Goal: Task Accomplishment & Management: Use online tool/utility

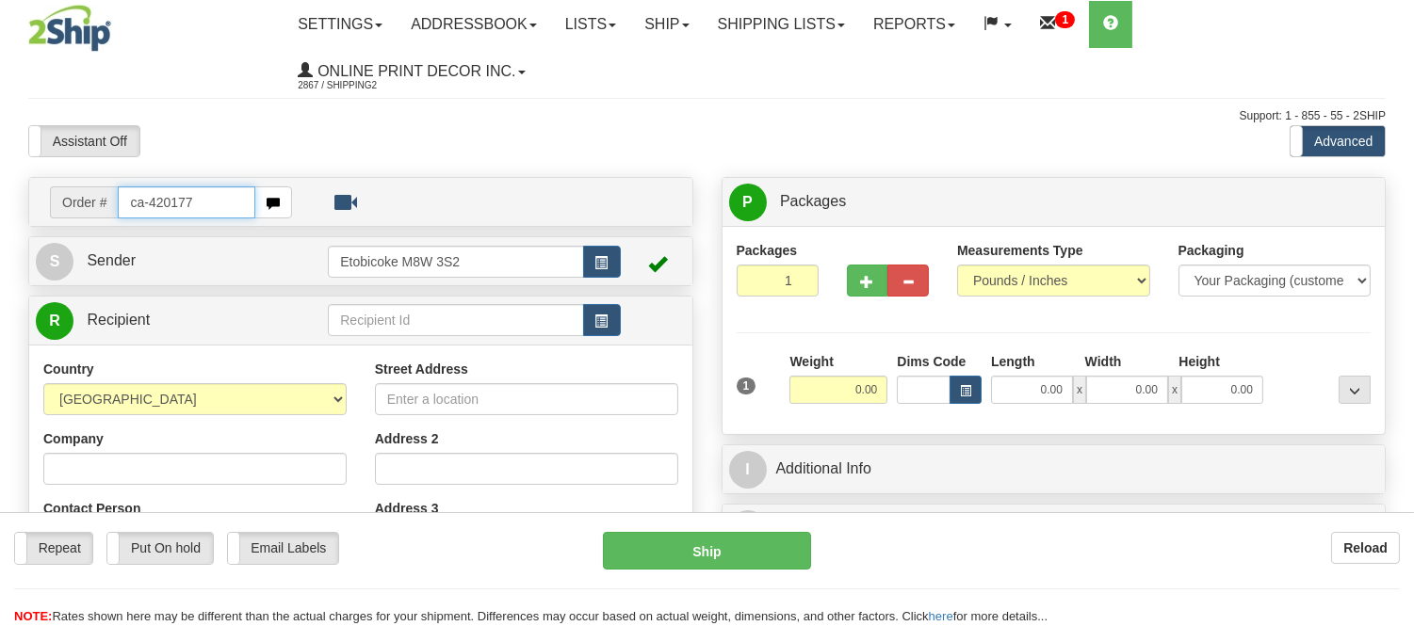
type input "ca-420177"
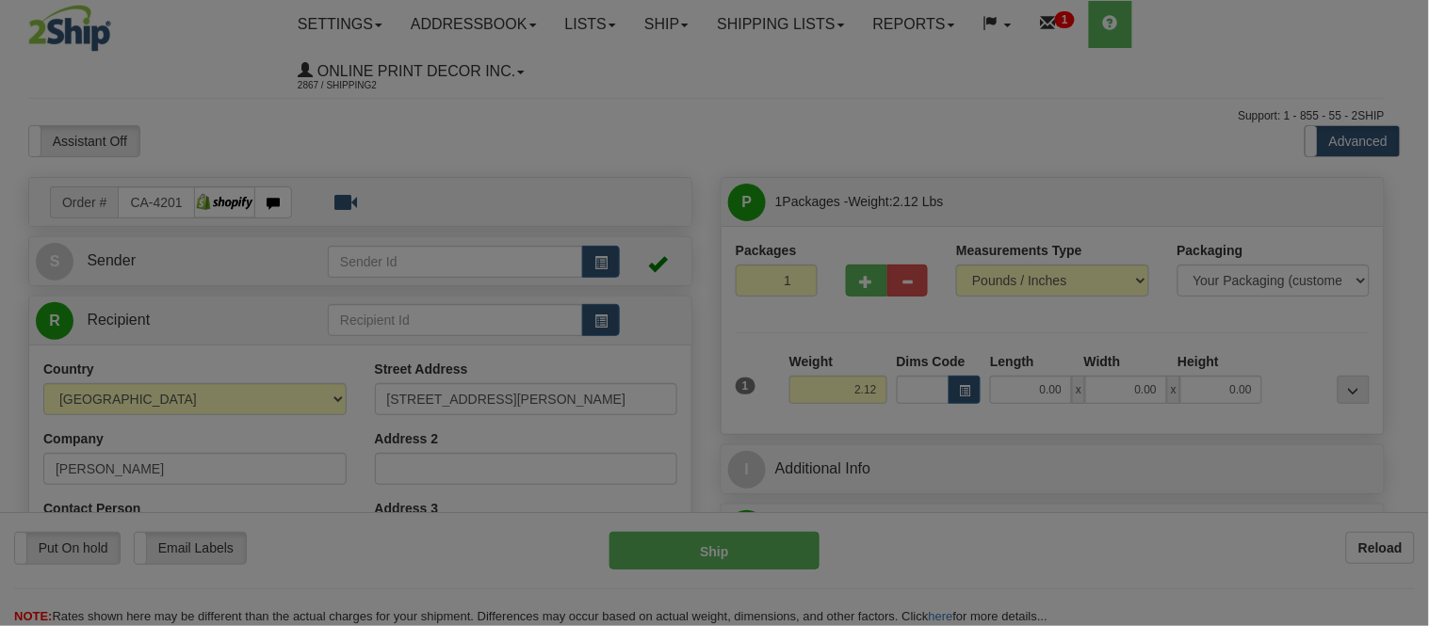
type input "PEFFERLAW"
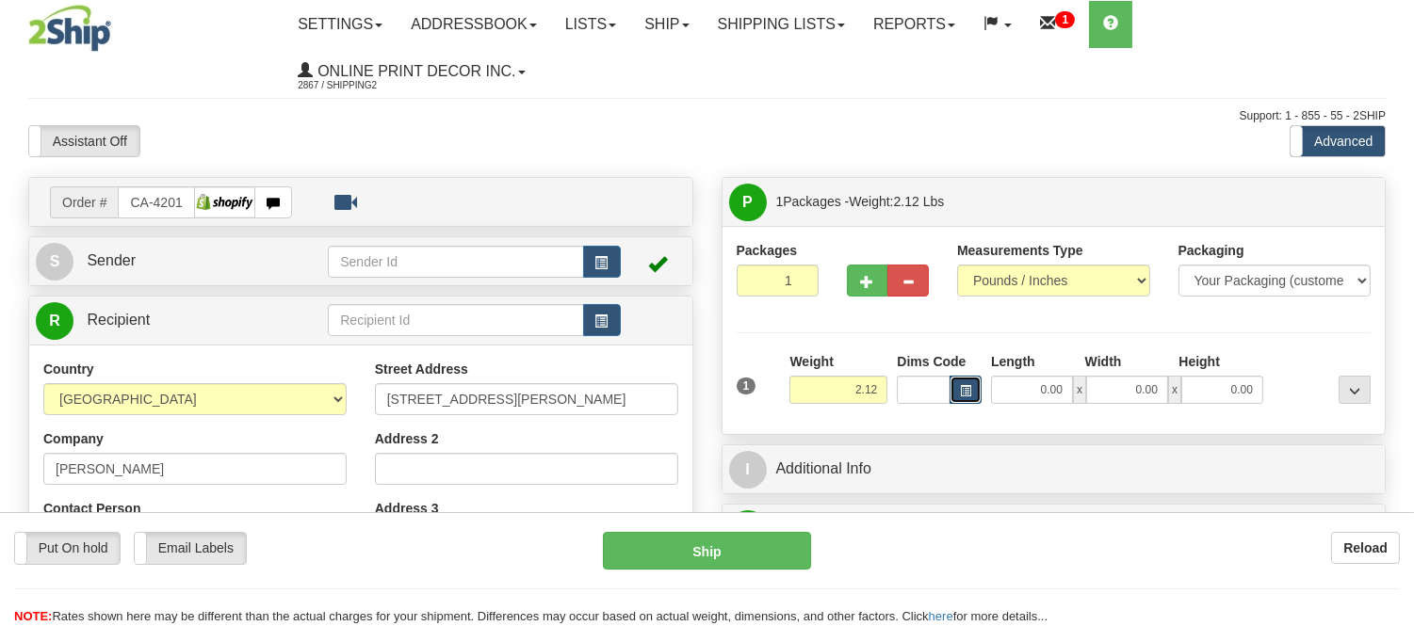
click at [956, 388] on button "button" at bounding box center [965, 390] width 32 height 28
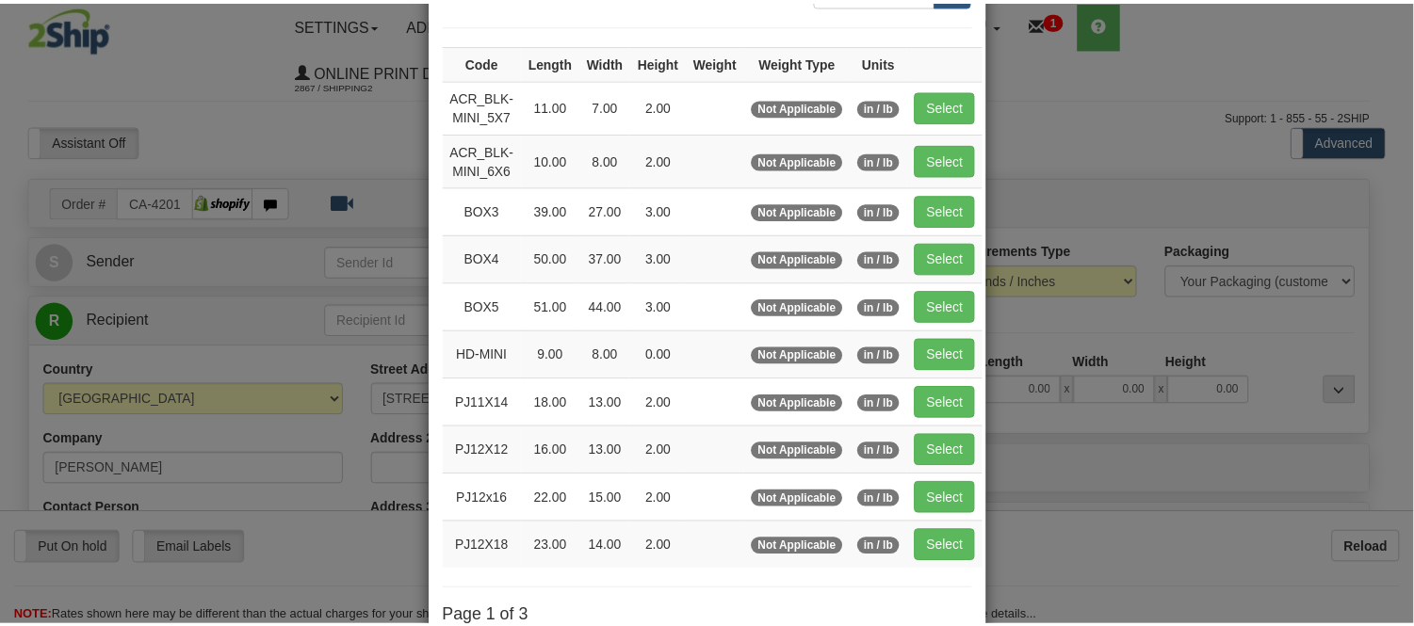
scroll to position [316, 0]
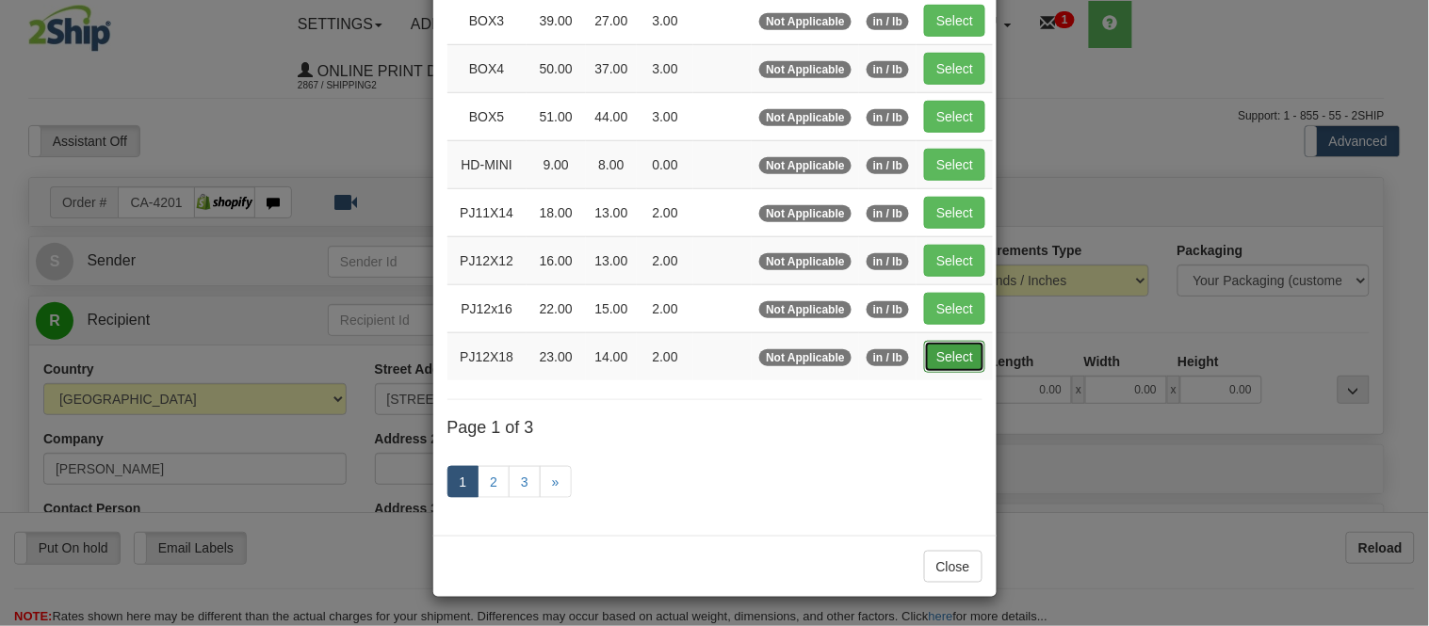
click at [938, 360] on button "Select" at bounding box center [954, 357] width 61 height 32
type input "PJ12X18"
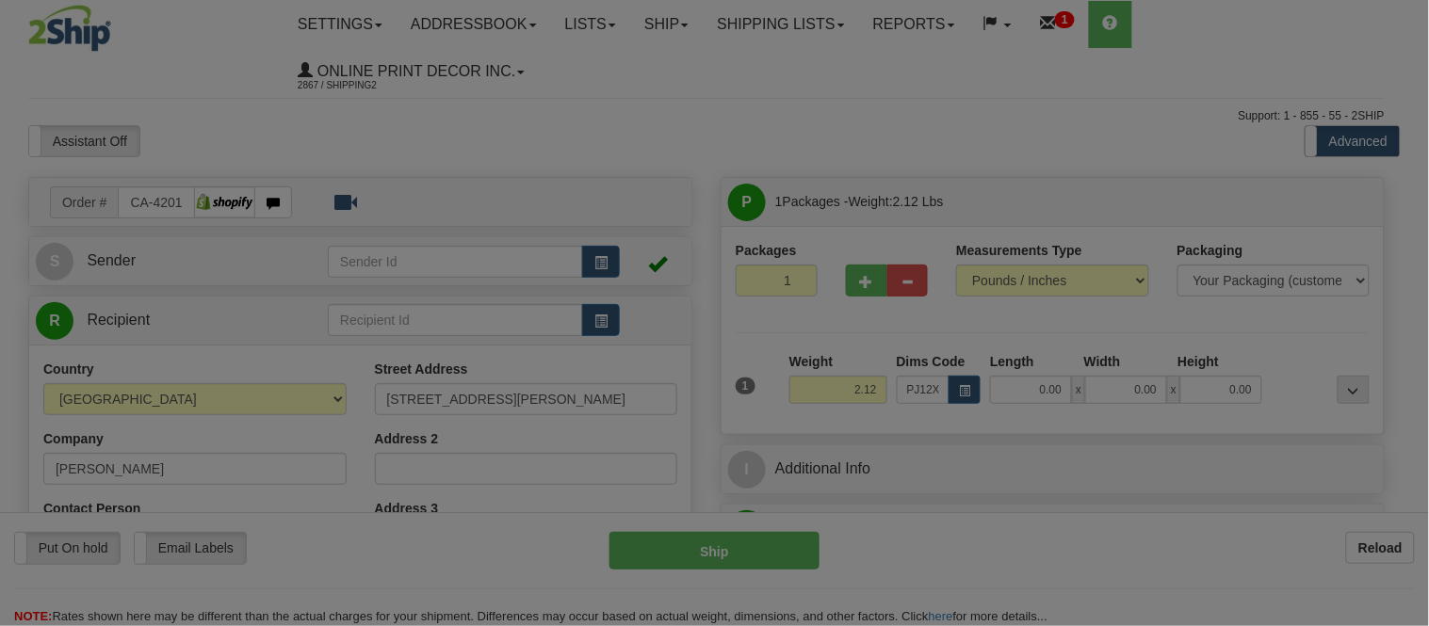
type input "23.00"
type input "14.00"
type input "2.00"
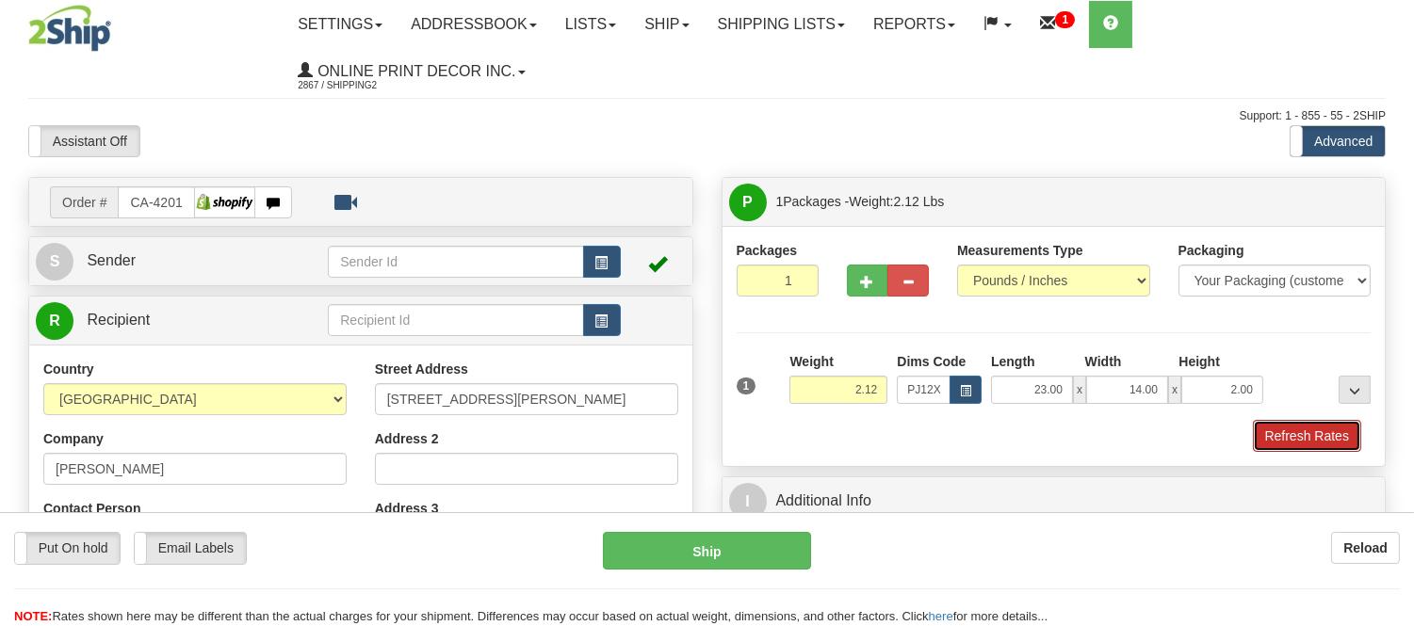
click at [1279, 425] on button "Refresh Rates" at bounding box center [1307, 436] width 108 height 32
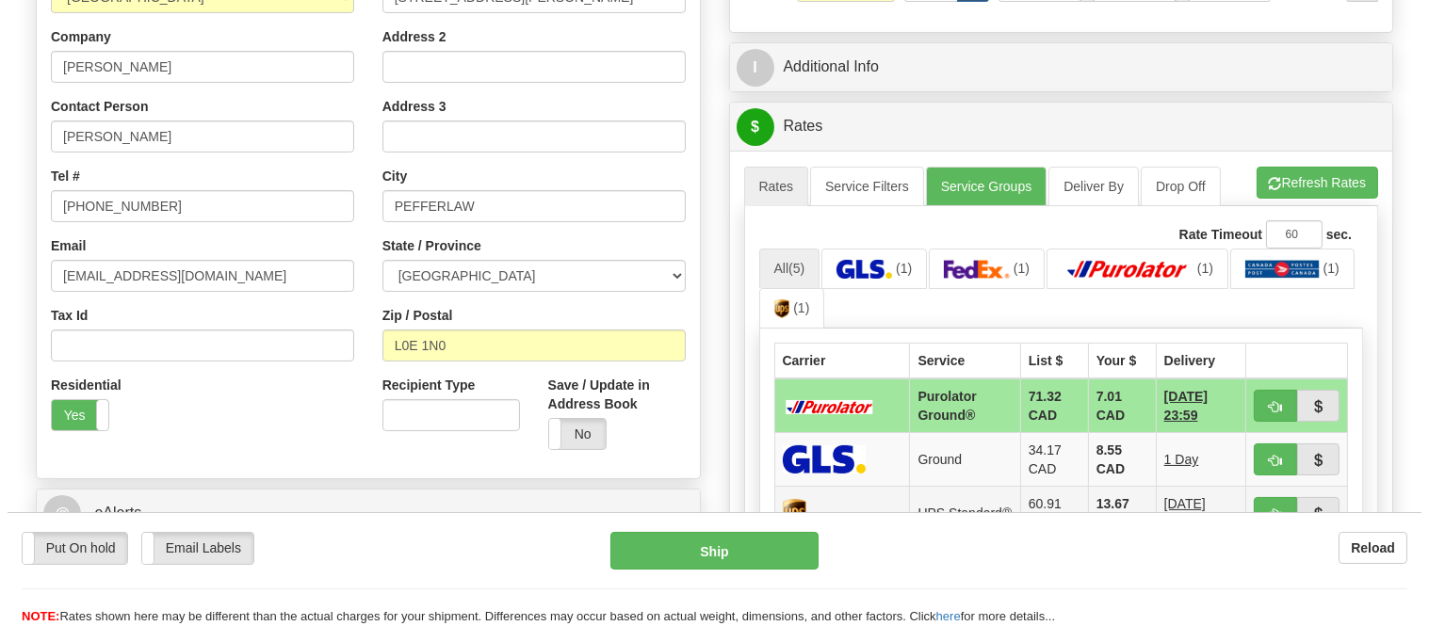
scroll to position [523, 0]
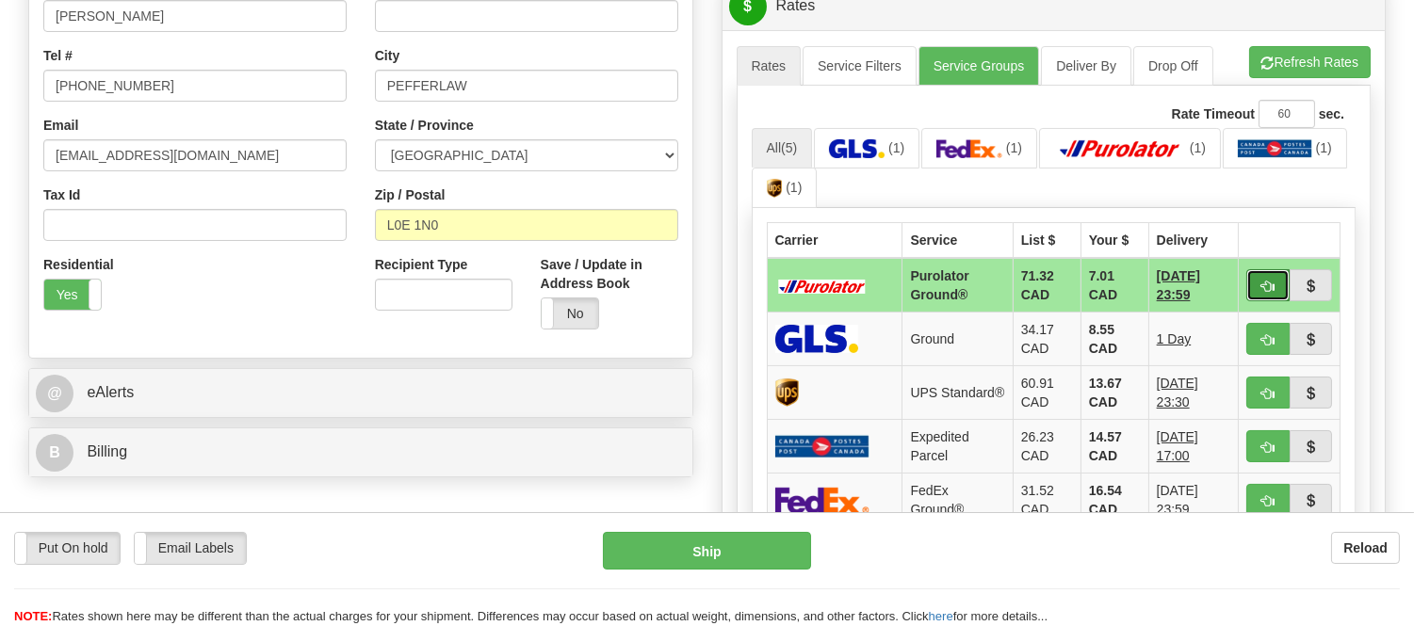
click at [1261, 281] on span "button" at bounding box center [1267, 287] width 13 height 12
type input "260"
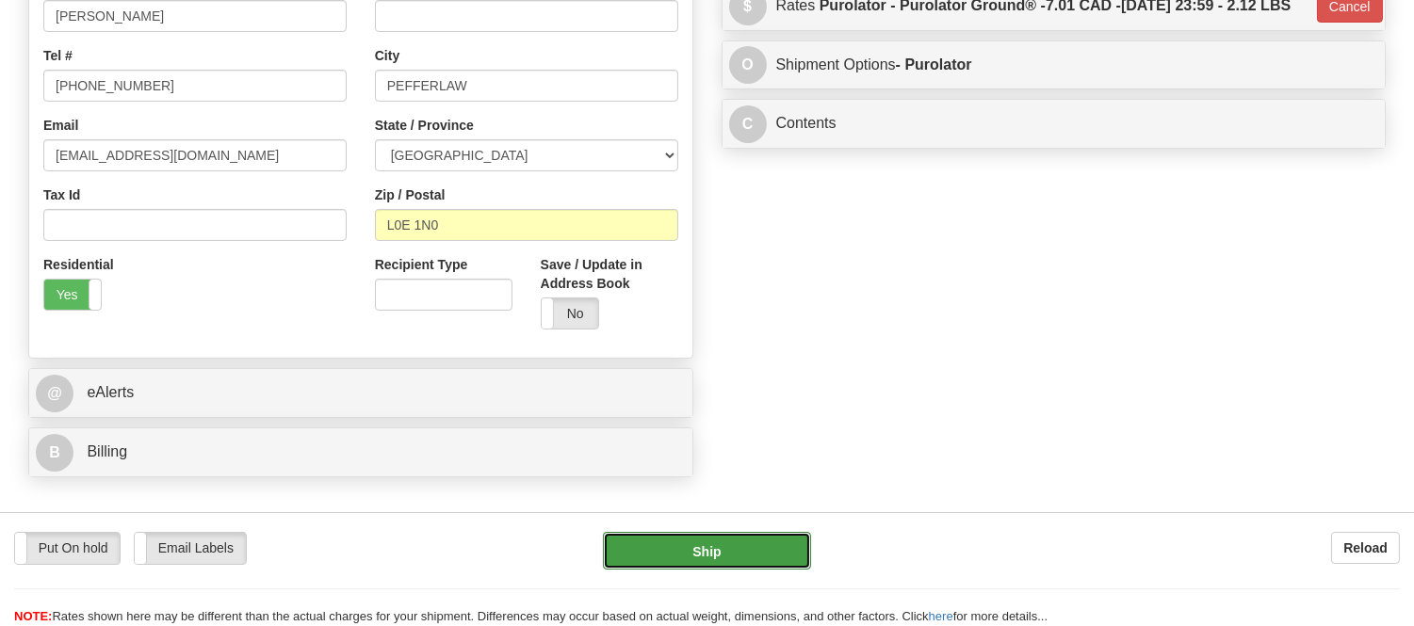
click at [671, 556] on button "Ship" at bounding box center [706, 551] width 207 height 38
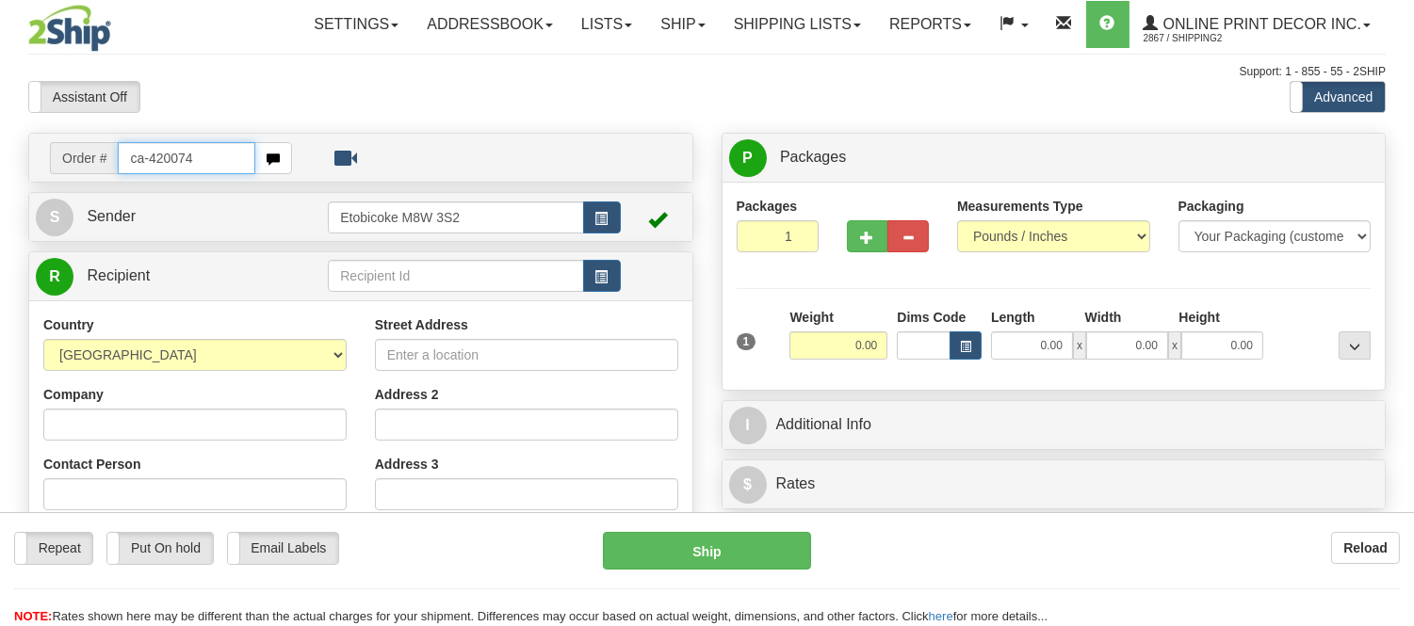
type input "ca-420074"
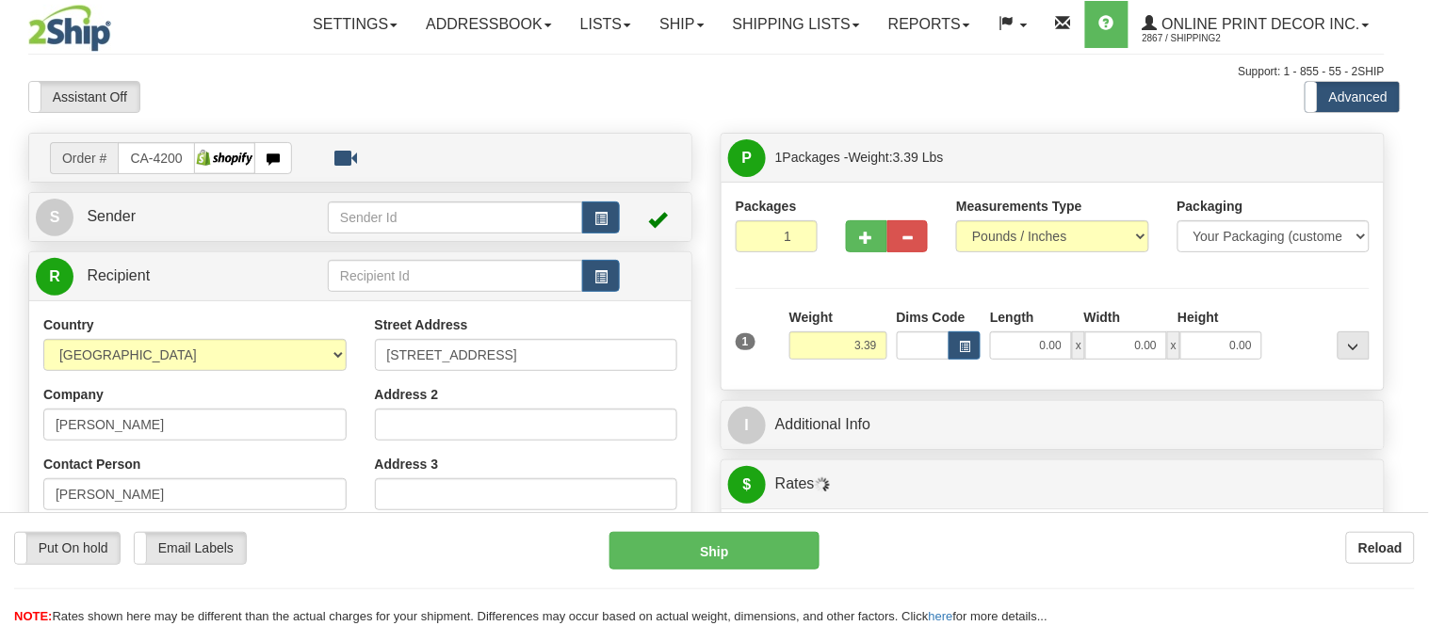
type input "[GEOGRAPHIC_DATA]"
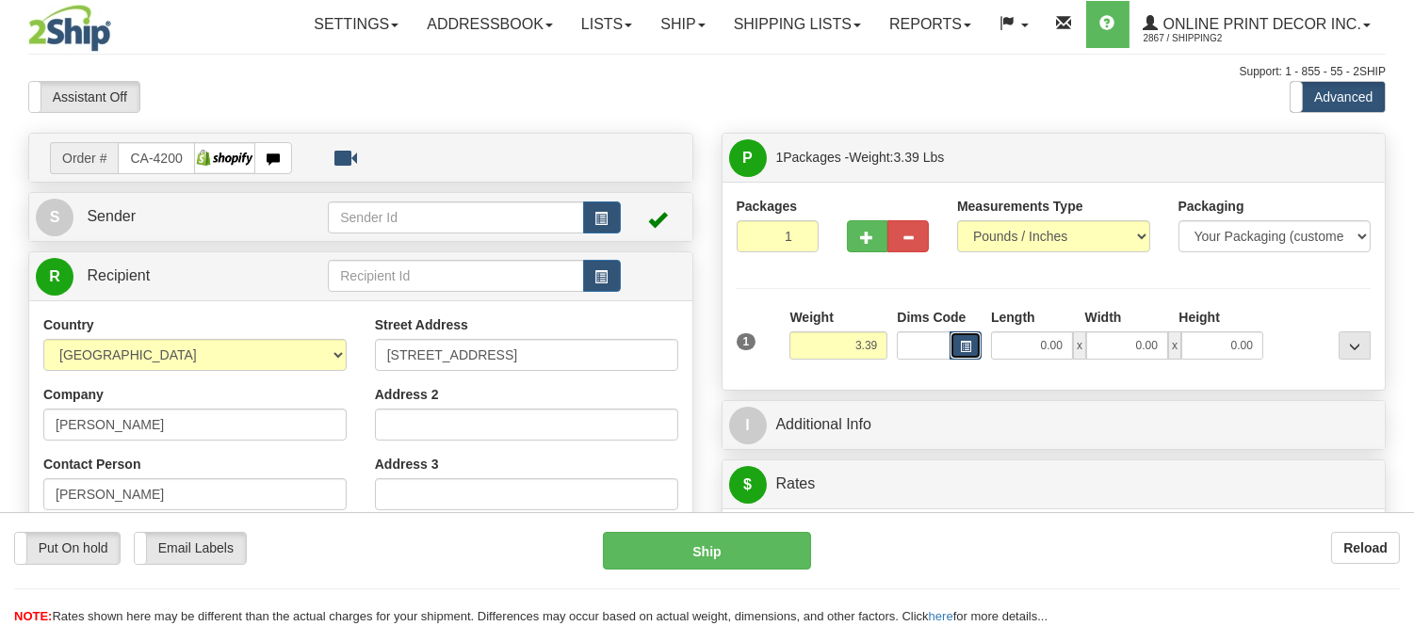
click at [960, 351] on span "button" at bounding box center [965, 347] width 11 height 10
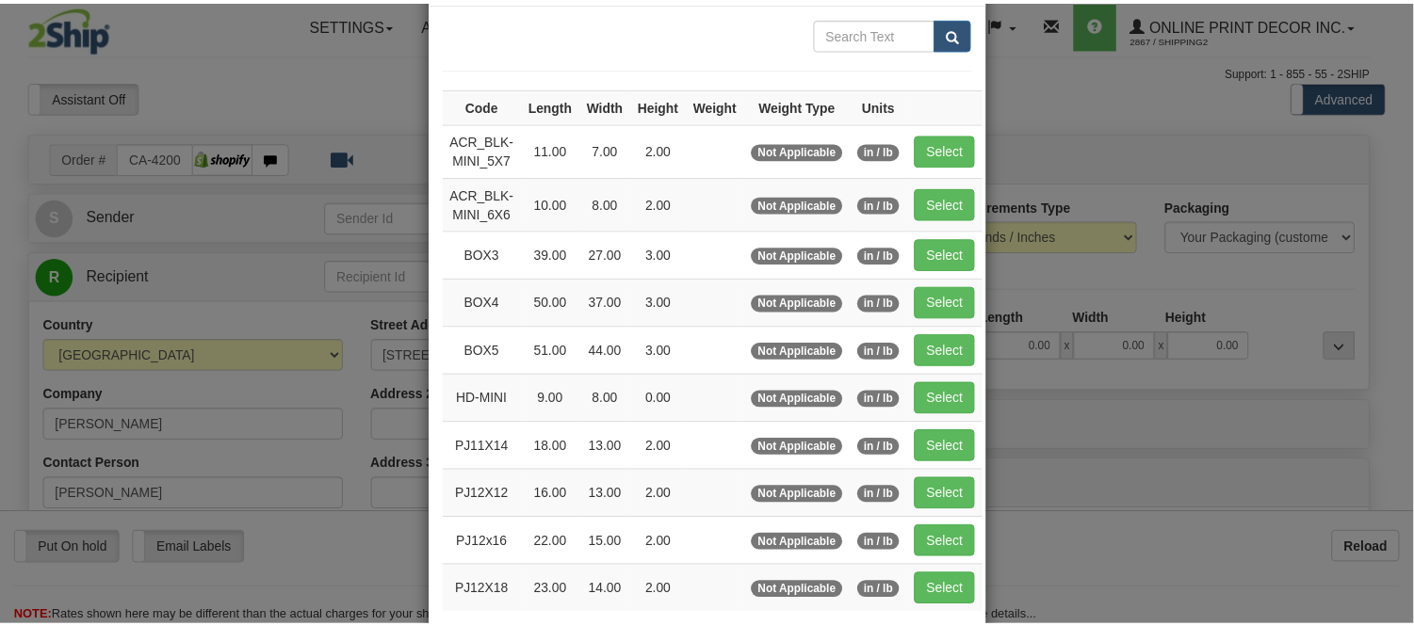
scroll to position [209, 0]
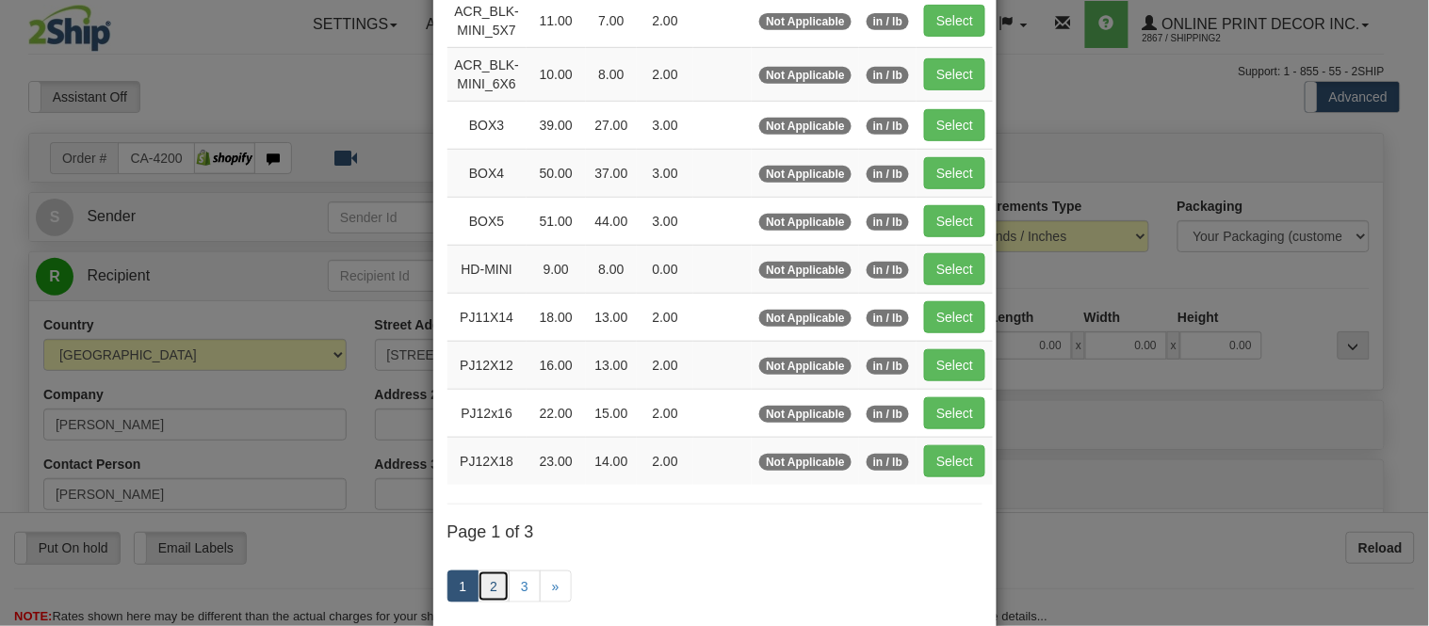
click at [482, 585] on link "2" at bounding box center [493, 587] width 32 height 32
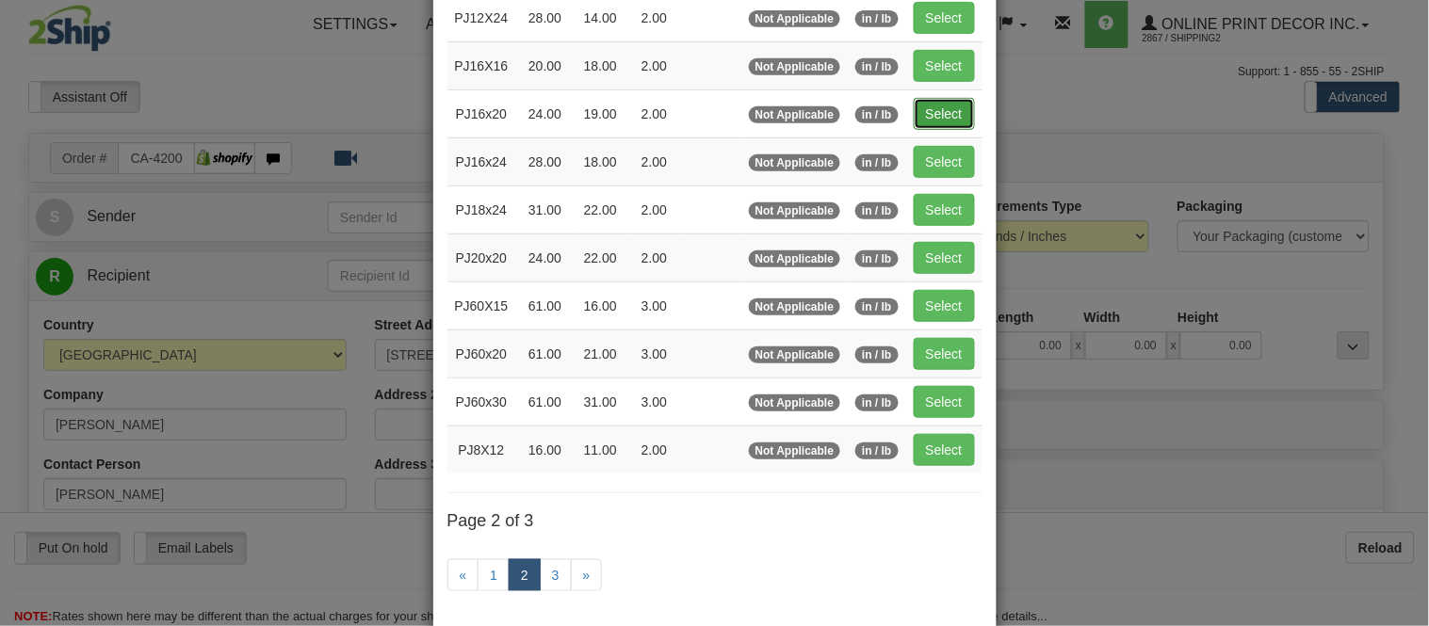
click at [927, 101] on button "Select" at bounding box center [944, 114] width 61 height 32
type input "PJ16x20"
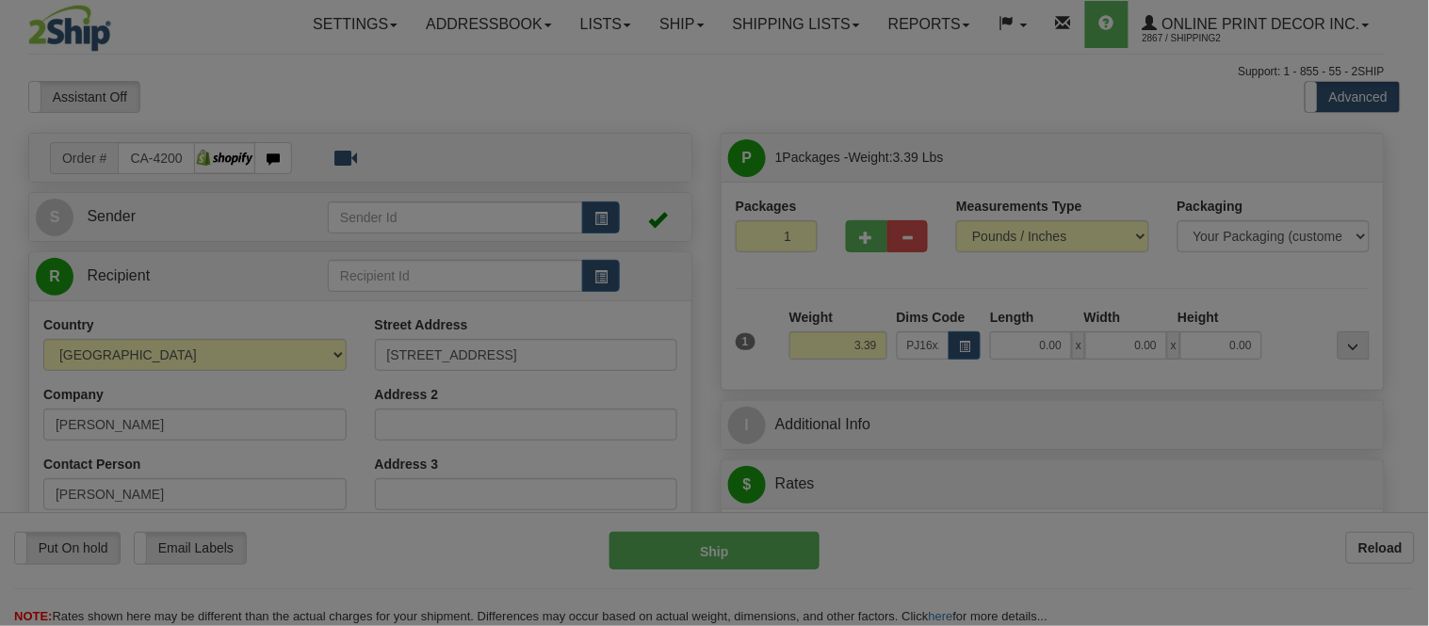
type input "24.00"
type input "19.00"
type input "2.00"
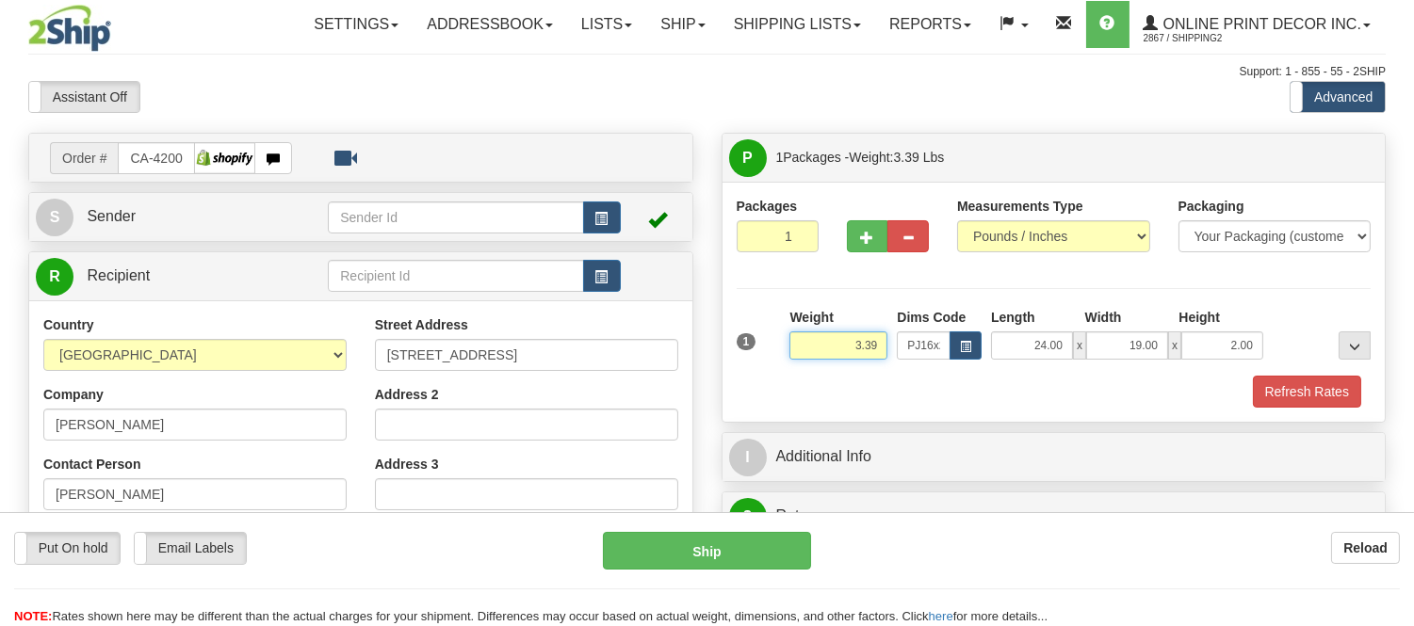
drag, startPoint x: 883, startPoint y: 345, endPoint x: 757, endPoint y: 350, distance: 126.3
click at [757, 350] on div "1 Weight 3.39 Dims Code x x" at bounding box center [1054, 341] width 644 height 67
click button "Delete" at bounding box center [0, 0] width 0 height 0
type input "6.00"
drag, startPoint x: 1256, startPoint y: 350, endPoint x: 1163, endPoint y: 346, distance: 93.4
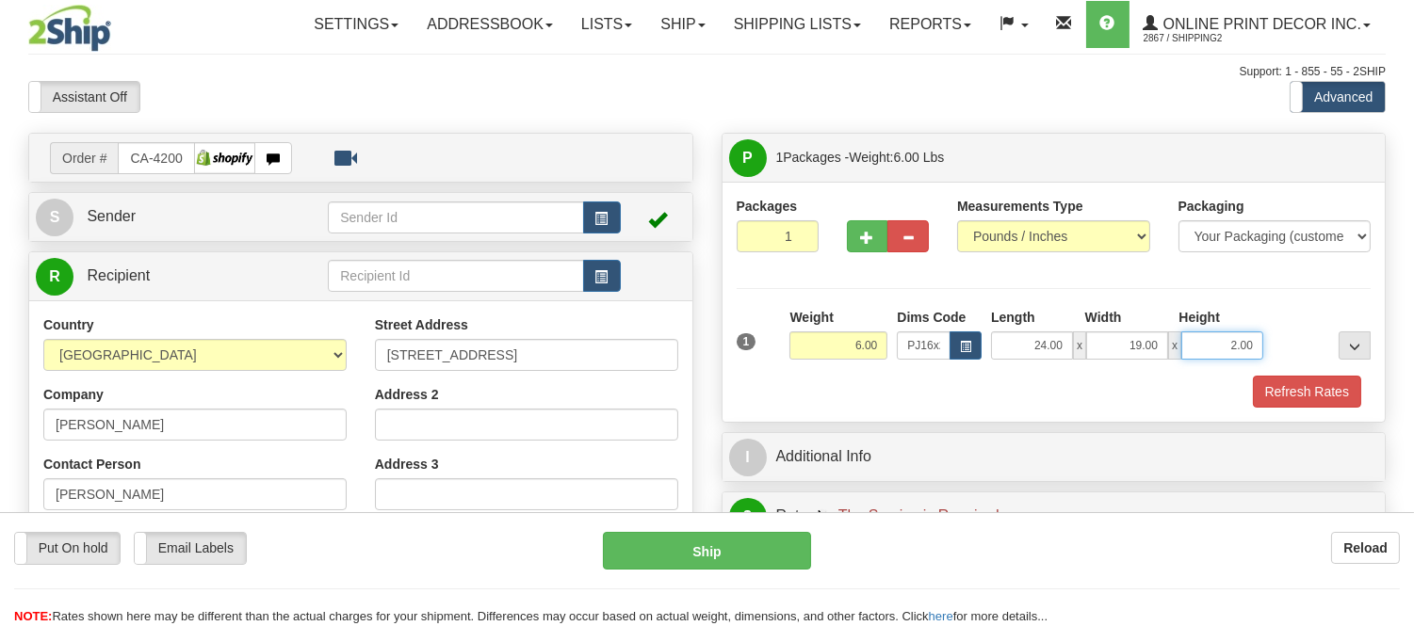
click at [1163, 346] on div "24.00 x 19.00 x 2.00" at bounding box center [1127, 346] width 272 height 28
click button "Delete" at bounding box center [0, 0] width 0 height 0
type input "4.00"
click at [1323, 392] on button "Refresh Rates" at bounding box center [1307, 392] width 108 height 32
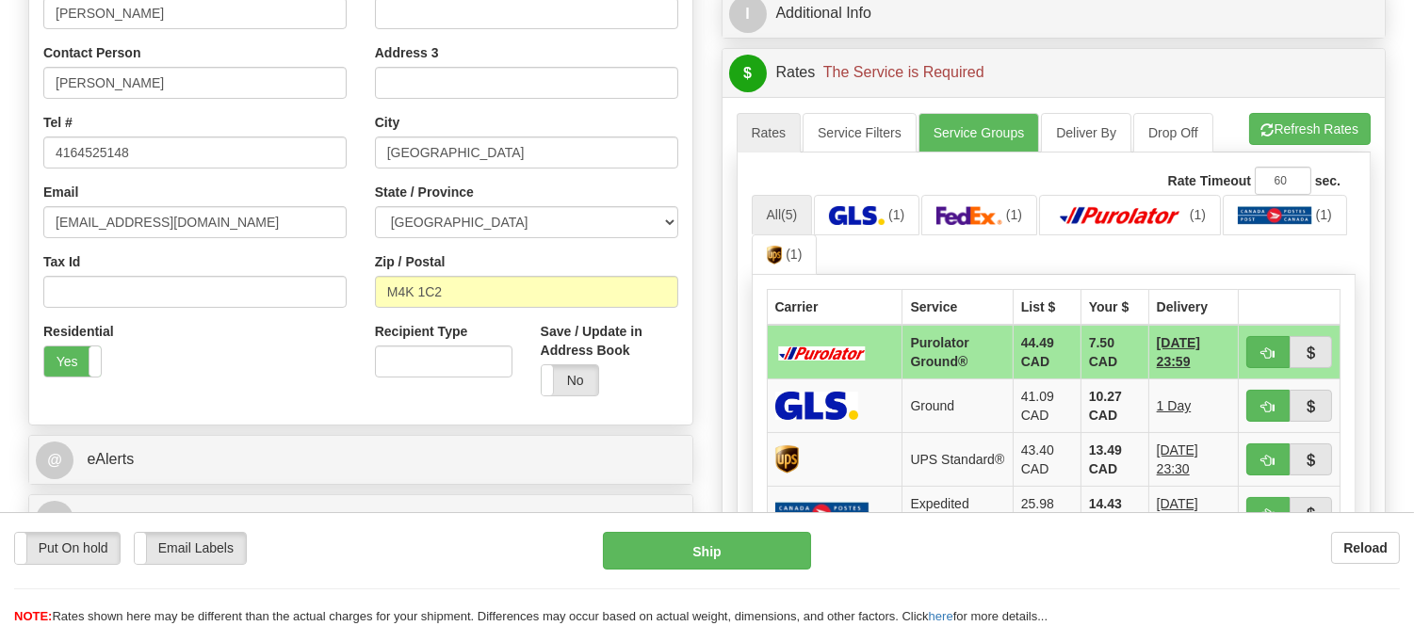
scroll to position [418, 0]
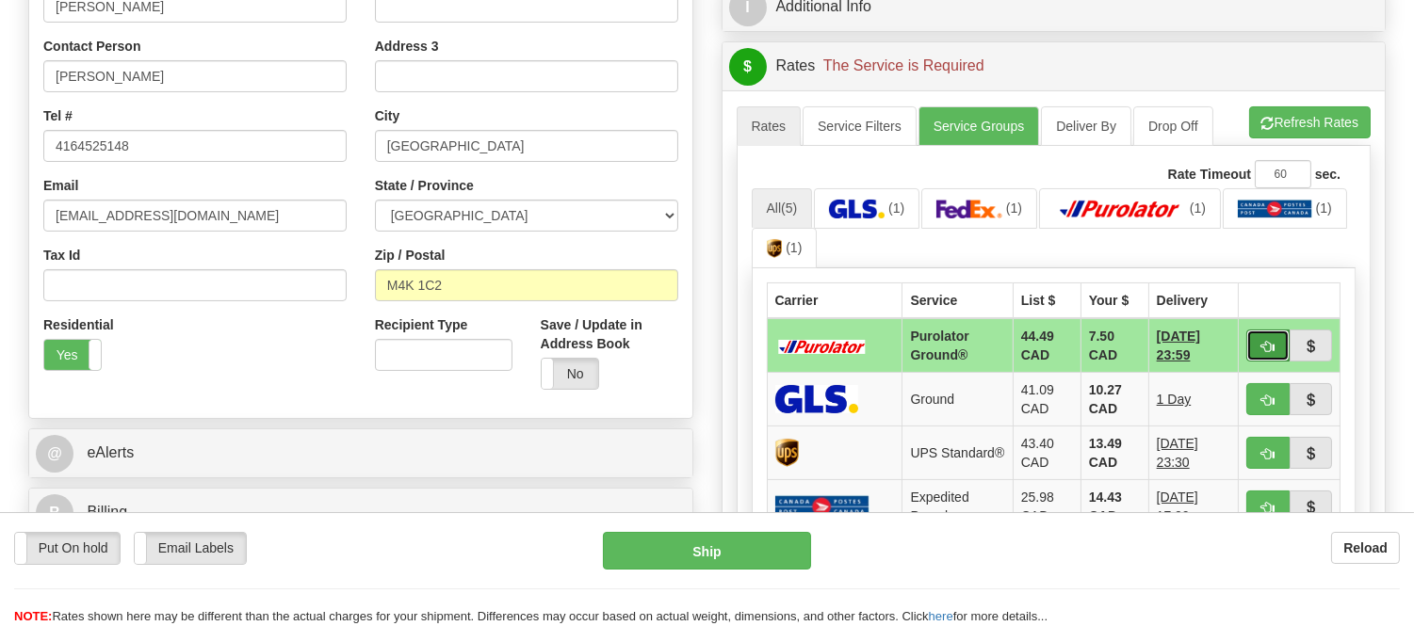
click at [1256, 341] on button "button" at bounding box center [1267, 346] width 43 height 32
type input "260"
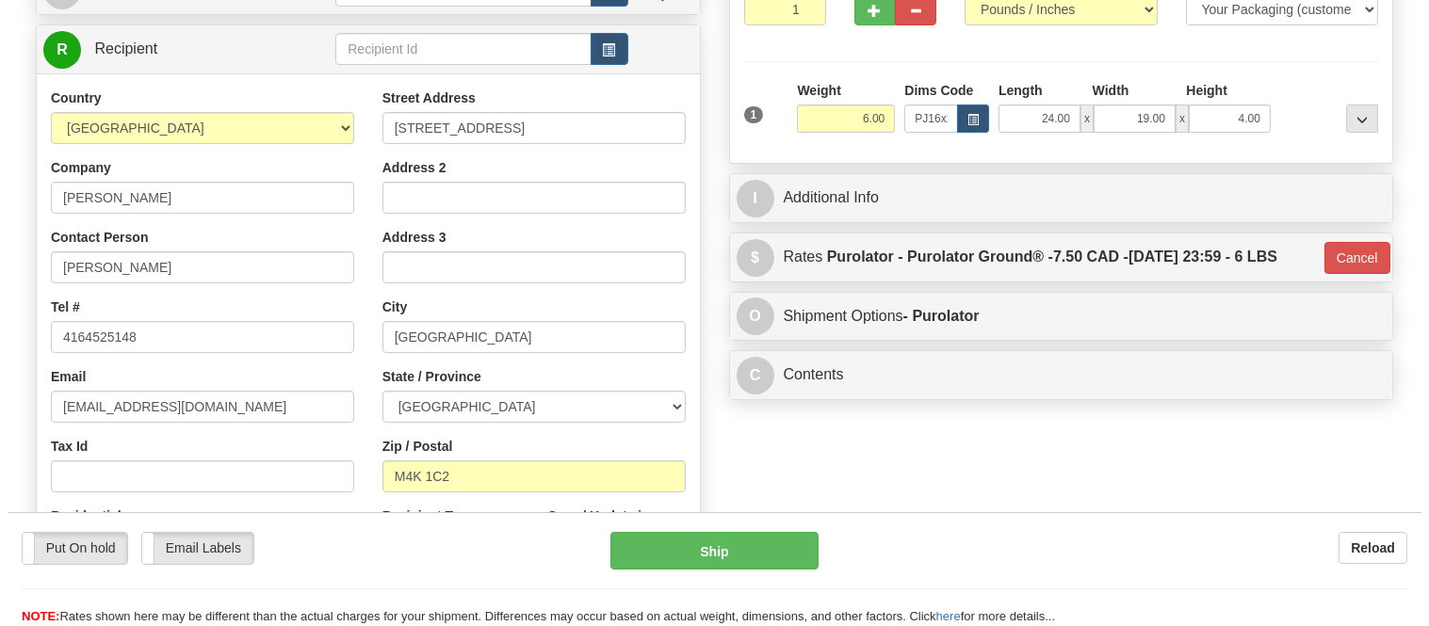
scroll to position [209, 0]
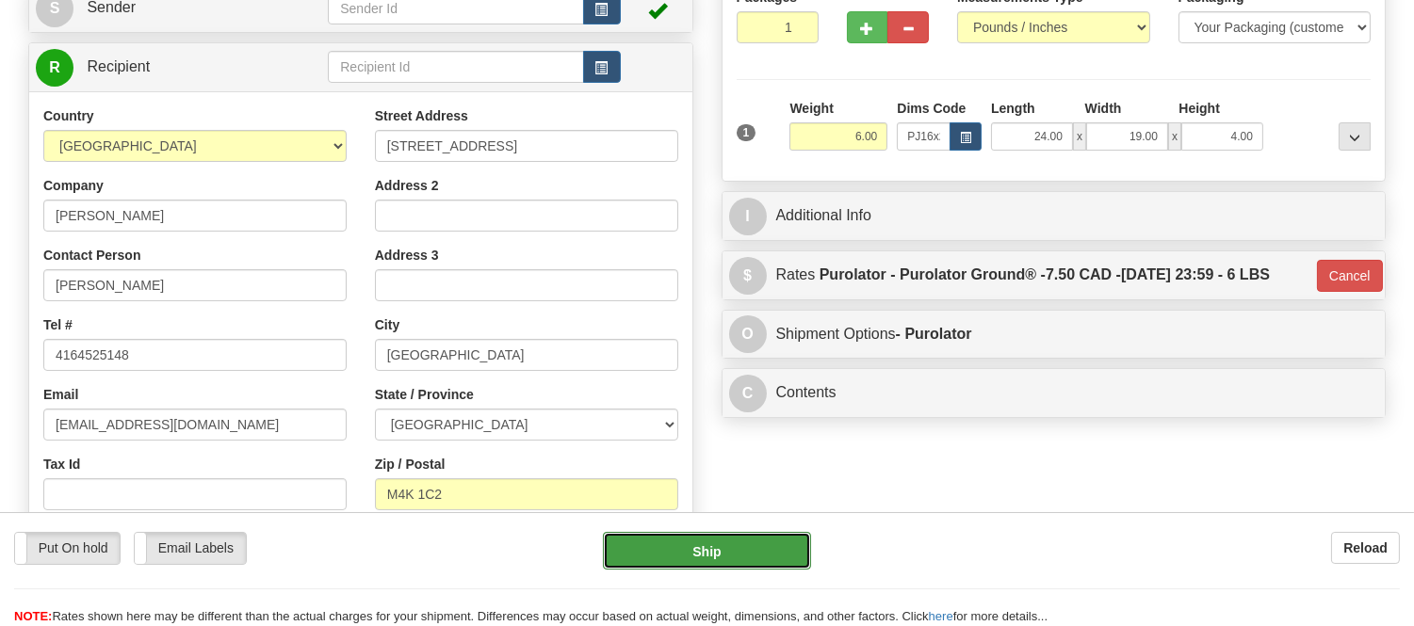
click at [752, 543] on button "Ship" at bounding box center [706, 551] width 207 height 38
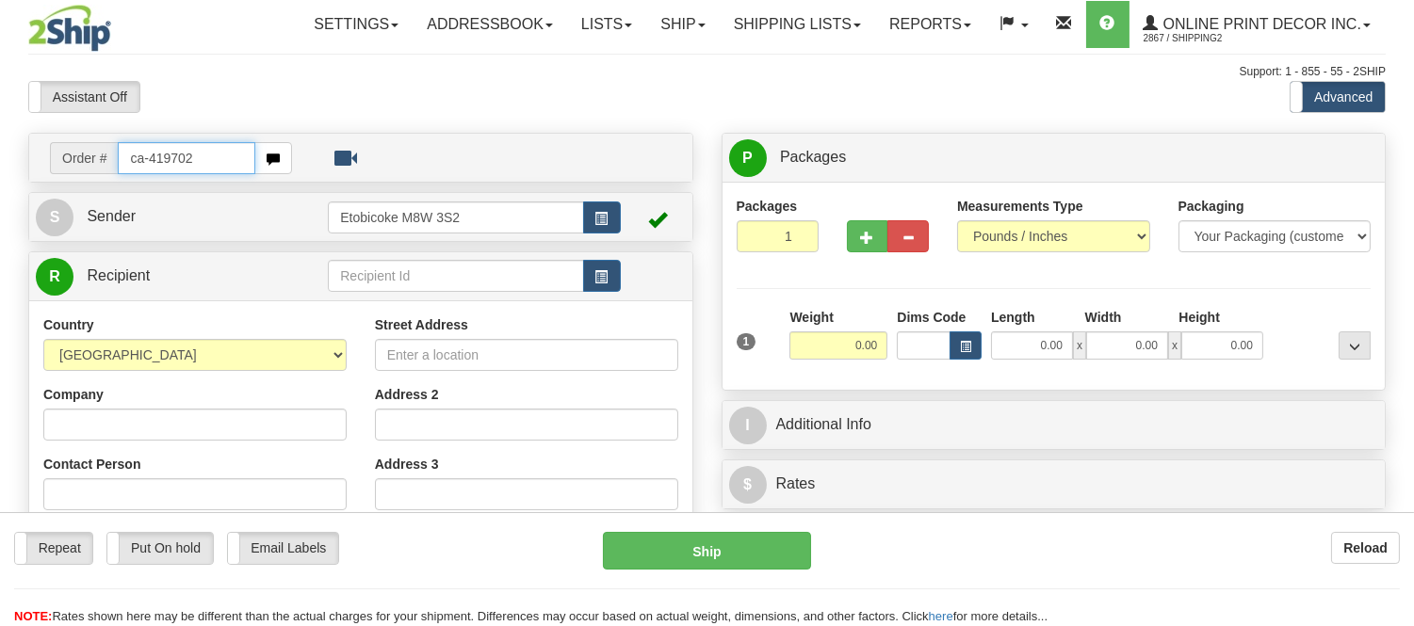
type input "ca-419702"
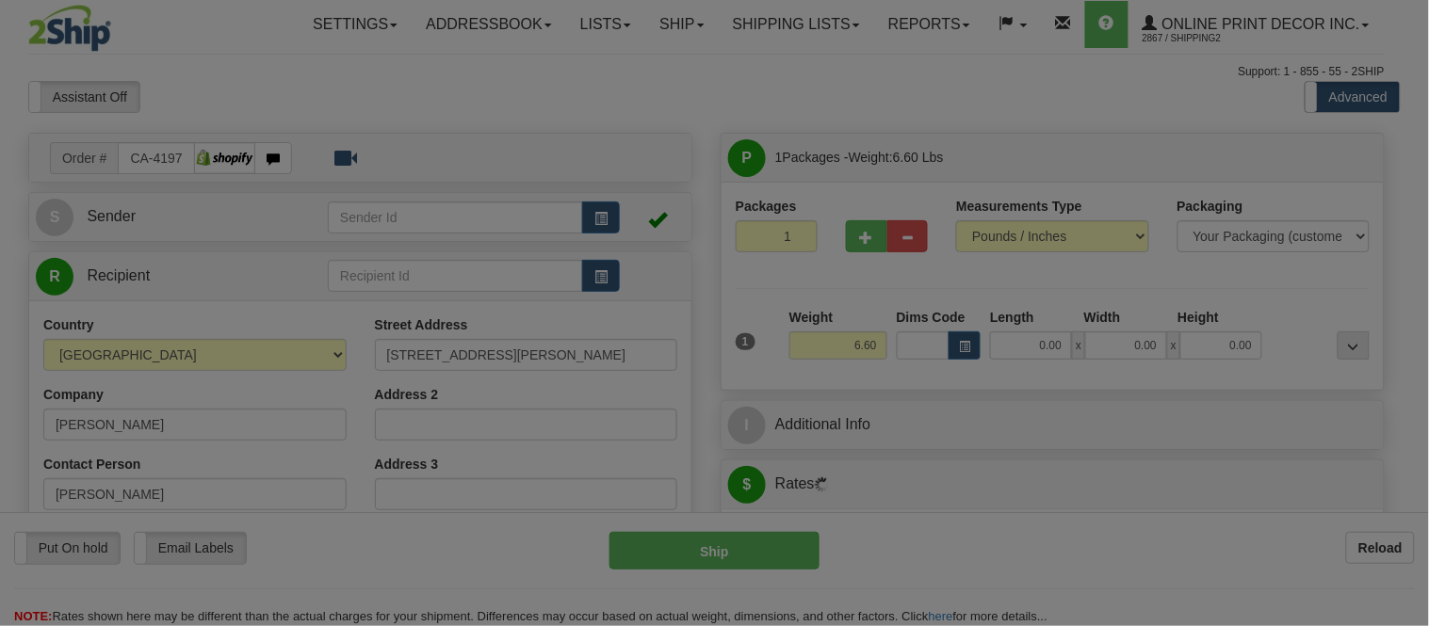
type input "ST. ALBERT"
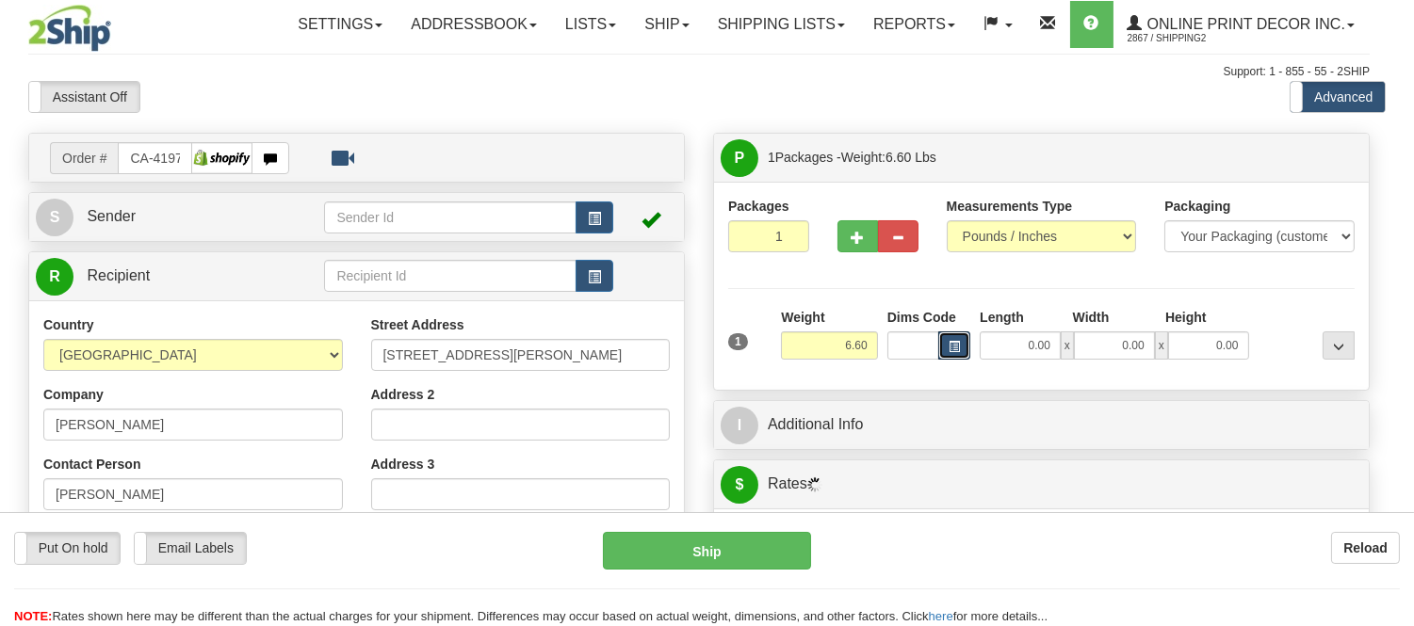
click at [960, 343] on span "button" at bounding box center [953, 347] width 11 height 10
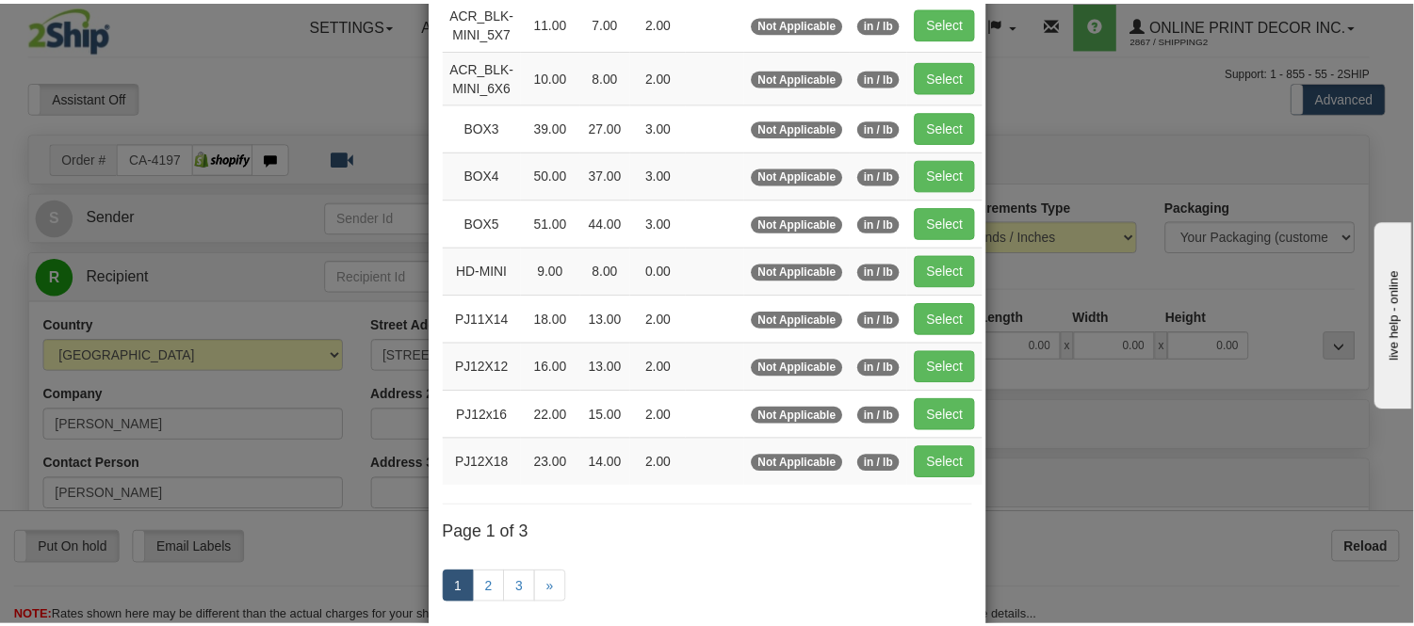
scroll to position [209, 0]
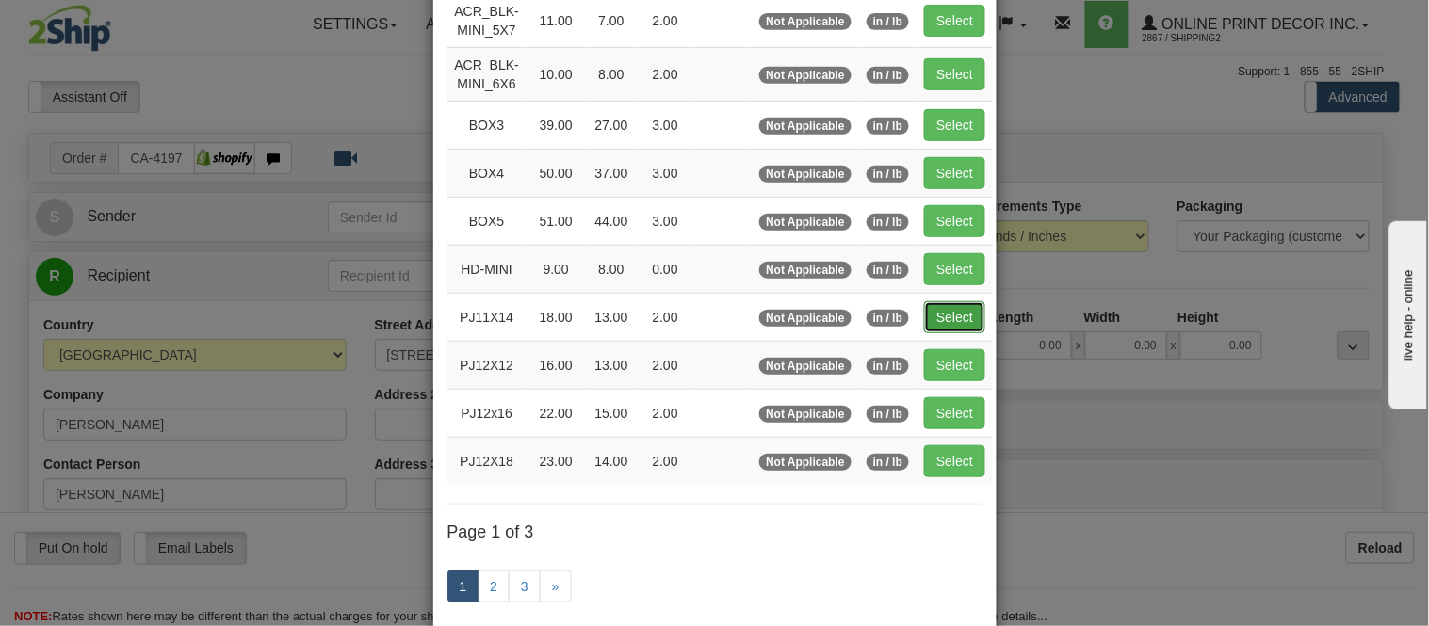
click at [951, 325] on button "Select" at bounding box center [954, 317] width 61 height 32
type input "PJ11X14"
type input "18.00"
type input "13.00"
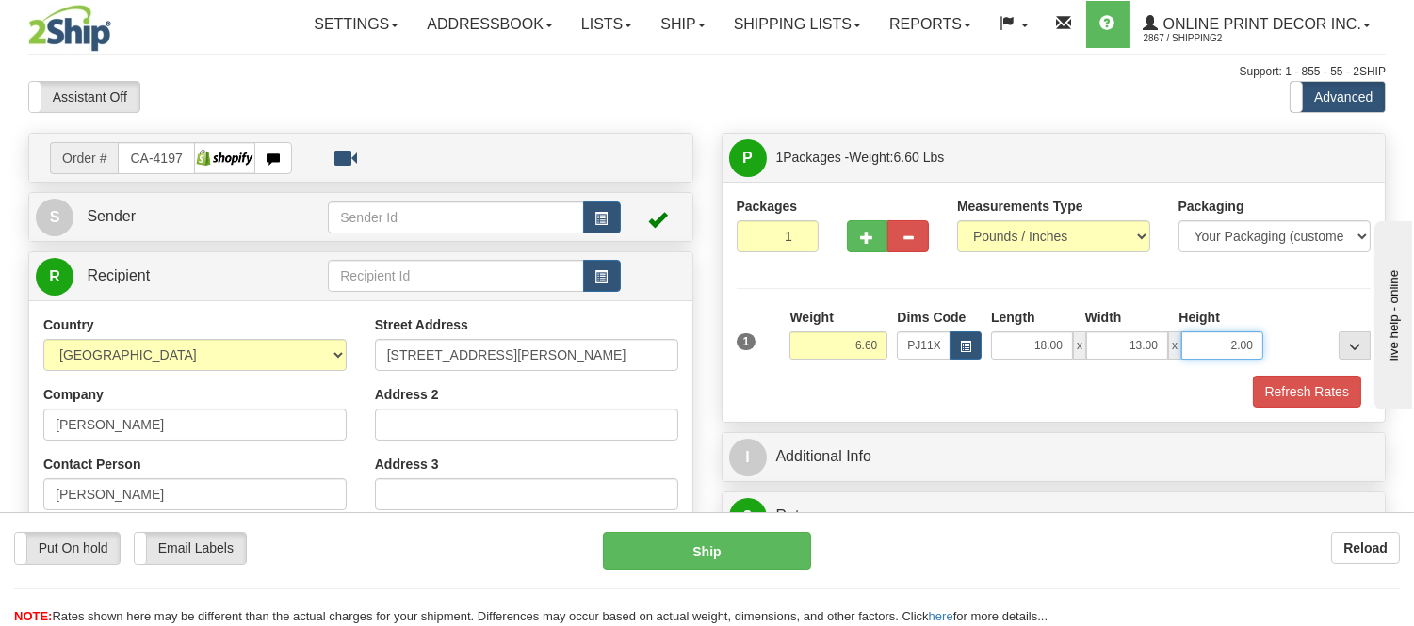
drag, startPoint x: 1254, startPoint y: 345, endPoint x: 1173, endPoint y: 348, distance: 82.0
click at [1173, 348] on div "18.00 x 13.00 x 2.00" at bounding box center [1127, 346] width 272 height 28
click button "Delete" at bounding box center [0, 0] width 0 height 0
type input "6.00"
click at [1279, 391] on button "Refresh Rates" at bounding box center [1307, 392] width 108 height 32
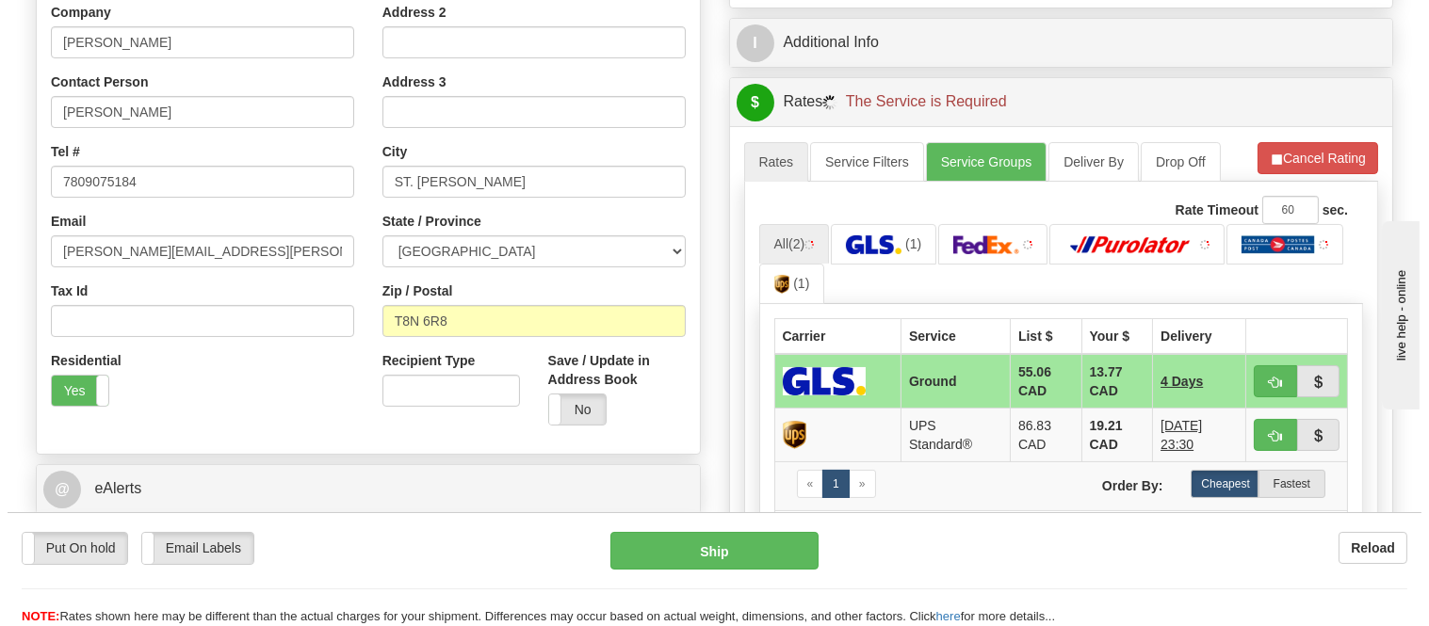
scroll to position [418, 0]
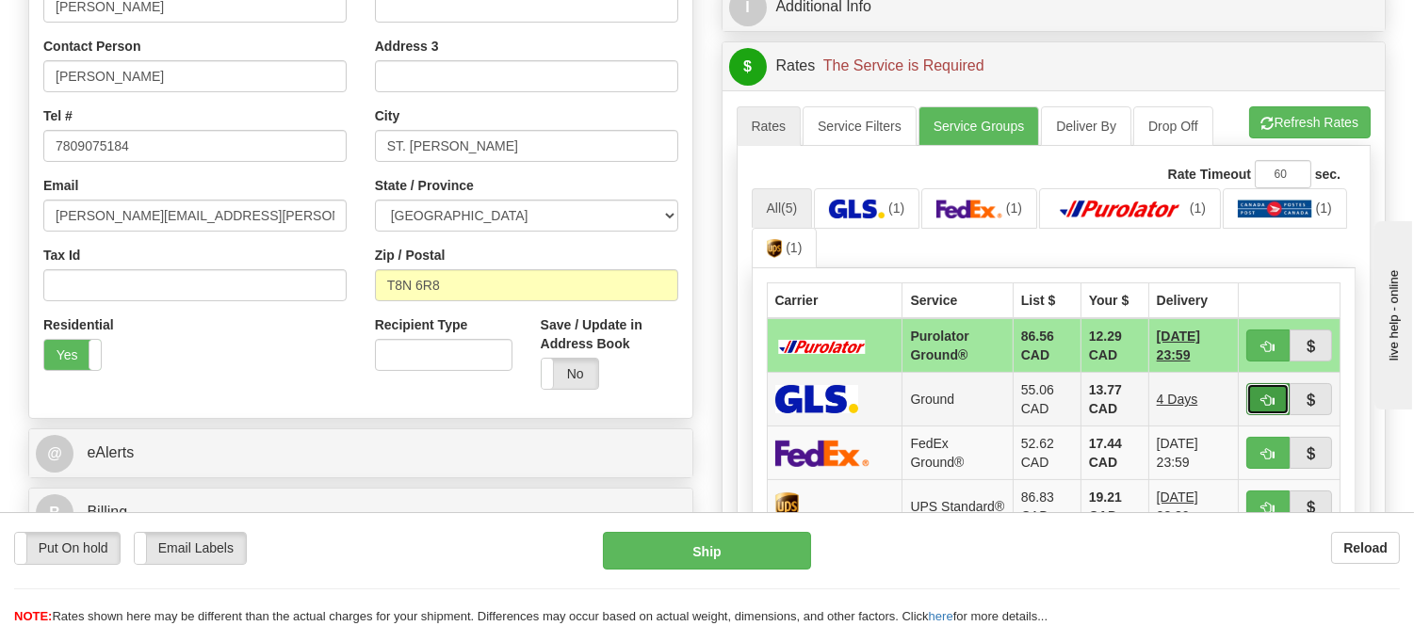
click at [1263, 395] on span "button" at bounding box center [1267, 401] width 13 height 12
type input "1"
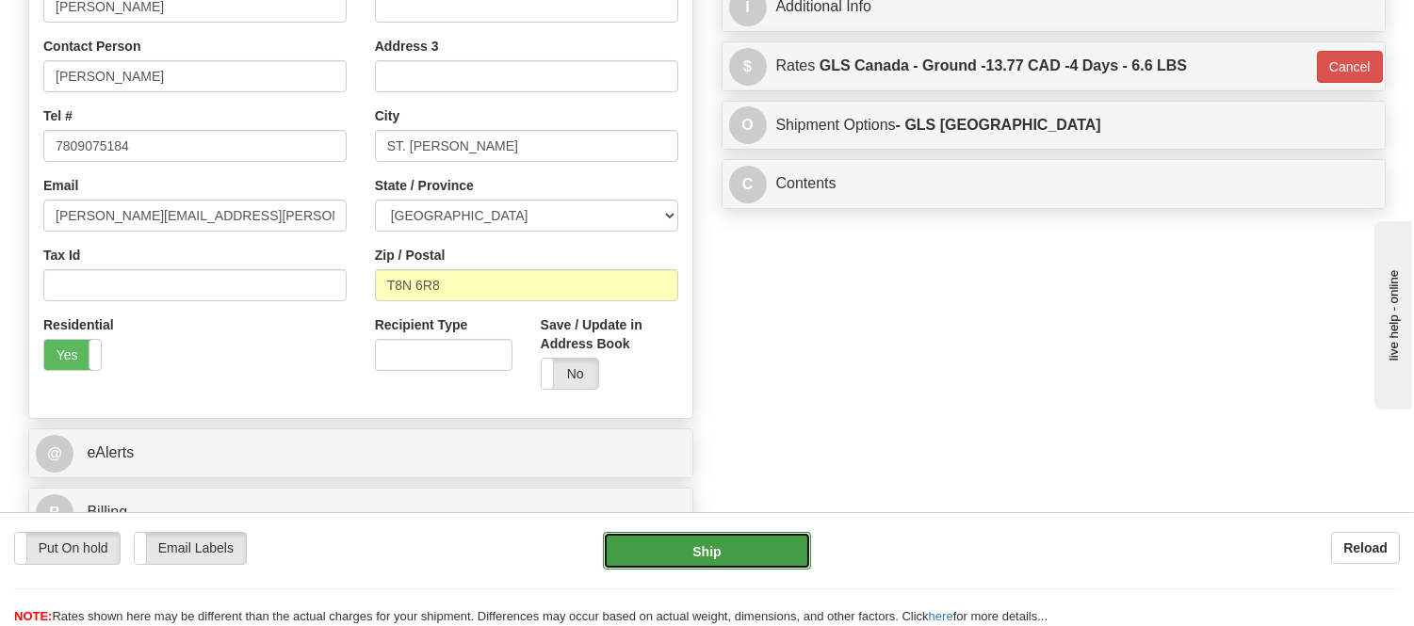
click at [769, 548] on button "Ship" at bounding box center [706, 551] width 207 height 38
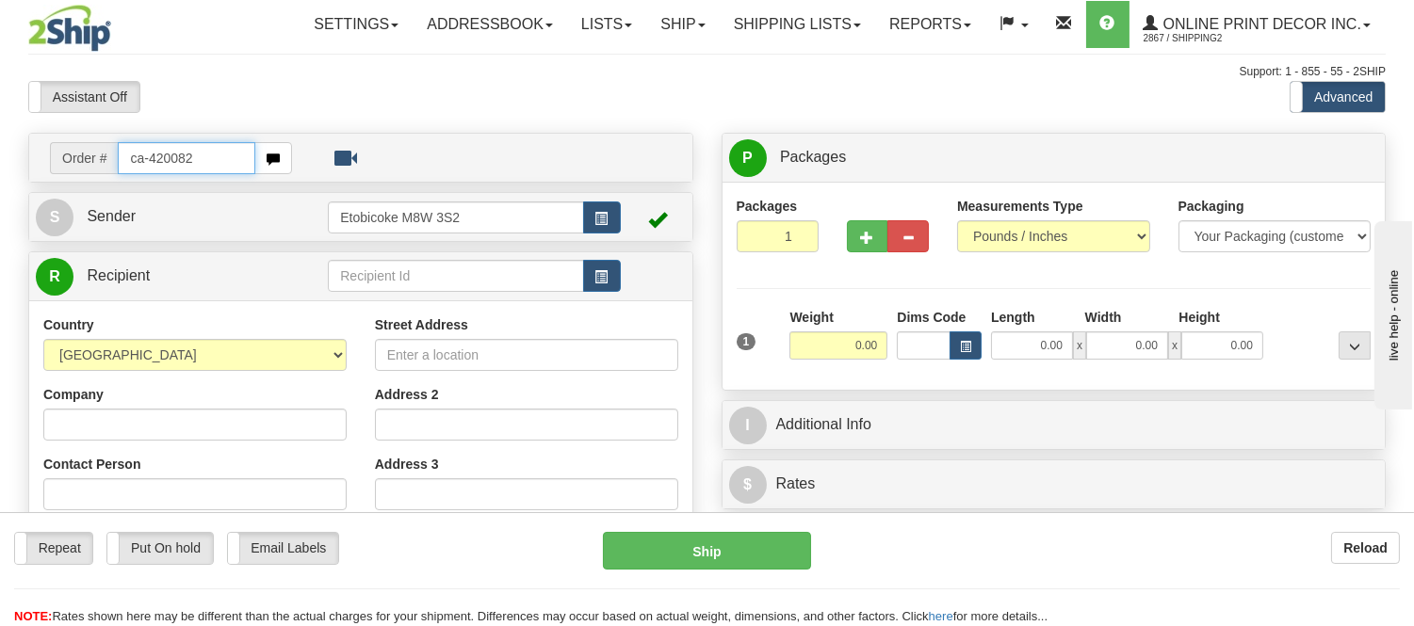
type input "ca-420082"
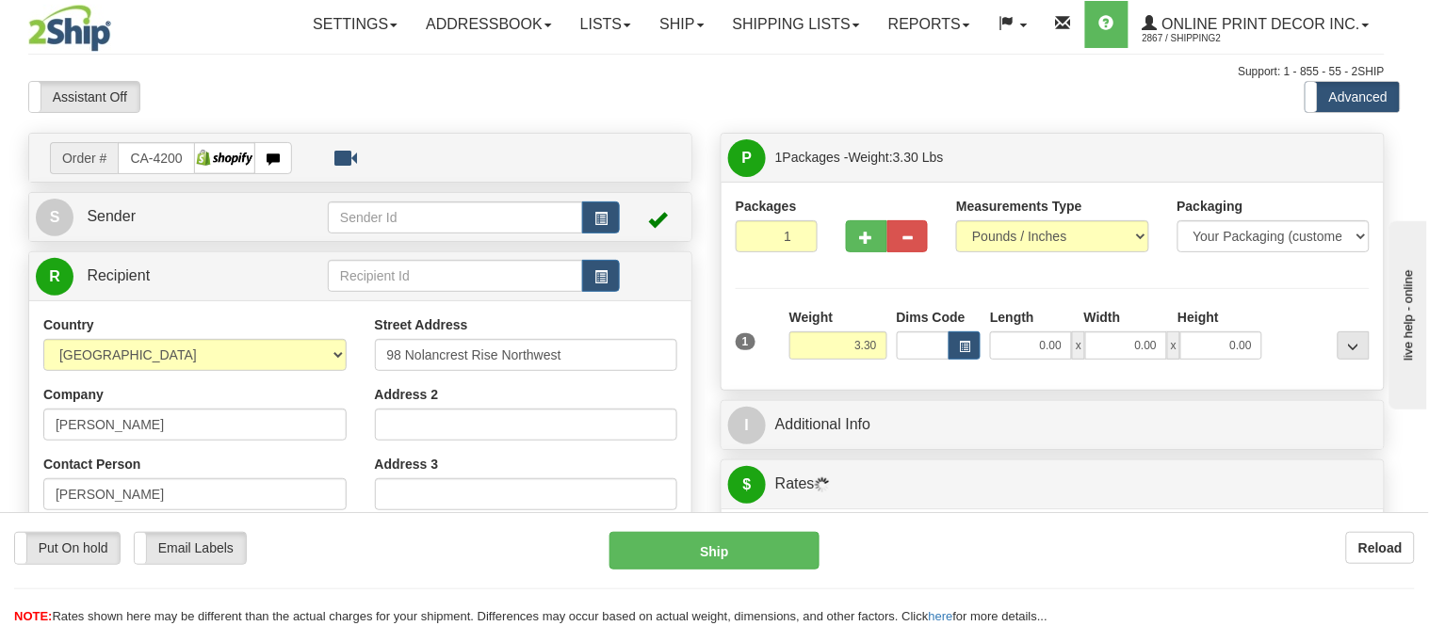
type input "CALGARY"
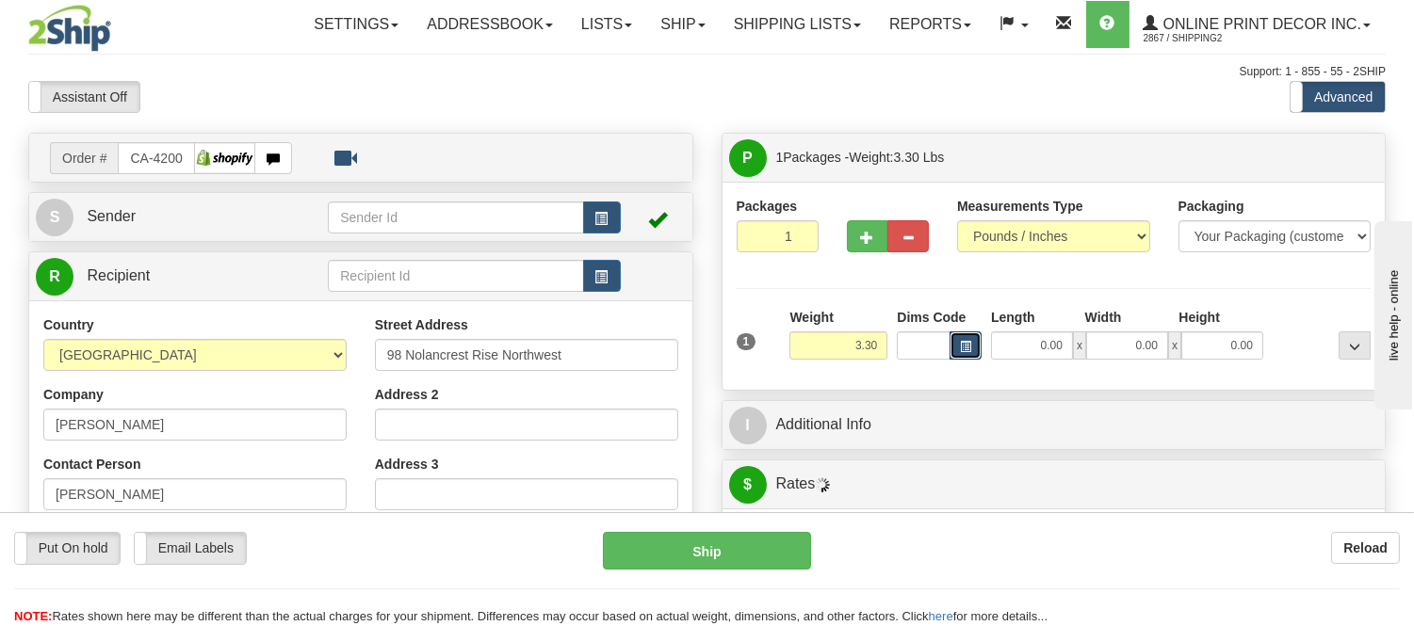
click at [970, 347] on span "button" at bounding box center [965, 347] width 11 height 10
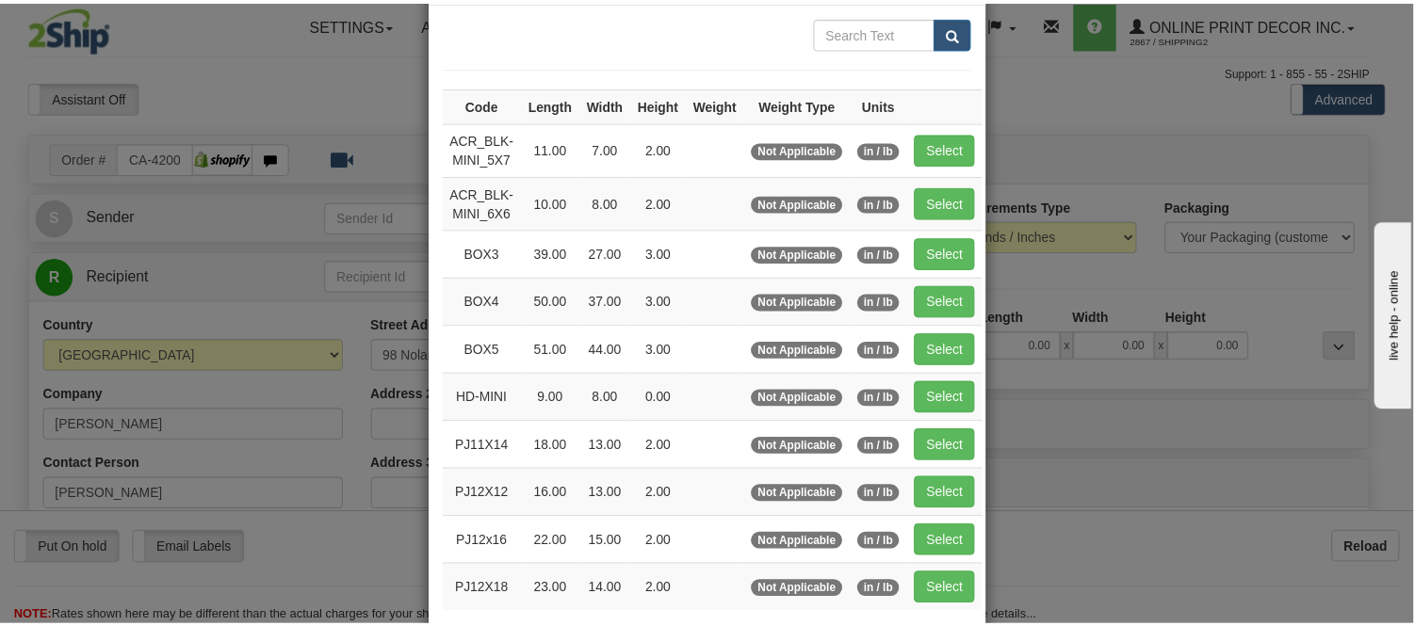
scroll to position [209, 0]
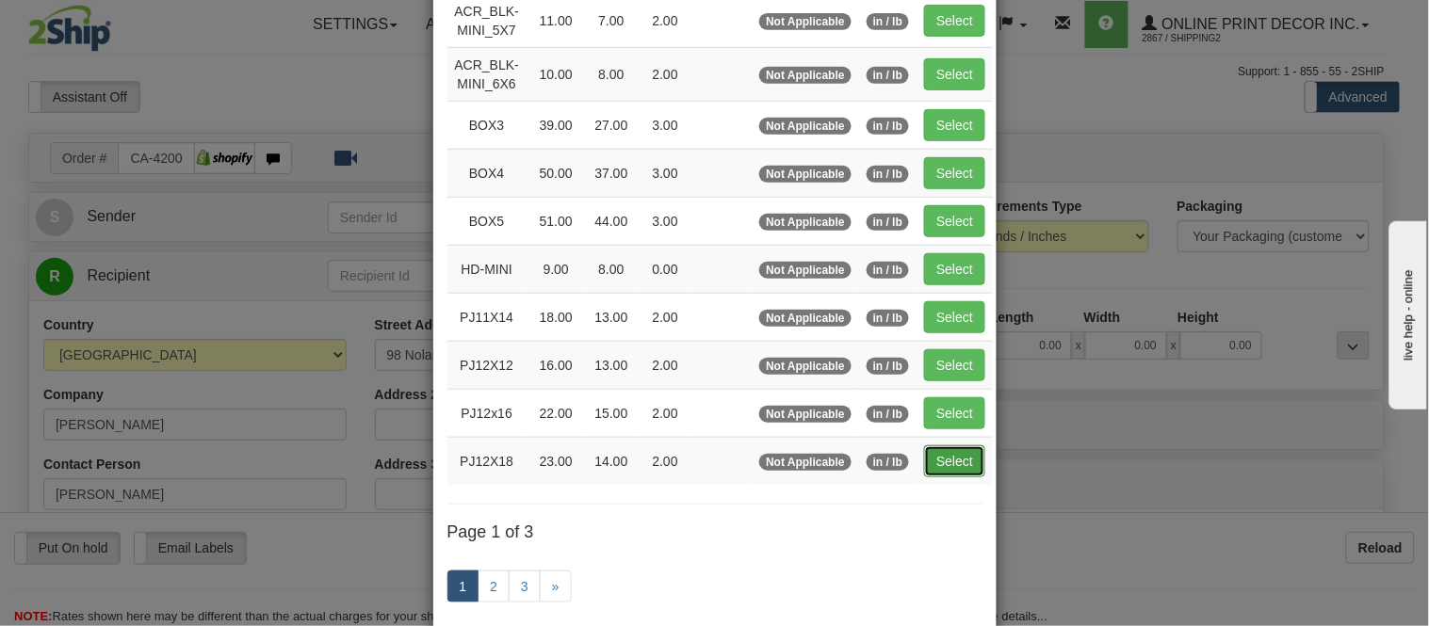
click at [943, 453] on button "Select" at bounding box center [954, 461] width 61 height 32
type input "PJ12X18"
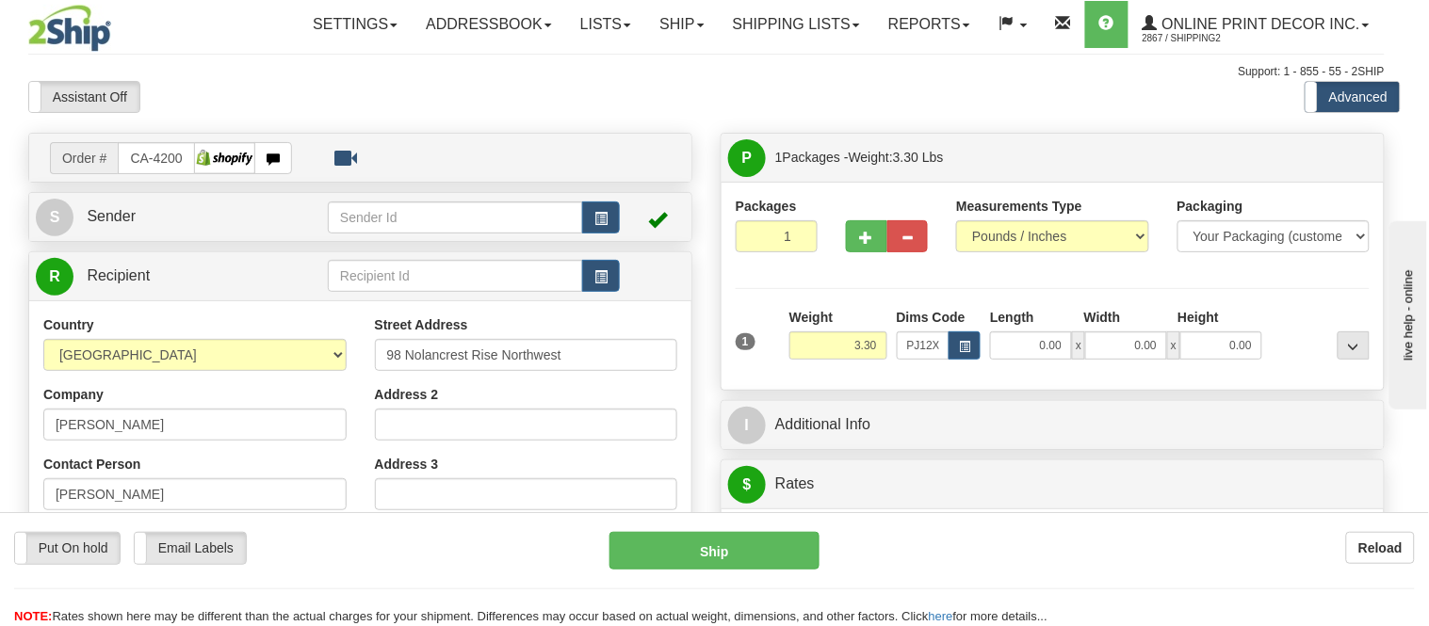
type input "23.00"
type input "14.00"
type input "2.00"
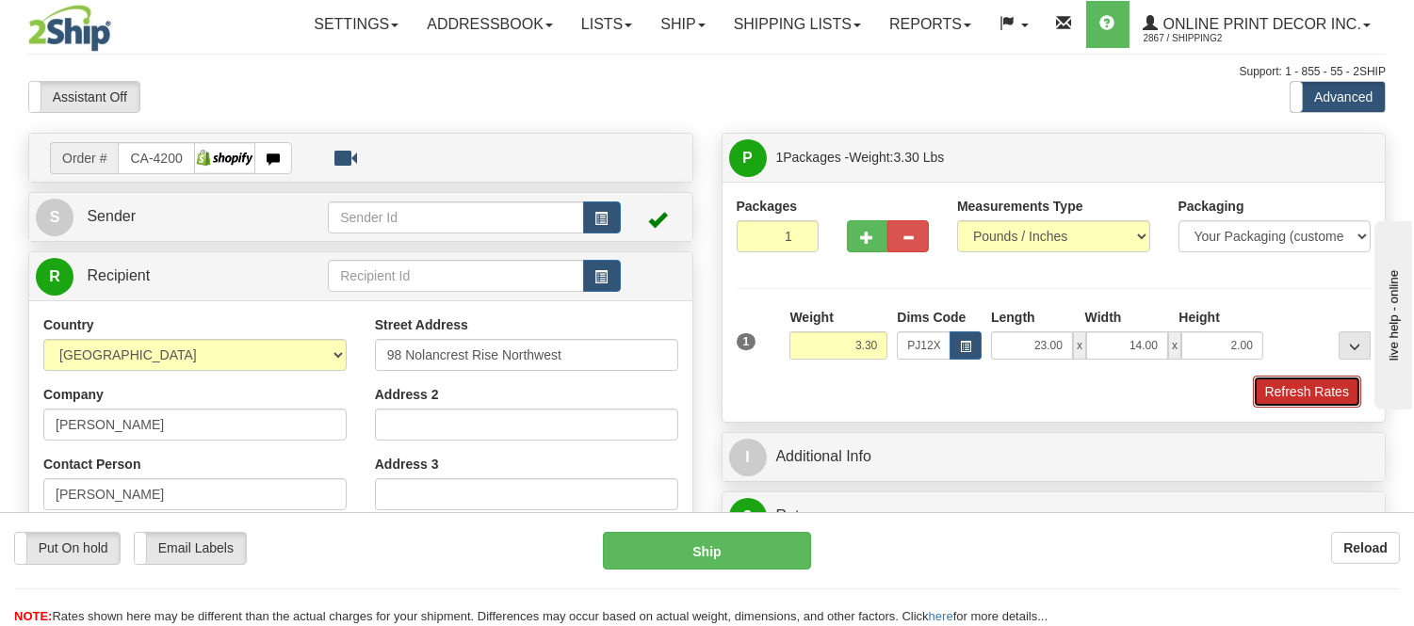
click at [1340, 405] on button "Refresh Rates" at bounding box center [1307, 392] width 108 height 32
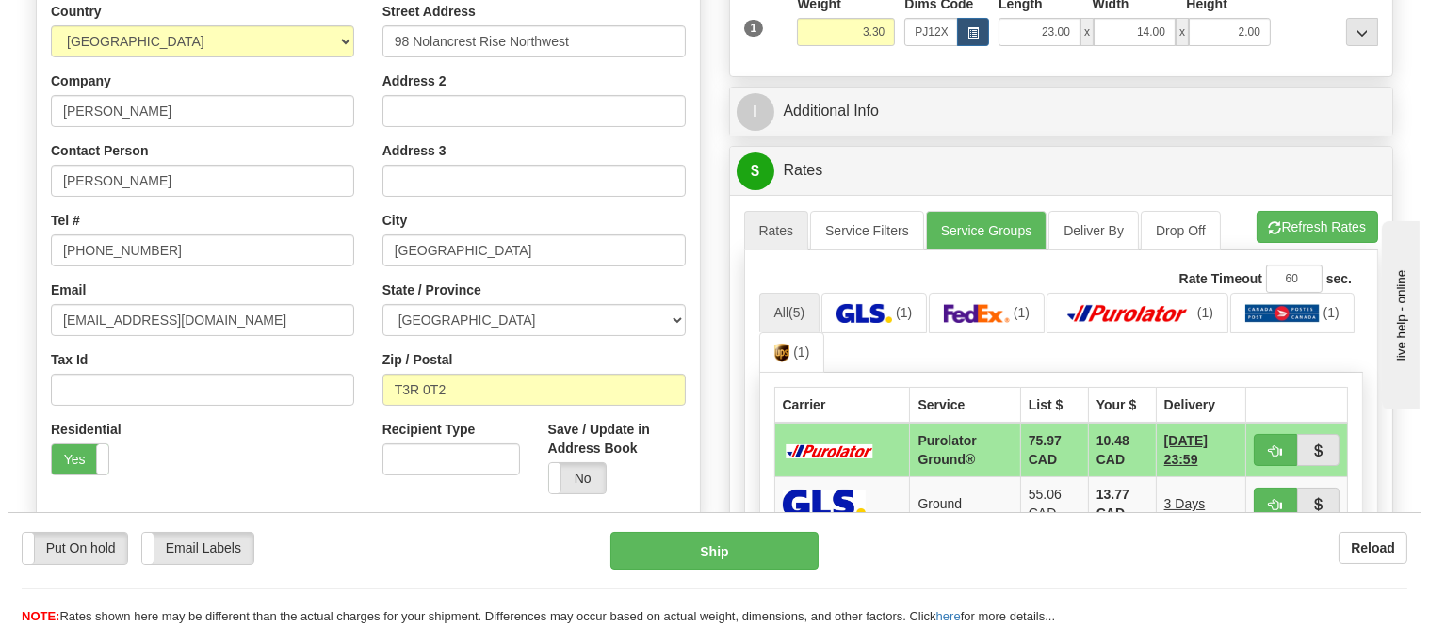
scroll to position [418, 0]
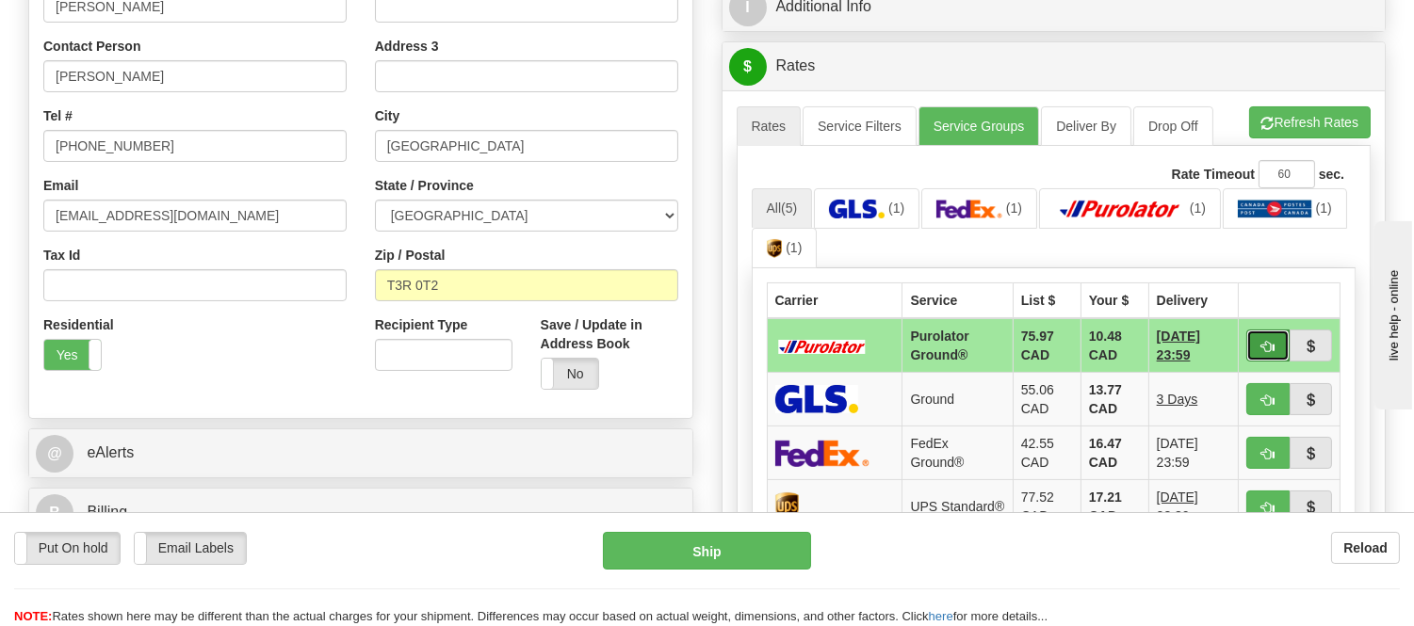
click at [1263, 341] on span "button" at bounding box center [1267, 347] width 13 height 12
type input "260"
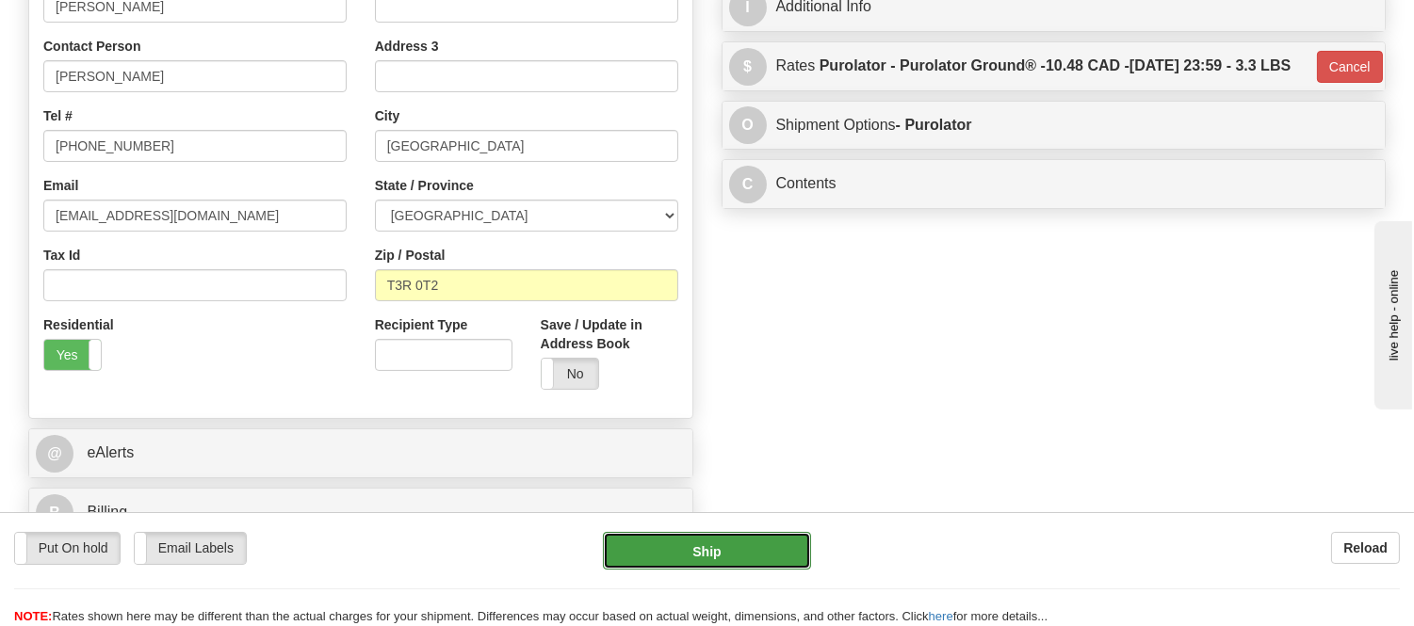
click at [753, 557] on button "Ship" at bounding box center [706, 551] width 207 height 38
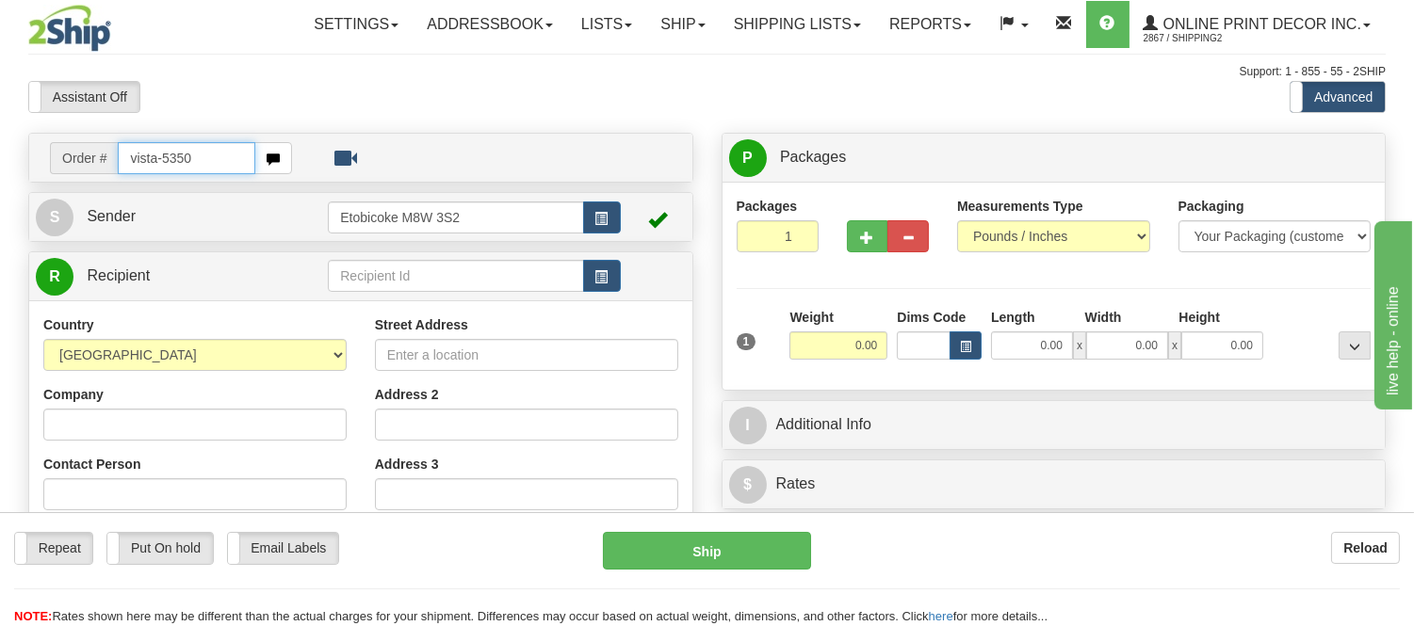
type input "vista-5350"
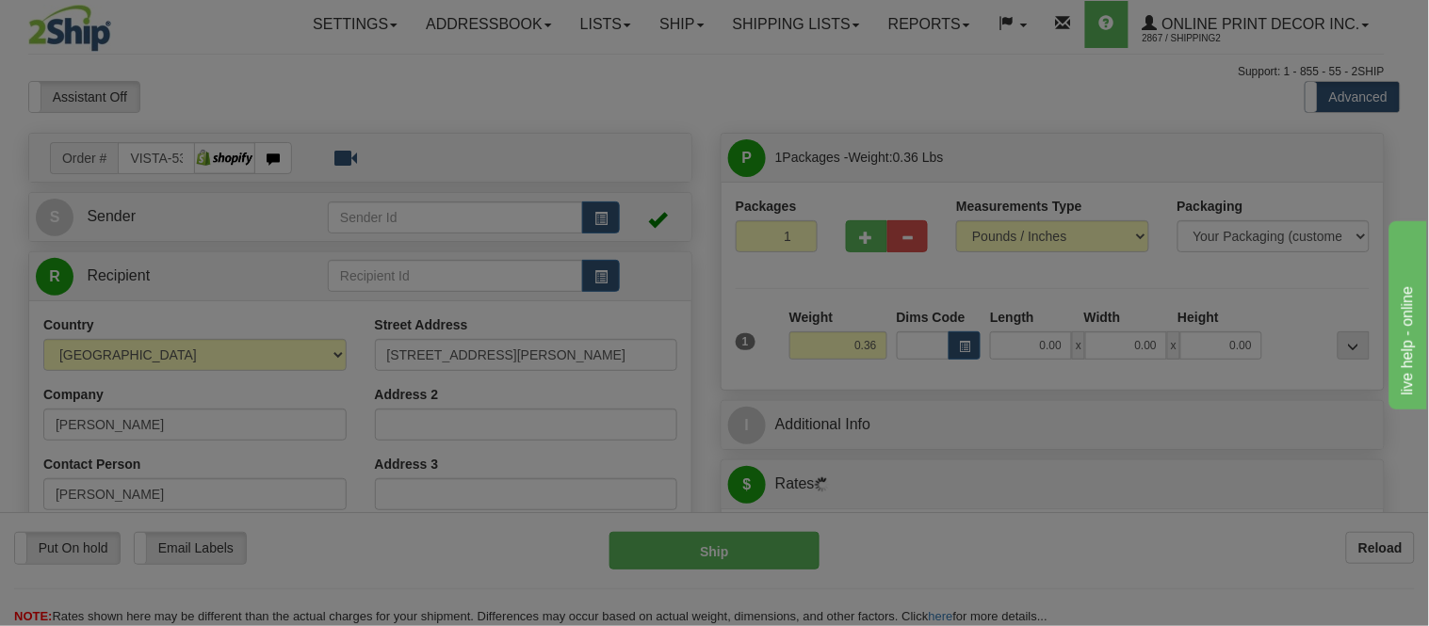
type input "[GEOGRAPHIC_DATA]"
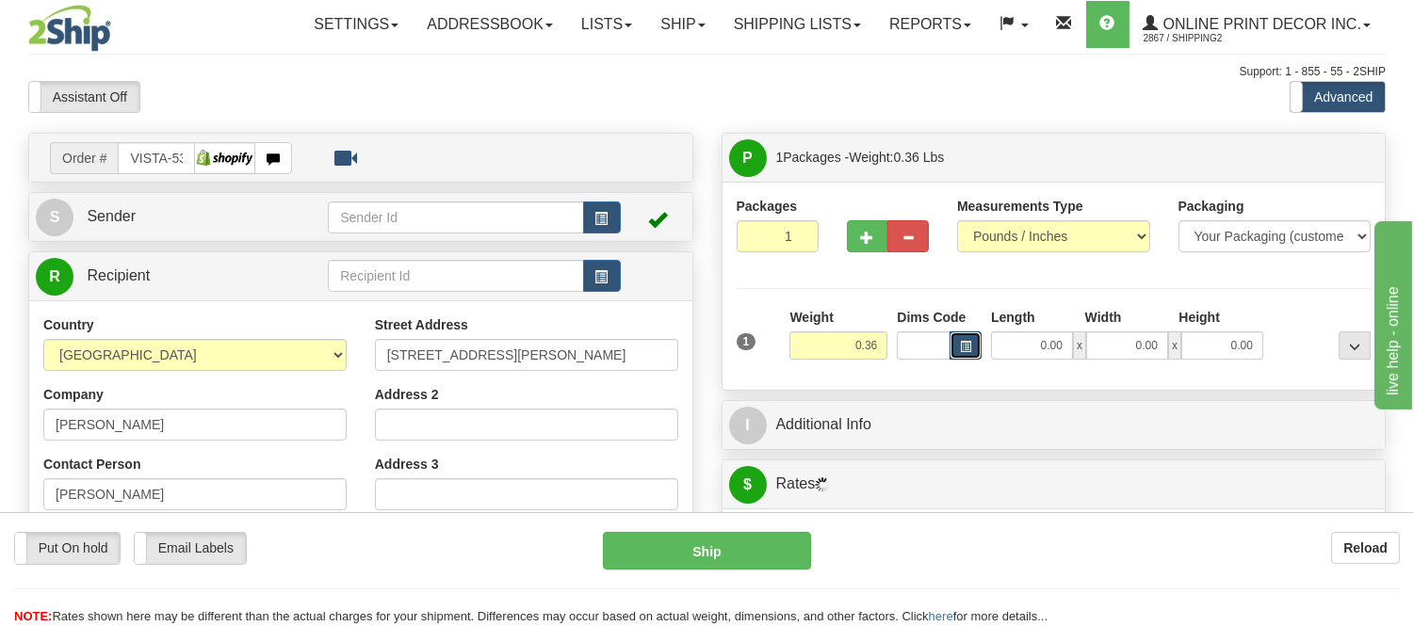
click at [967, 356] on button "button" at bounding box center [965, 346] width 32 height 28
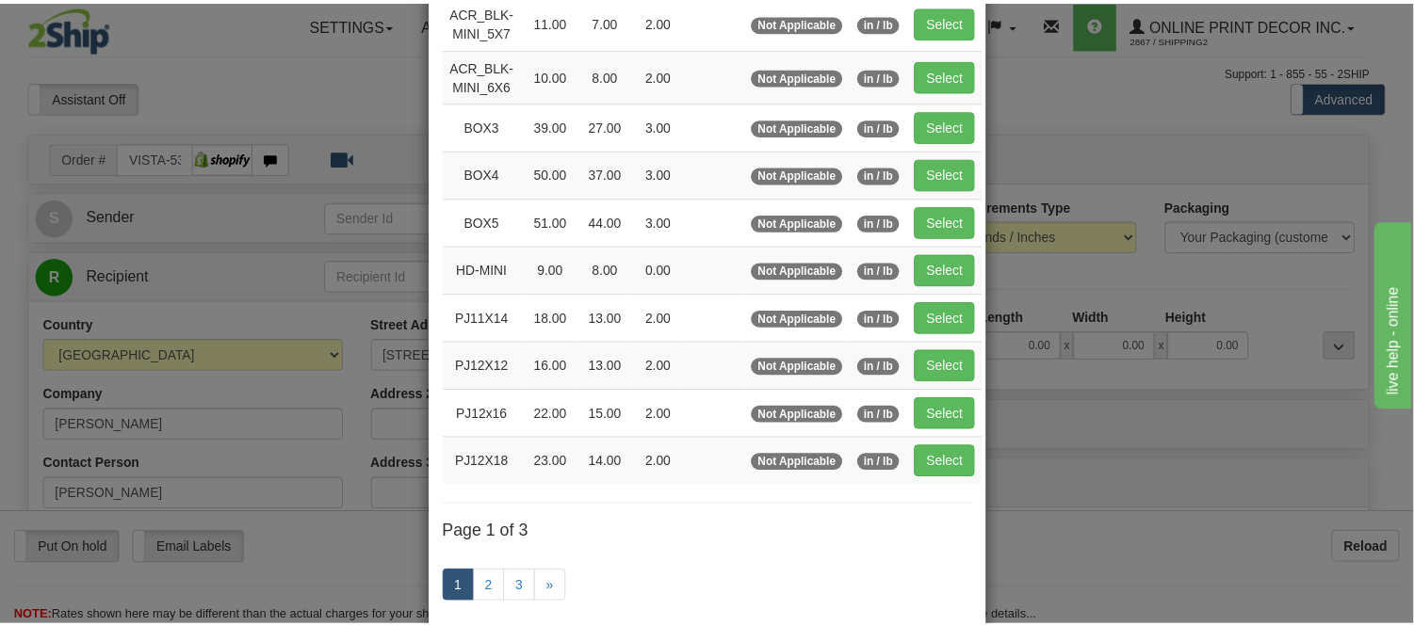
scroll to position [209, 0]
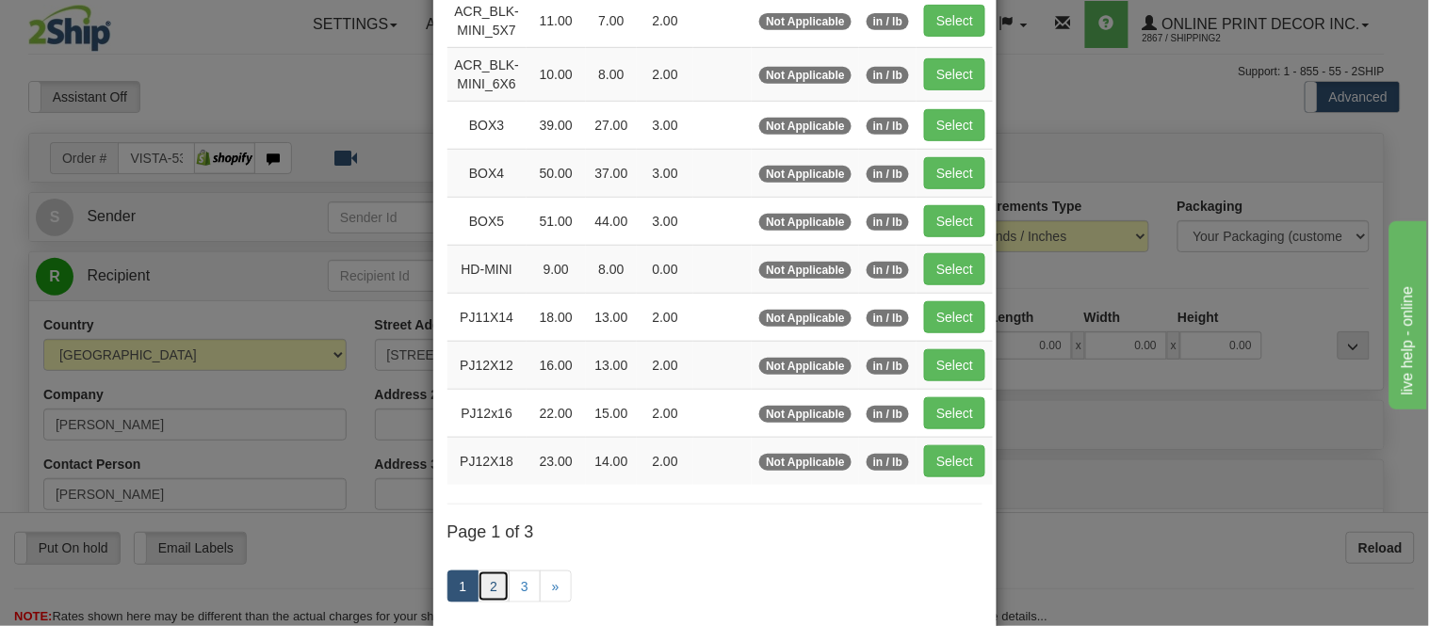
click at [477, 582] on link "2" at bounding box center [493, 587] width 32 height 32
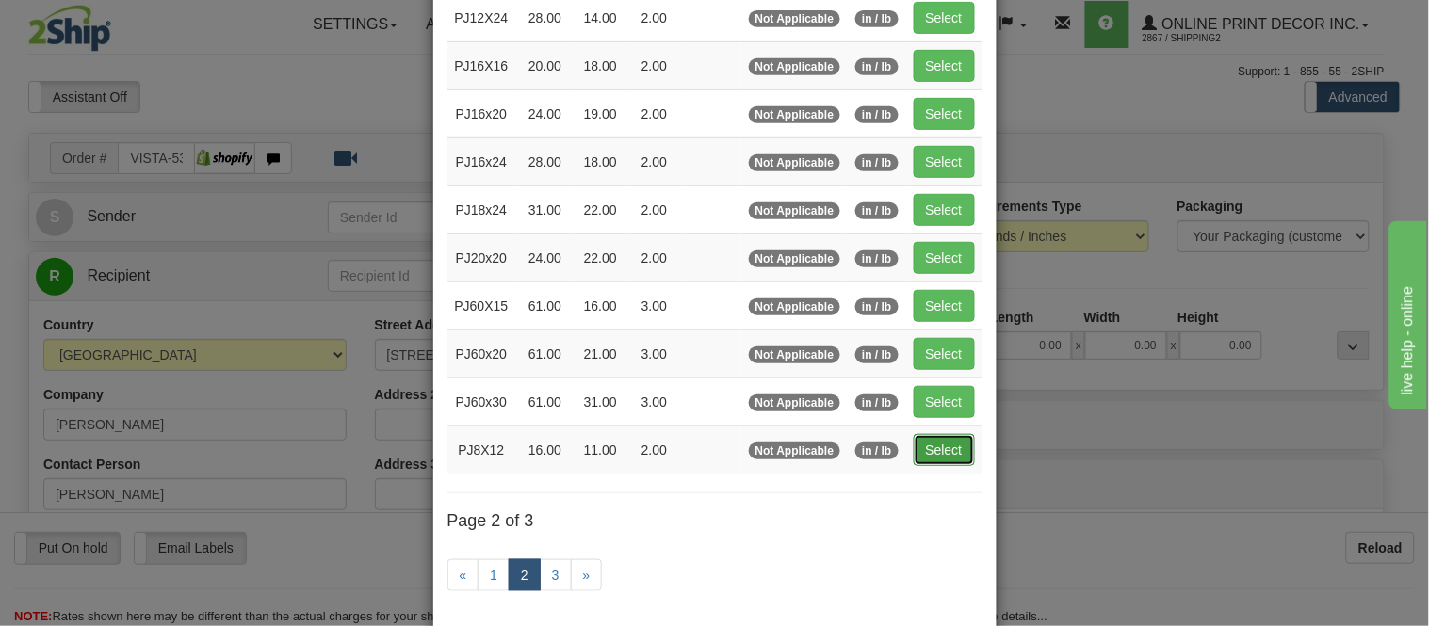
click at [946, 445] on button "Select" at bounding box center [944, 450] width 61 height 32
type input "PJ8X12"
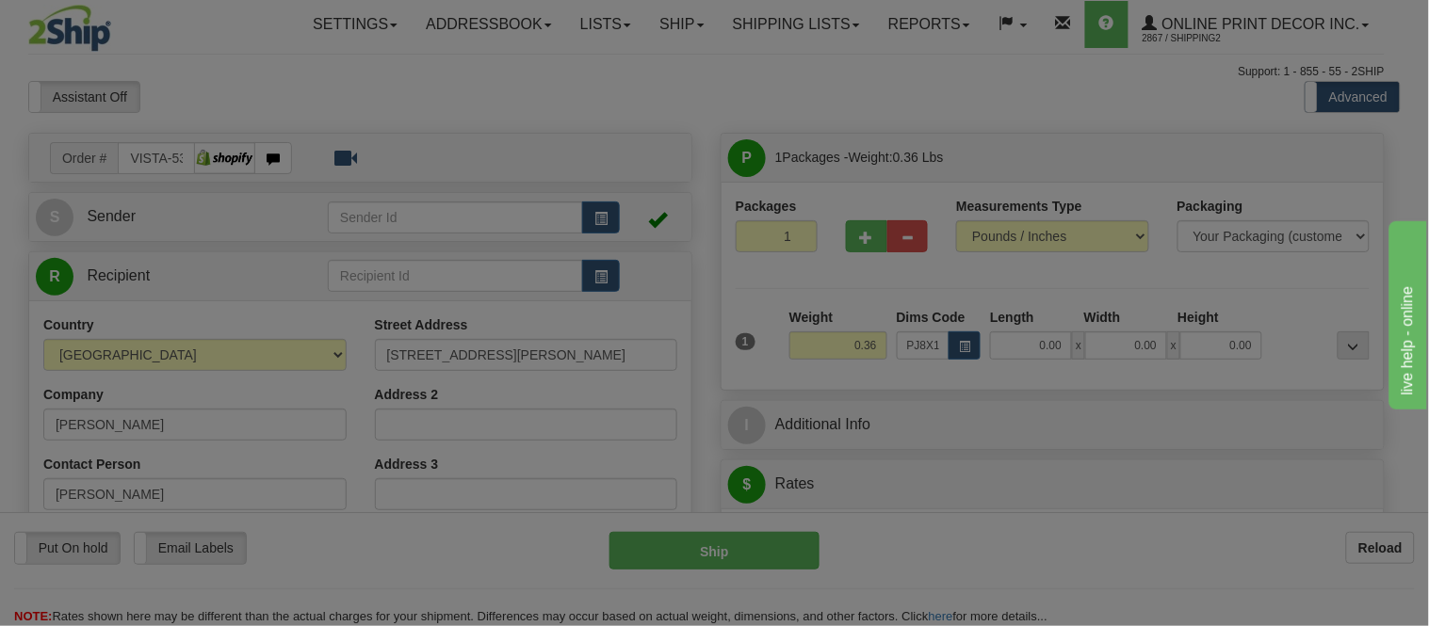
type input "16.00"
type input "11.00"
type input "2.00"
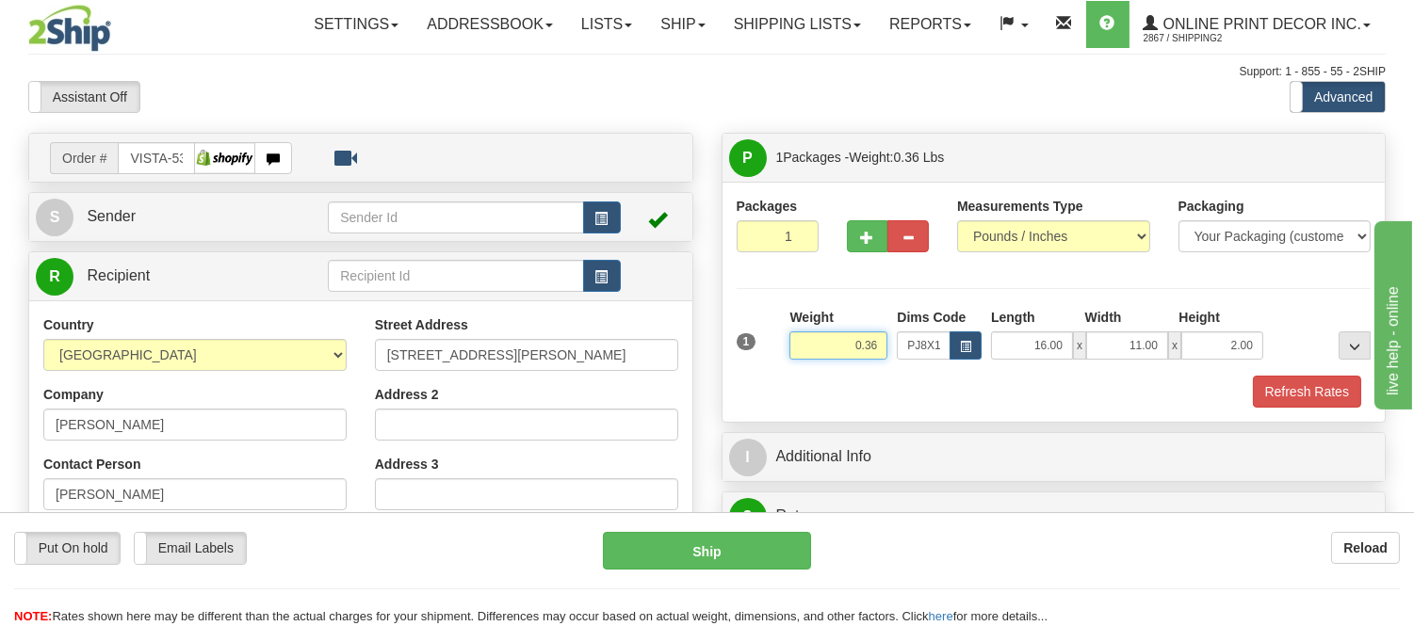
drag, startPoint x: 879, startPoint y: 344, endPoint x: 802, endPoint y: 350, distance: 76.6
click at [802, 350] on input "0.36" at bounding box center [838, 346] width 98 height 28
click at [1335, 401] on button "Refresh Rates" at bounding box center [1307, 392] width 108 height 32
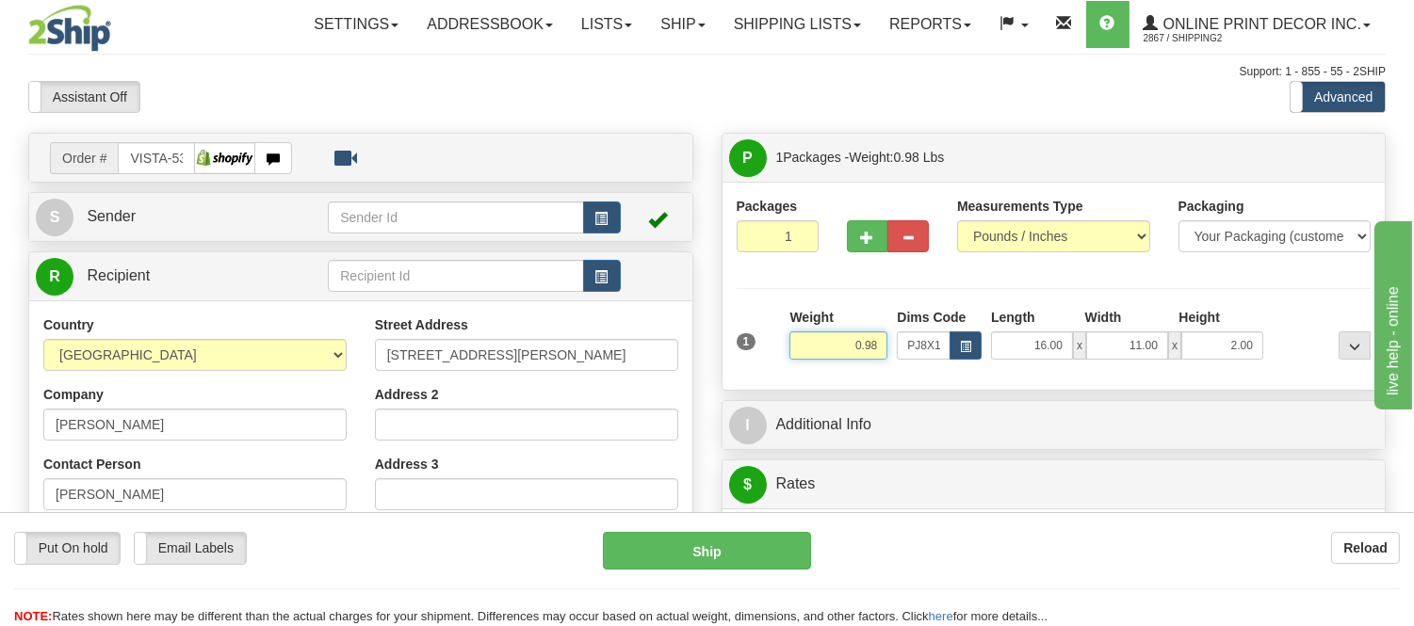
drag, startPoint x: 885, startPoint y: 340, endPoint x: 779, endPoint y: 374, distance: 111.7
click at [779, 374] on div "1 Weight 0.98 Dims Code x x" at bounding box center [1054, 341] width 644 height 67
click button "Delete" at bounding box center [0, 0] width 0 height 0
type input "2.00"
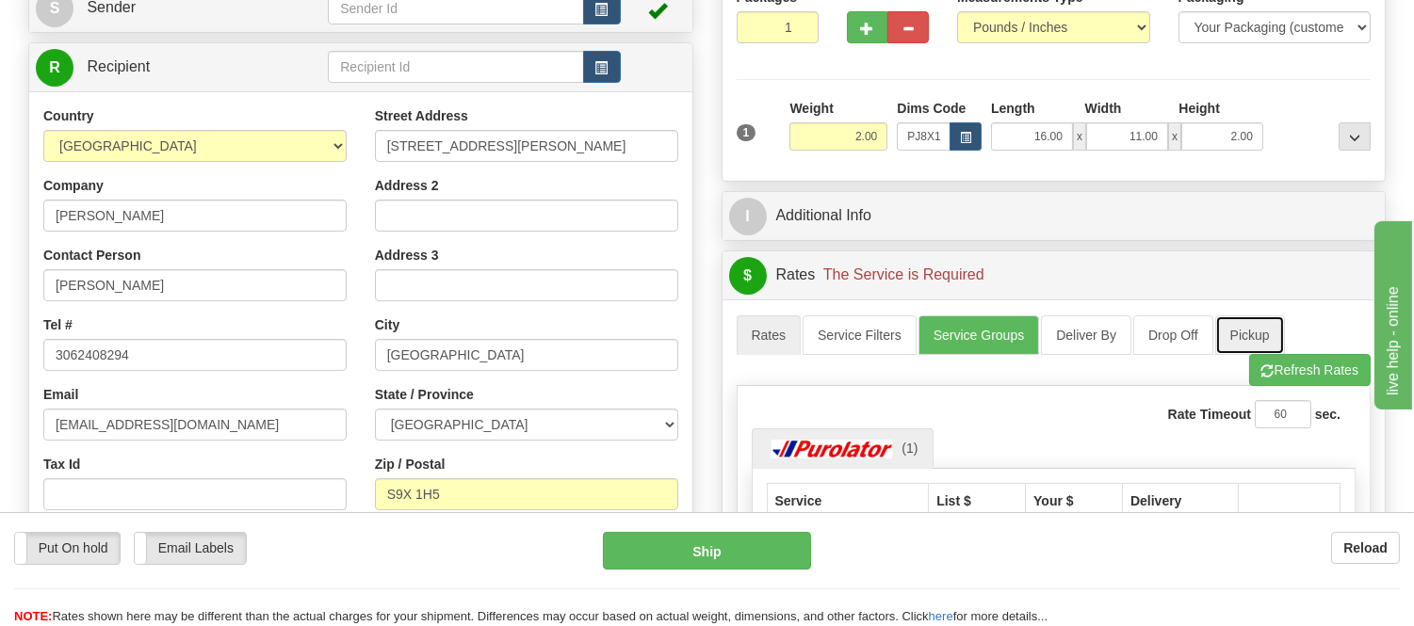
click at [1284, 354] on link "Pickup" at bounding box center [1250, 336] width 70 height 40
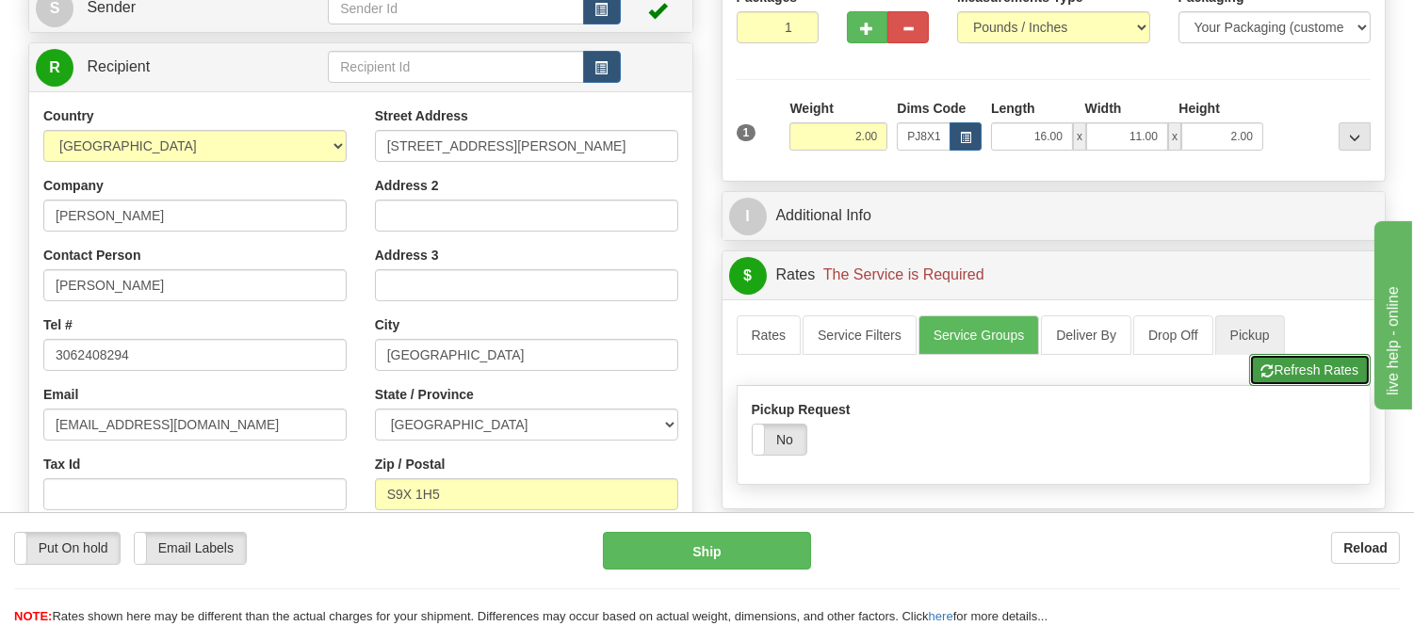
click at [1300, 368] on button "Refresh Rates" at bounding box center [1309, 370] width 121 height 32
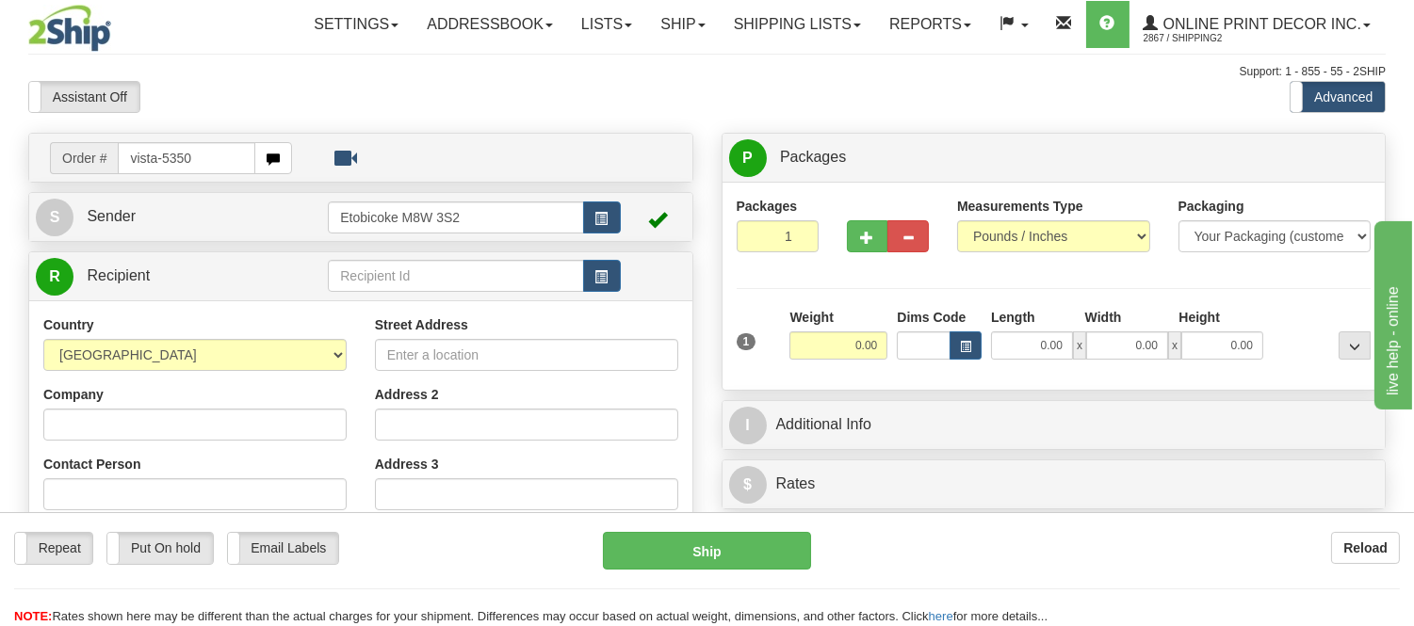
type input "vista-5350"
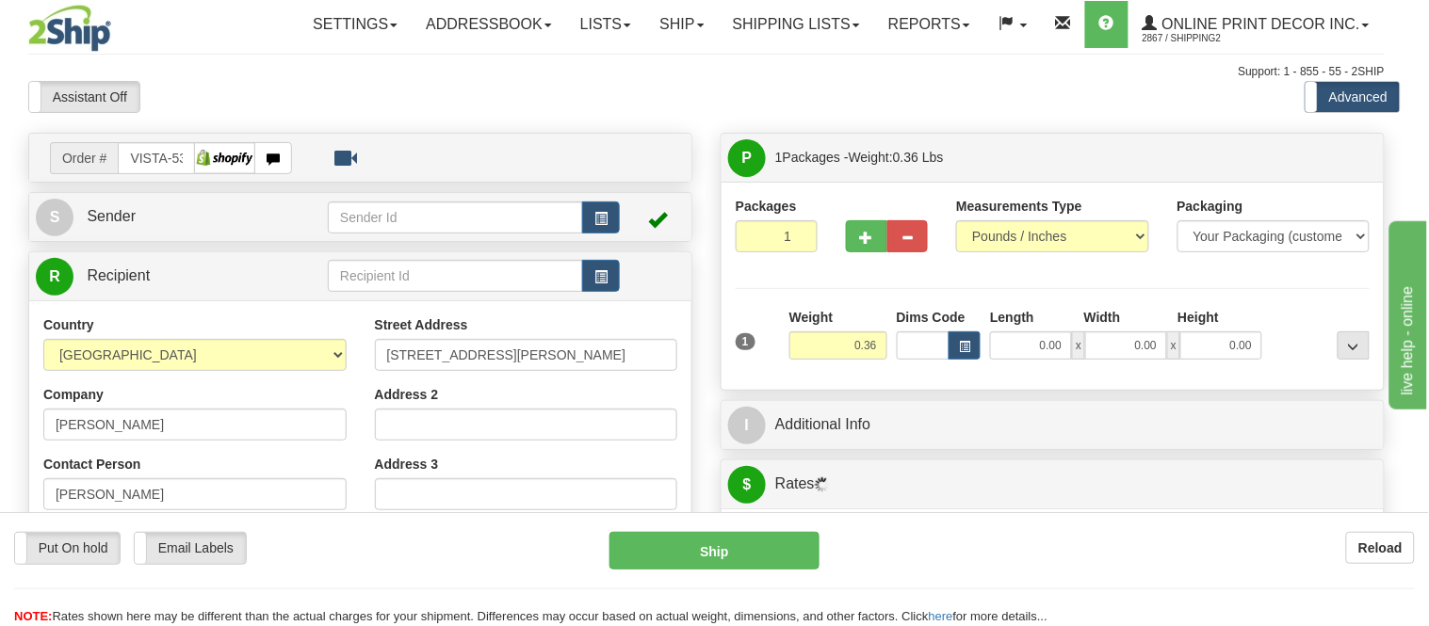
type input "[GEOGRAPHIC_DATA]"
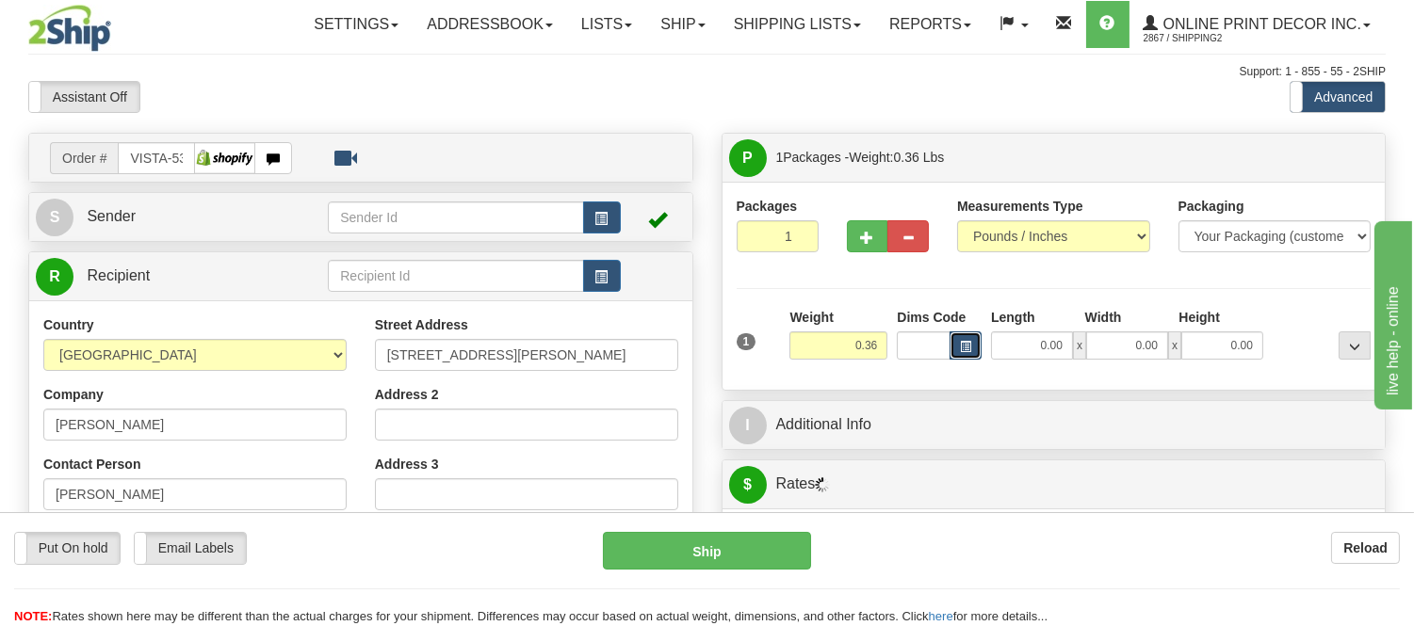
click at [967, 349] on span "button" at bounding box center [965, 347] width 11 height 10
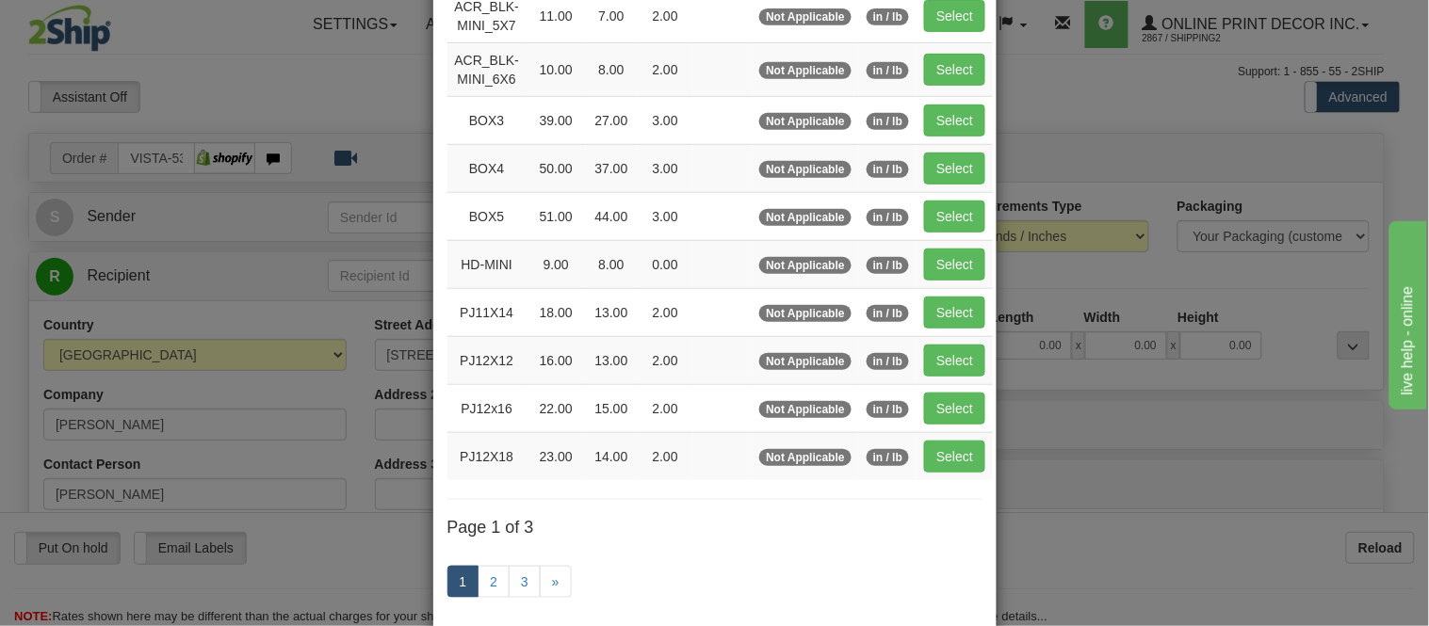
scroll to position [314, 0]
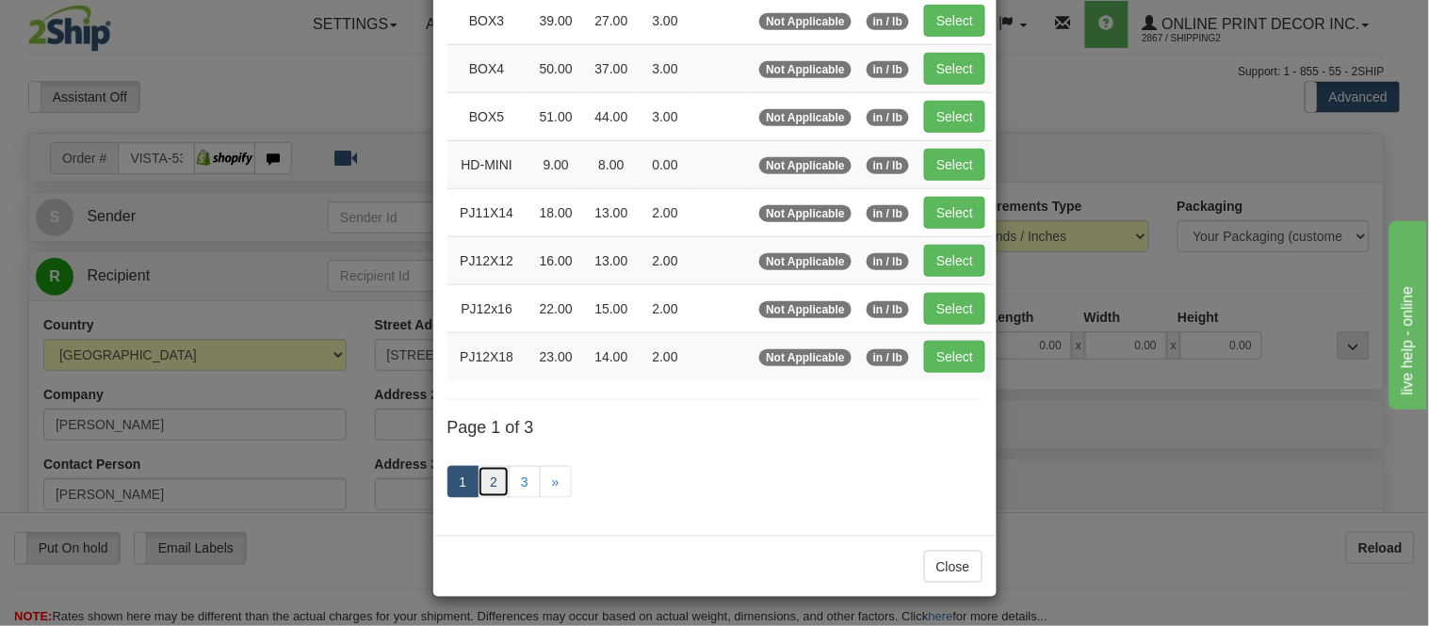
click at [482, 483] on link "2" at bounding box center [493, 482] width 32 height 32
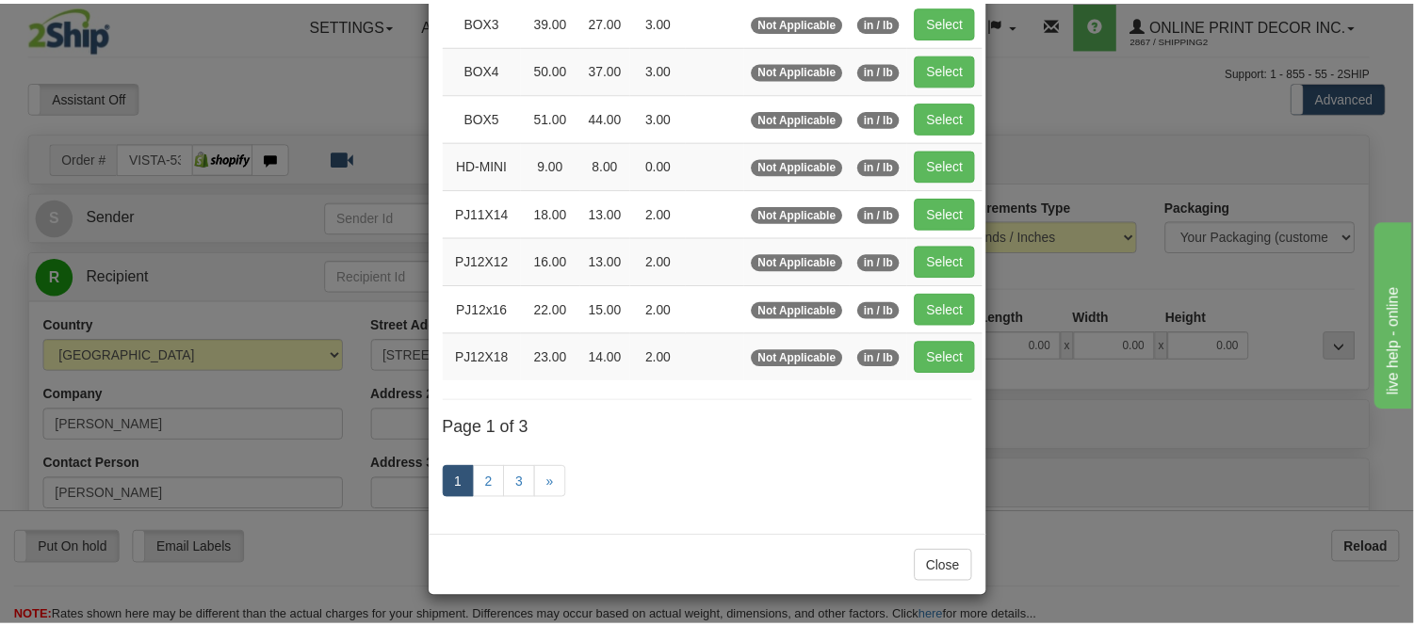
scroll to position [306, 0]
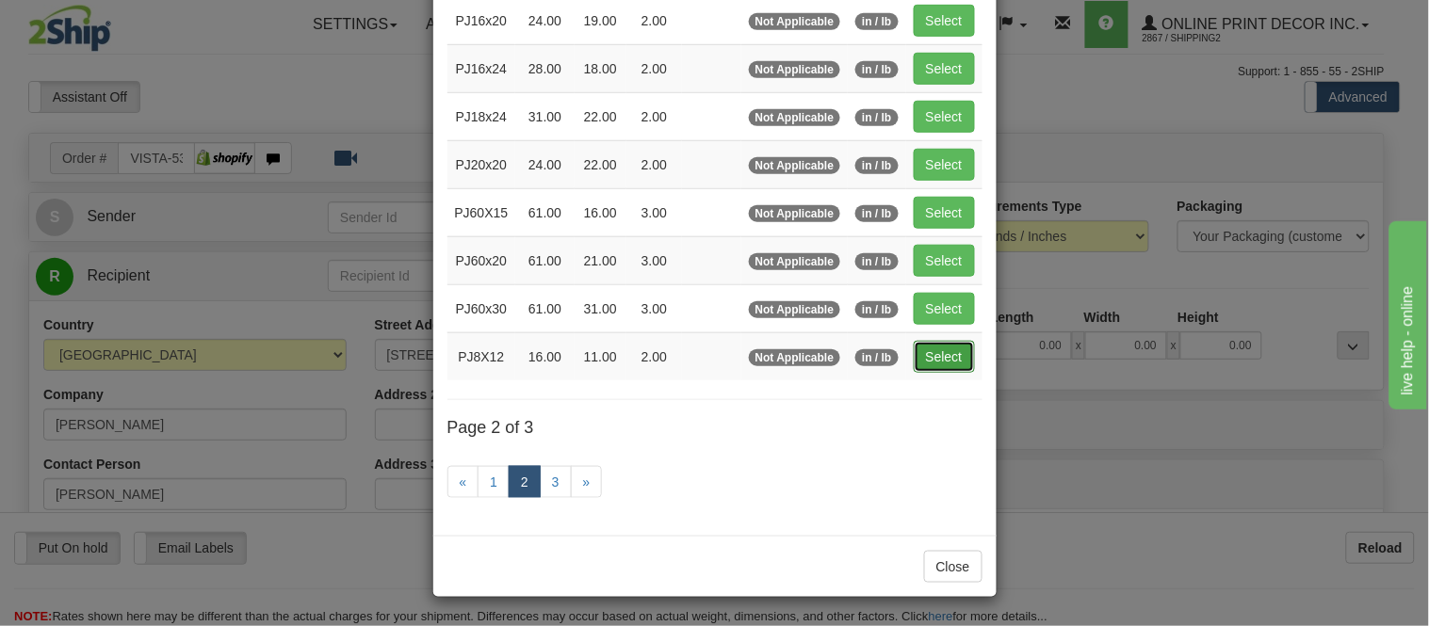
click at [920, 348] on button "Select" at bounding box center [944, 357] width 61 height 32
type input "PJ8X12"
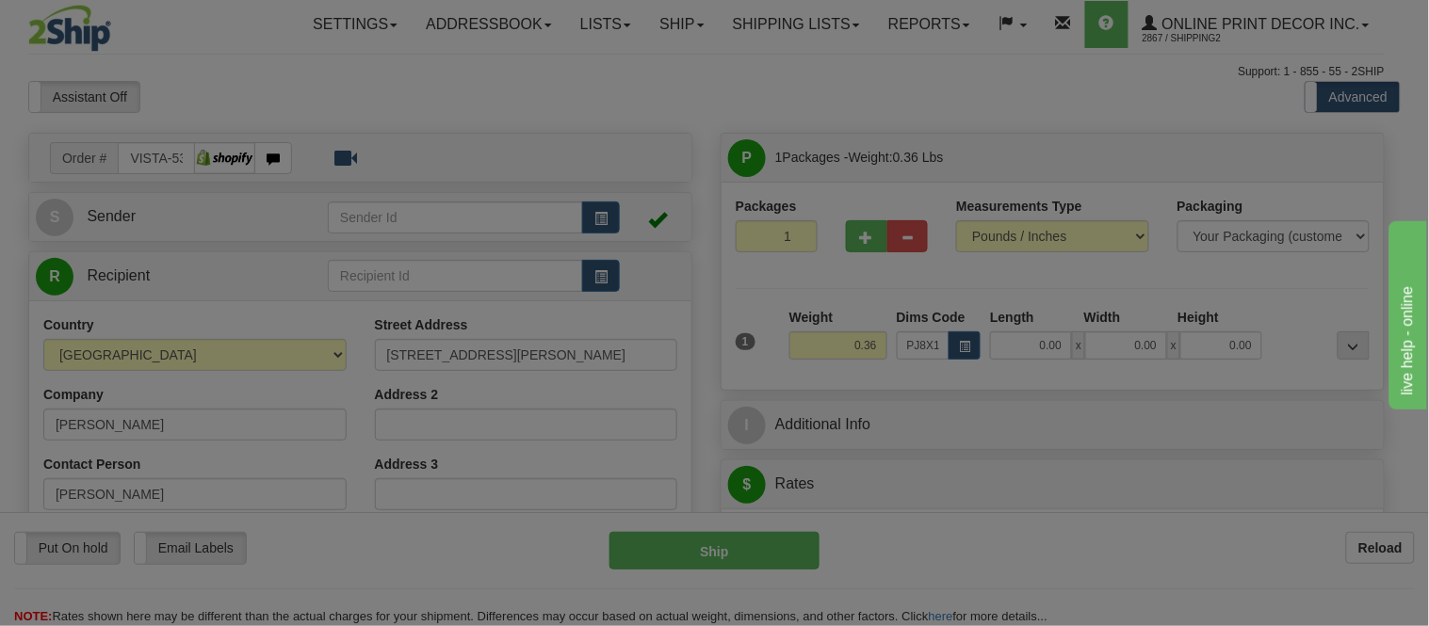
type input "16.00"
type input "11.00"
type input "2.00"
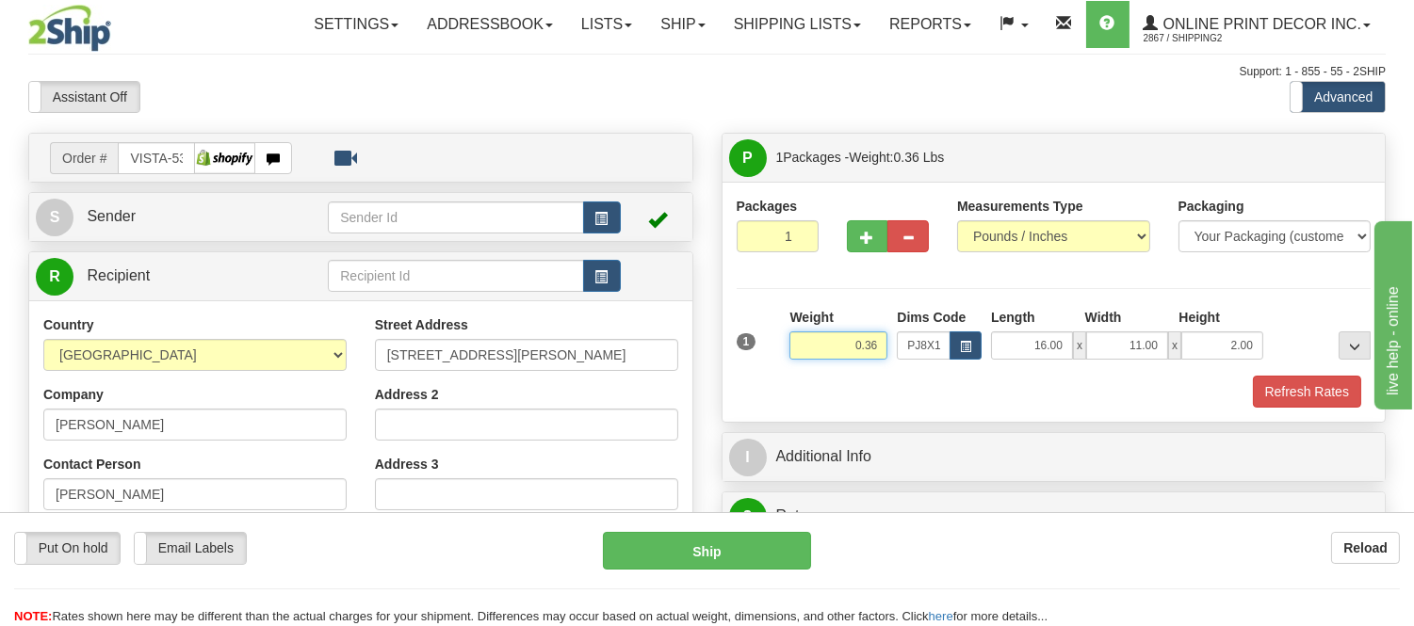
drag, startPoint x: 885, startPoint y: 343, endPoint x: 776, endPoint y: 355, distance: 109.9
click at [776, 355] on div "1 Weight 0.36 Dims Code x x" at bounding box center [1054, 341] width 644 height 67
click button "Delete" at bounding box center [0, 0] width 0 height 0
type input "2.00"
click at [605, 217] on span "button" at bounding box center [601, 219] width 13 height 12
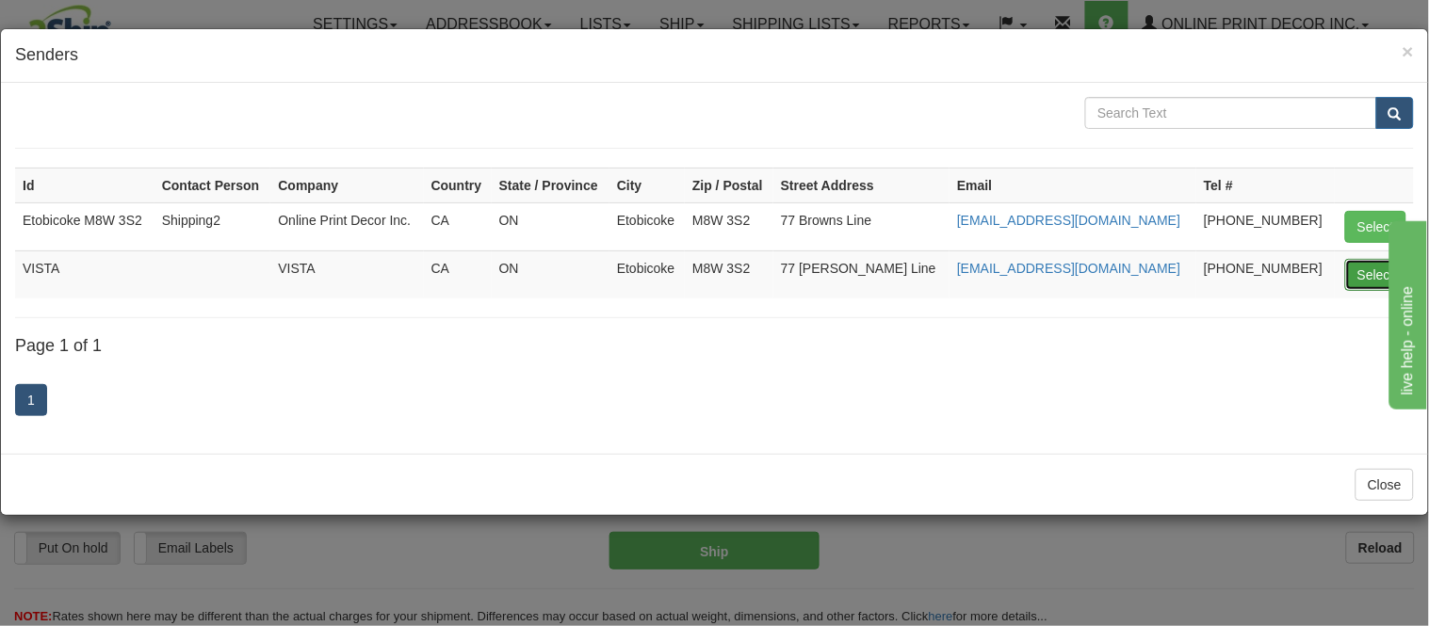
click at [1352, 268] on button "Select" at bounding box center [1375, 275] width 61 height 32
type input "VISTA"
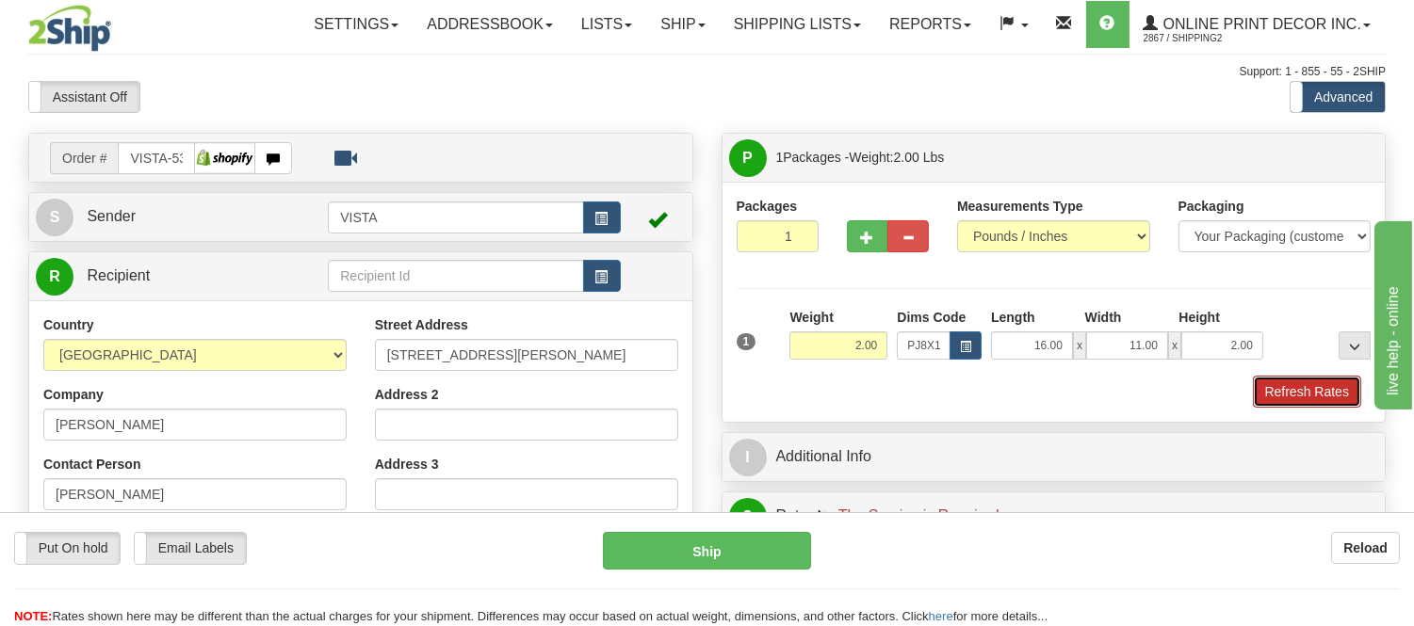
click at [1269, 397] on button "Refresh Rates" at bounding box center [1307, 392] width 108 height 32
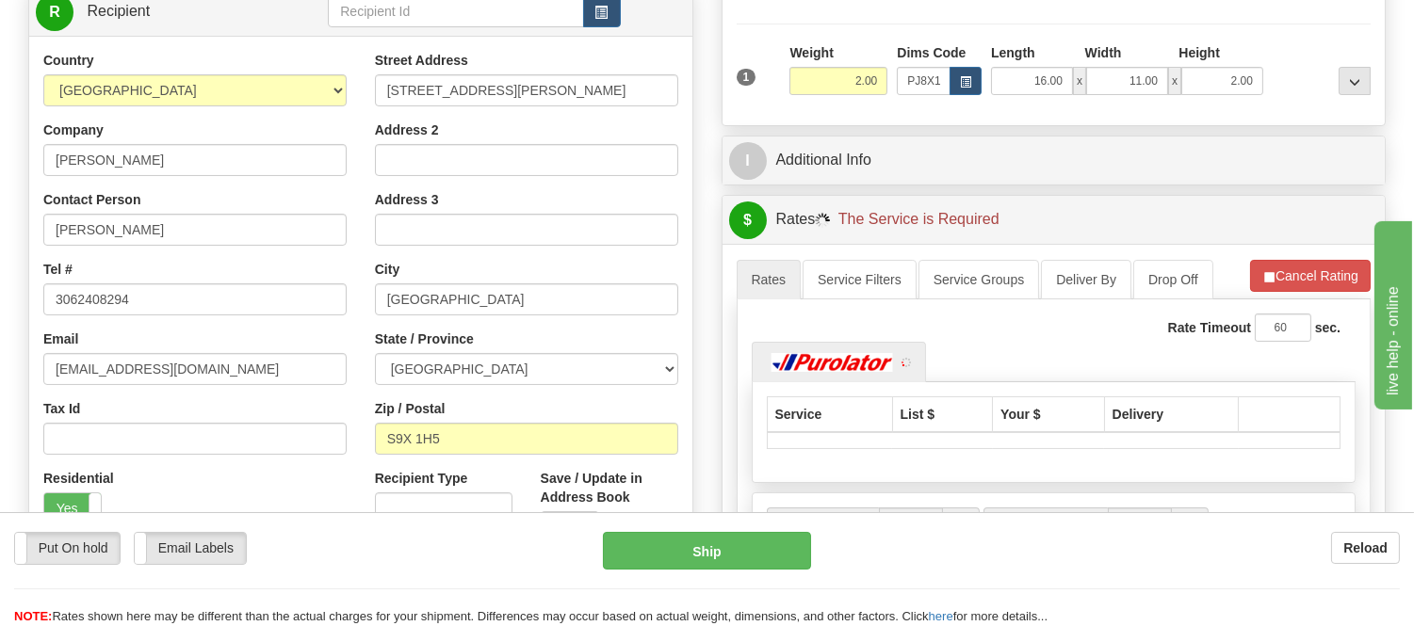
scroll to position [314, 0]
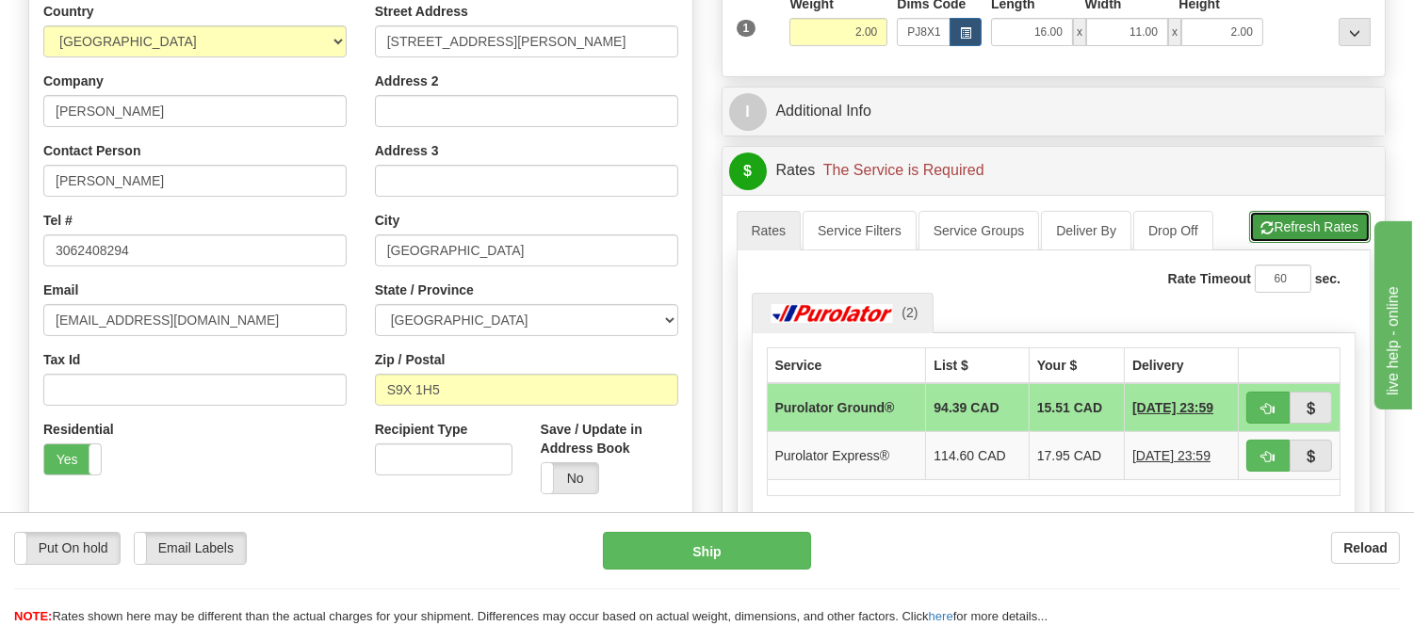
click at [1286, 242] on button "Refresh Rates" at bounding box center [1309, 227] width 121 height 32
click at [1263, 409] on span "button" at bounding box center [1267, 409] width 13 height 12
type input "260"
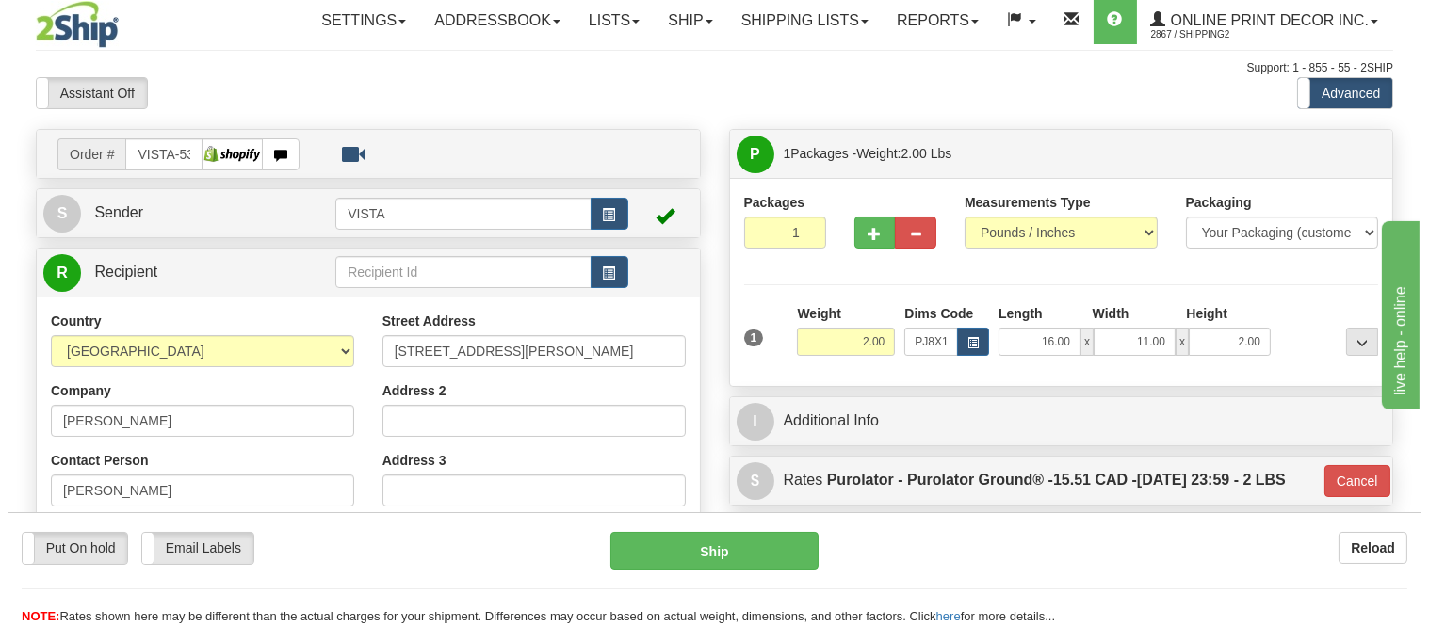
scroll to position [0, 0]
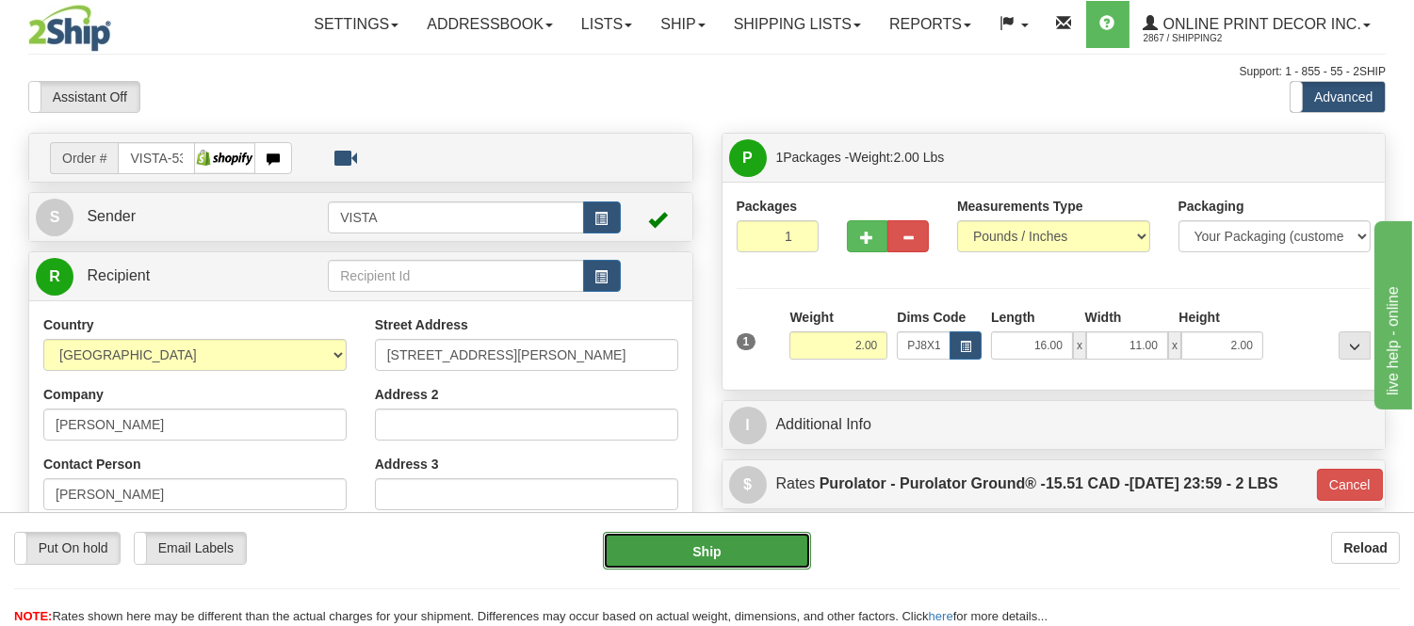
click at [764, 559] on button "Ship" at bounding box center [706, 551] width 207 height 38
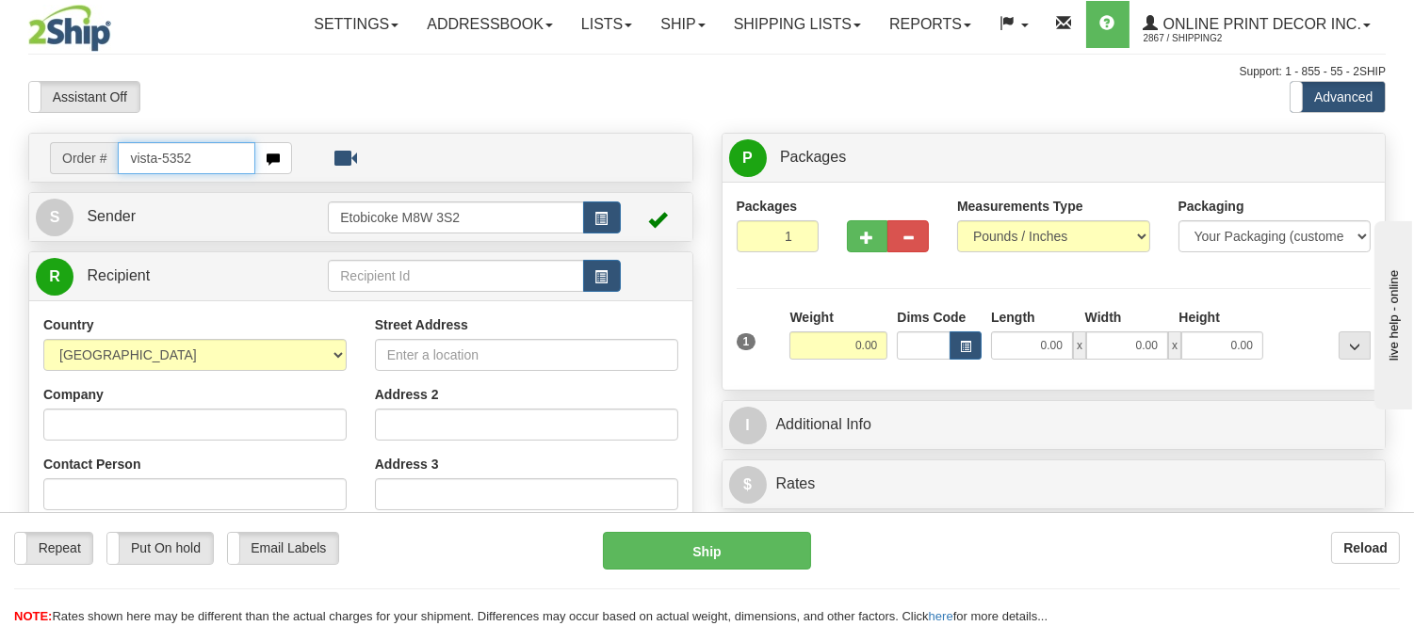
type input "vista-5352"
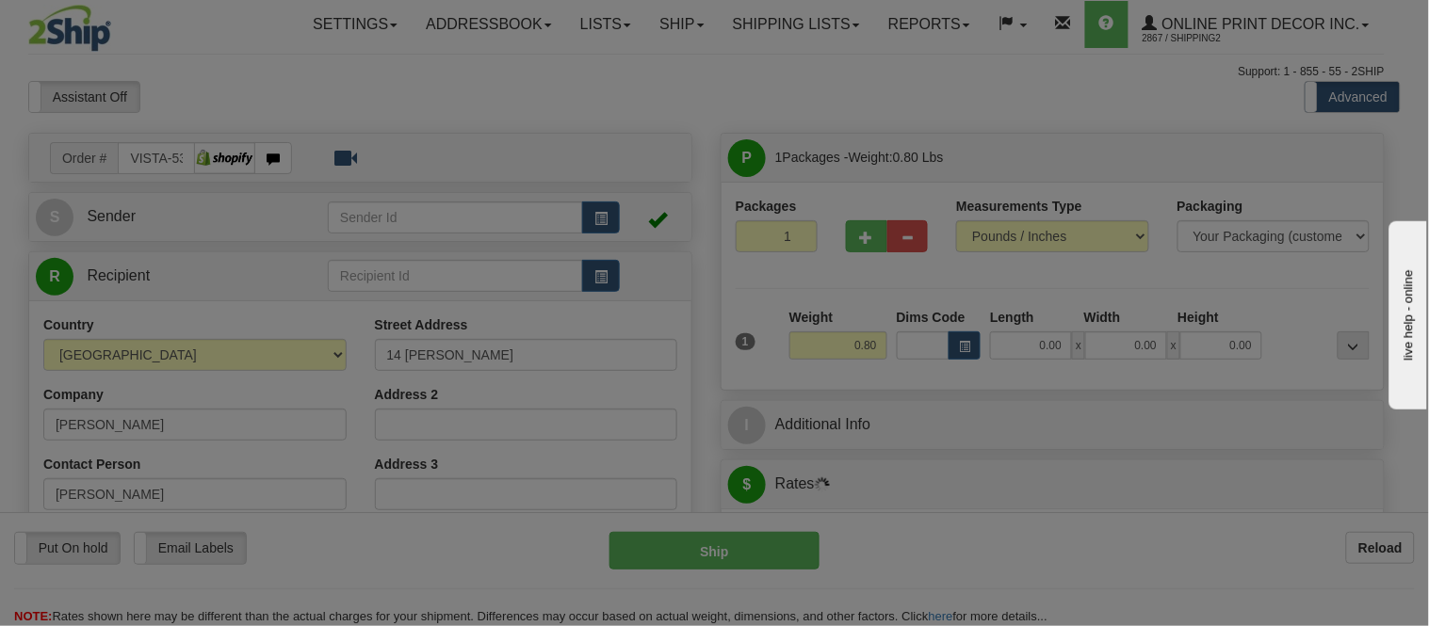
type input "BEETON"
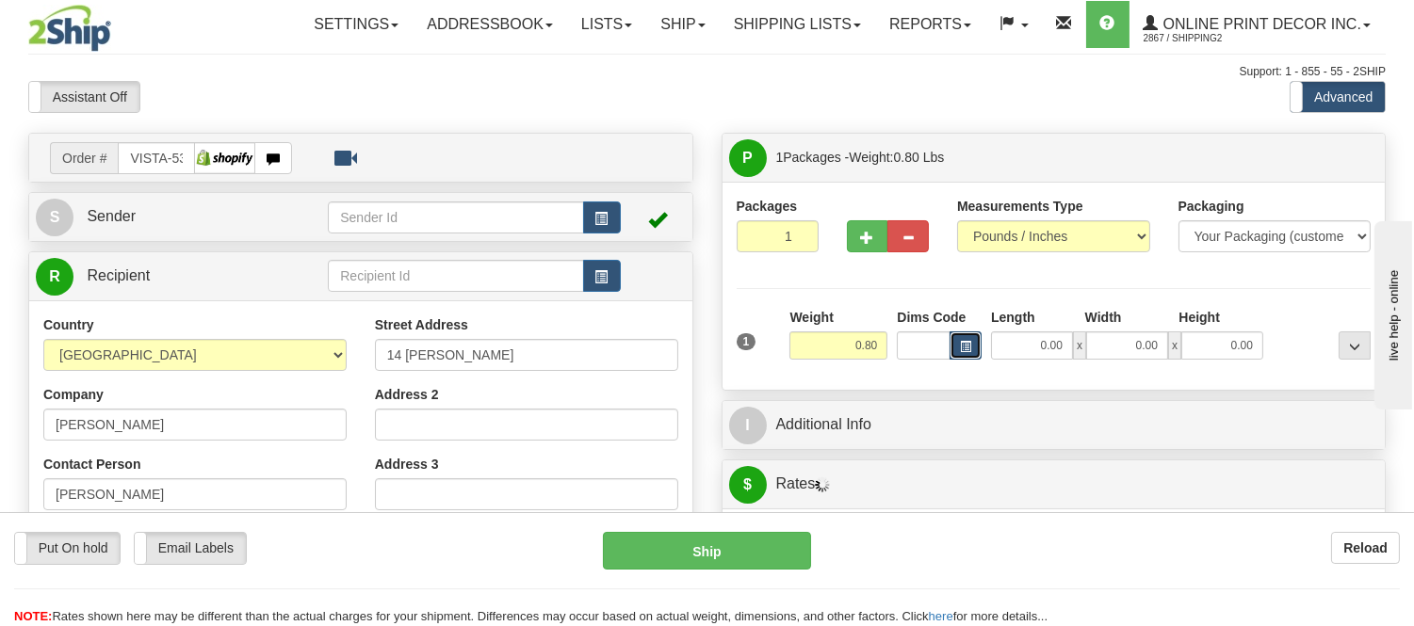
click at [961, 351] on span "button" at bounding box center [965, 347] width 11 height 10
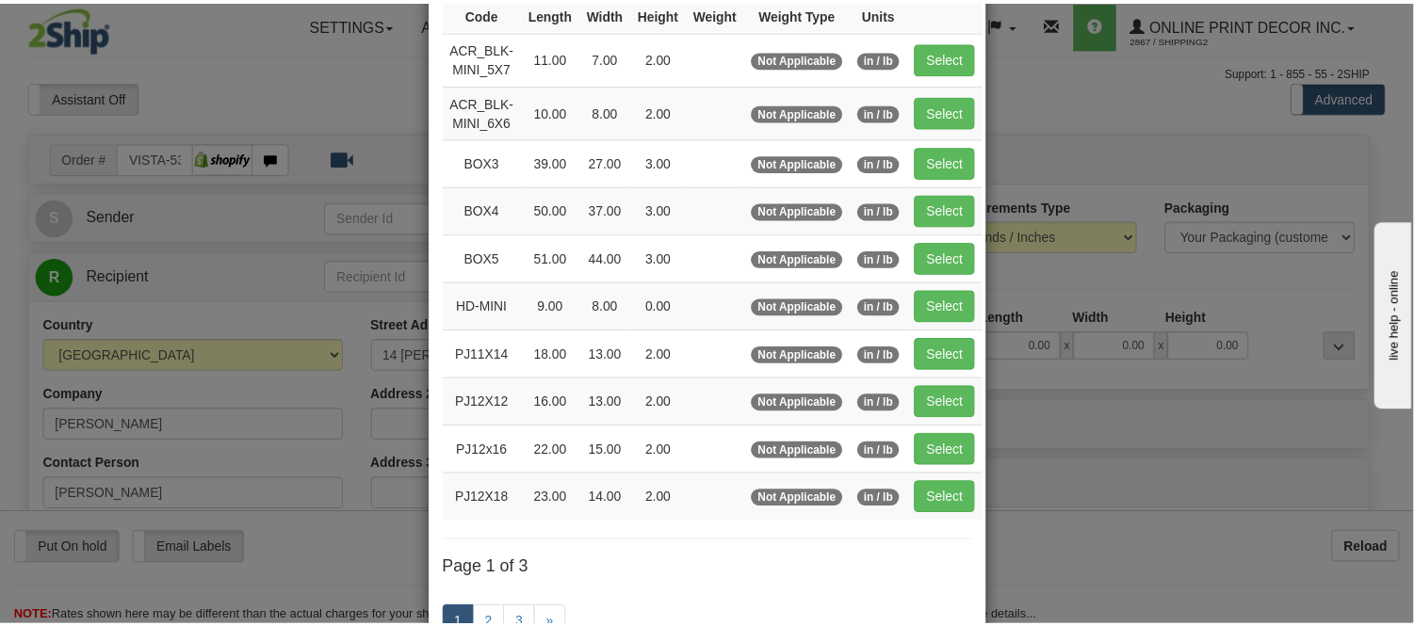
scroll to position [209, 0]
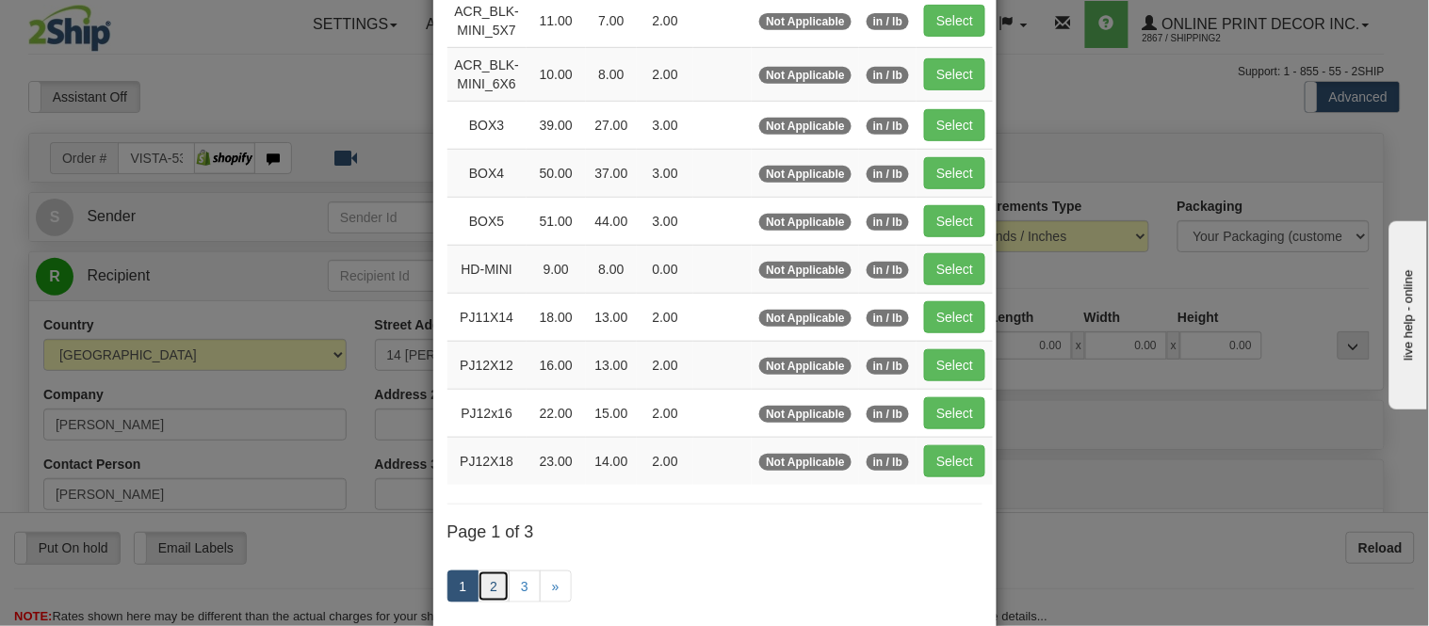
click at [486, 585] on link "2" at bounding box center [493, 587] width 32 height 32
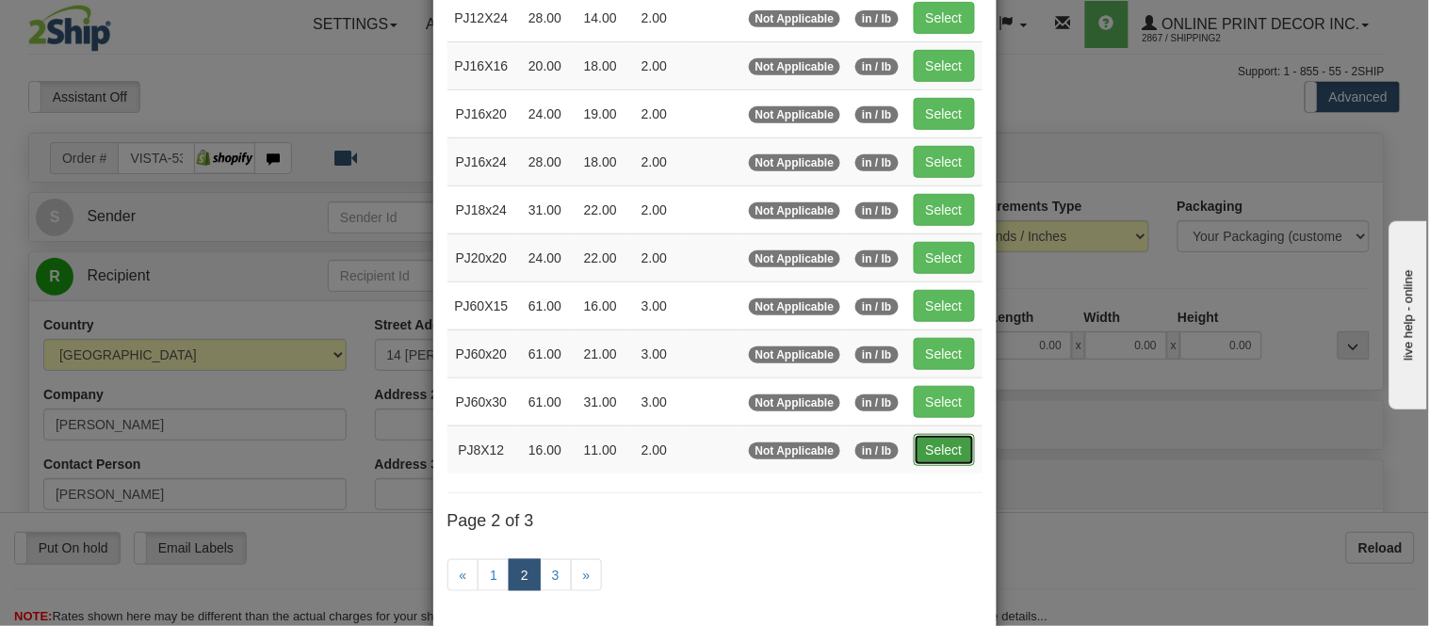
click at [931, 450] on button "Select" at bounding box center [944, 450] width 61 height 32
type input "PJ8X12"
type input "16.00"
type input "11.00"
type input "2.00"
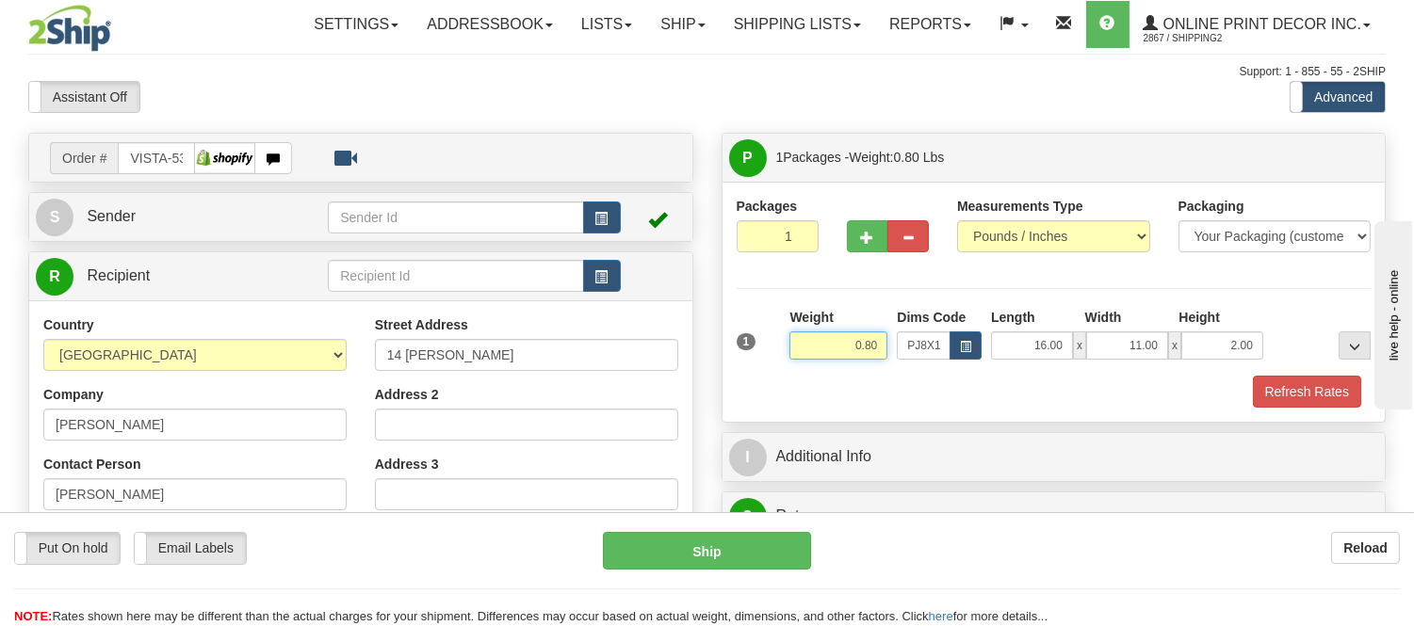
drag, startPoint x: 880, startPoint y: 342, endPoint x: 786, endPoint y: 342, distance: 93.2
click at [786, 342] on div "Weight 0.80" at bounding box center [838, 341] width 107 height 66
type input "2.12"
click at [1294, 403] on button "Refresh Rates" at bounding box center [1307, 392] width 108 height 32
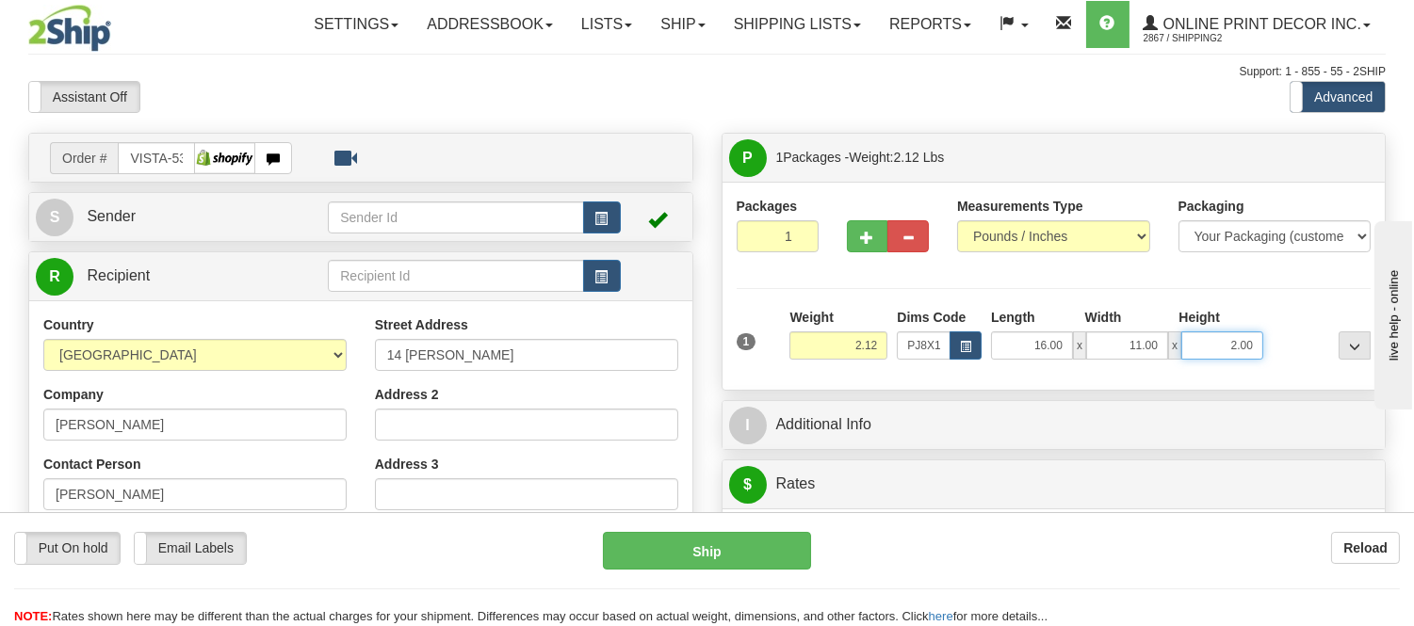
drag, startPoint x: 1253, startPoint y: 345, endPoint x: 1199, endPoint y: 374, distance: 61.1
click at [1199, 374] on div "1 Weight 2.12 Dims Code x x" at bounding box center [1054, 341] width 644 height 67
click button "Delete" at bounding box center [0, 0] width 0 height 0
type input "4.00"
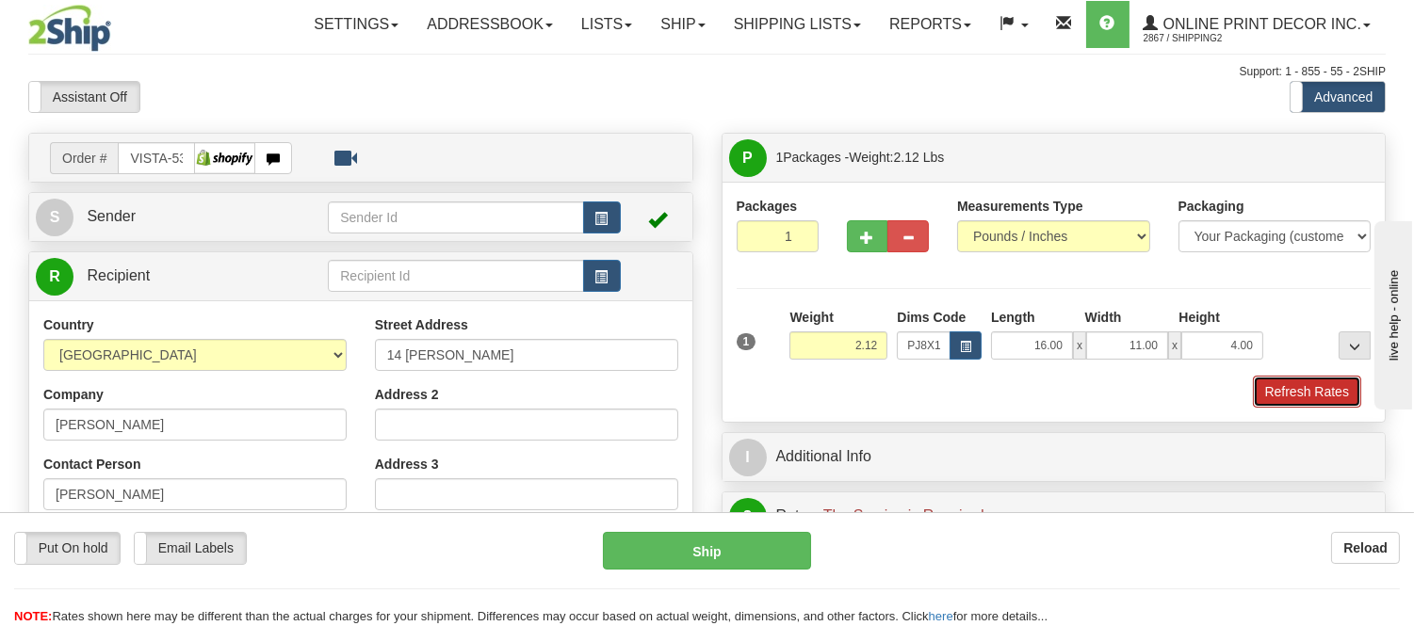
click at [1265, 399] on button "Refresh Rates" at bounding box center [1307, 392] width 108 height 32
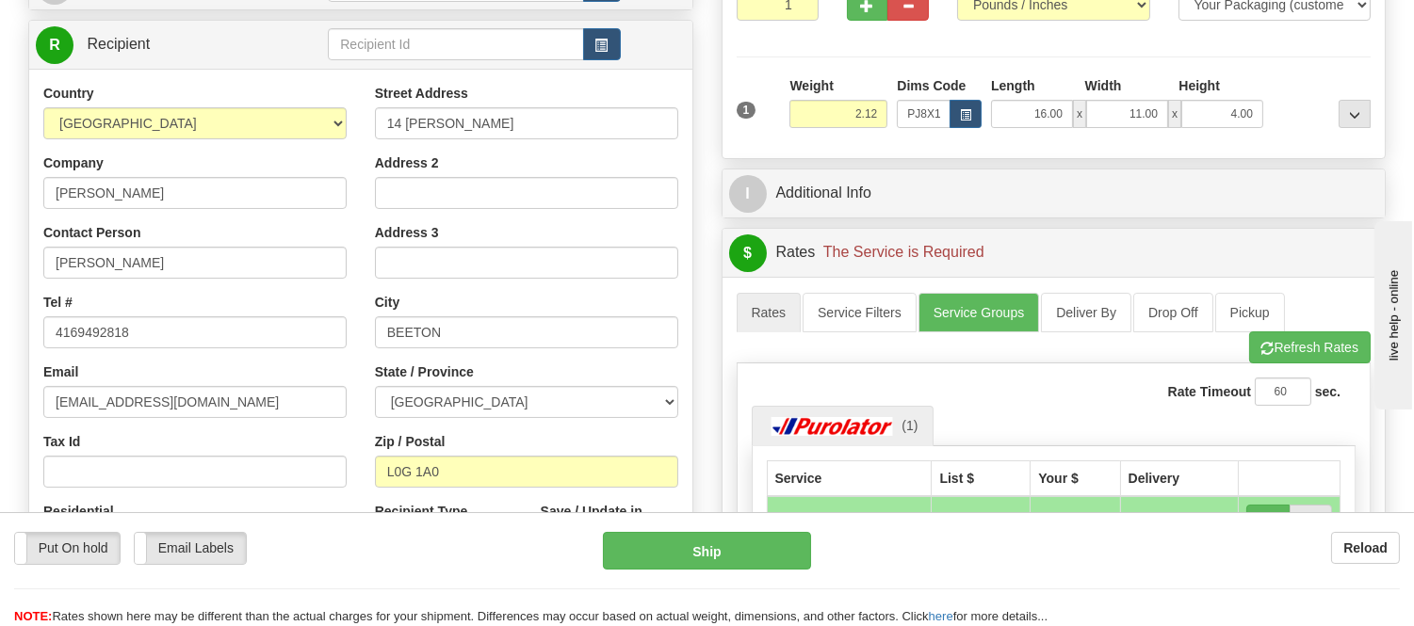
scroll to position [105, 0]
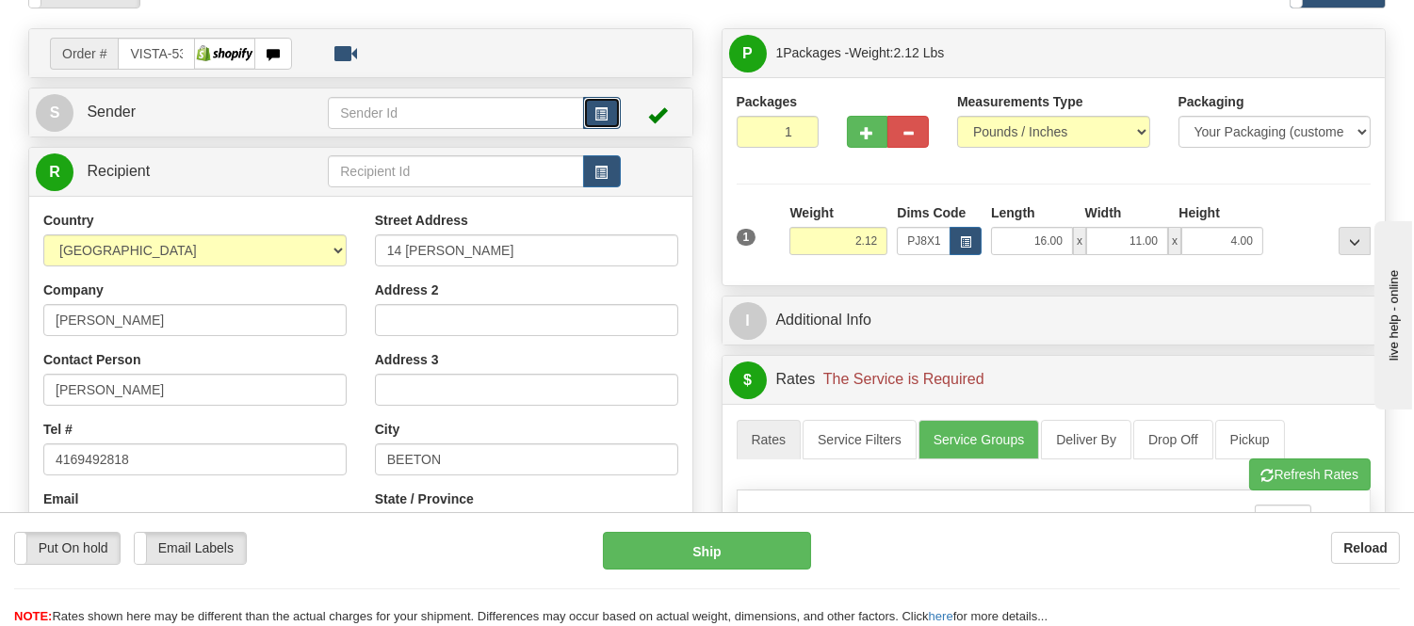
click at [618, 111] on button "button" at bounding box center [602, 113] width 38 height 32
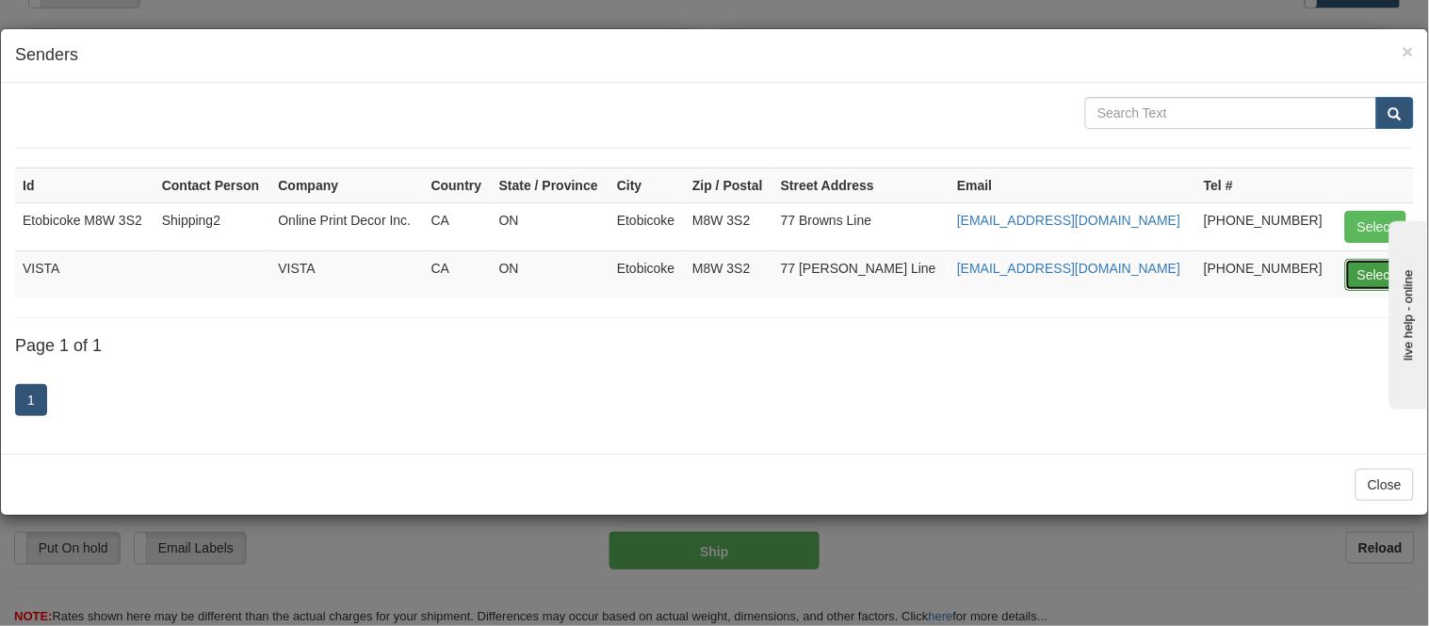
click at [1375, 267] on button "Select" at bounding box center [1375, 275] width 61 height 32
type input "VISTA"
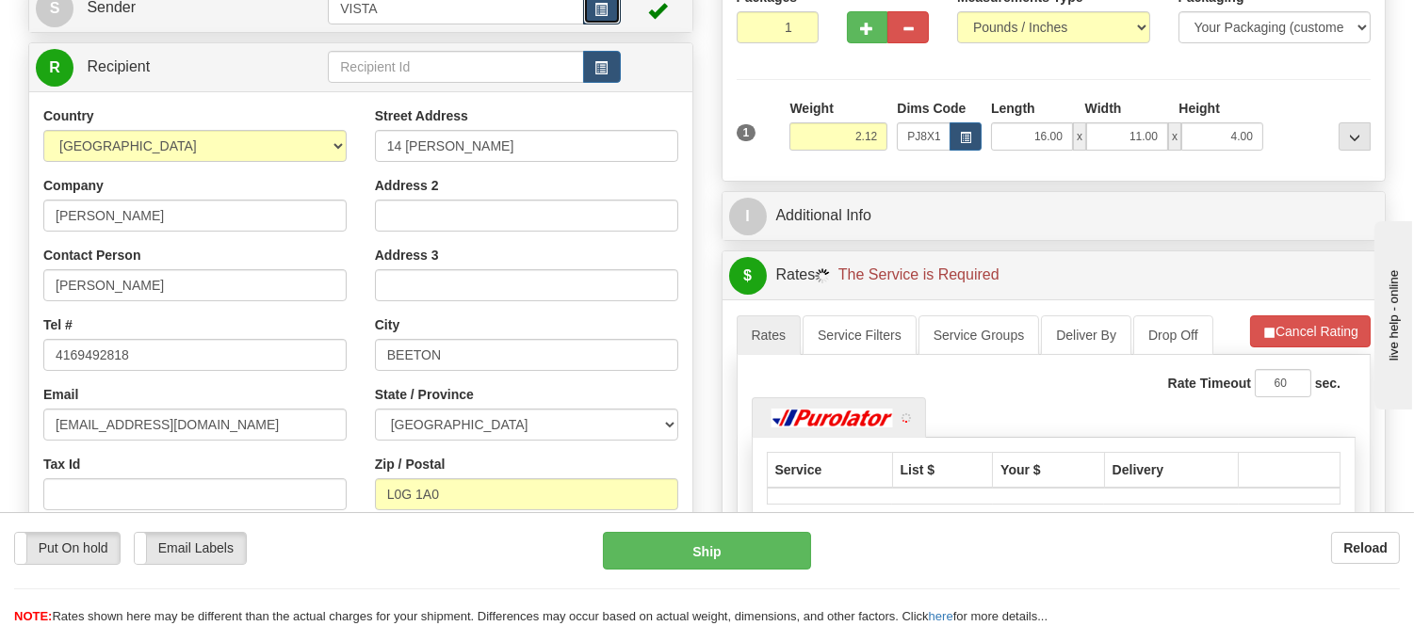
scroll to position [314, 0]
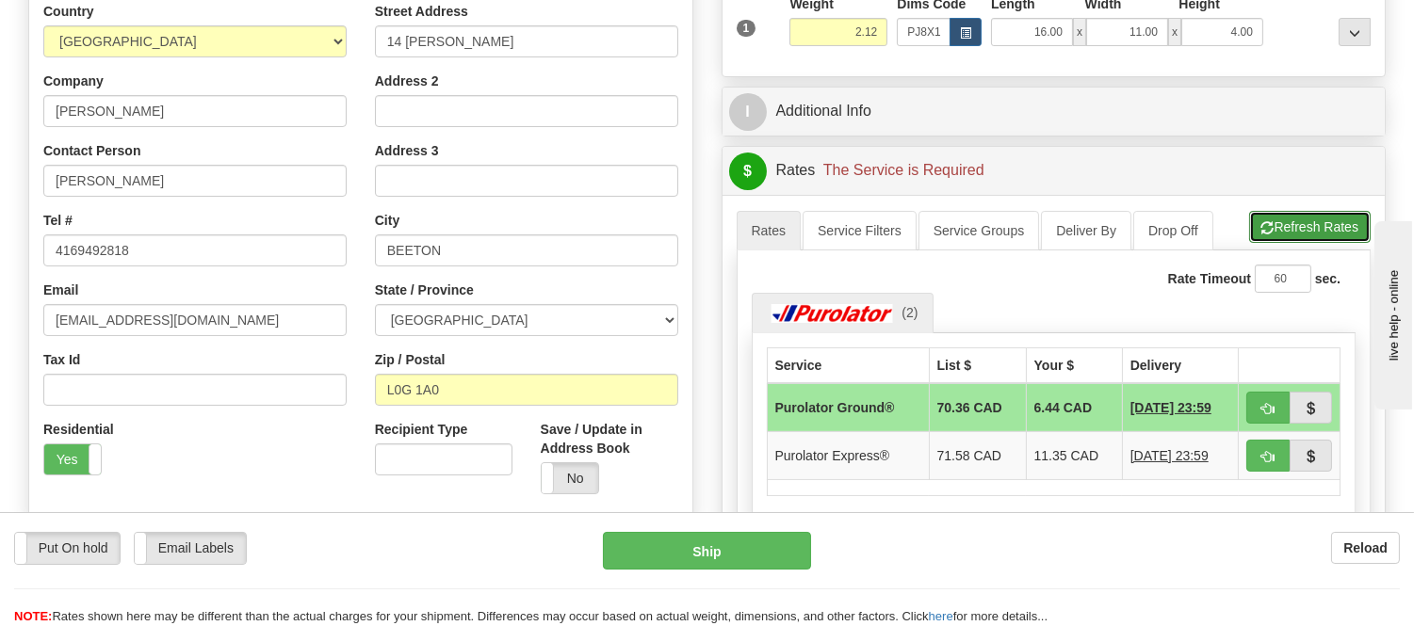
click at [1292, 231] on button "Refresh Rates" at bounding box center [1309, 227] width 121 height 32
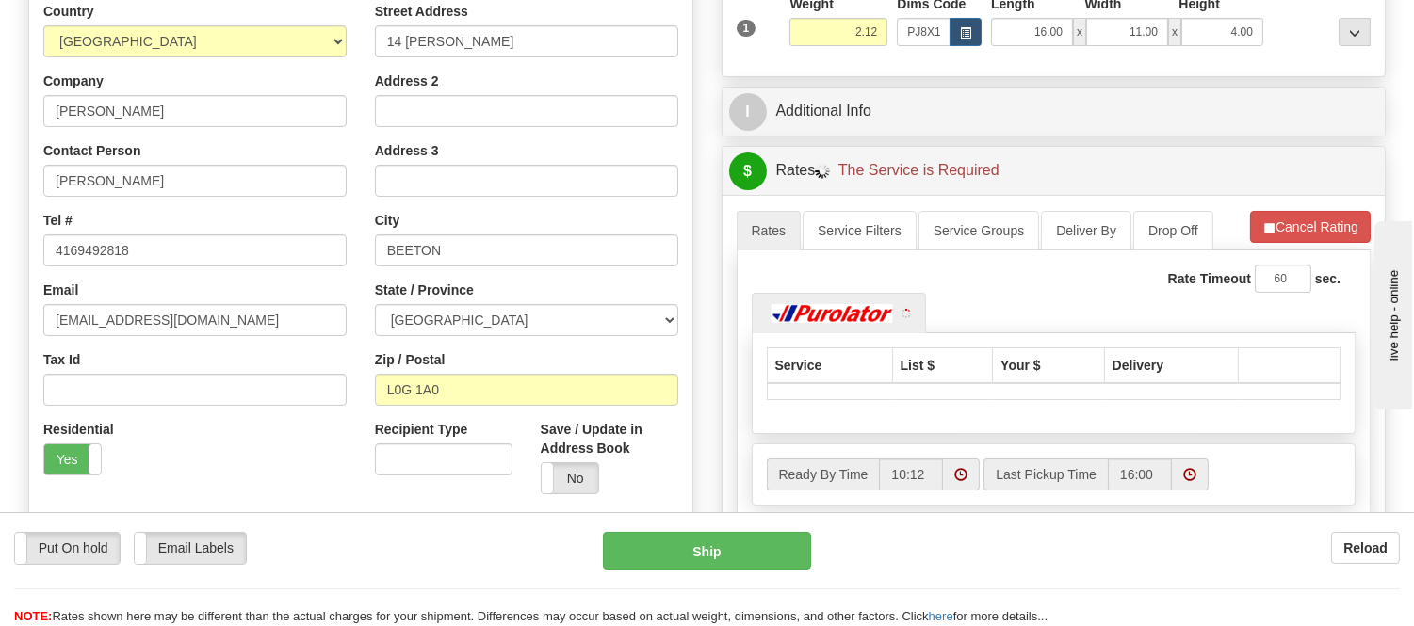
scroll to position [418, 0]
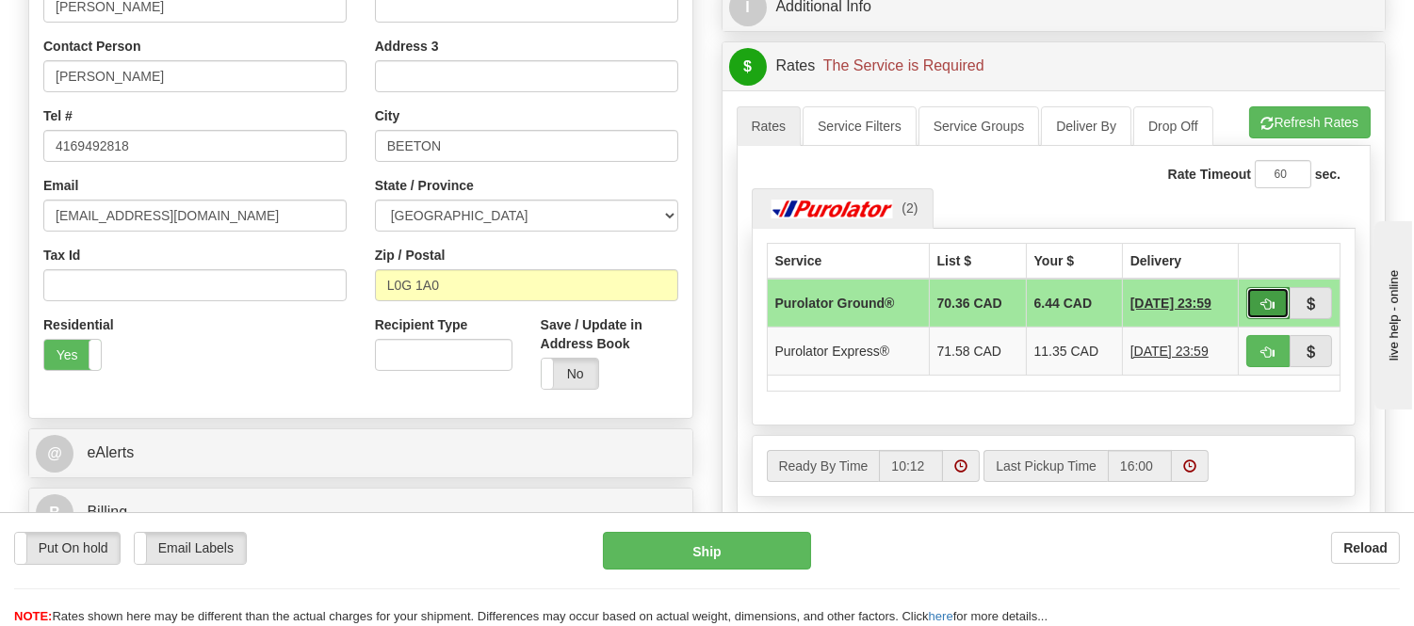
click at [1264, 311] on span "button" at bounding box center [1267, 305] width 13 height 12
type input "260"
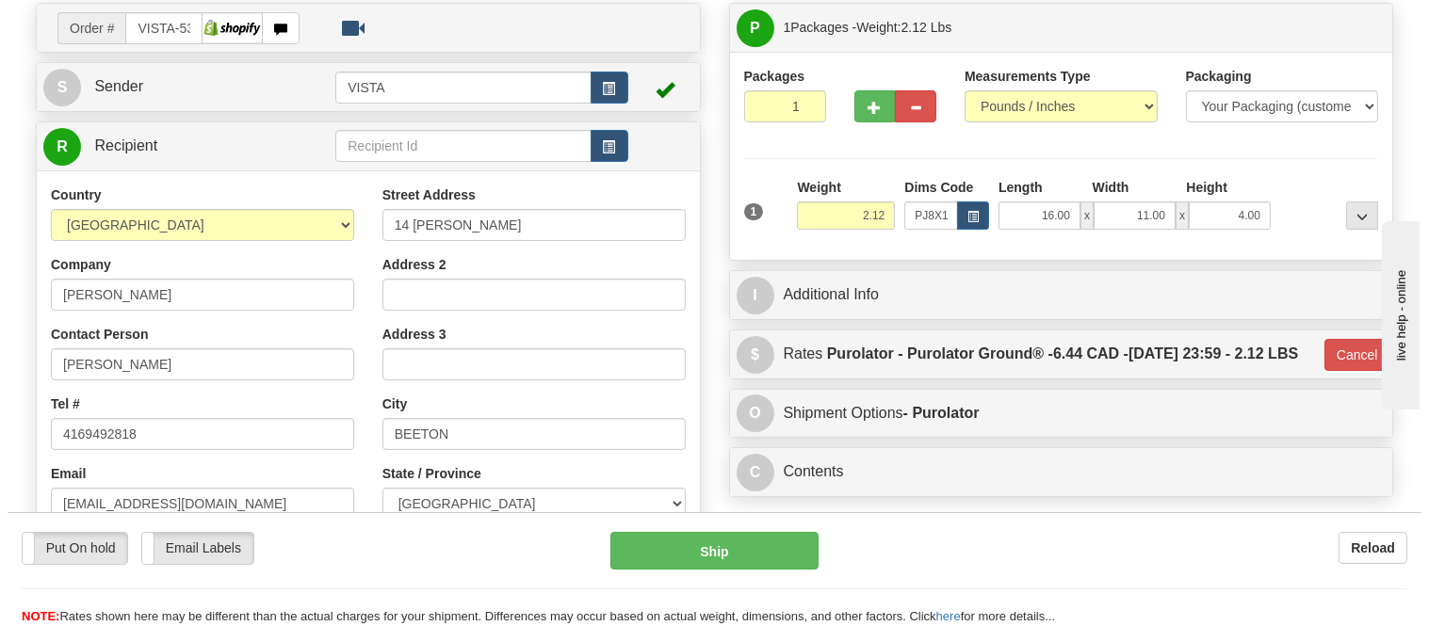
scroll to position [105, 0]
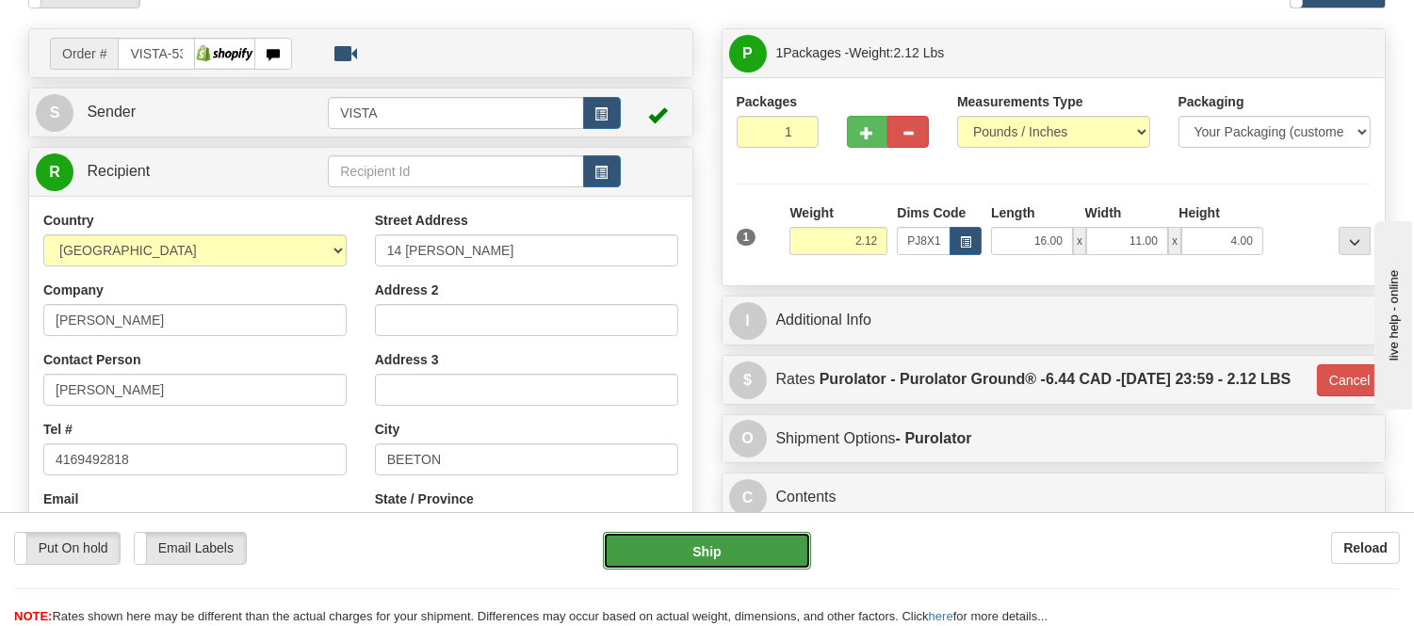
click at [748, 554] on button "Ship" at bounding box center [706, 551] width 207 height 38
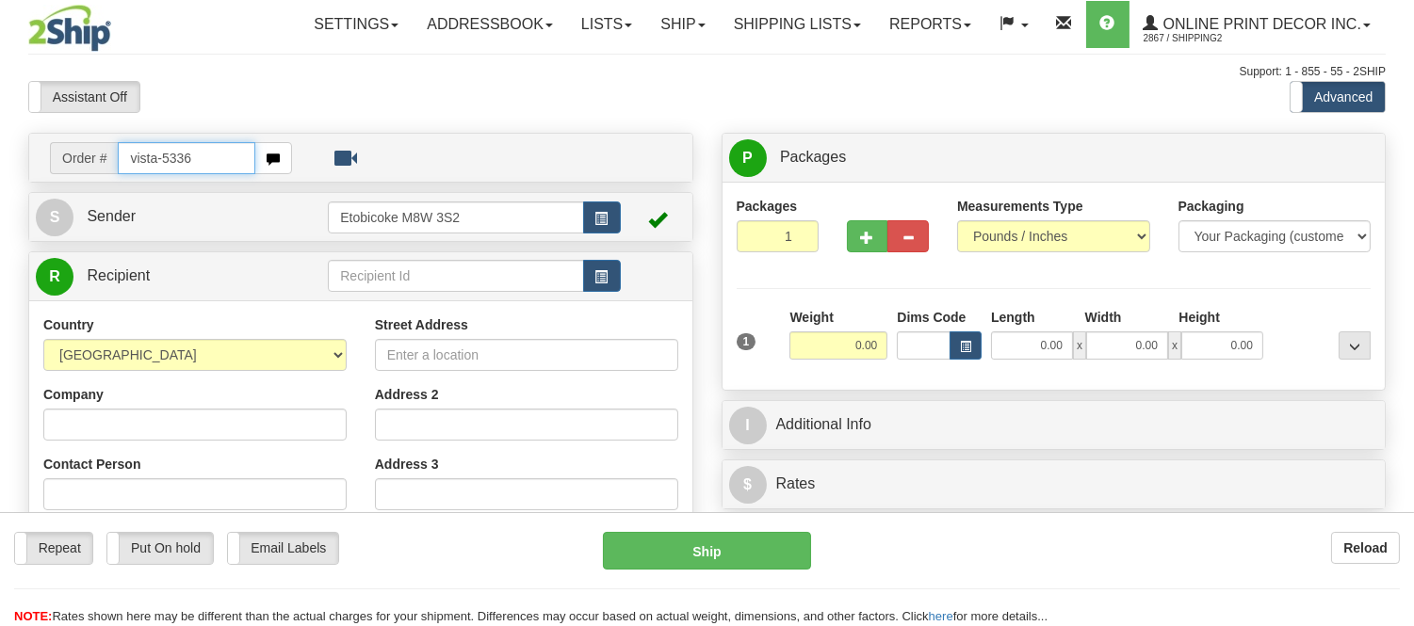
type input "vista-5336"
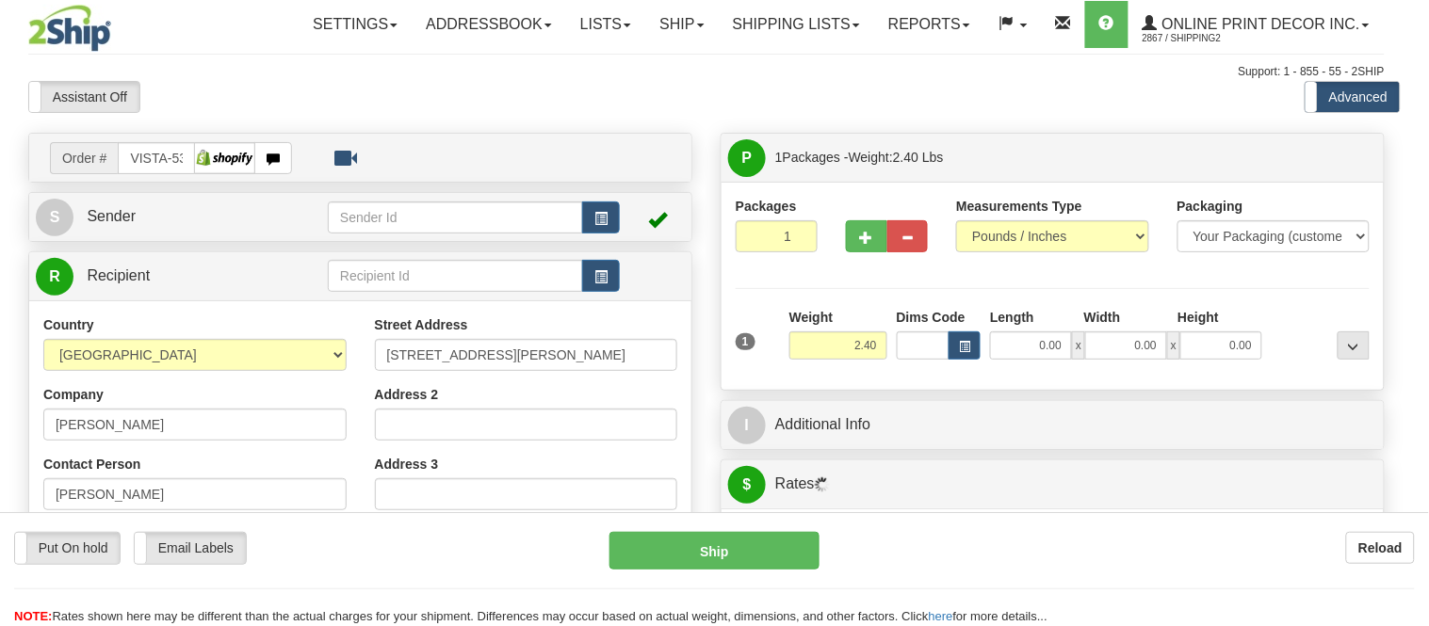
type input "CALGARY"
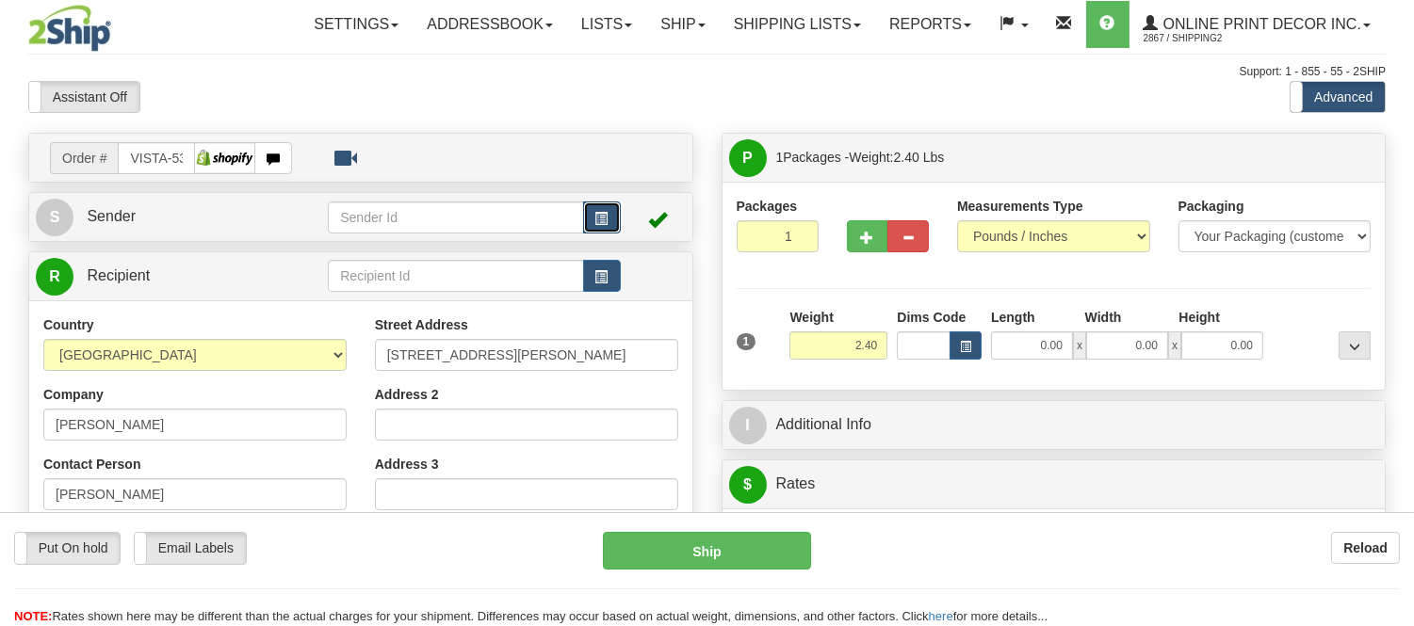
click at [618, 211] on button "button" at bounding box center [602, 218] width 38 height 32
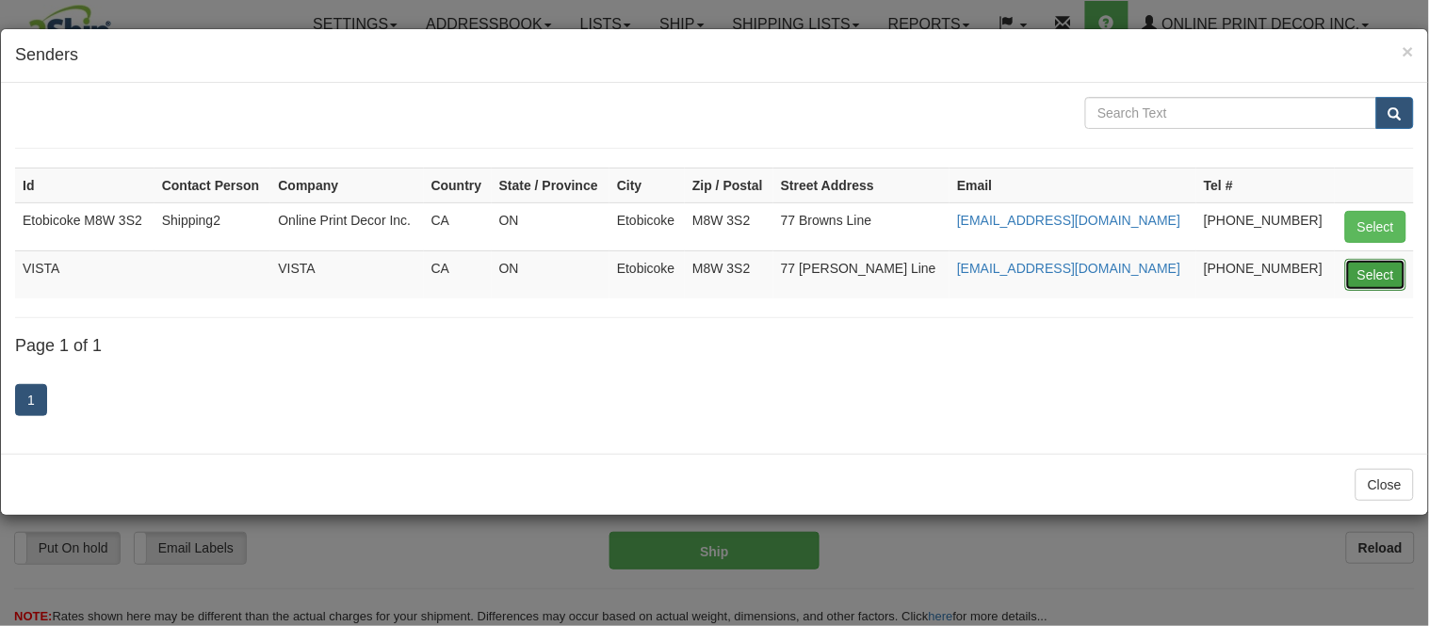
click at [1363, 280] on button "Select" at bounding box center [1375, 275] width 61 height 32
type input "VISTA"
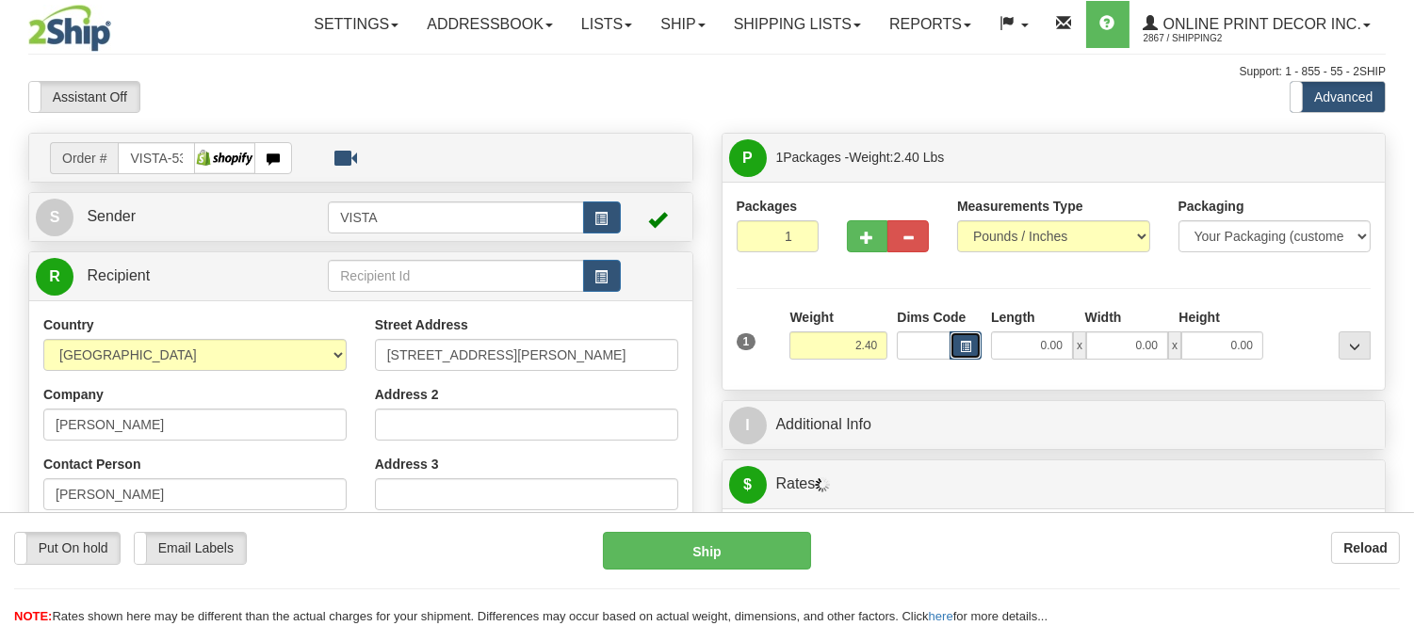
click at [961, 343] on span "button" at bounding box center [965, 347] width 11 height 10
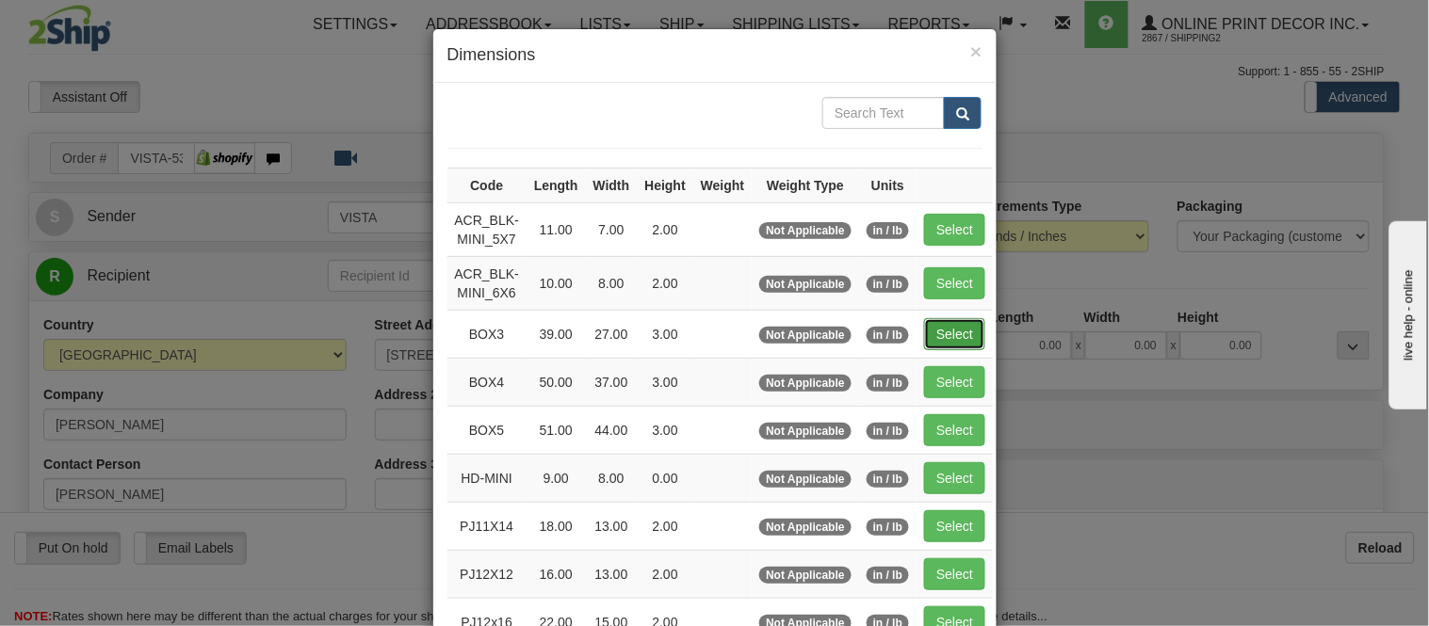
click at [961, 332] on button "Select" at bounding box center [954, 334] width 61 height 32
type input "BOX3"
type input "39.00"
type input "27.00"
type input "3.00"
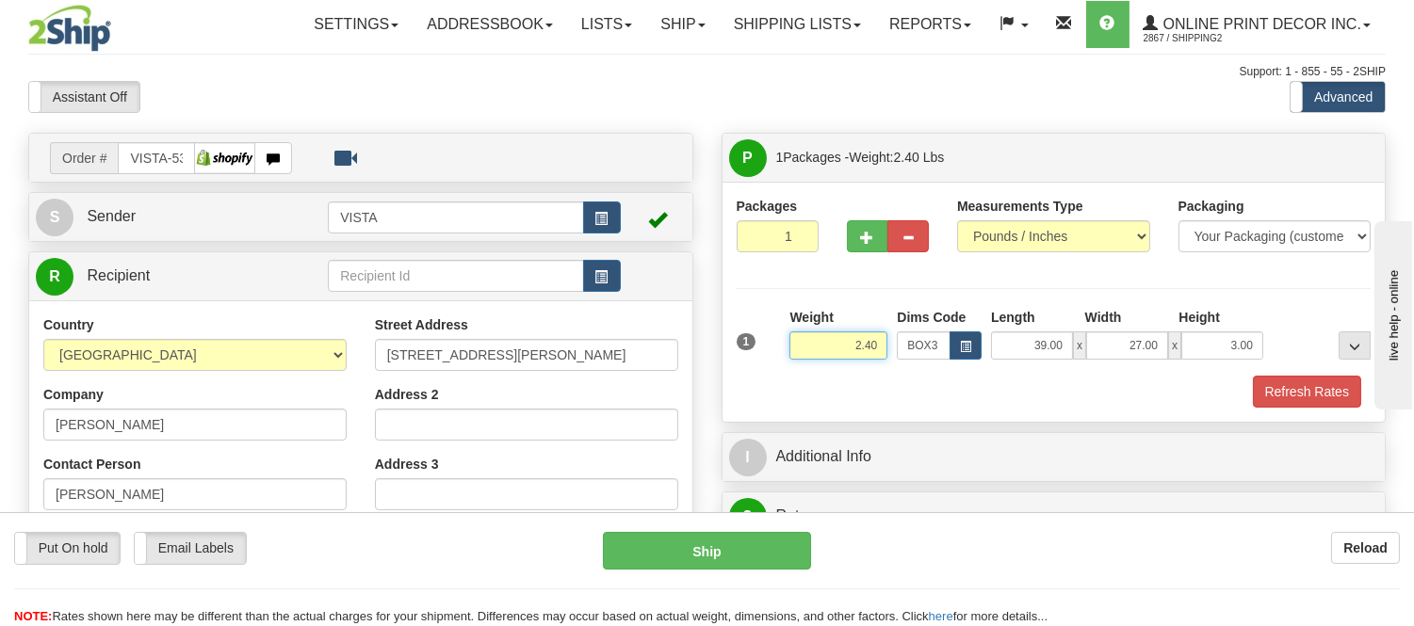
drag, startPoint x: 879, startPoint y: 340, endPoint x: 740, endPoint y: 356, distance: 139.4
click at [740, 356] on div "1 Weight 2.40 Dims Code BOX3" at bounding box center [1054, 341] width 644 height 67
drag, startPoint x: 886, startPoint y: 347, endPoint x: 798, endPoint y: 345, distance: 88.6
click at [798, 345] on input "9.98" at bounding box center [838, 346] width 98 height 28
type input "11.98"
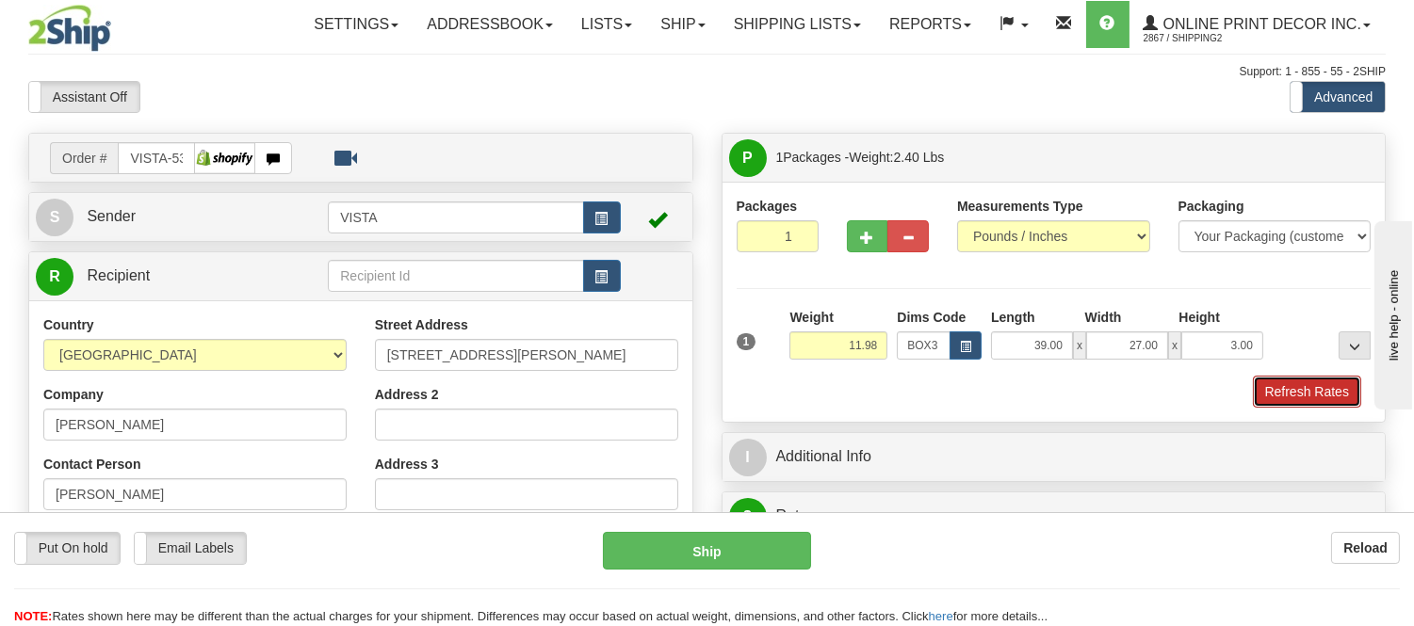
click at [1302, 388] on button "Refresh Rates" at bounding box center [1307, 392] width 108 height 32
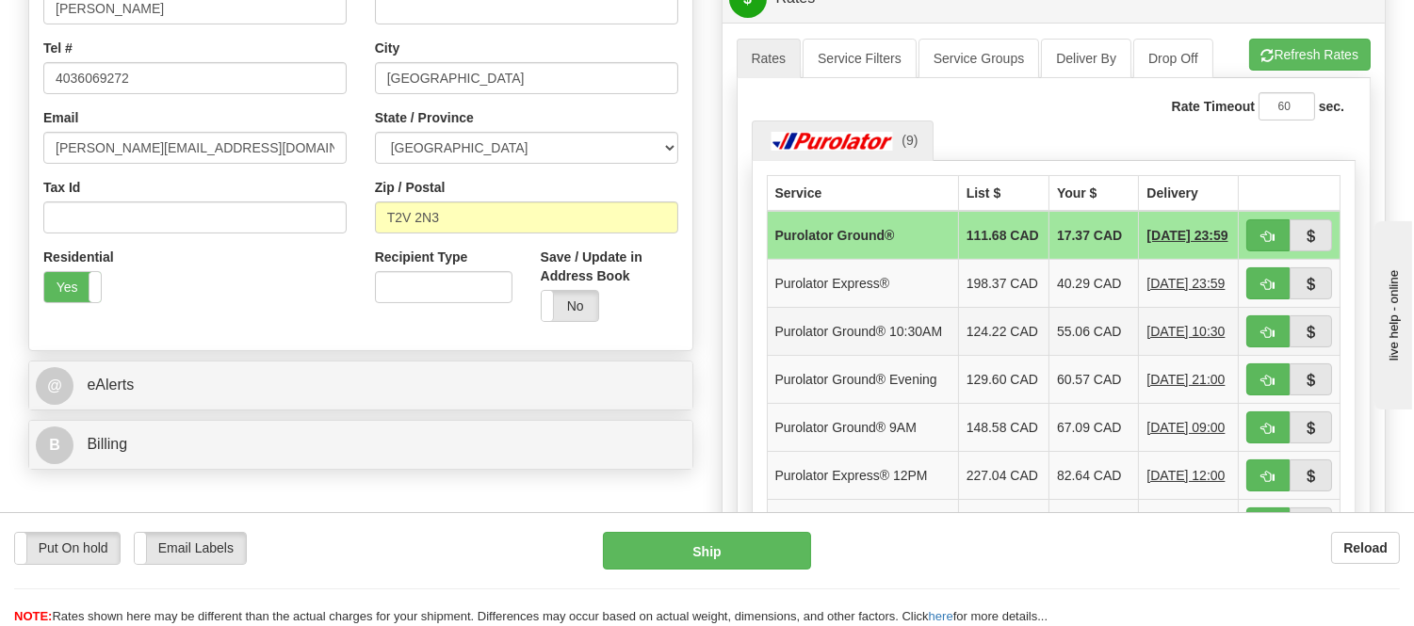
scroll to position [523, 0]
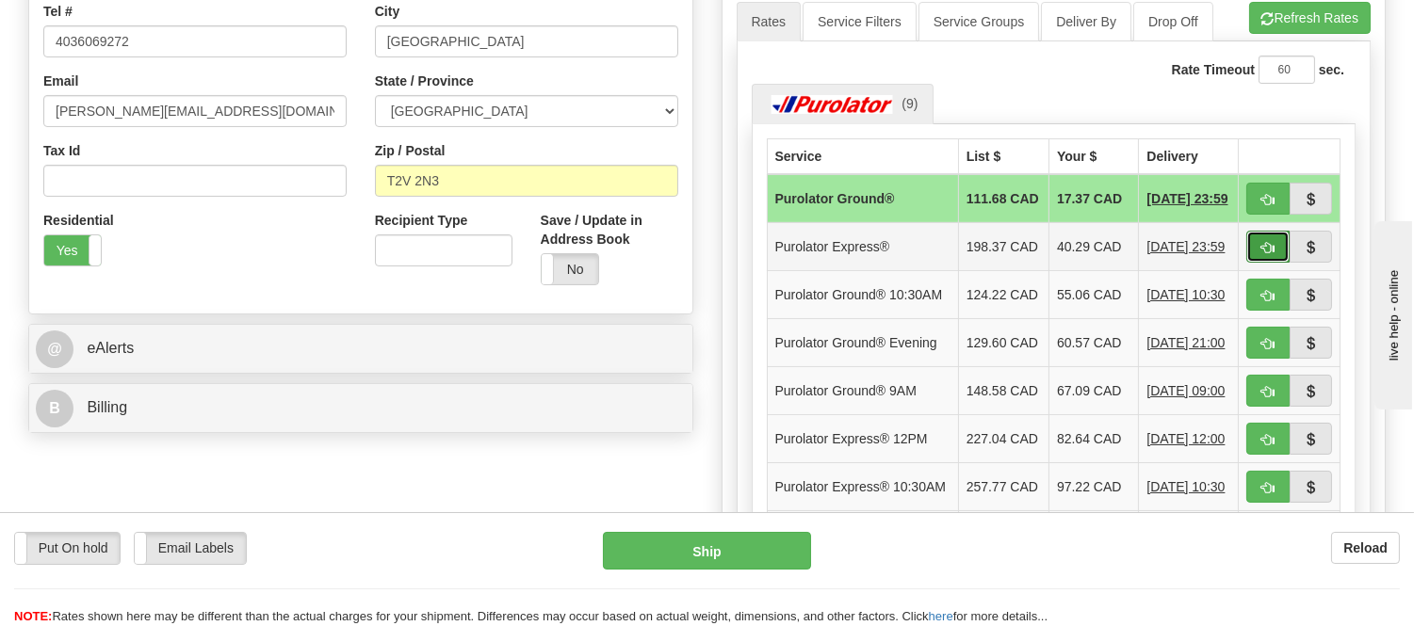
click at [1268, 254] on span "button" at bounding box center [1267, 248] width 13 height 12
type input "202"
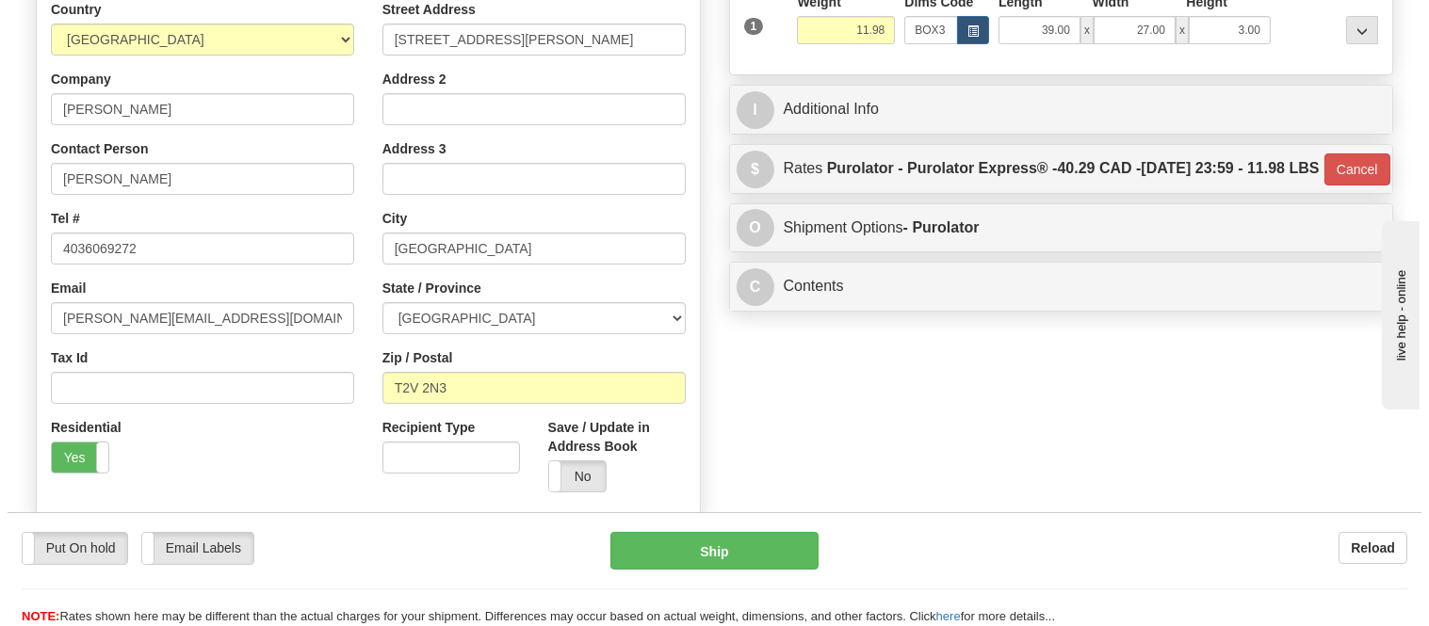
scroll to position [314, 0]
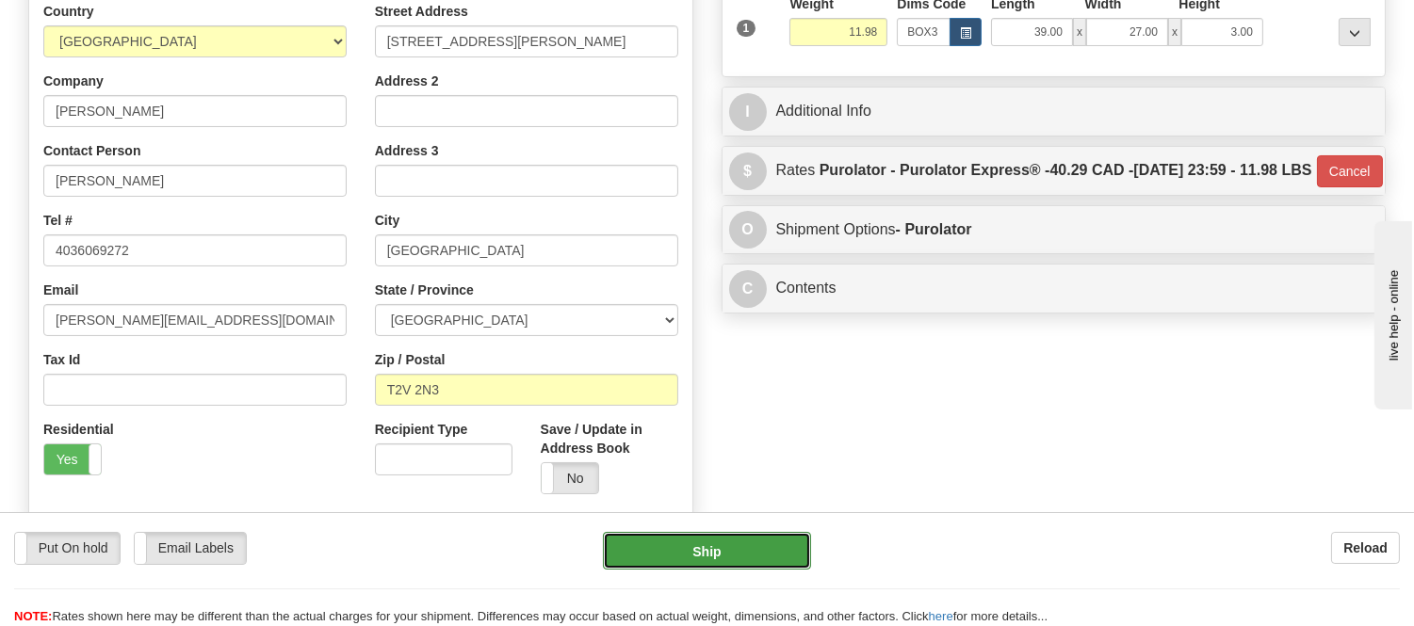
click at [703, 570] on button "Ship" at bounding box center [706, 551] width 207 height 38
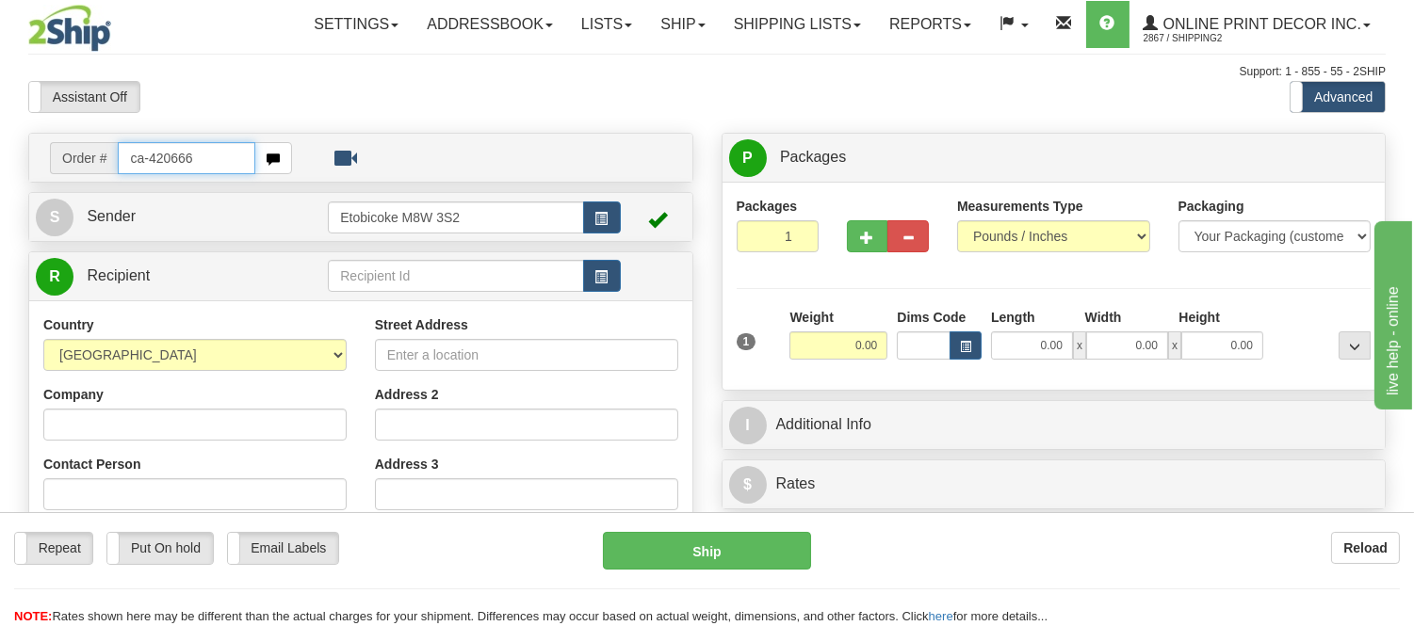
type input "ca-420666"
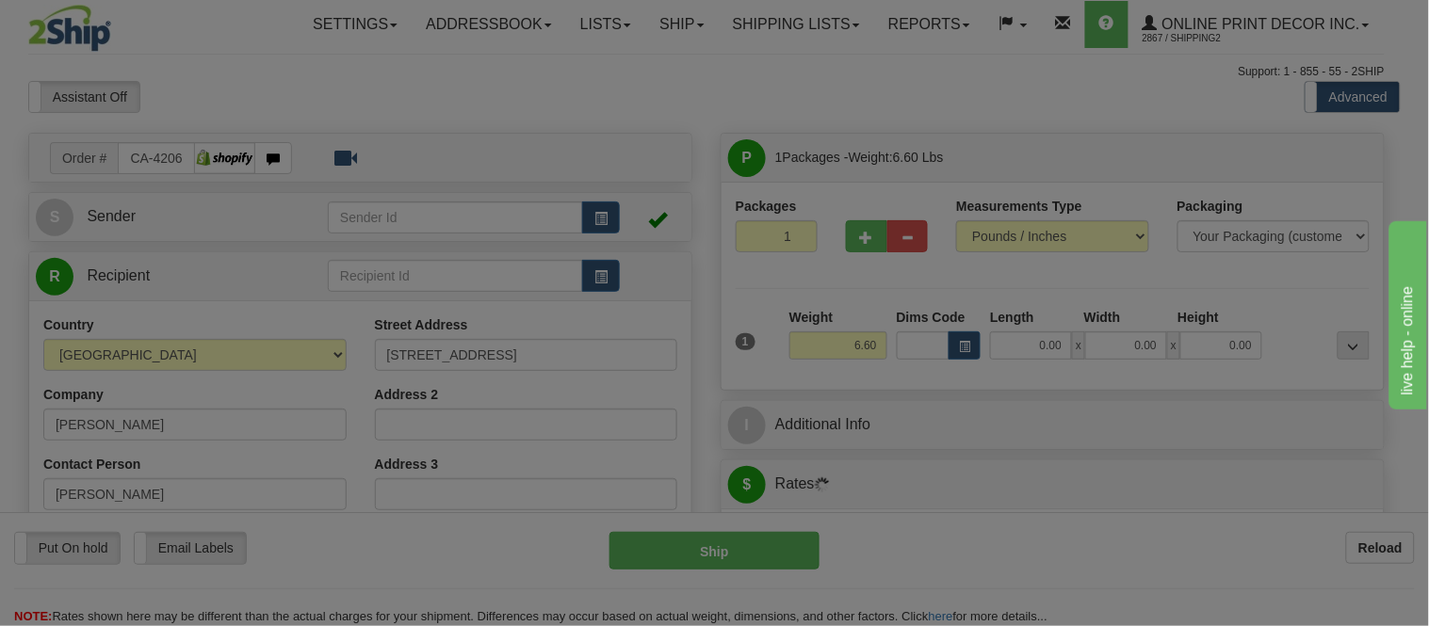
type input "[GEOGRAPHIC_DATA]"
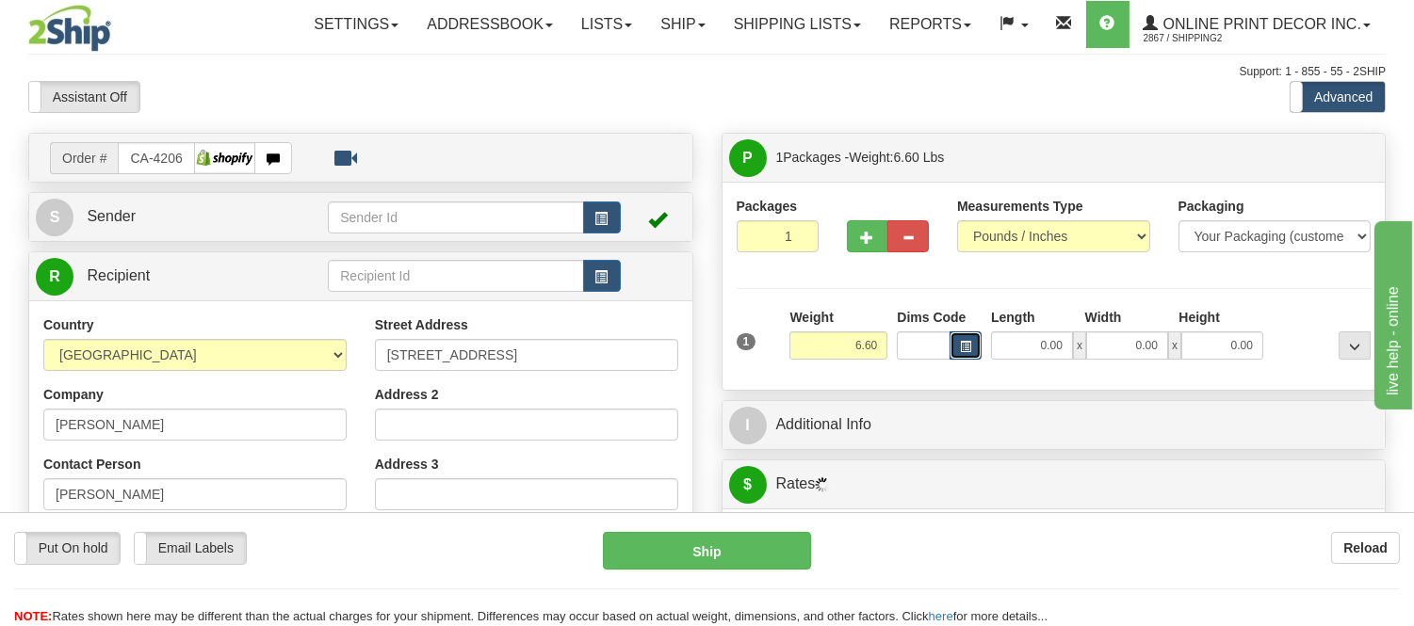
click at [958, 345] on button "button" at bounding box center [965, 346] width 32 height 28
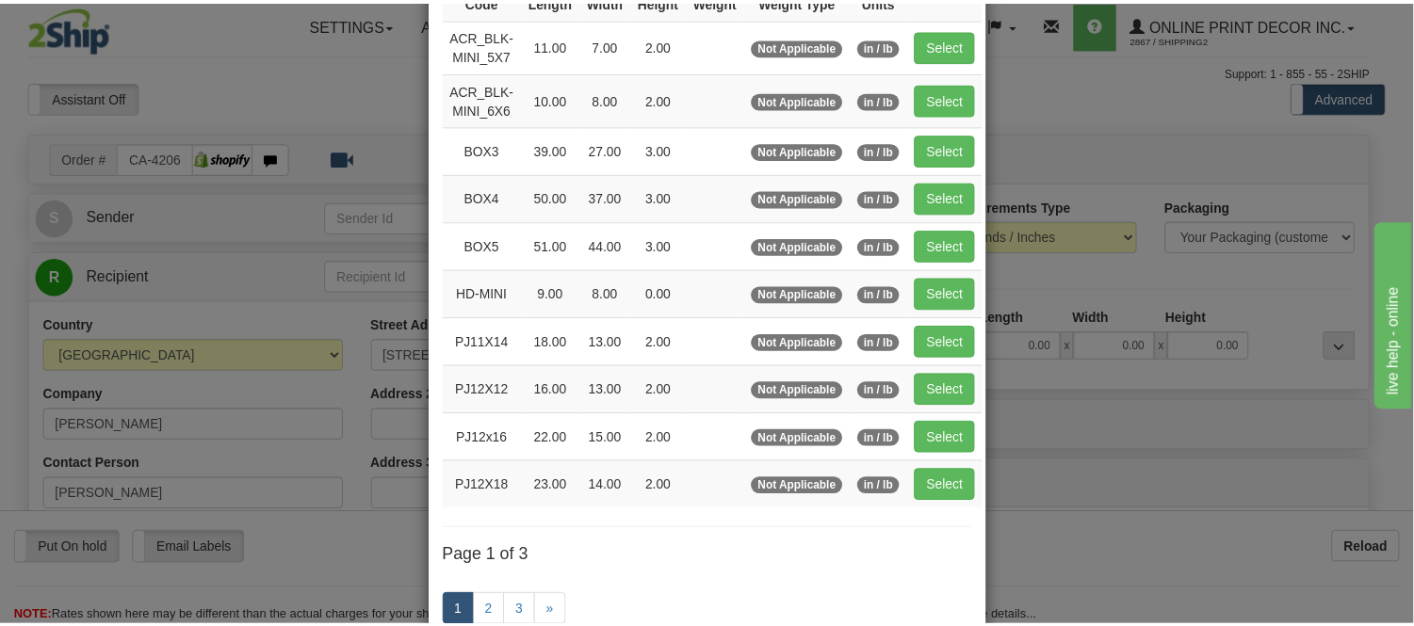
scroll to position [209, 0]
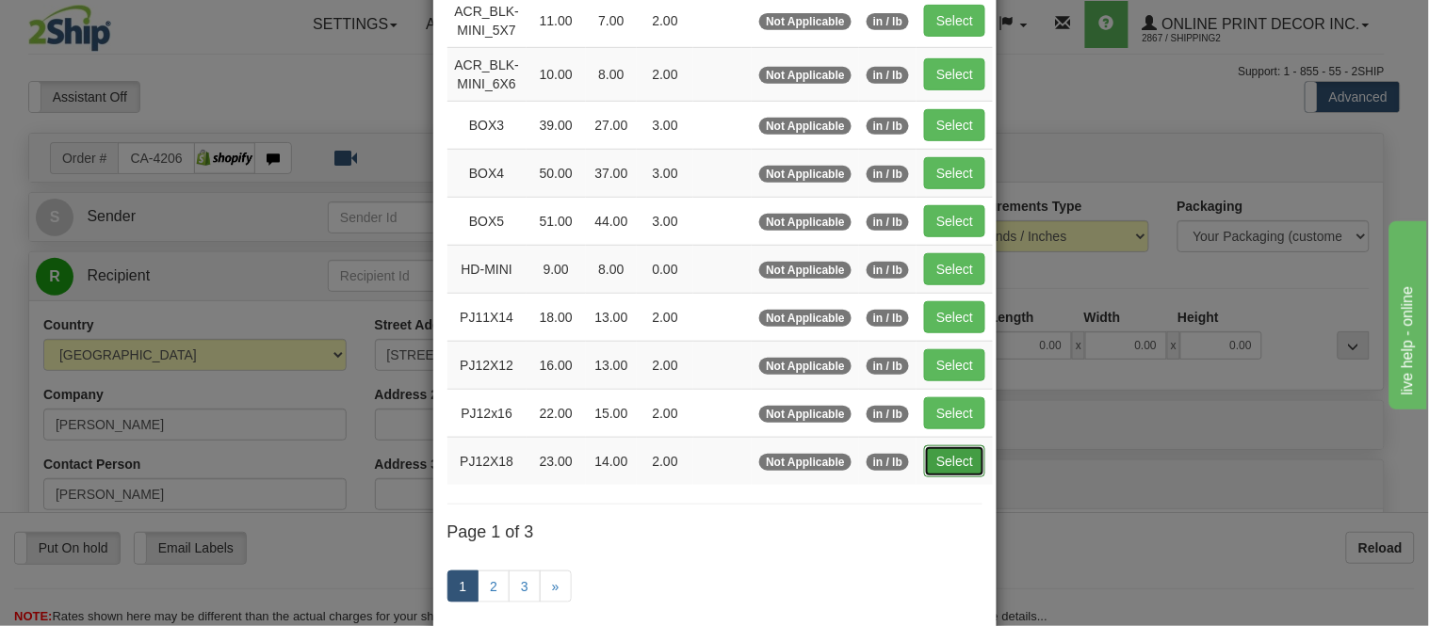
click at [940, 477] on button "Select" at bounding box center [954, 461] width 61 height 32
type input "PJ12X18"
type input "23.00"
type input "14.00"
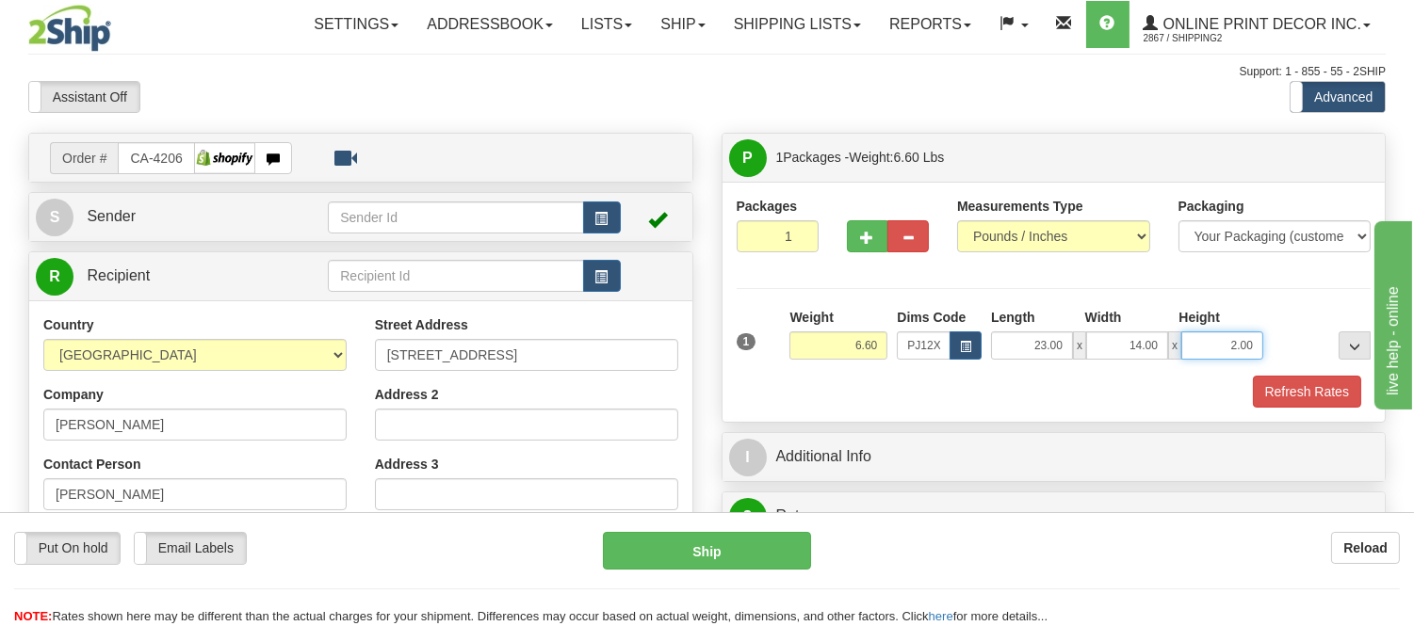
drag, startPoint x: 1250, startPoint y: 346, endPoint x: 1181, endPoint y: 352, distance: 69.1
click at [1181, 352] on input "2.00" at bounding box center [1222, 346] width 82 height 28
click button "Delete" at bounding box center [0, 0] width 0 height 0
type input "6.00"
click at [1297, 383] on button "Refresh Rates" at bounding box center [1307, 392] width 108 height 32
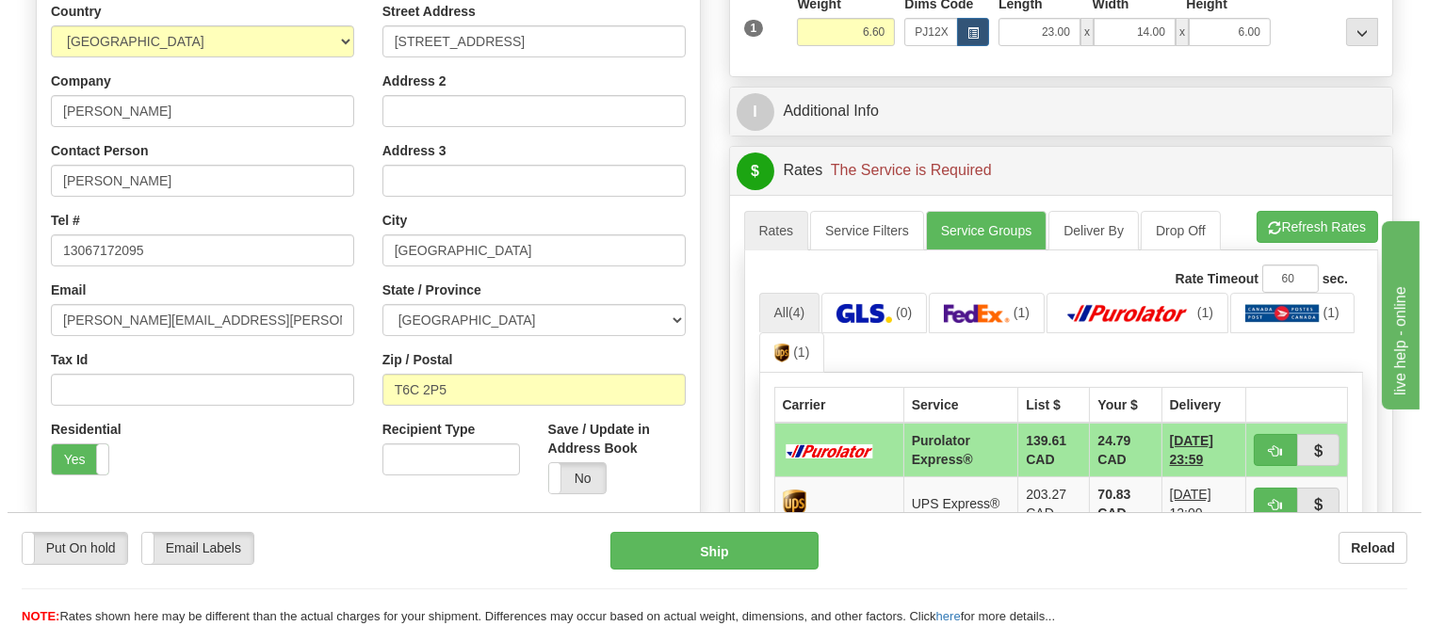
scroll to position [418, 0]
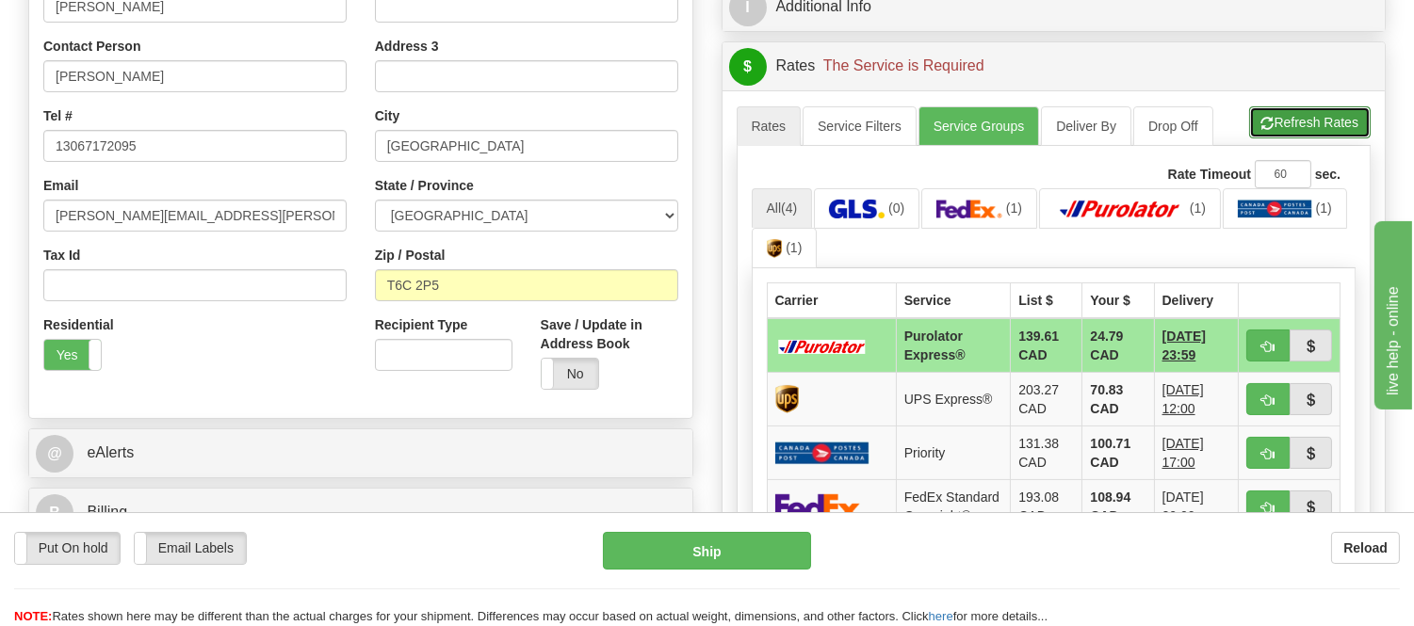
click at [1325, 134] on button "Refresh Rates" at bounding box center [1309, 122] width 121 height 32
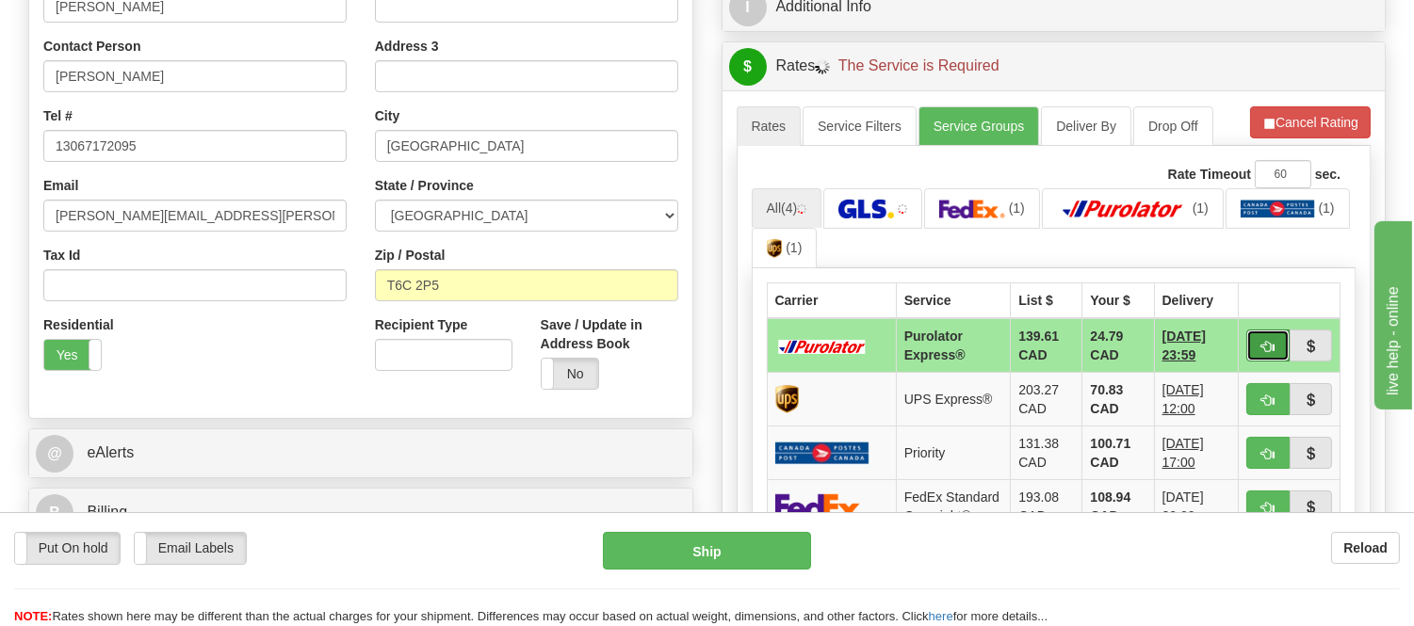
click at [1258, 339] on button "button" at bounding box center [1267, 346] width 43 height 32
click at [1271, 227] on ul "All (4) (1) (1) (1) (1)" at bounding box center [1054, 228] width 605 height 81
click at [1269, 347] on span "button" at bounding box center [1267, 347] width 13 height 12
type input "202"
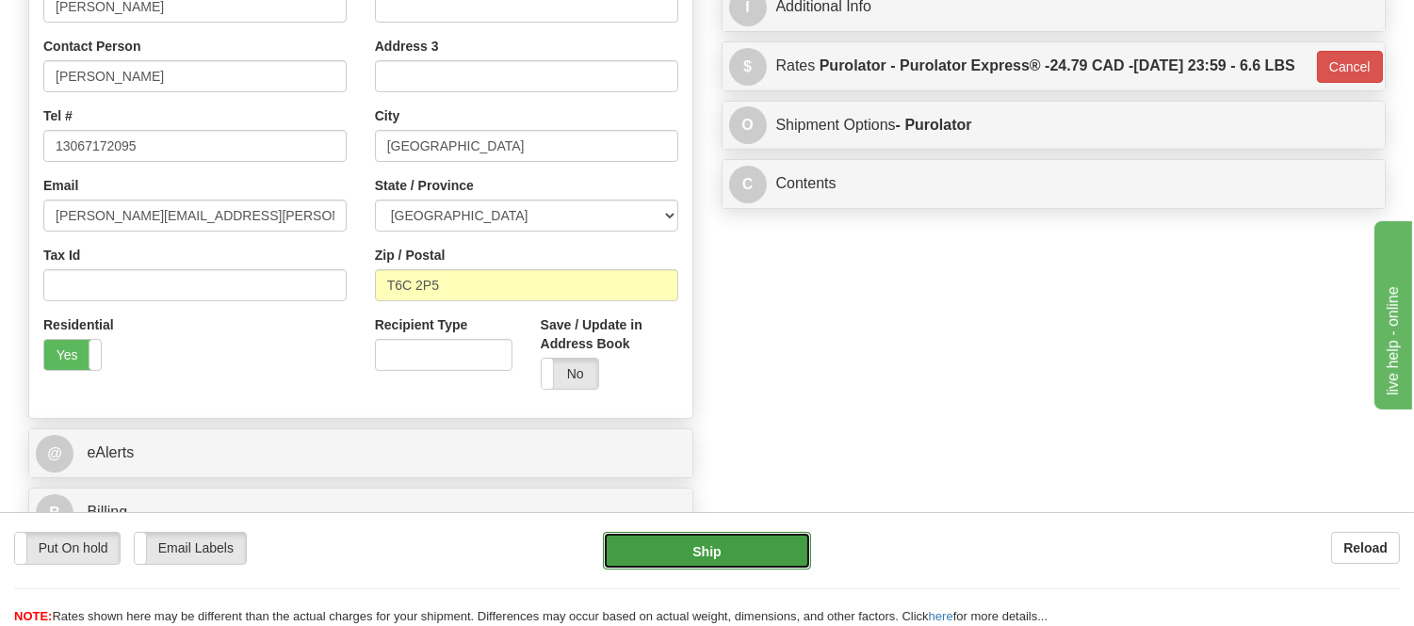
click at [778, 554] on button "Ship" at bounding box center [706, 551] width 207 height 38
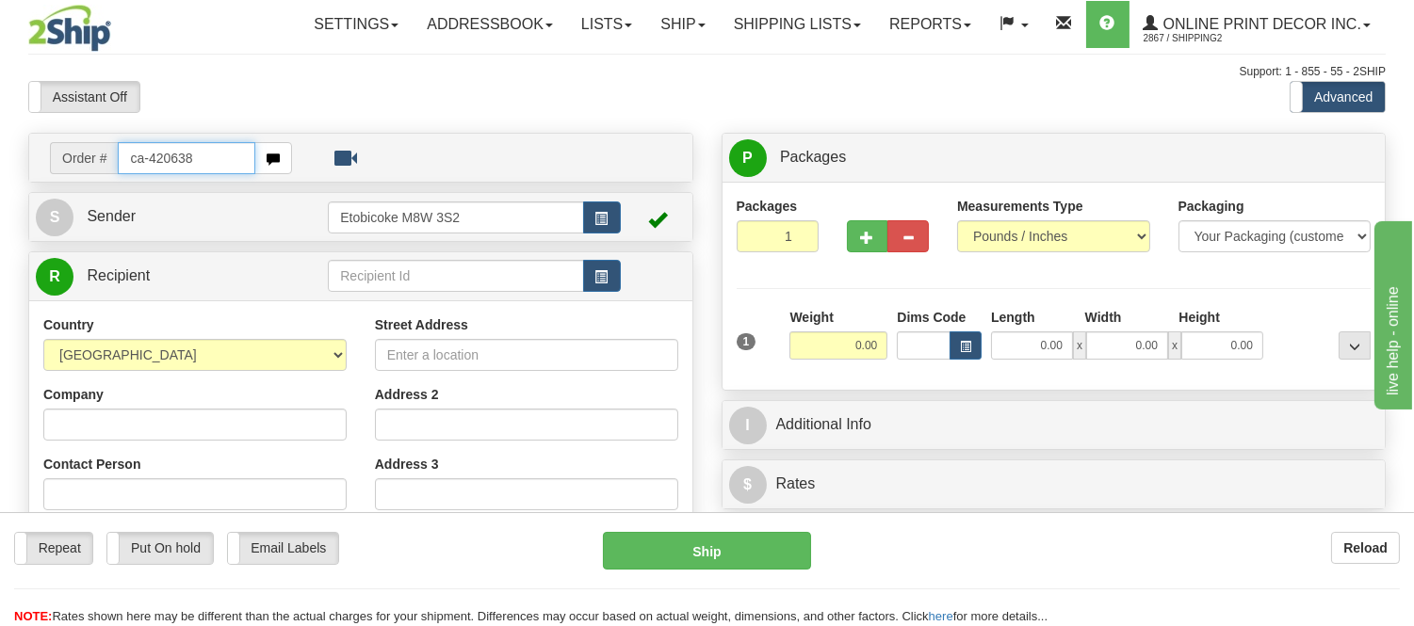
type input "ca-420638"
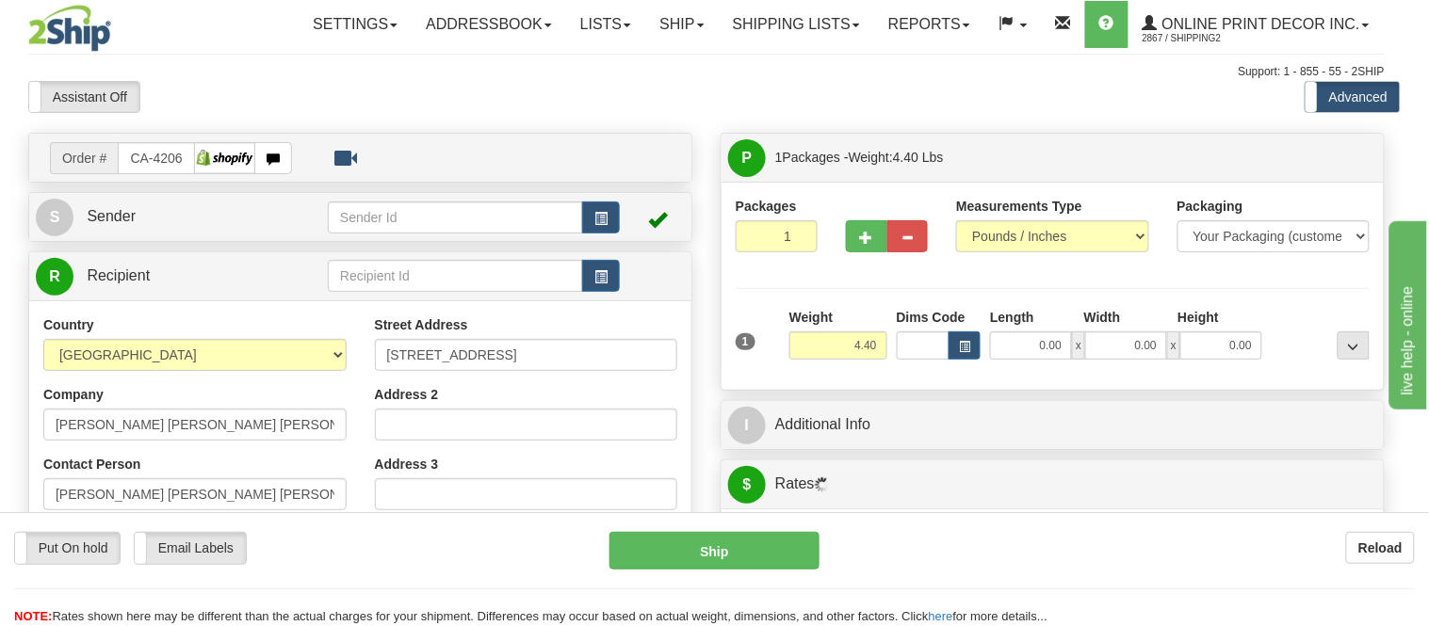
type input "[GEOGRAPHIC_DATA]"
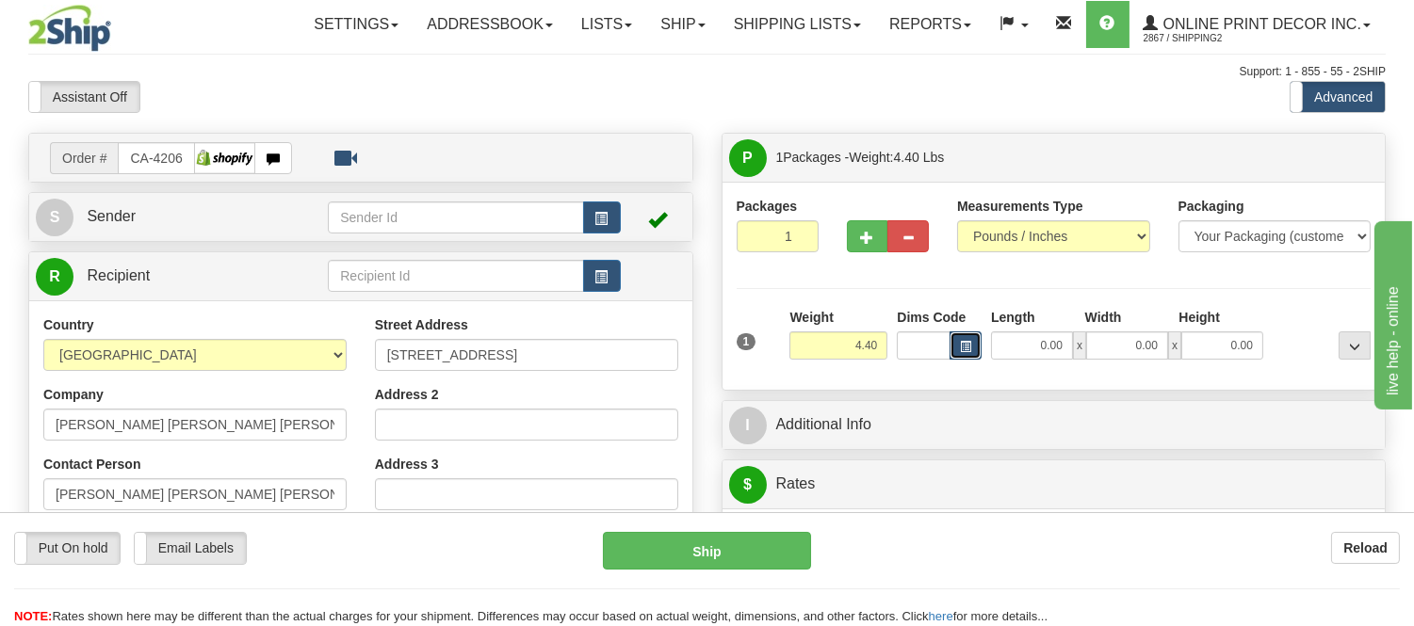
click at [968, 348] on span "button" at bounding box center [965, 347] width 11 height 10
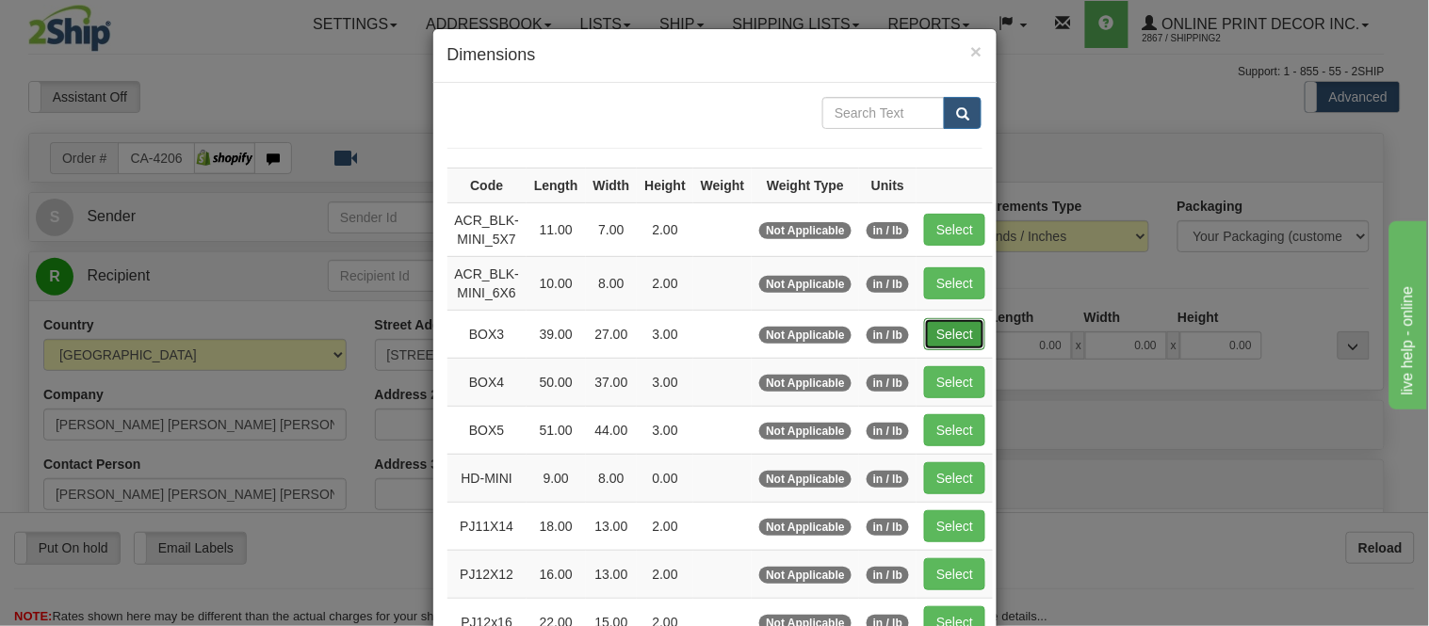
click at [954, 318] on button "Select" at bounding box center [954, 334] width 61 height 32
type input "BOX3"
type input "39.00"
type input "27.00"
type input "3.00"
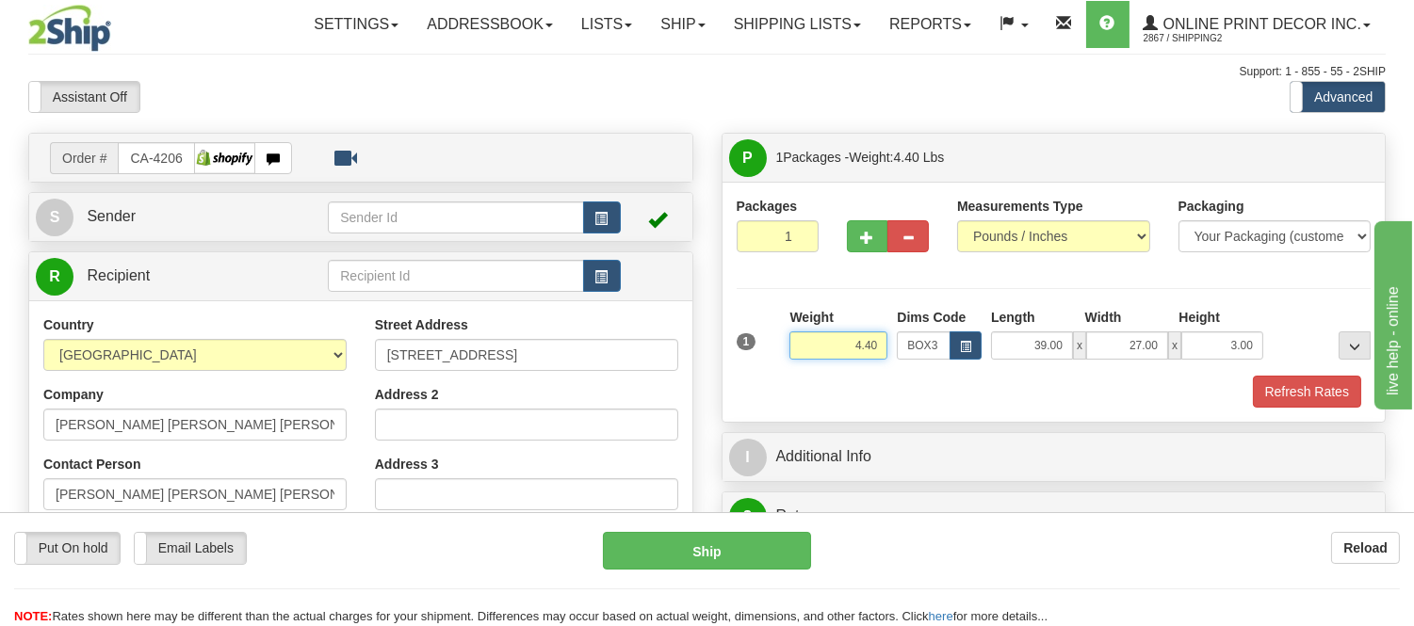
drag, startPoint x: 881, startPoint y: 346, endPoint x: 761, endPoint y: 369, distance: 121.9
click at [761, 369] on div "1 Weight 4.40 Dims Code BOX3" at bounding box center [1054, 341] width 644 height 67
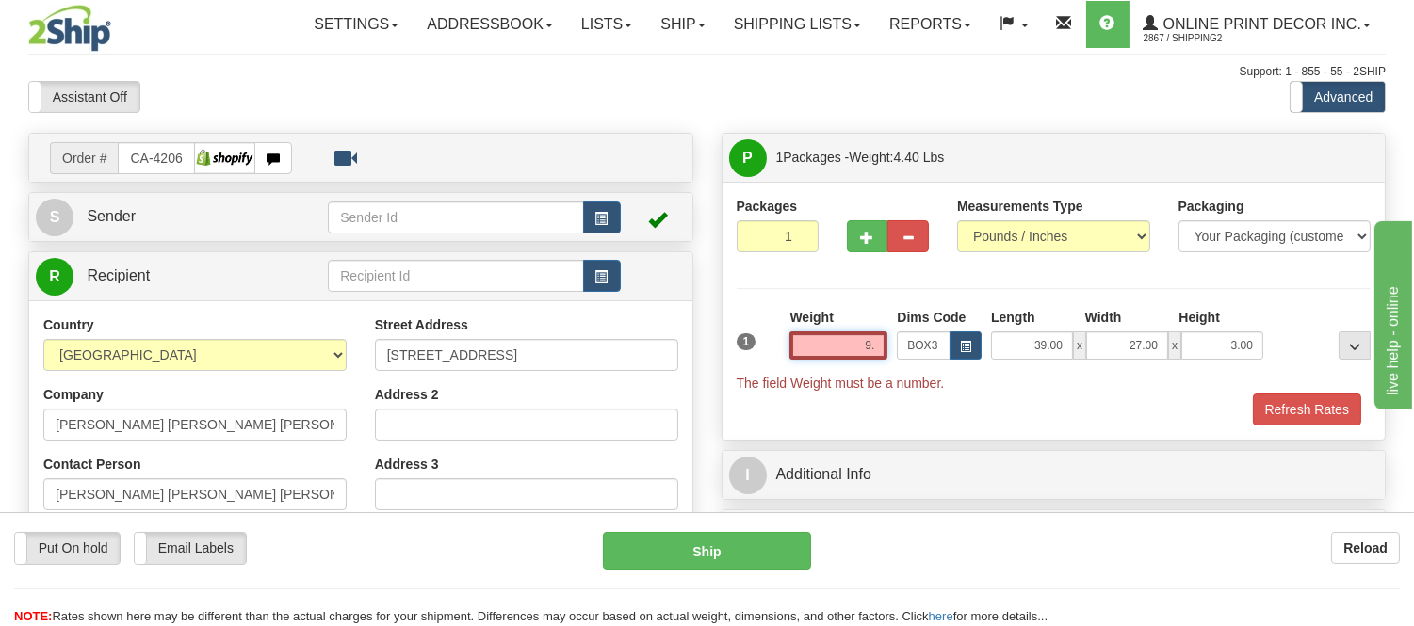
type input "9"
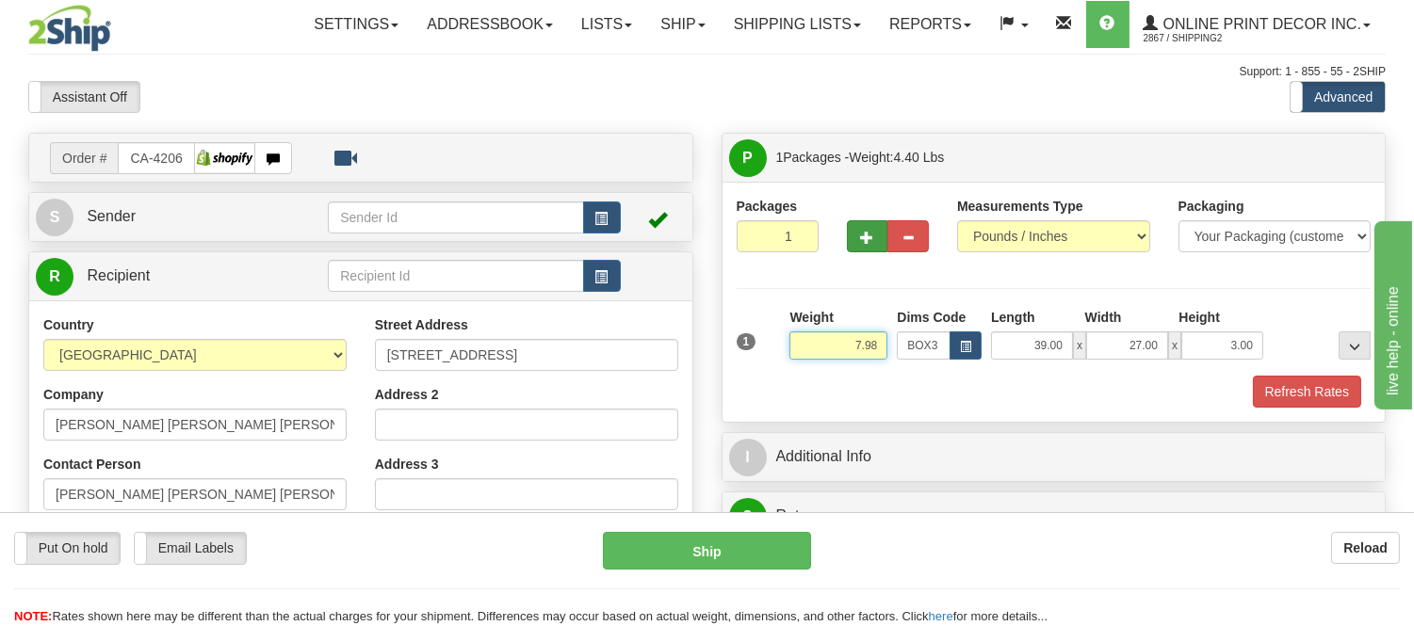
type input "7.98"
click at [879, 237] on button "button" at bounding box center [867, 236] width 41 height 32
radio input "true"
type input "2"
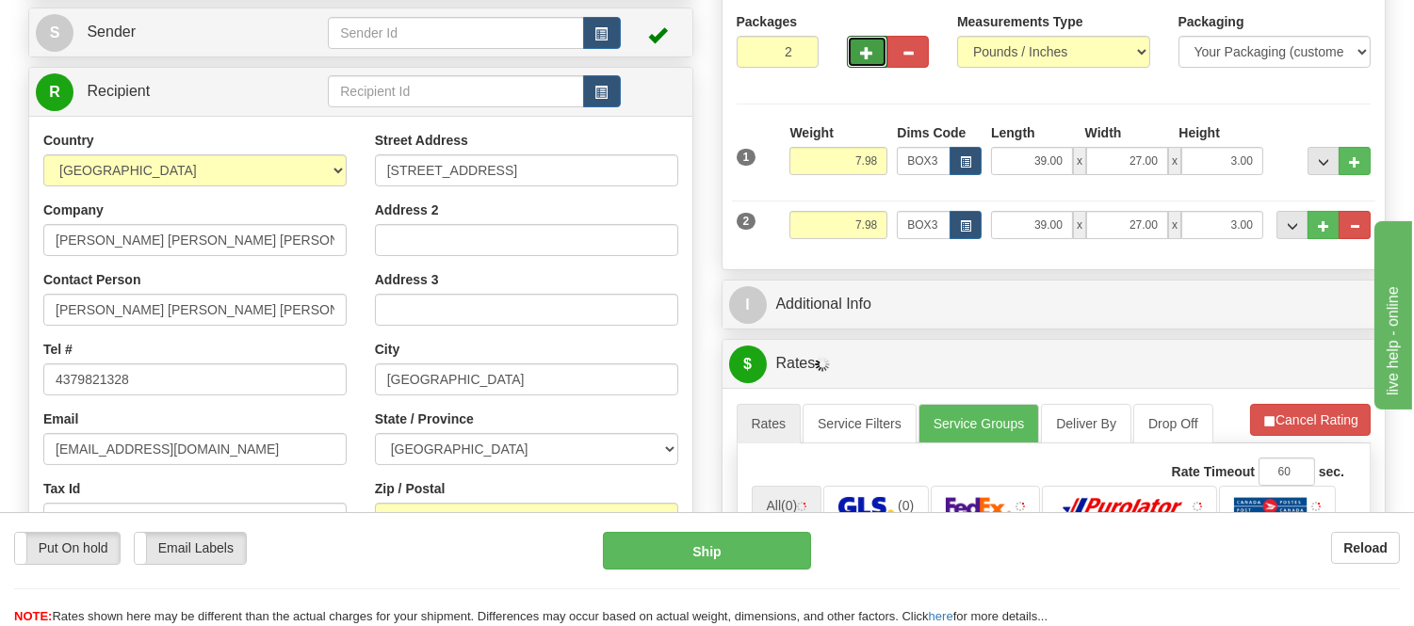
scroll to position [209, 0]
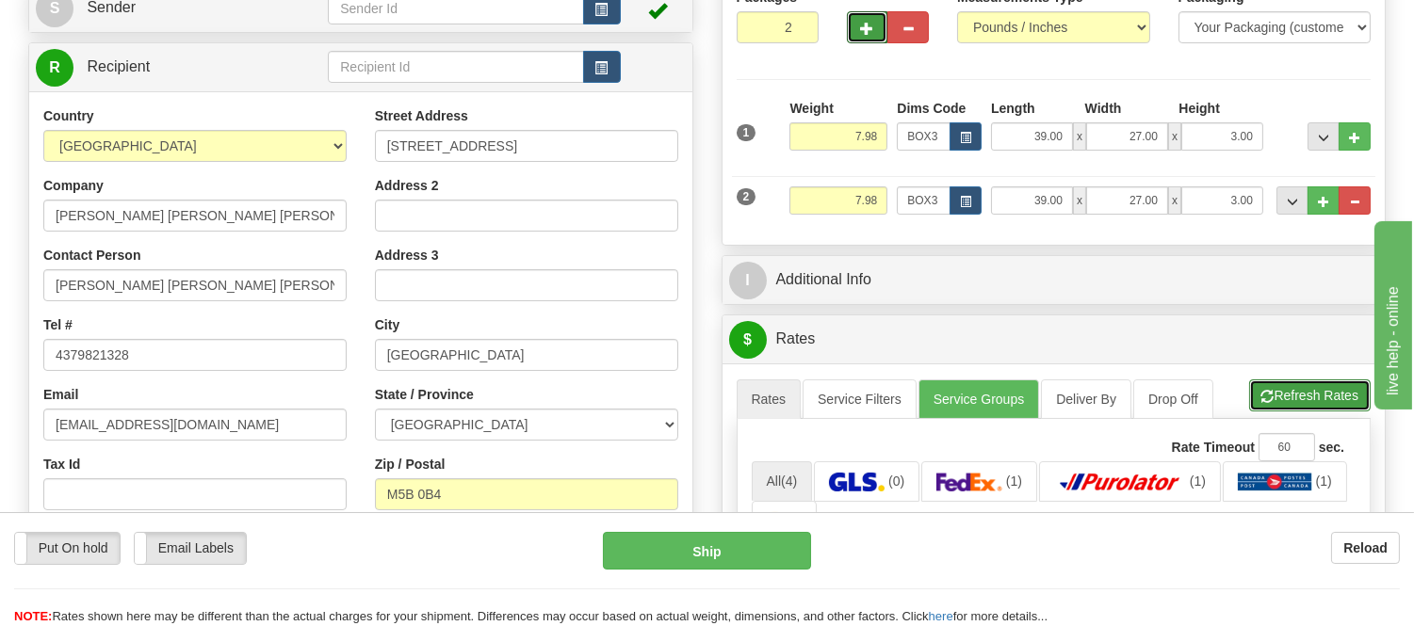
click at [1294, 406] on button "Refresh Rates" at bounding box center [1309, 396] width 121 height 32
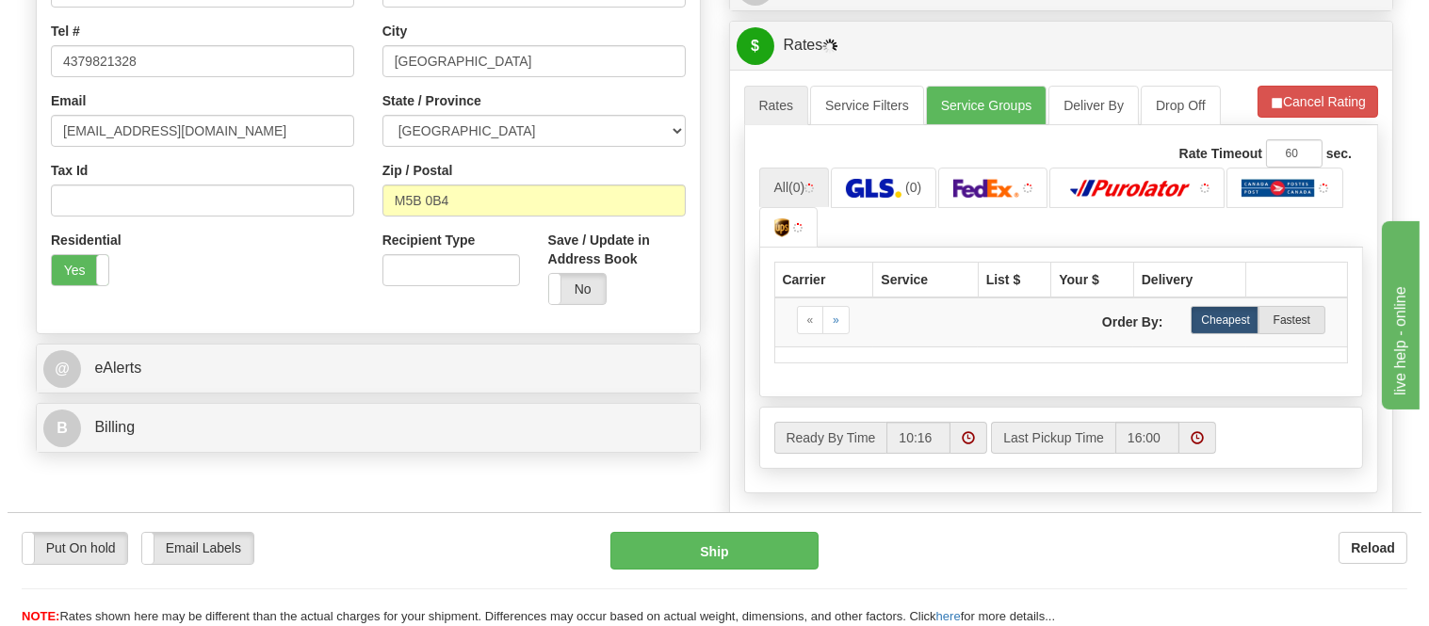
scroll to position [523, 0]
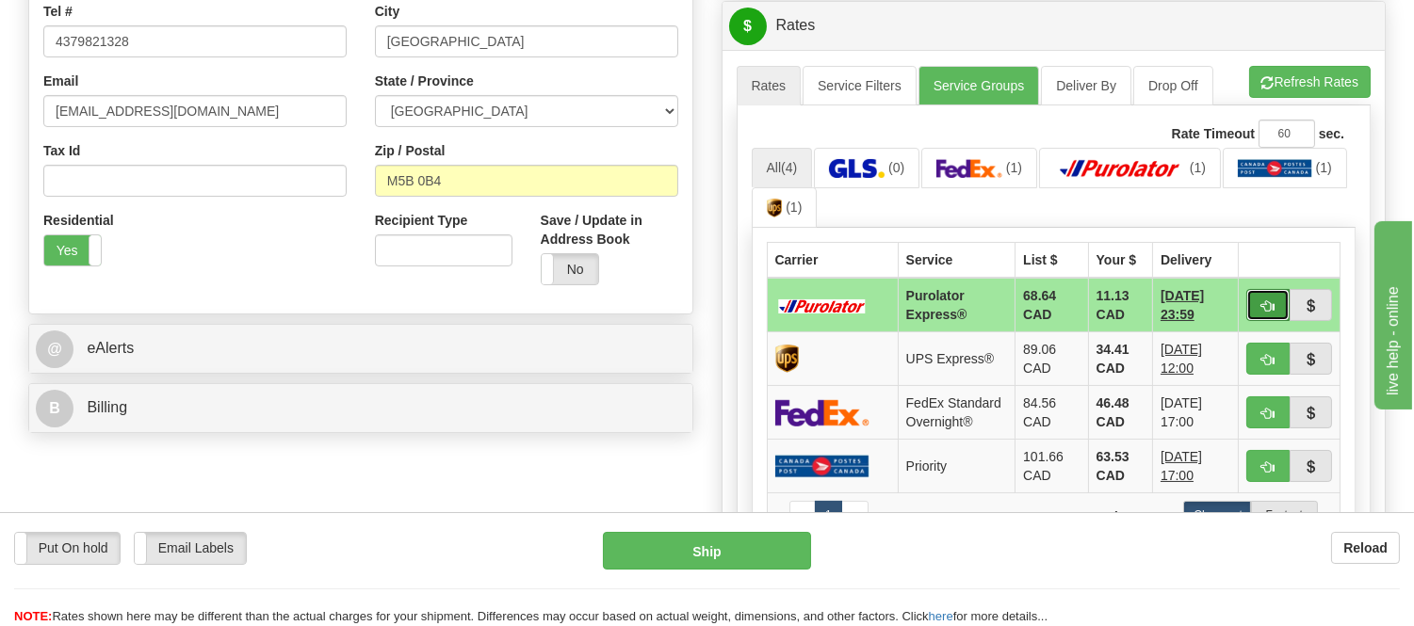
click at [1278, 294] on button "button" at bounding box center [1267, 305] width 43 height 32
type input "202"
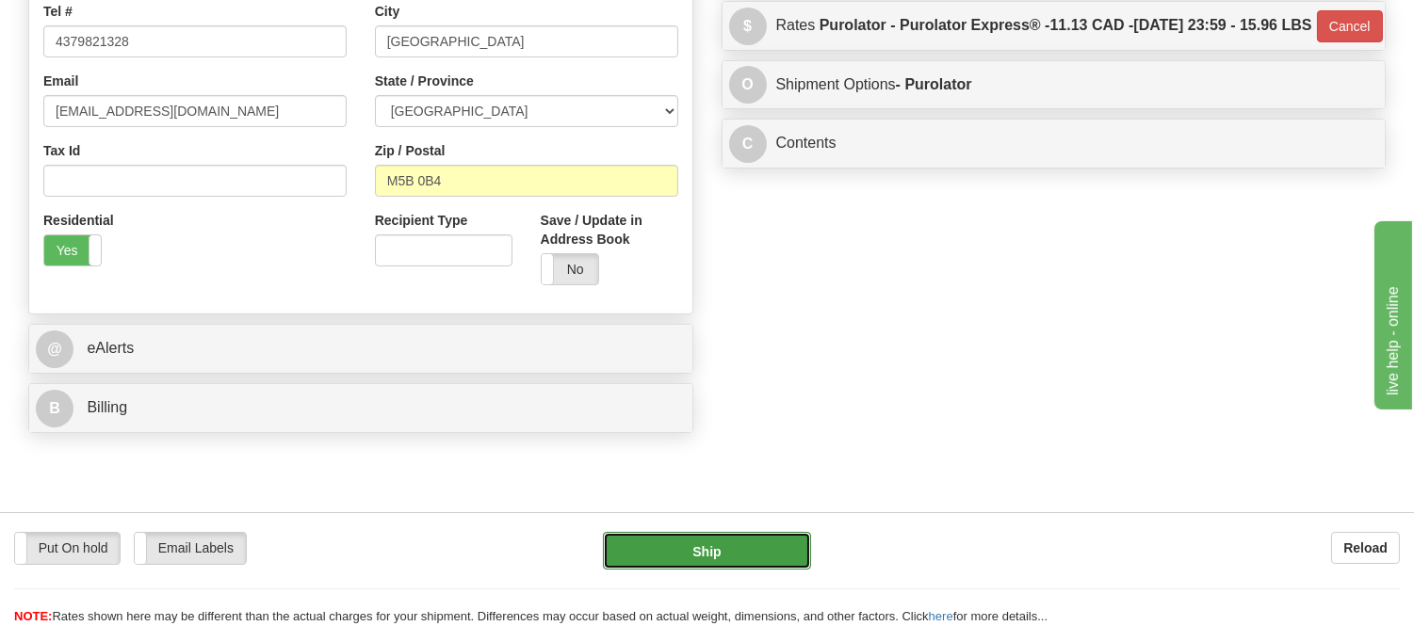
click at [780, 554] on button "Ship" at bounding box center [706, 551] width 207 height 38
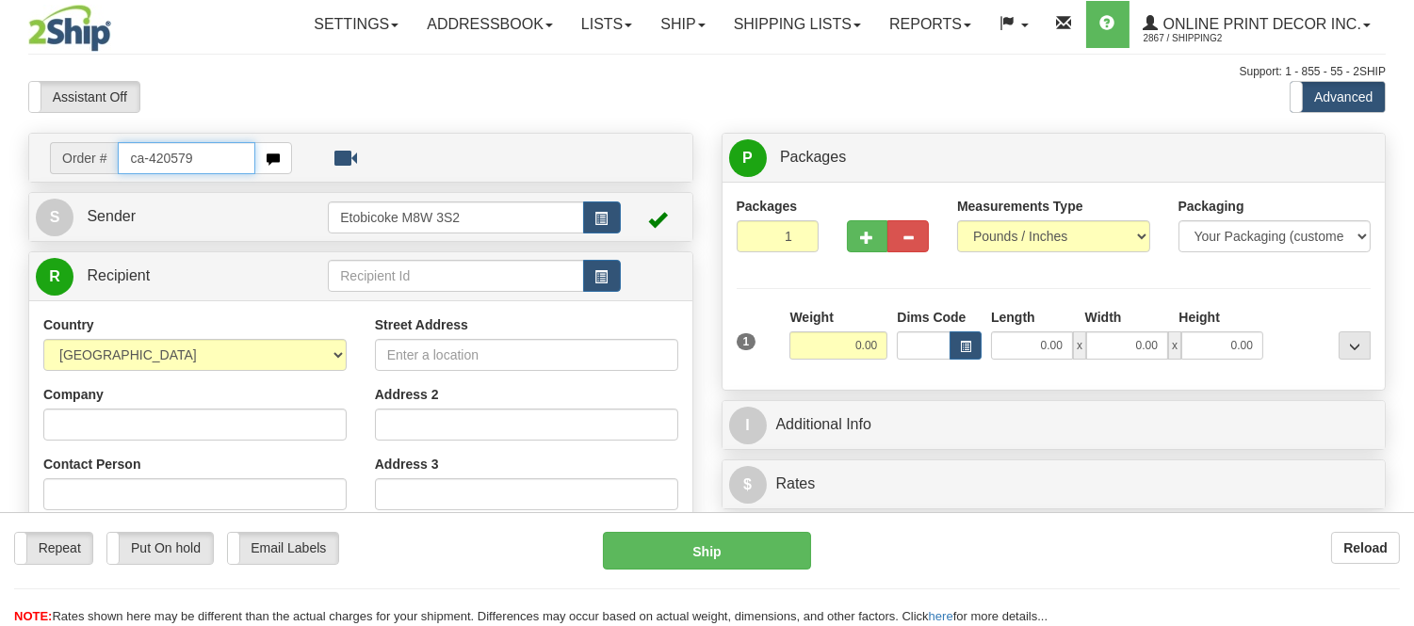
type input "ca-420579"
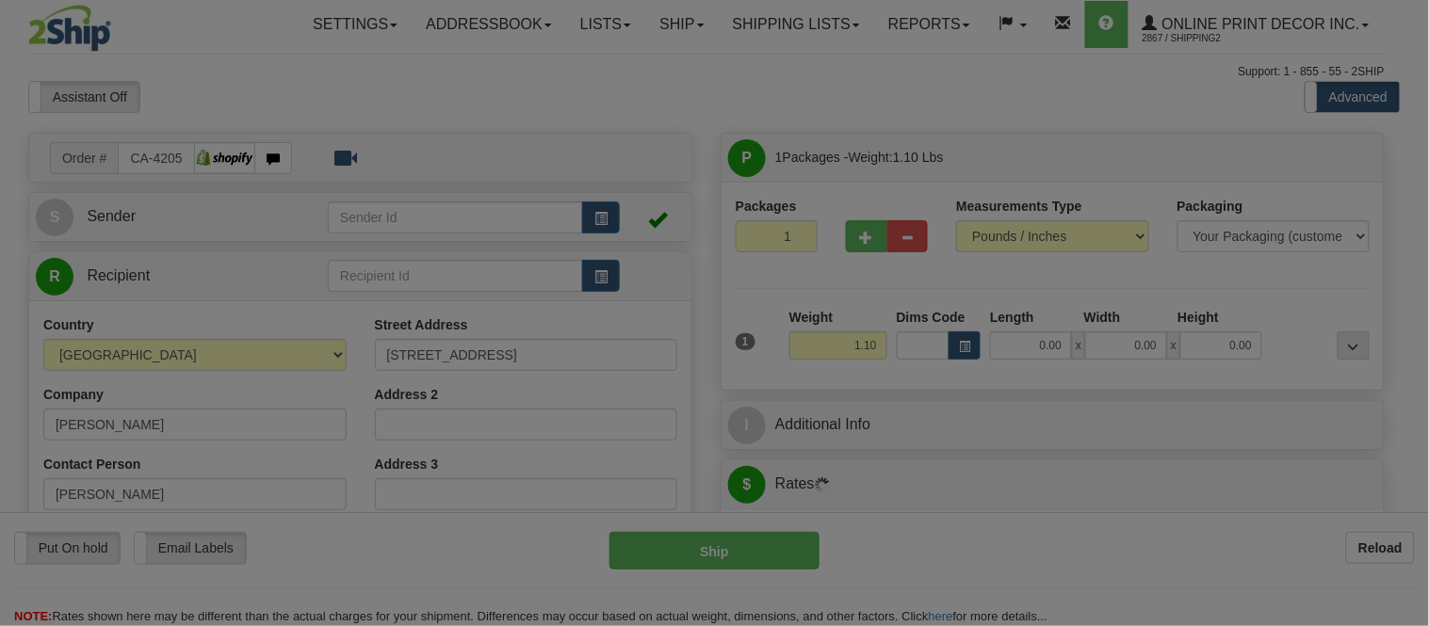
type input "COQUITLAM"
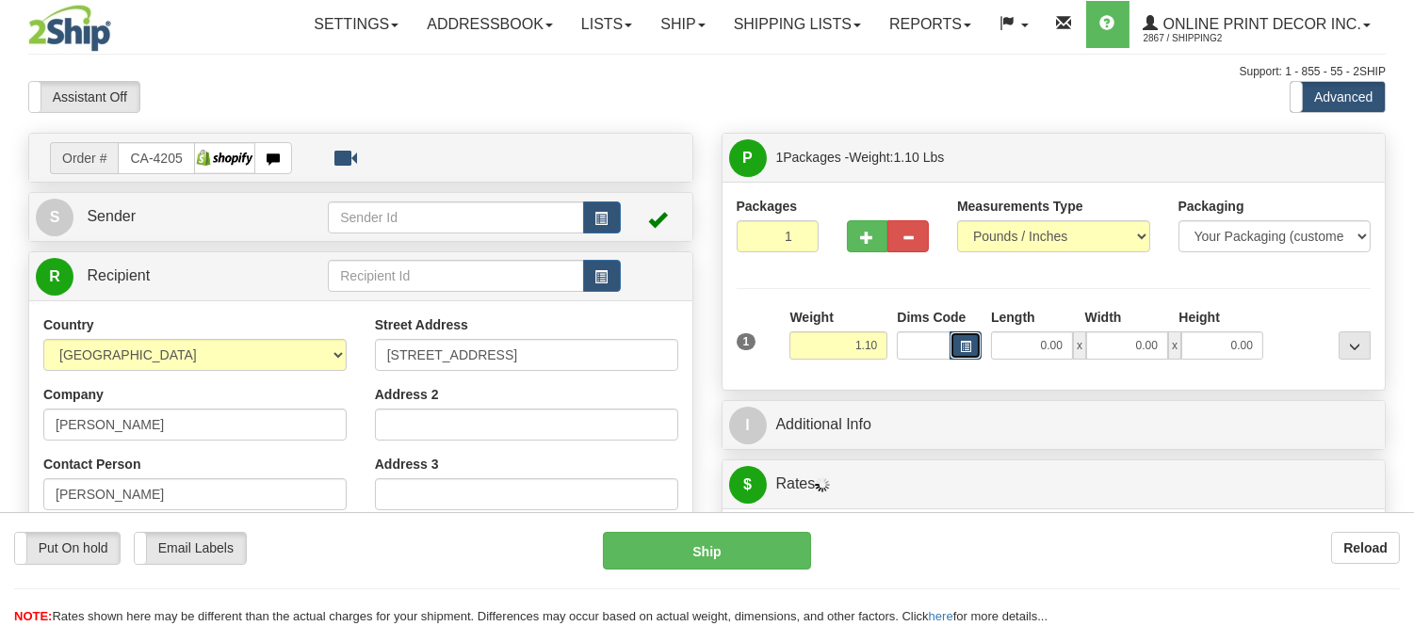
click at [967, 344] on span "button" at bounding box center [965, 347] width 11 height 10
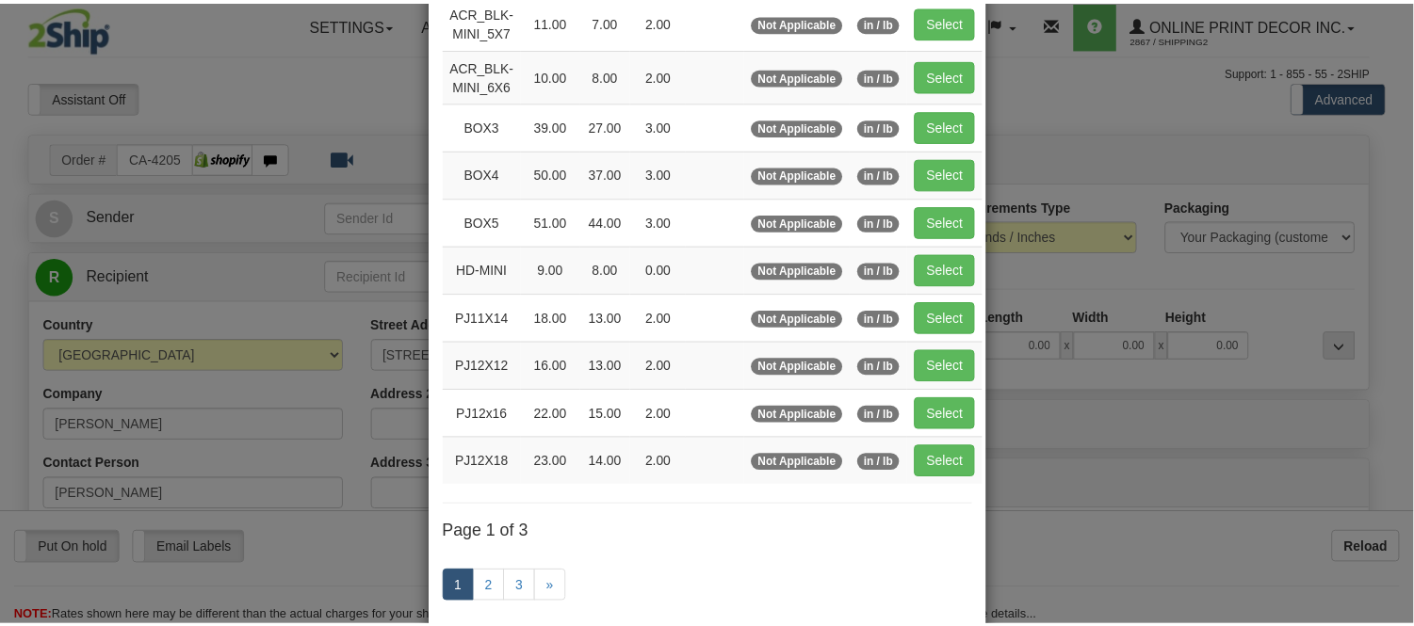
scroll to position [209, 0]
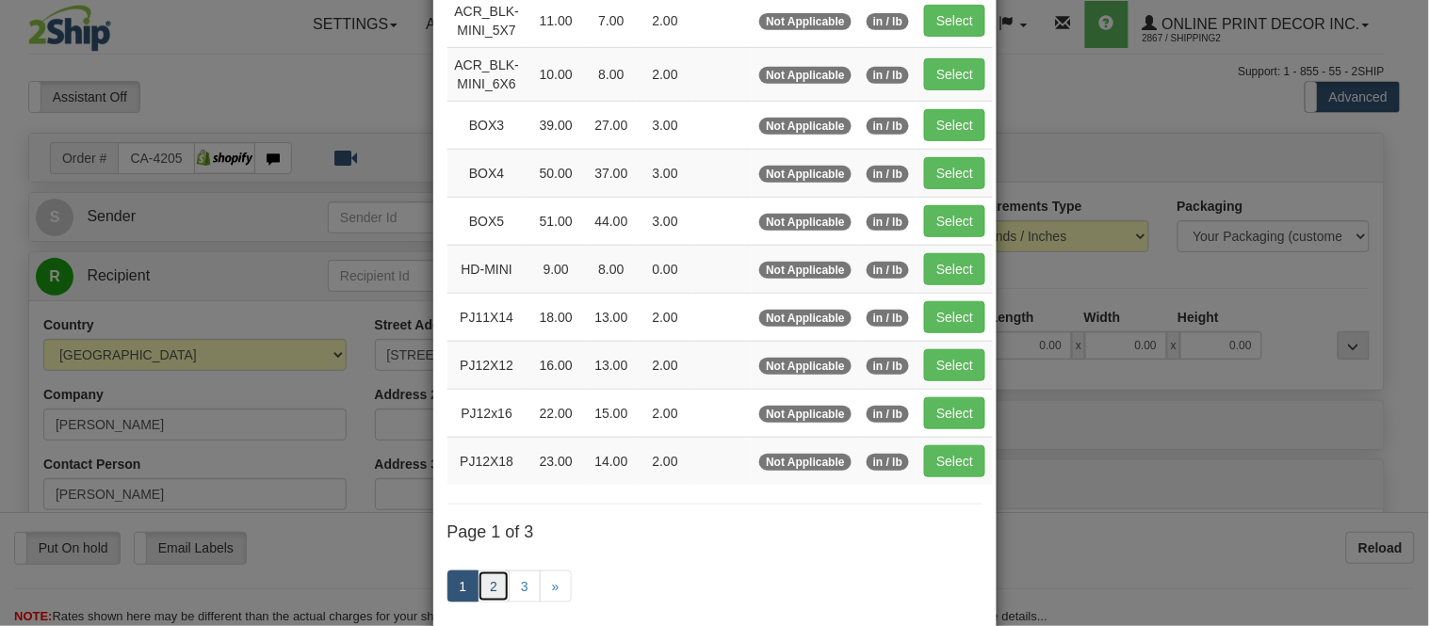
click at [484, 596] on link "2" at bounding box center [493, 587] width 32 height 32
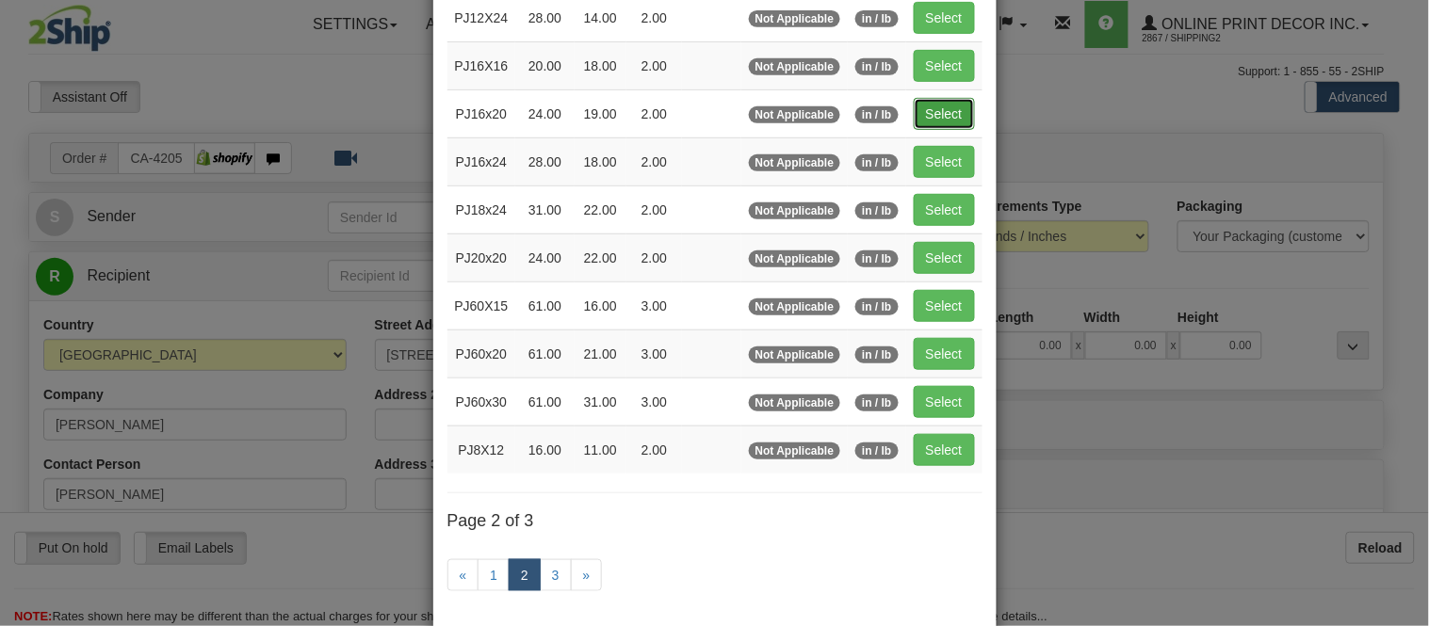
click at [952, 120] on button "Select" at bounding box center [944, 114] width 61 height 32
type input "PJ16x20"
type input "24.00"
type input "19.00"
type input "2.00"
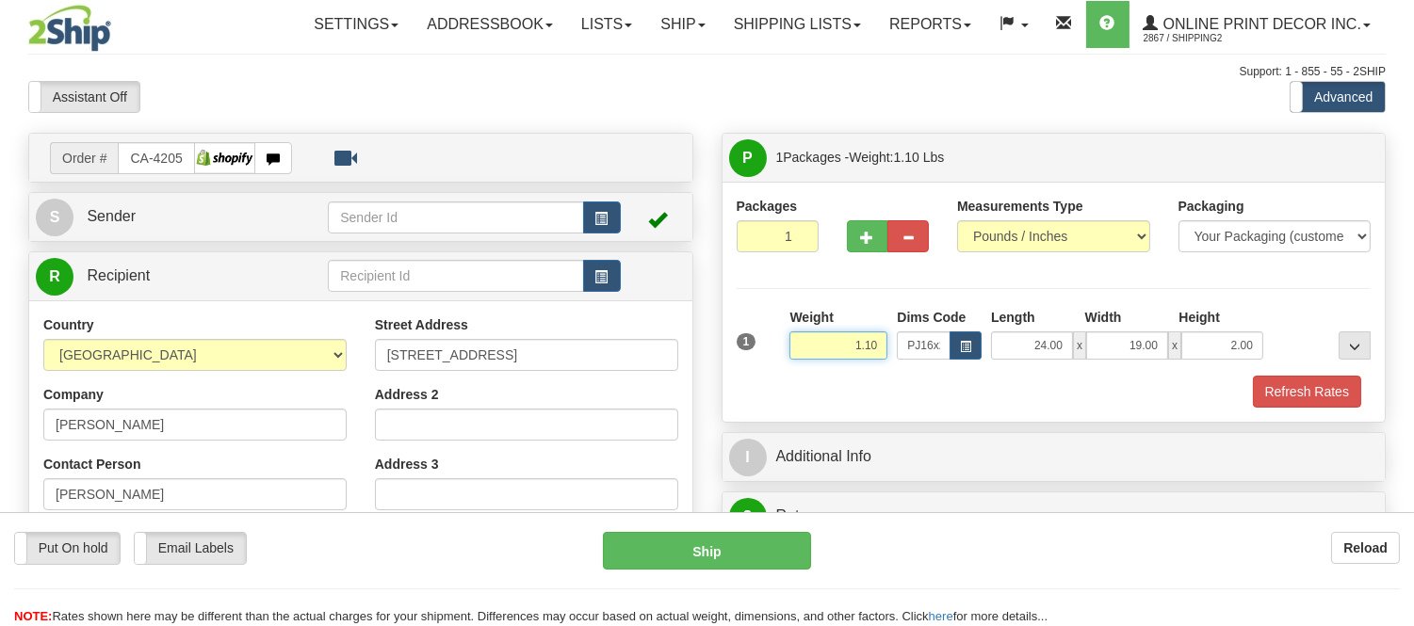
drag, startPoint x: 881, startPoint y: 348, endPoint x: 799, endPoint y: 350, distance: 82.0
click at [799, 350] on input "1.10" at bounding box center [838, 346] width 98 height 28
type input "2.20"
click at [1288, 384] on button "Refresh Rates" at bounding box center [1307, 392] width 108 height 32
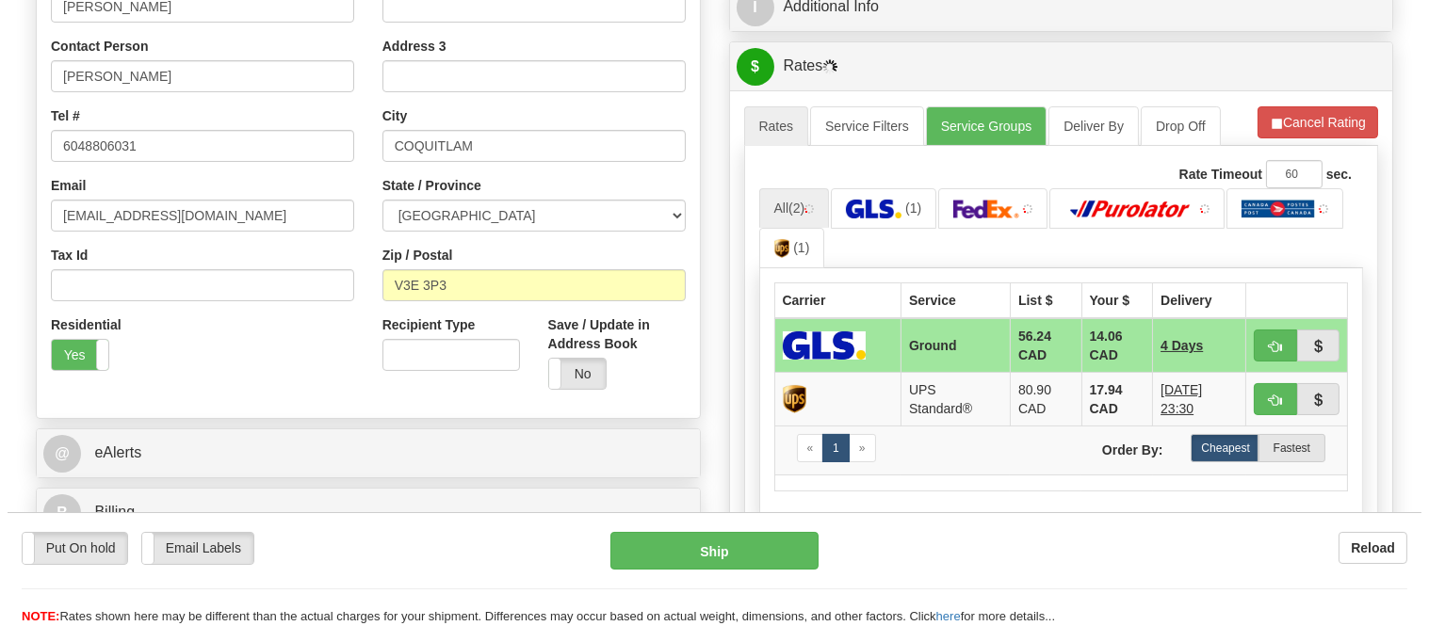
scroll to position [523, 0]
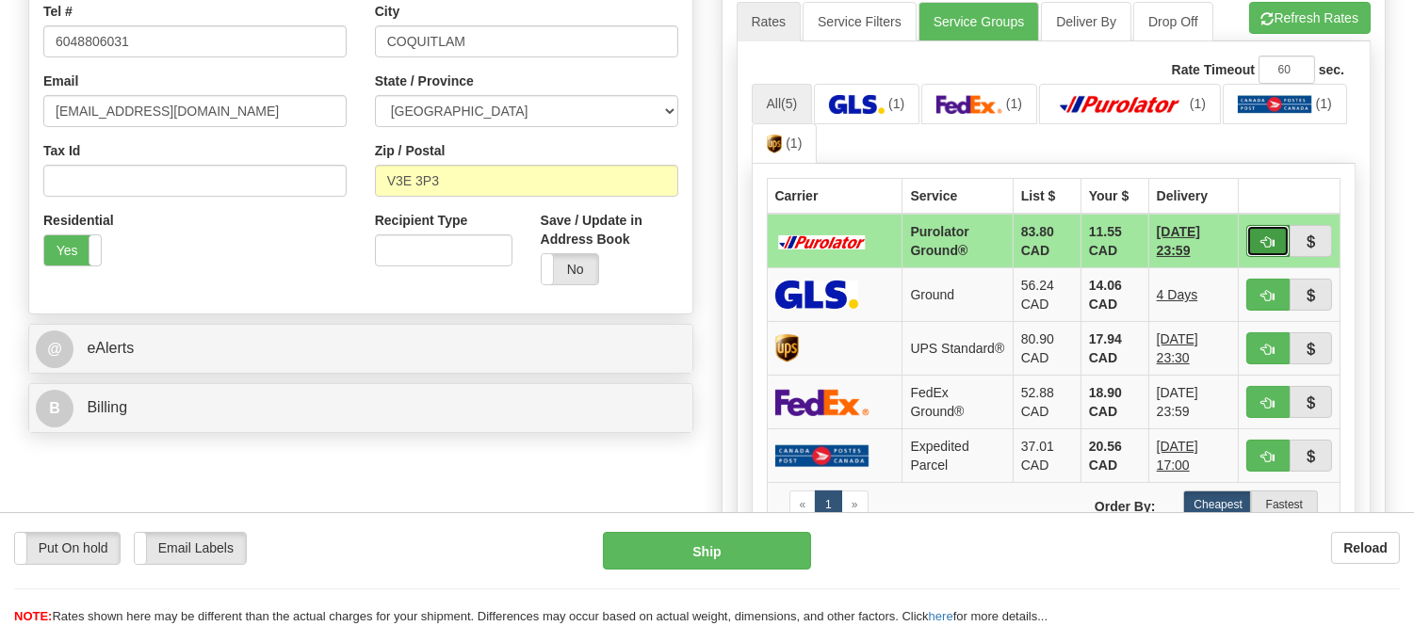
click at [1254, 235] on button "button" at bounding box center [1267, 241] width 43 height 32
type input "260"
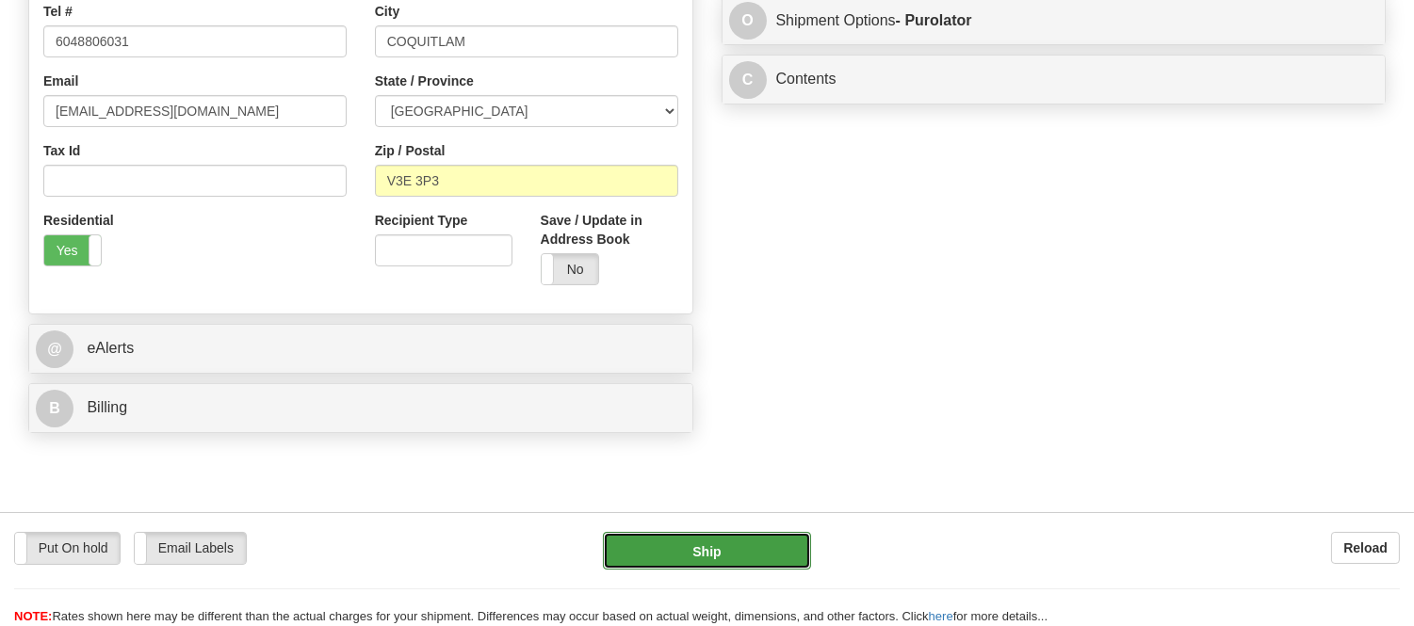
click at [731, 550] on button "Ship" at bounding box center [706, 551] width 207 height 38
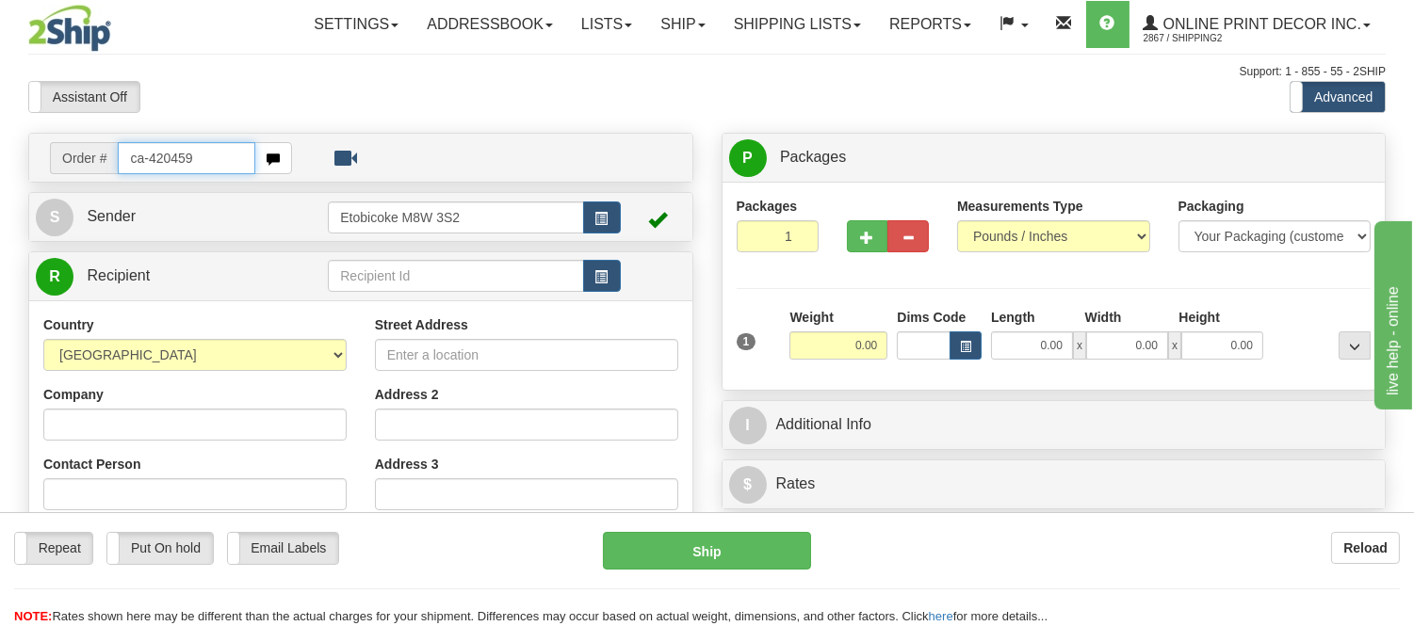
type input "ca-420459"
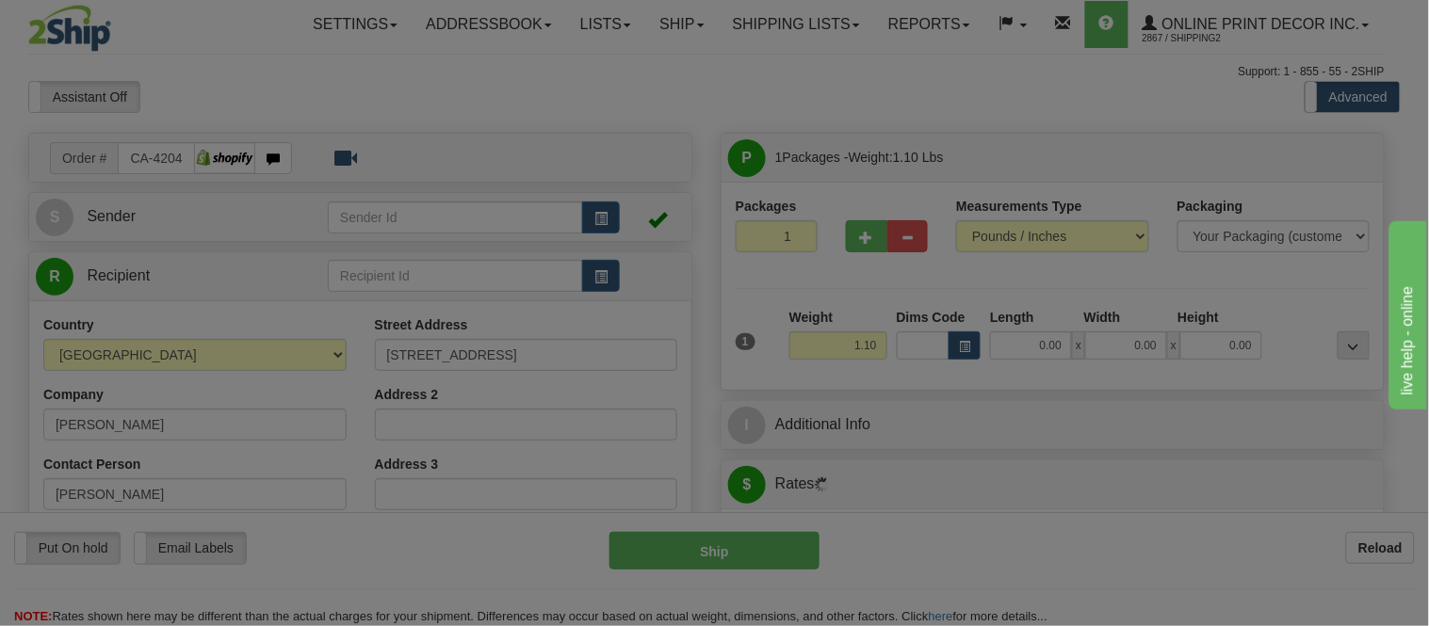
type input "RIVERVIEW"
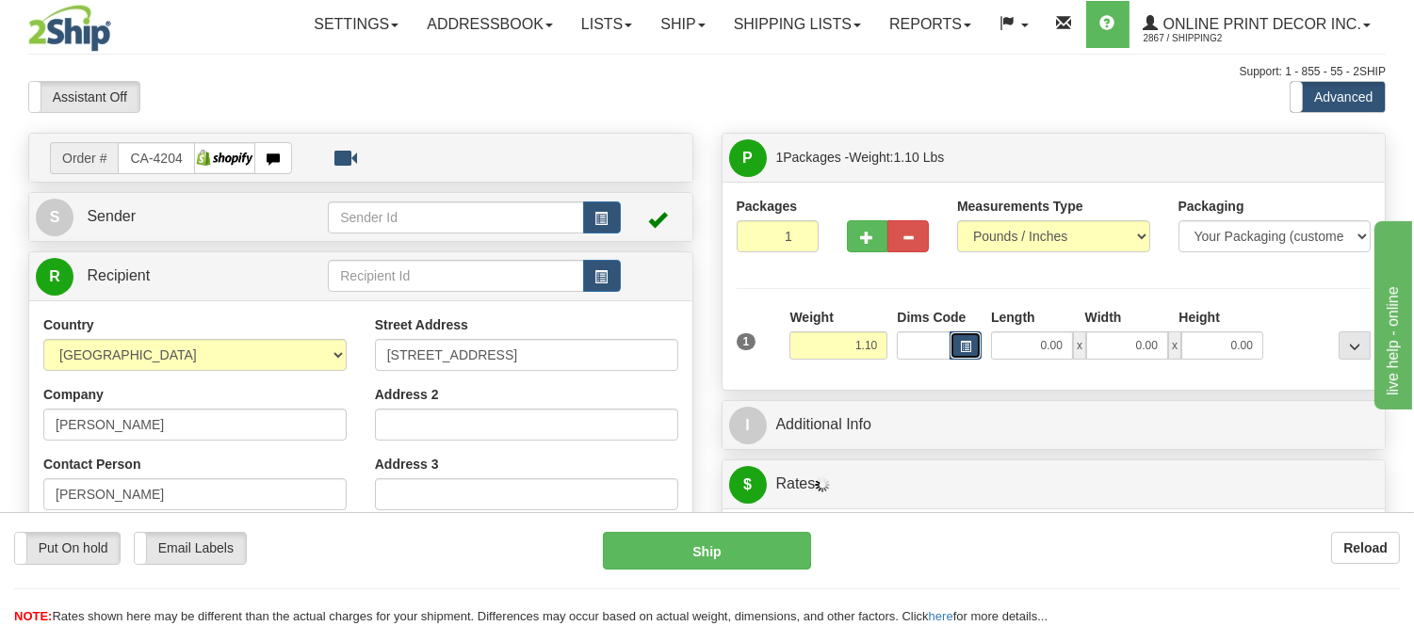
click at [953, 346] on button "button" at bounding box center [965, 346] width 32 height 28
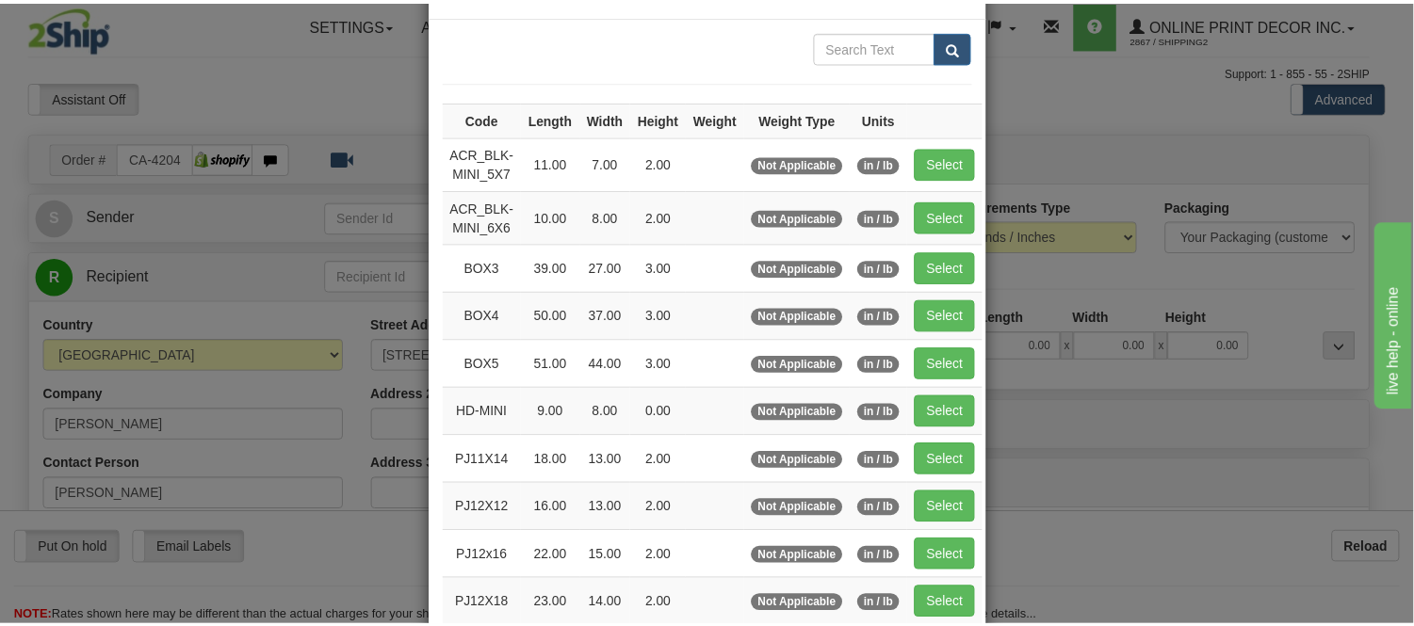
scroll to position [105, 0]
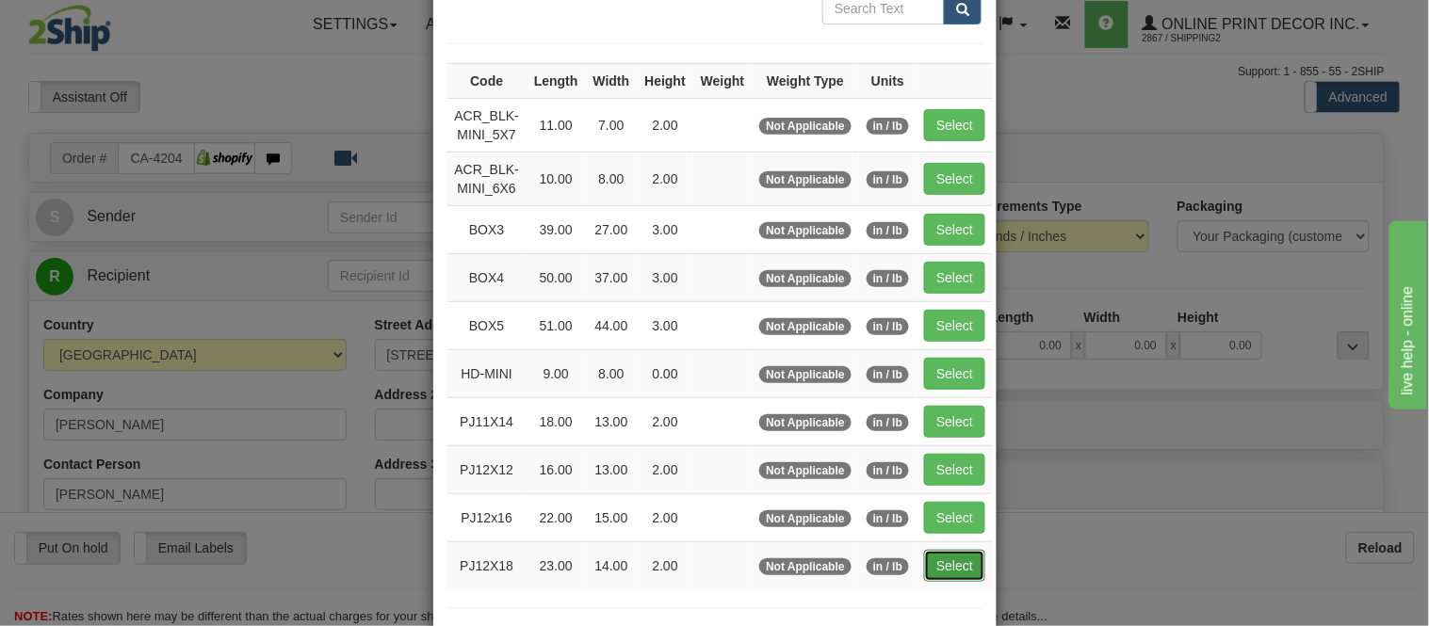
click at [937, 559] on button "Select" at bounding box center [954, 566] width 61 height 32
type input "PJ12X18"
type input "23.00"
type input "14.00"
type input "2.00"
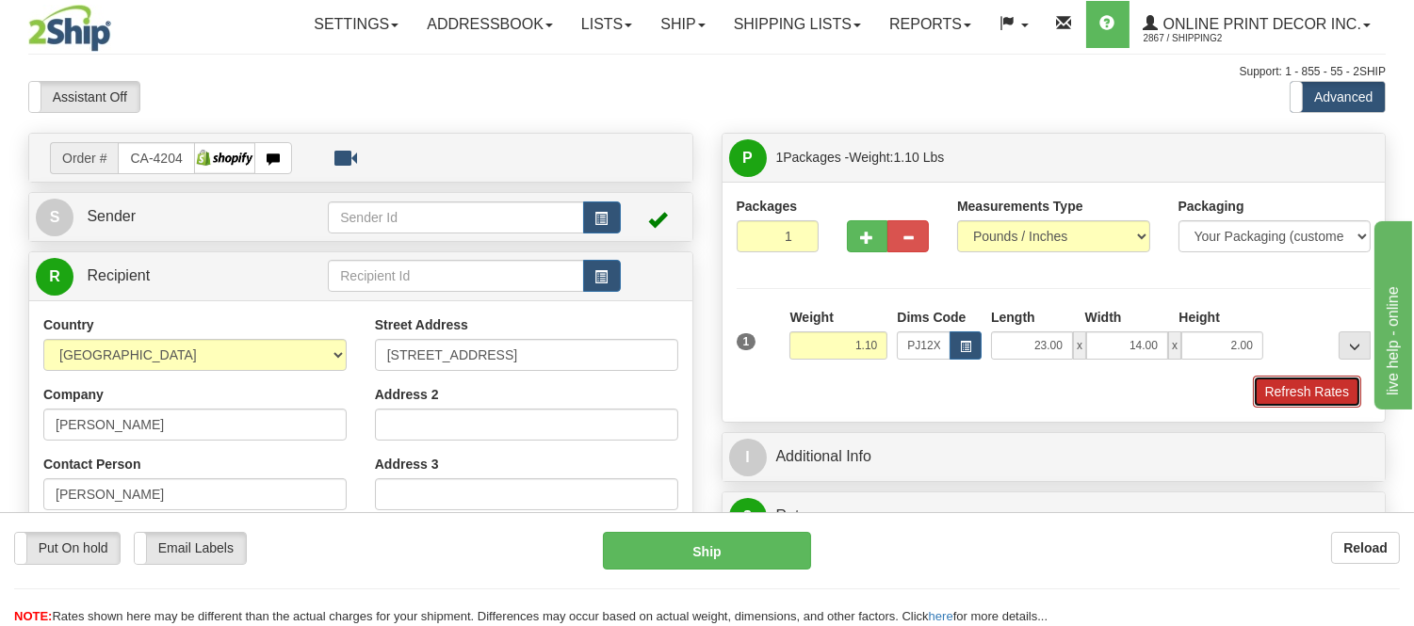
click at [1310, 391] on button "Refresh Rates" at bounding box center [1307, 392] width 108 height 32
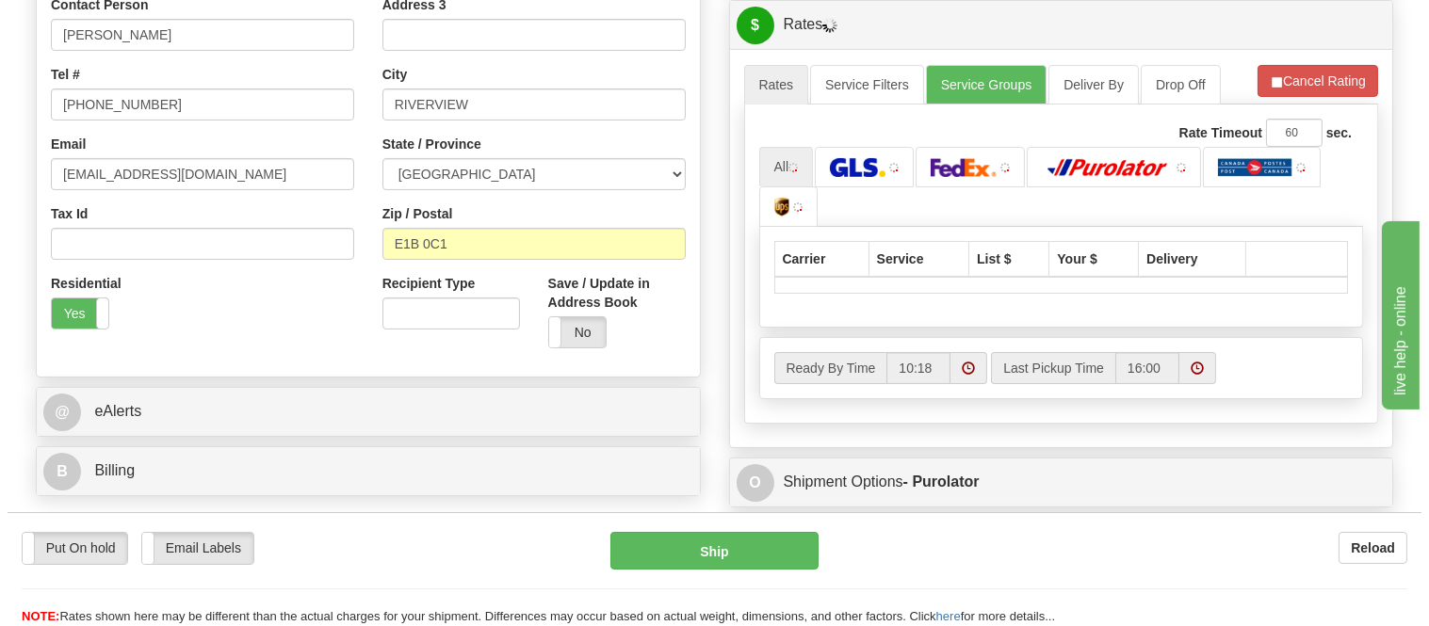
scroll to position [469, 0]
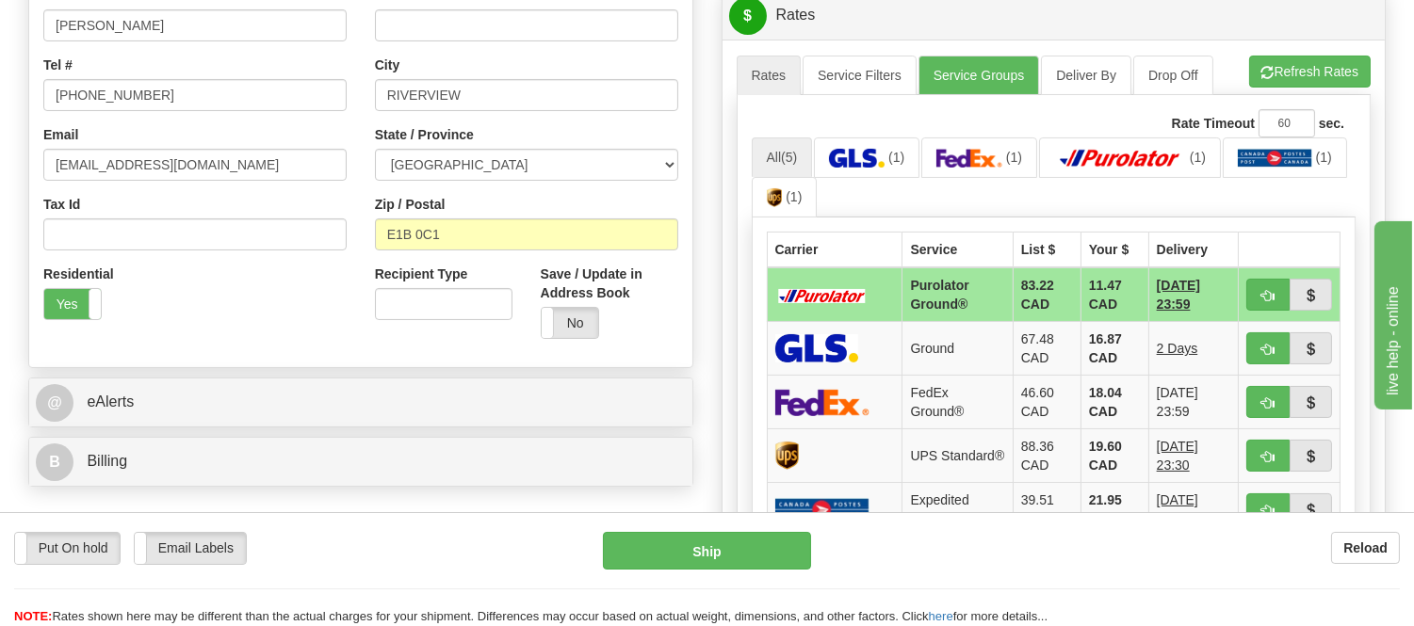
click at [1274, 191] on ul "All (5) (1) (1) (1) (1) (1)" at bounding box center [1054, 178] width 605 height 81
click at [1254, 293] on button "button" at bounding box center [1267, 295] width 43 height 32
type input "260"
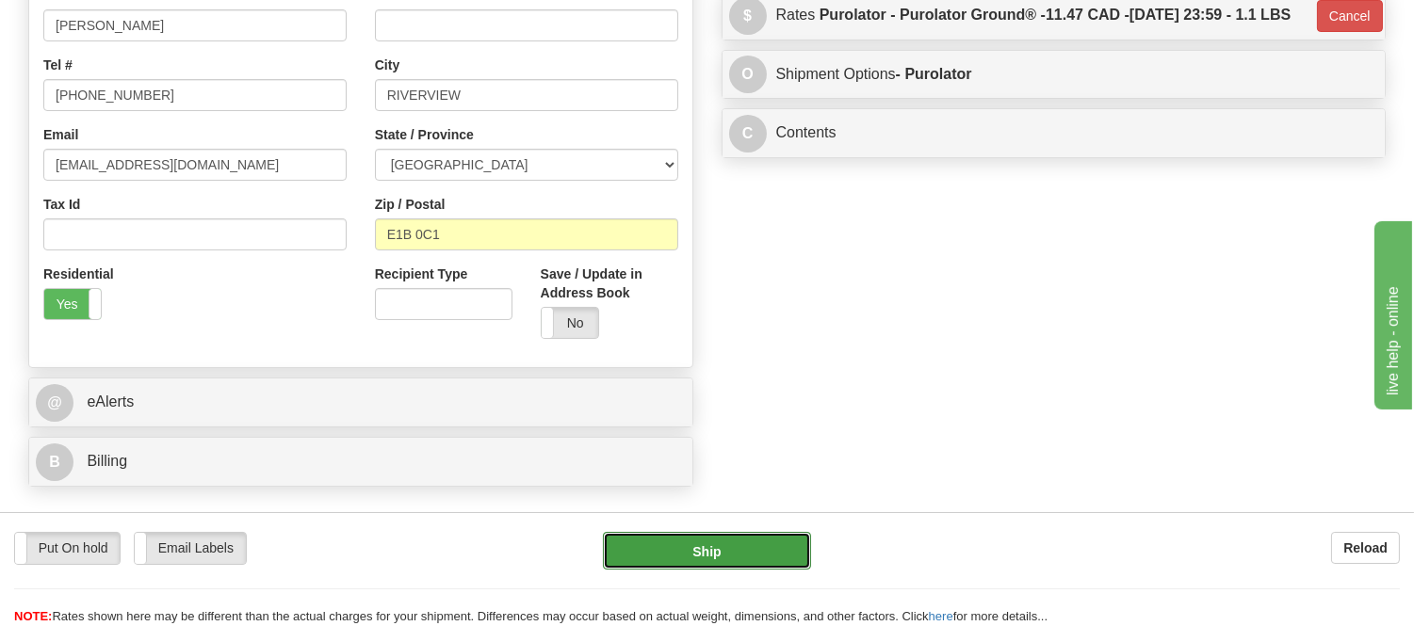
click at [730, 551] on button "Ship" at bounding box center [706, 551] width 207 height 38
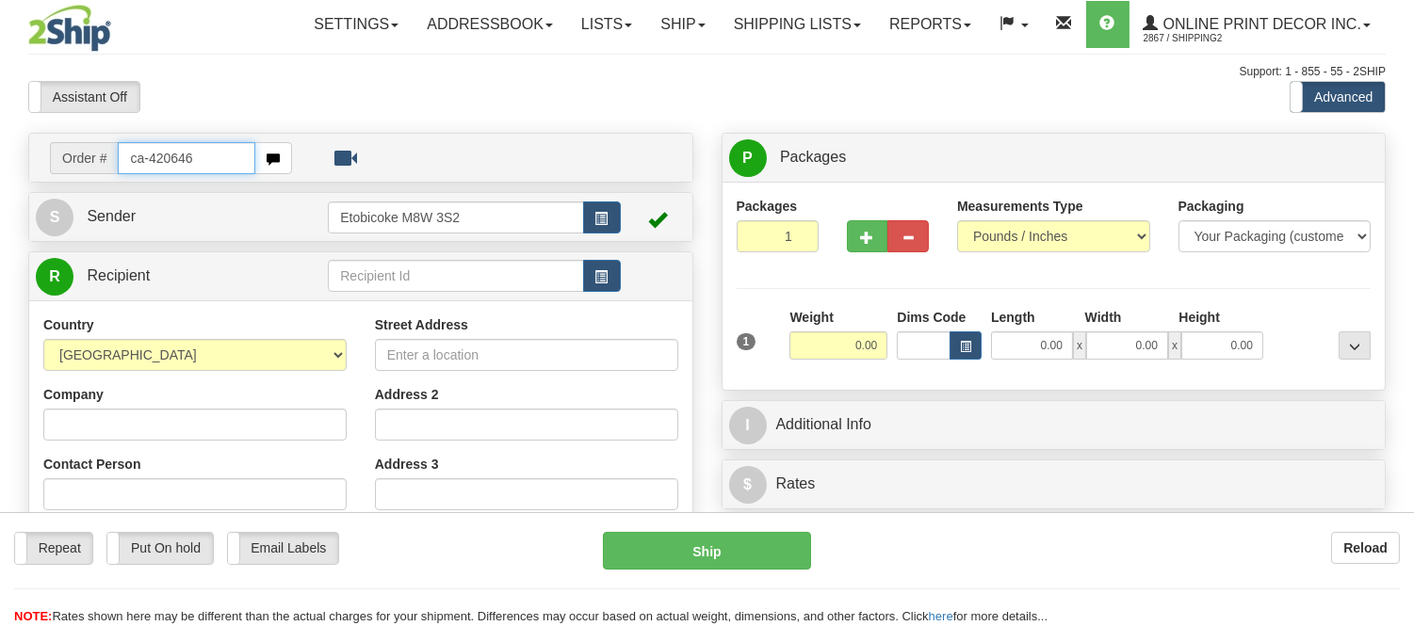
type input "ca-420646"
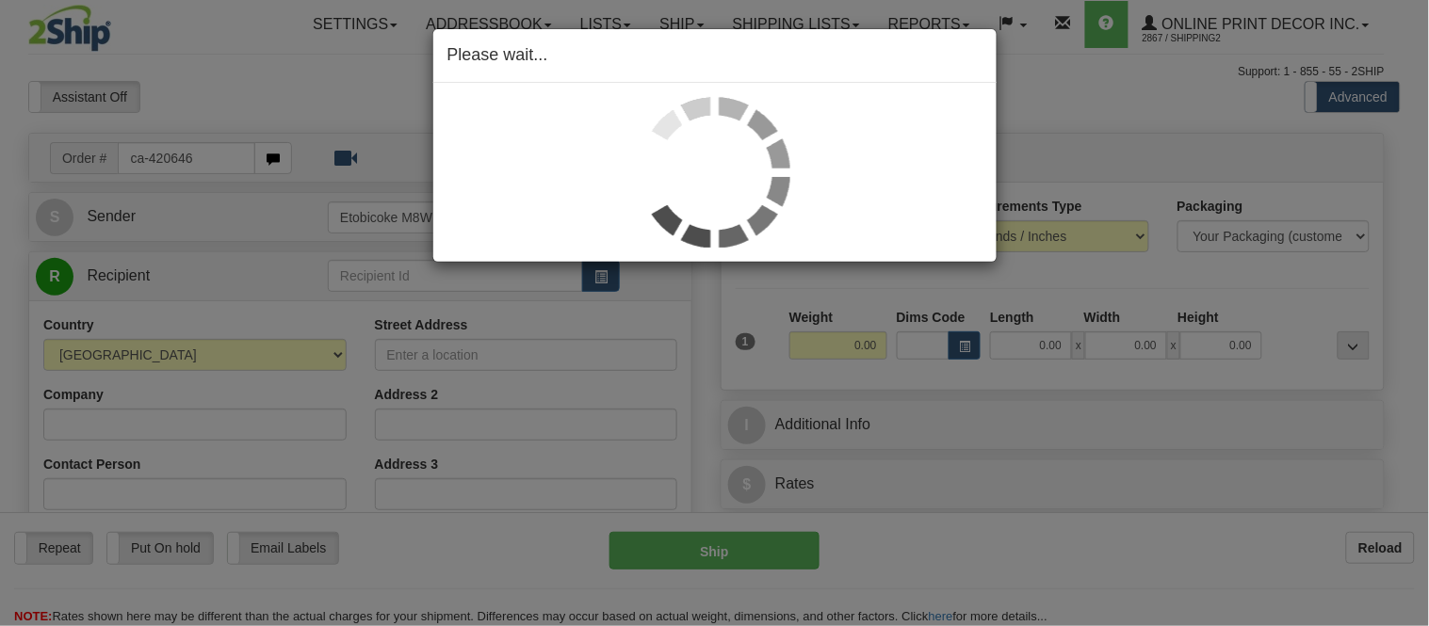
click at [964, 346] on div "Please wait..." at bounding box center [714, 313] width 1429 height 626
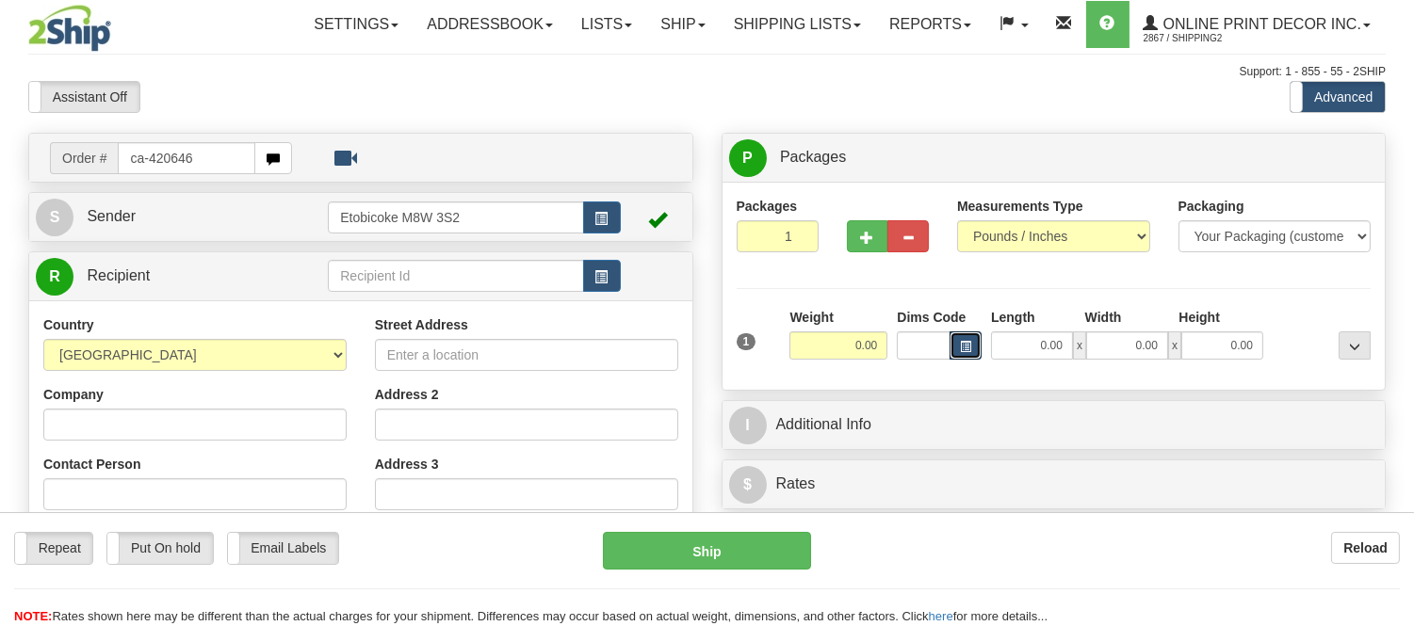
click at [964, 346] on span "button" at bounding box center [965, 347] width 11 height 10
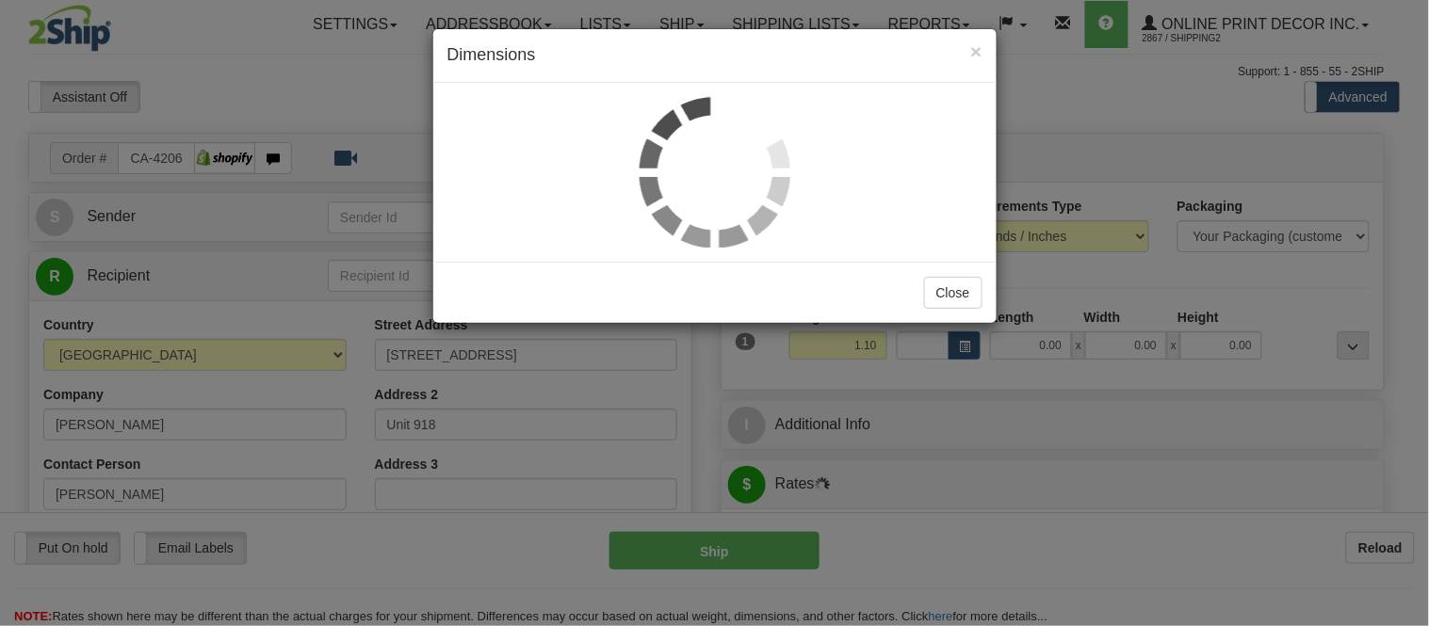
click at [1130, 156] on div "× Dimensions Close" at bounding box center [714, 313] width 1429 height 626
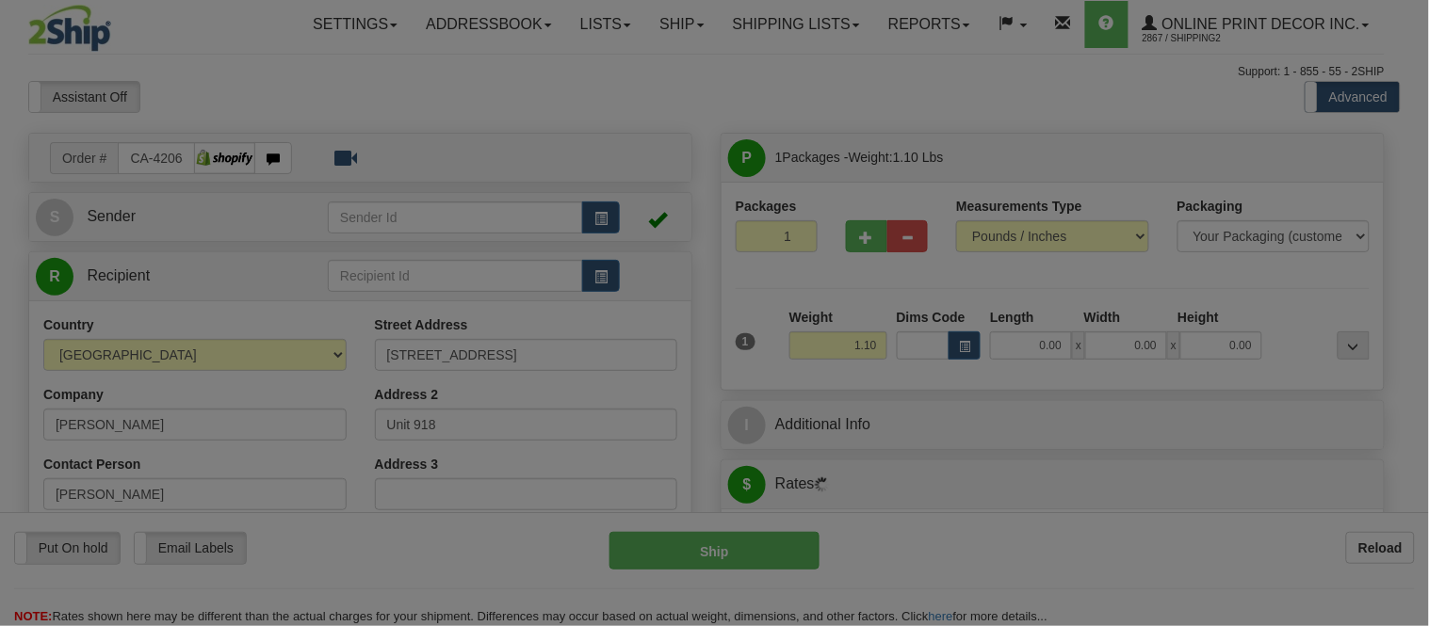
type input "TORONTO"
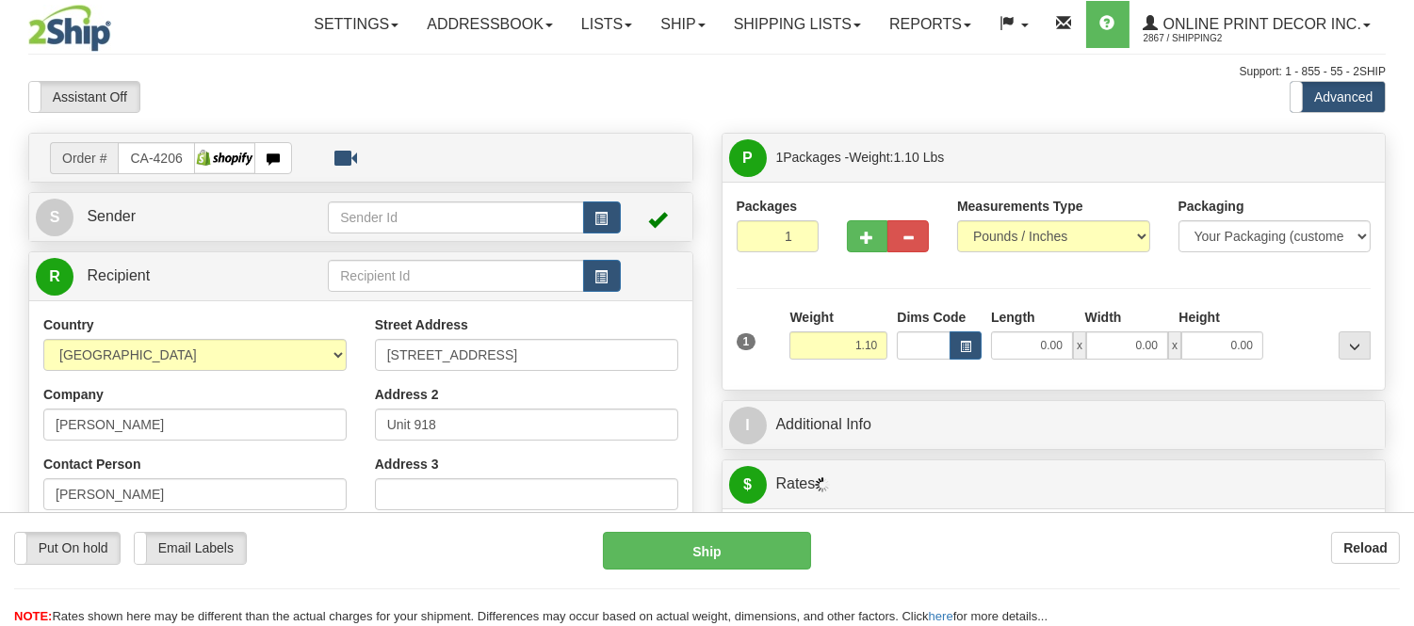
click at [981, 345] on div "Dims Code" at bounding box center [939, 334] width 94 height 52
click at [968, 346] on span "button" at bounding box center [965, 347] width 11 height 10
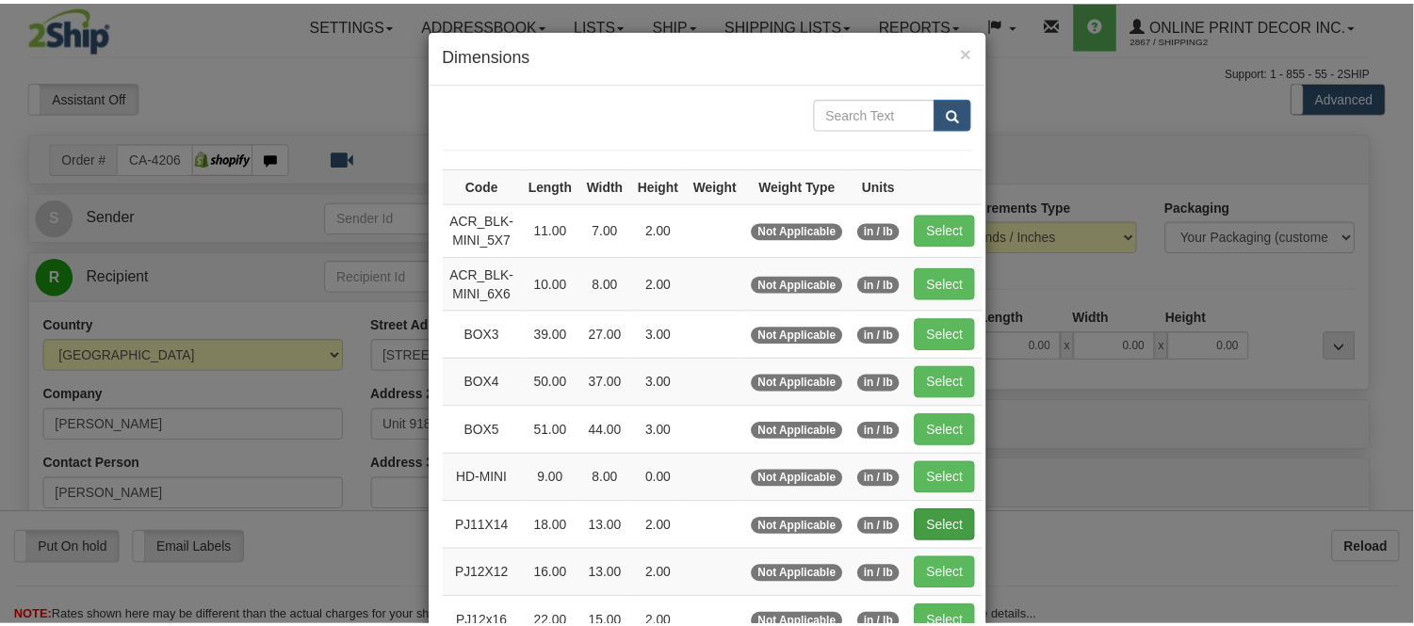
scroll to position [209, 0]
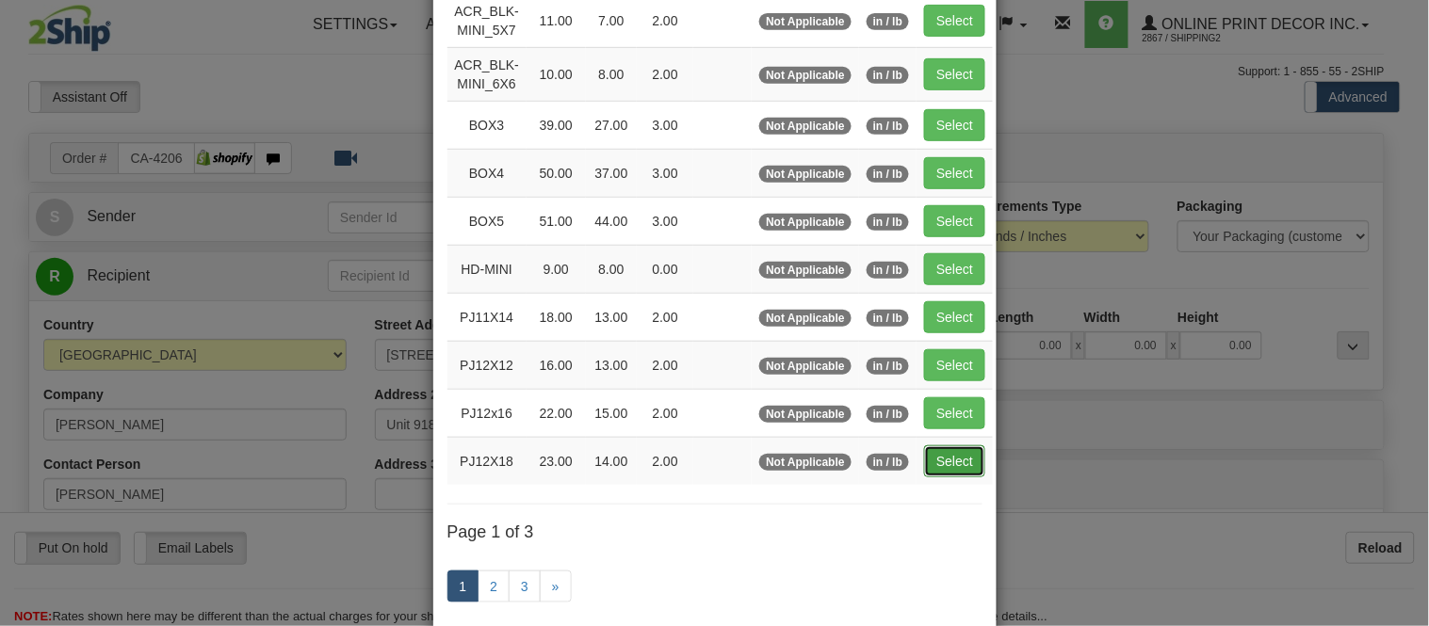
click at [924, 454] on button "Select" at bounding box center [954, 461] width 61 height 32
type input "PJ12X18"
type input "23.00"
type input "14.00"
type input "2.00"
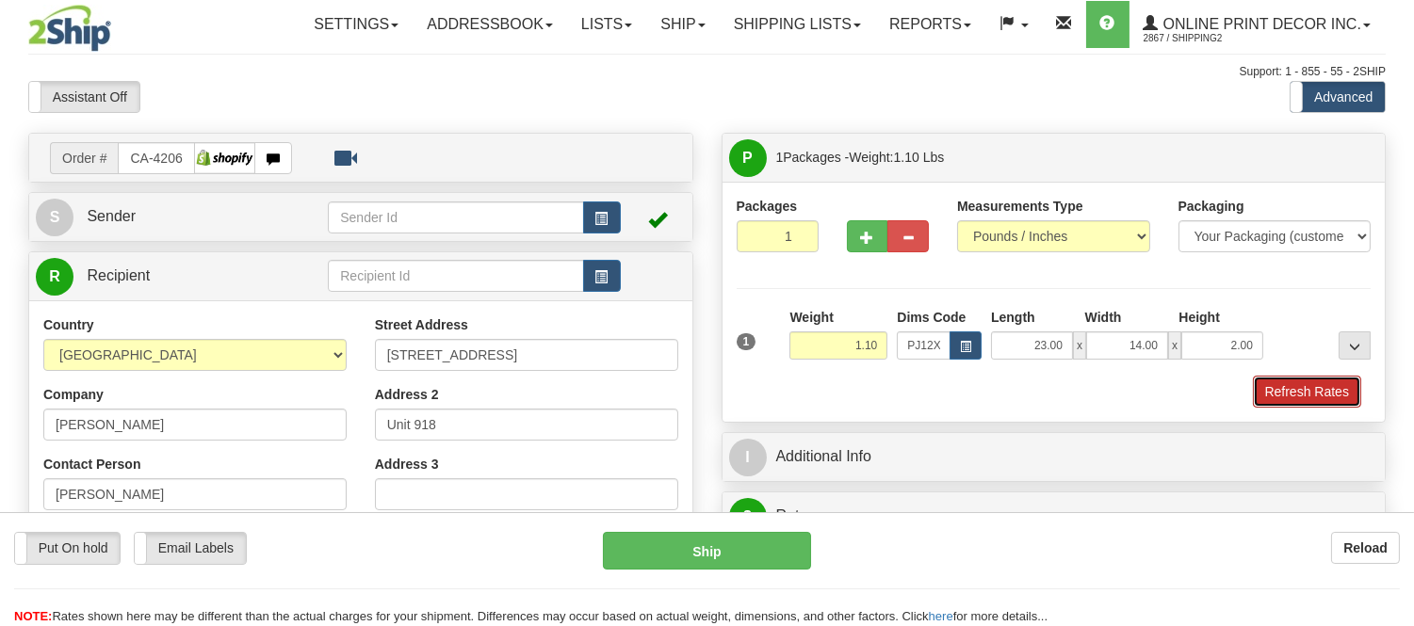
click at [1320, 382] on button "Refresh Rates" at bounding box center [1307, 392] width 108 height 32
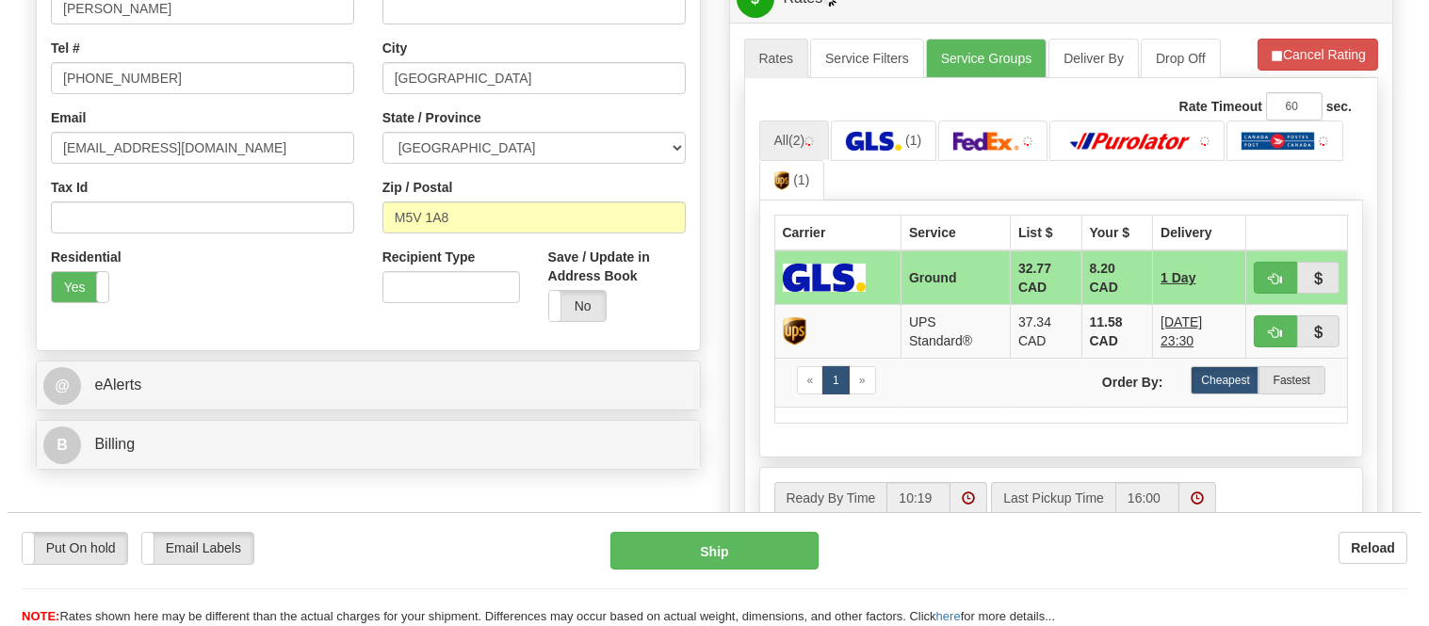
scroll to position [523, 0]
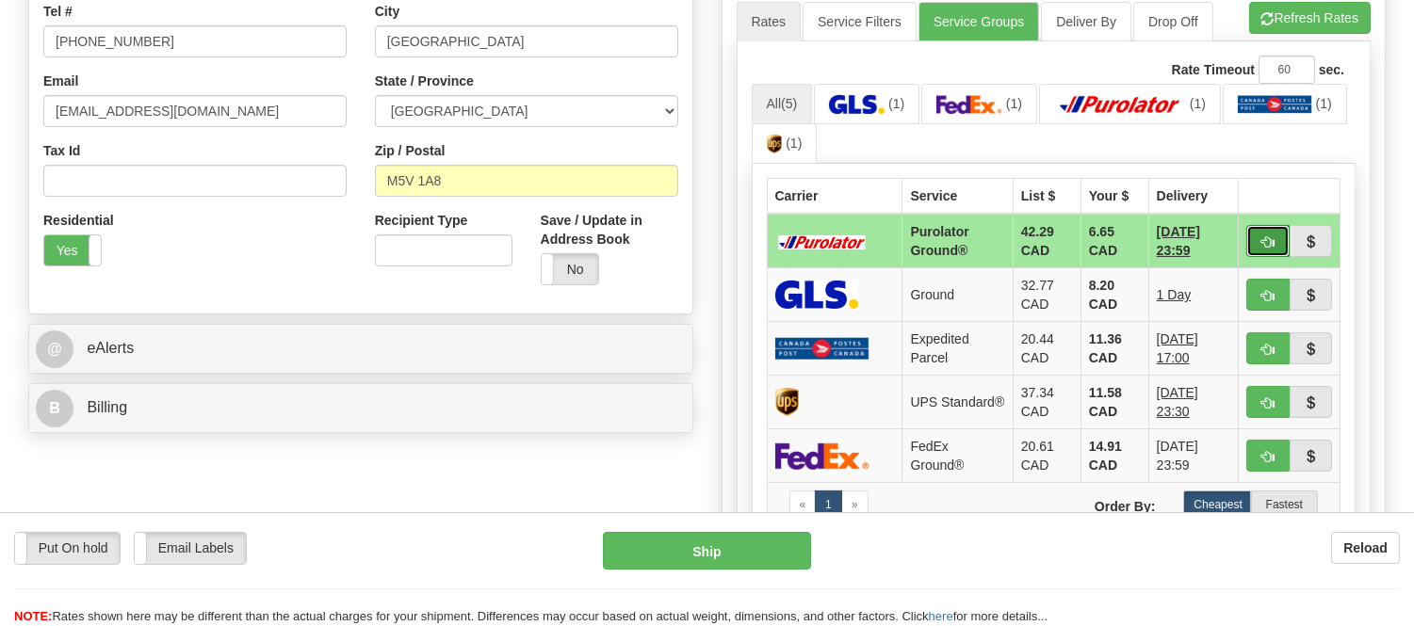
click at [1261, 236] on span "button" at bounding box center [1267, 242] width 13 height 12
type input "260"
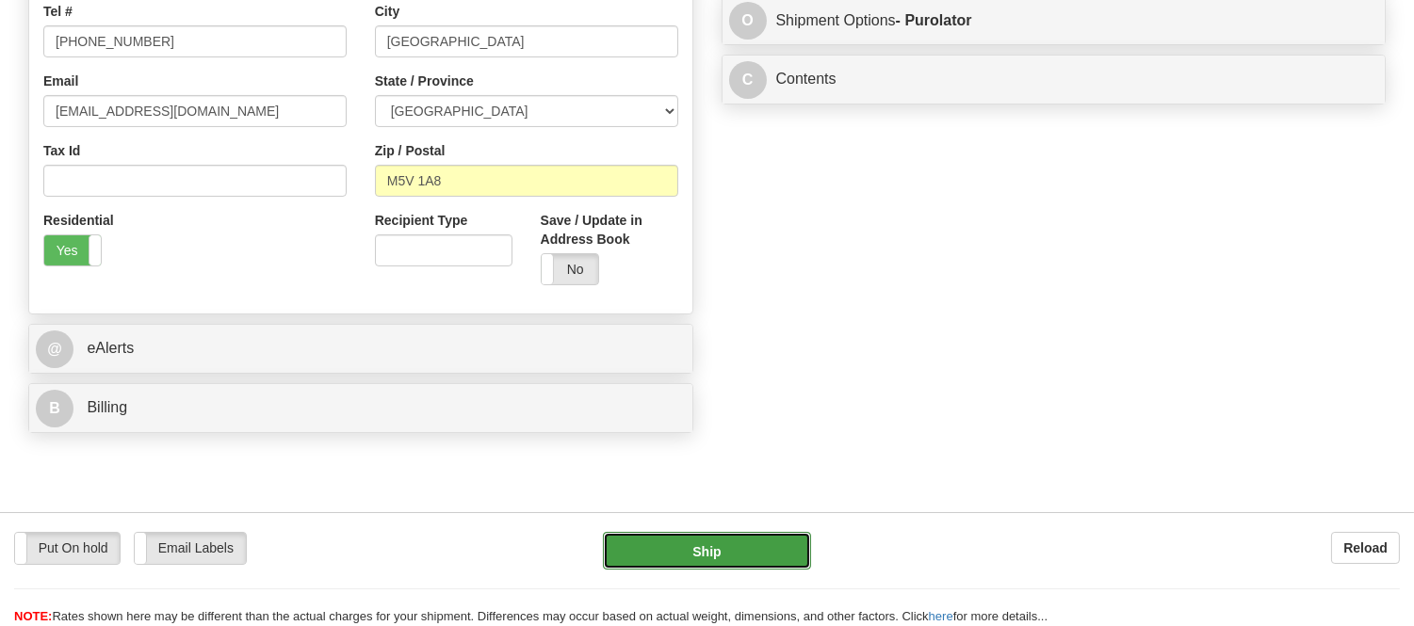
click at [761, 540] on button "Ship" at bounding box center [706, 551] width 207 height 38
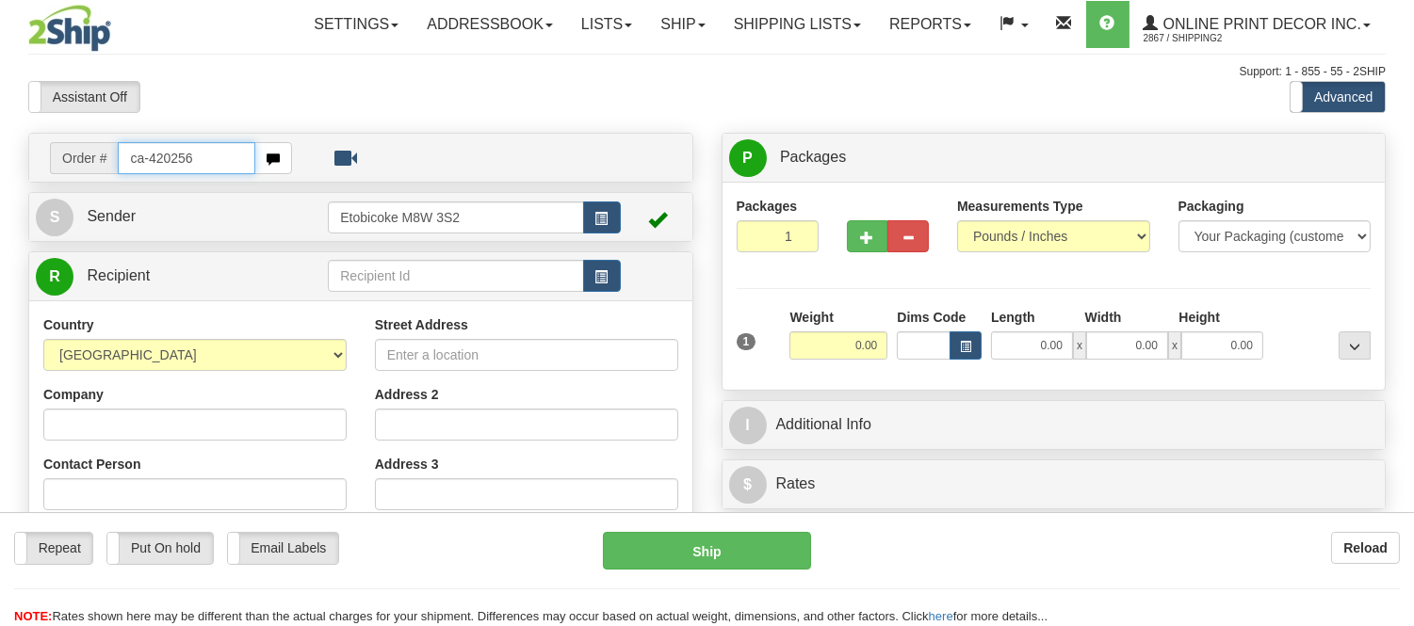
type input "ca-420256"
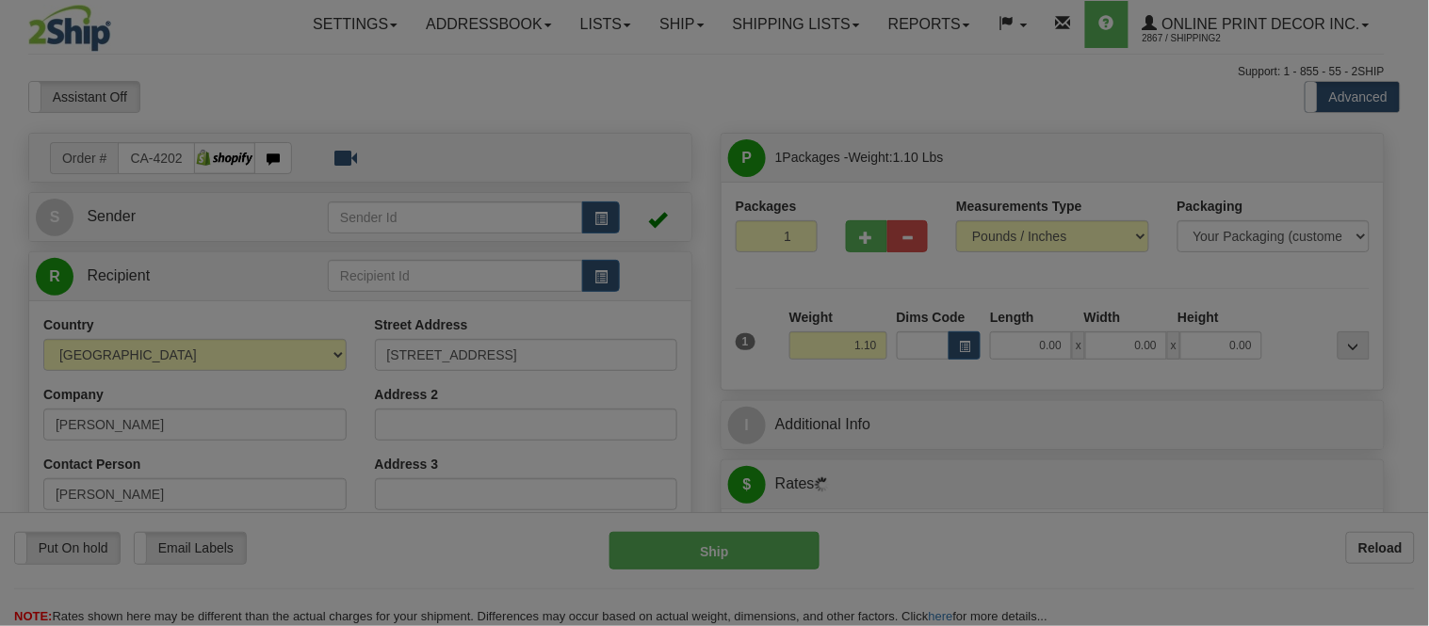
type input "WELLAND"
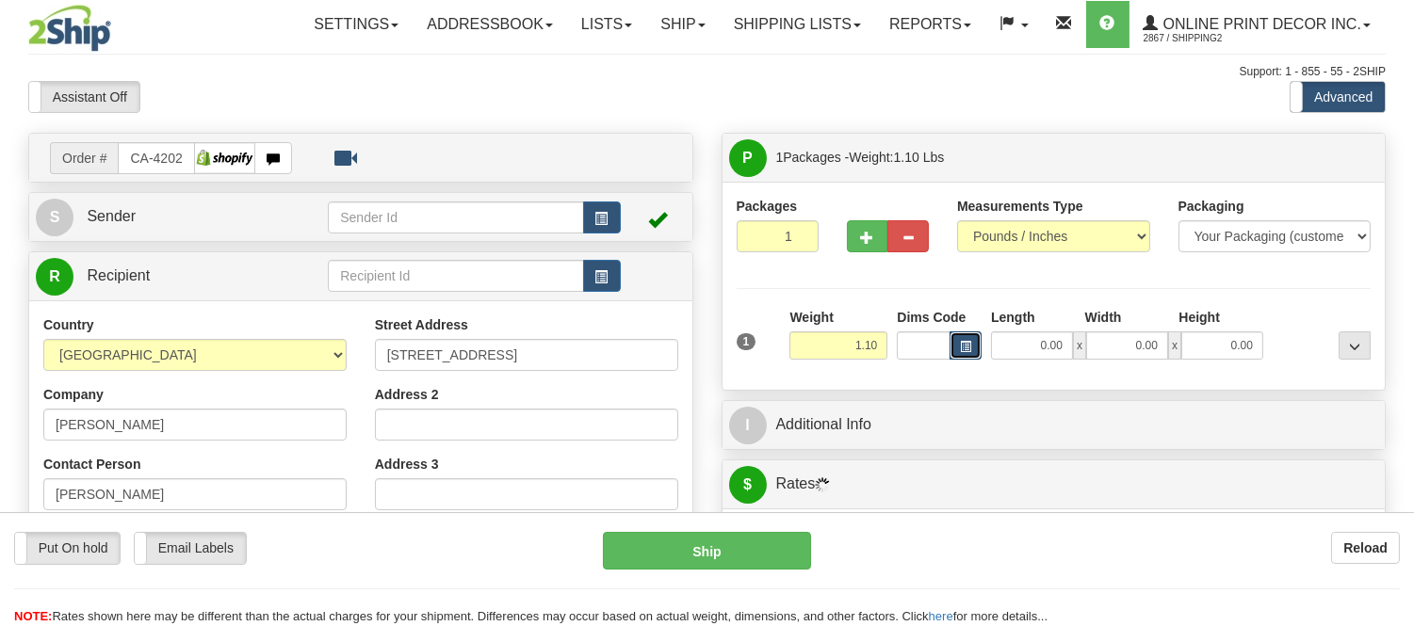
click at [961, 344] on span "button" at bounding box center [965, 347] width 11 height 10
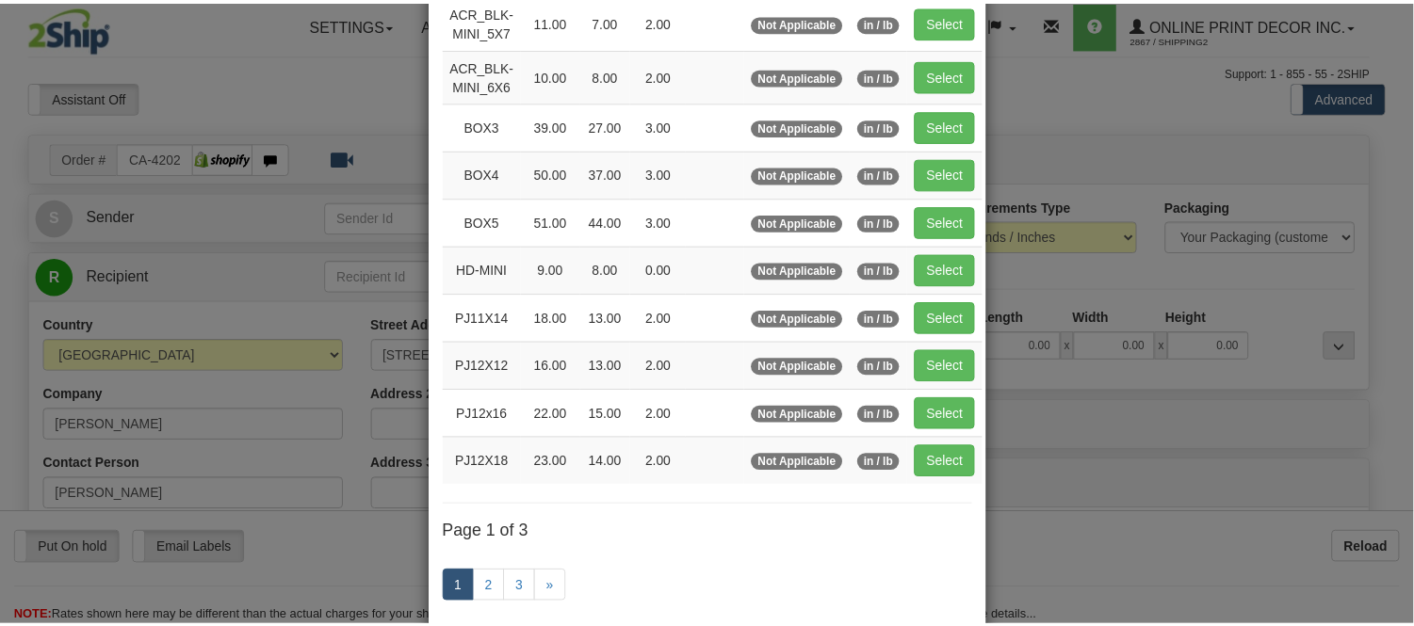
scroll to position [209, 0]
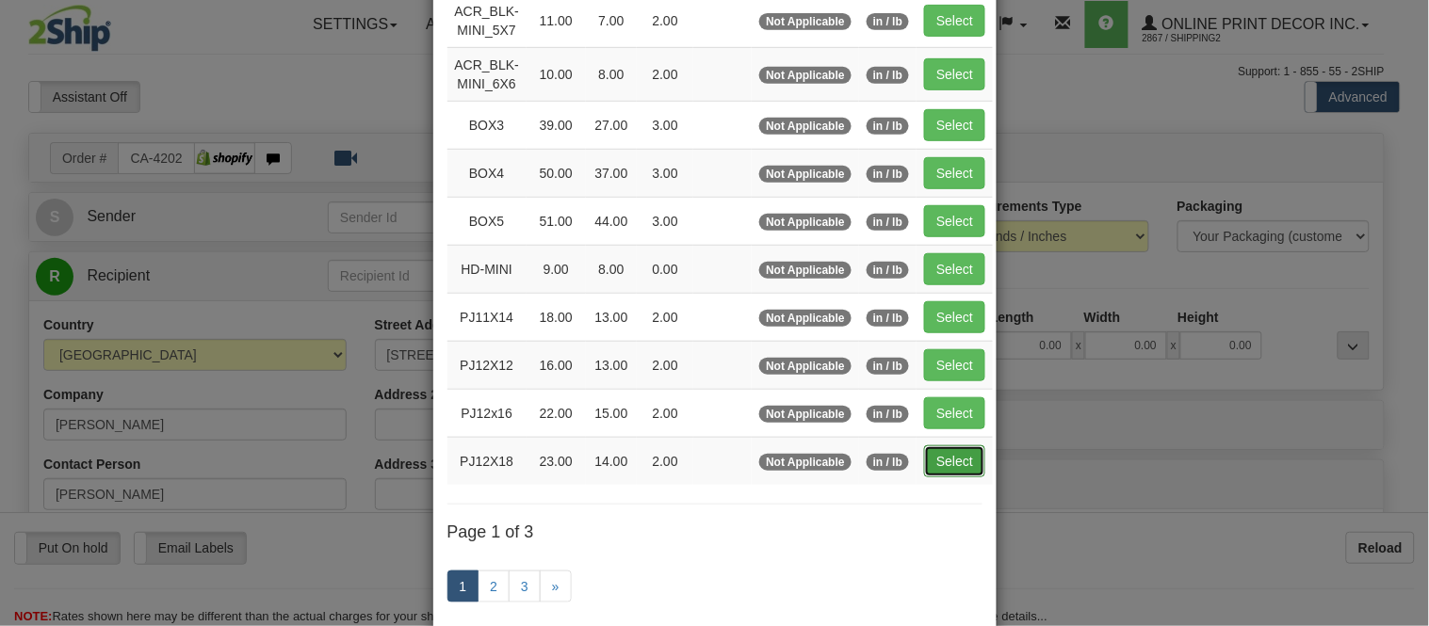
click at [934, 465] on button "Select" at bounding box center [954, 461] width 61 height 32
type input "PJ12X18"
type input "23.00"
type input "14.00"
type input "2.00"
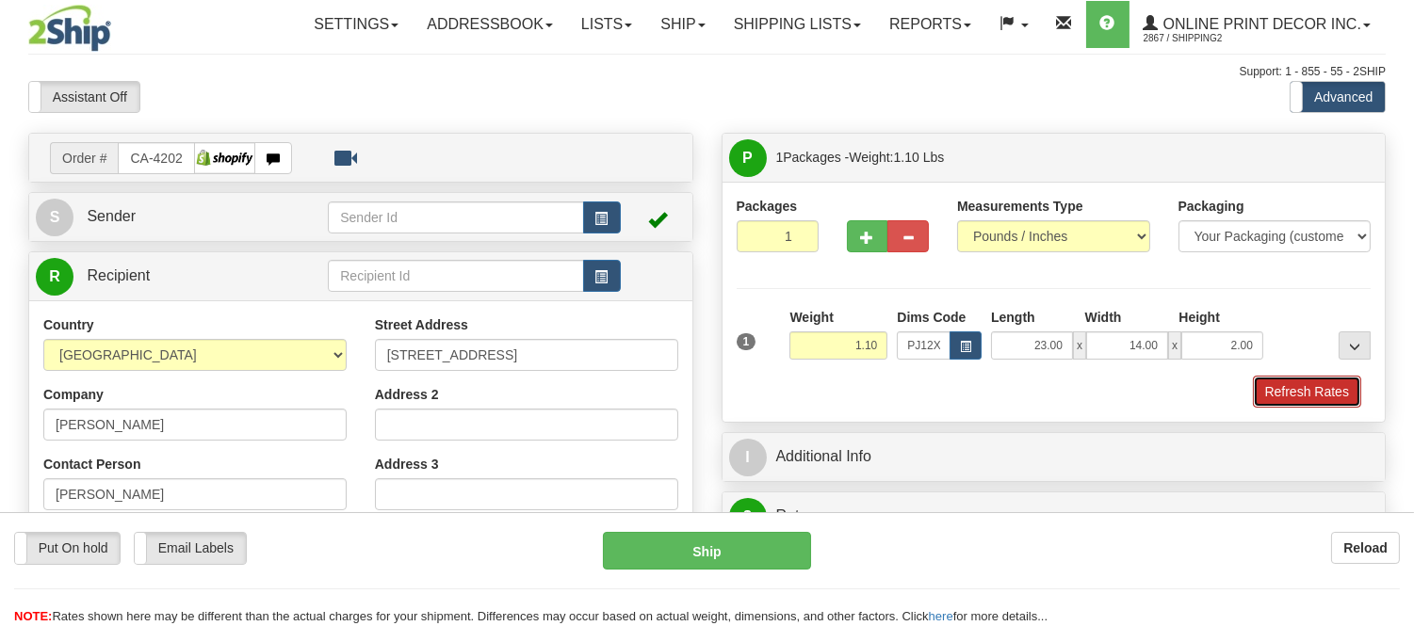
click at [1344, 390] on button "Refresh Rates" at bounding box center [1307, 392] width 108 height 32
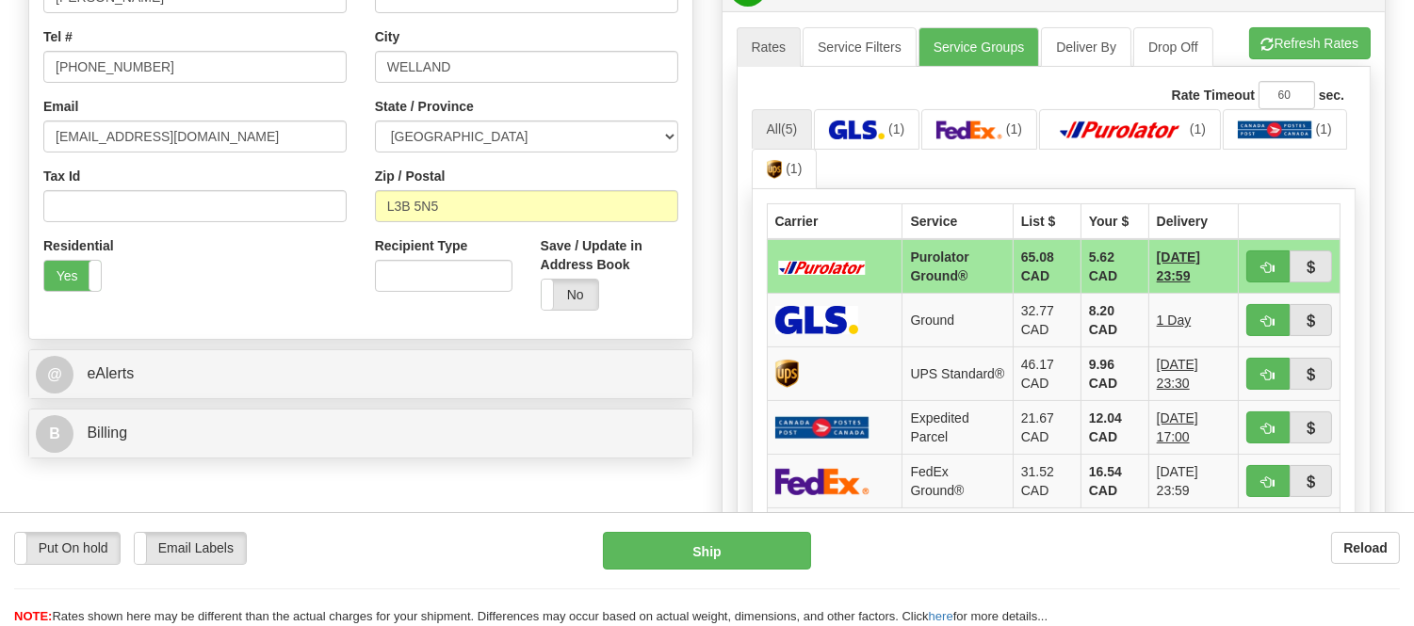
scroll to position [553, 0]
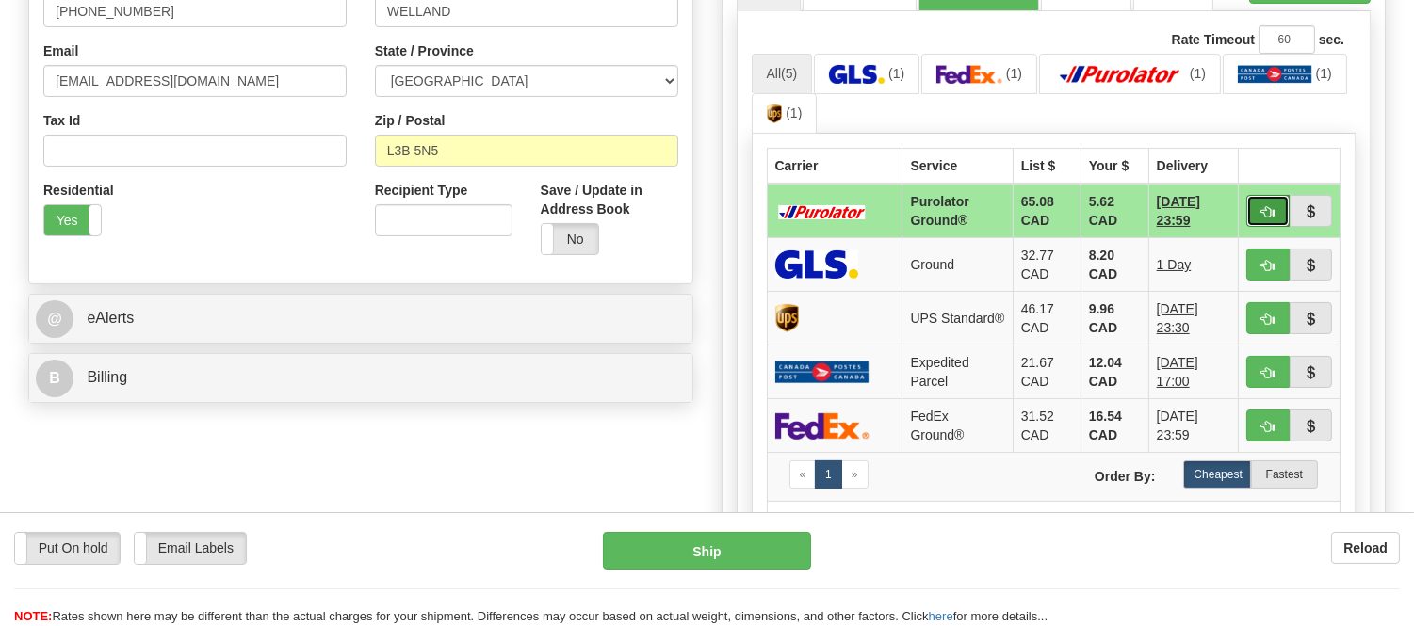
click at [1256, 201] on button "button" at bounding box center [1267, 211] width 43 height 32
type input "260"
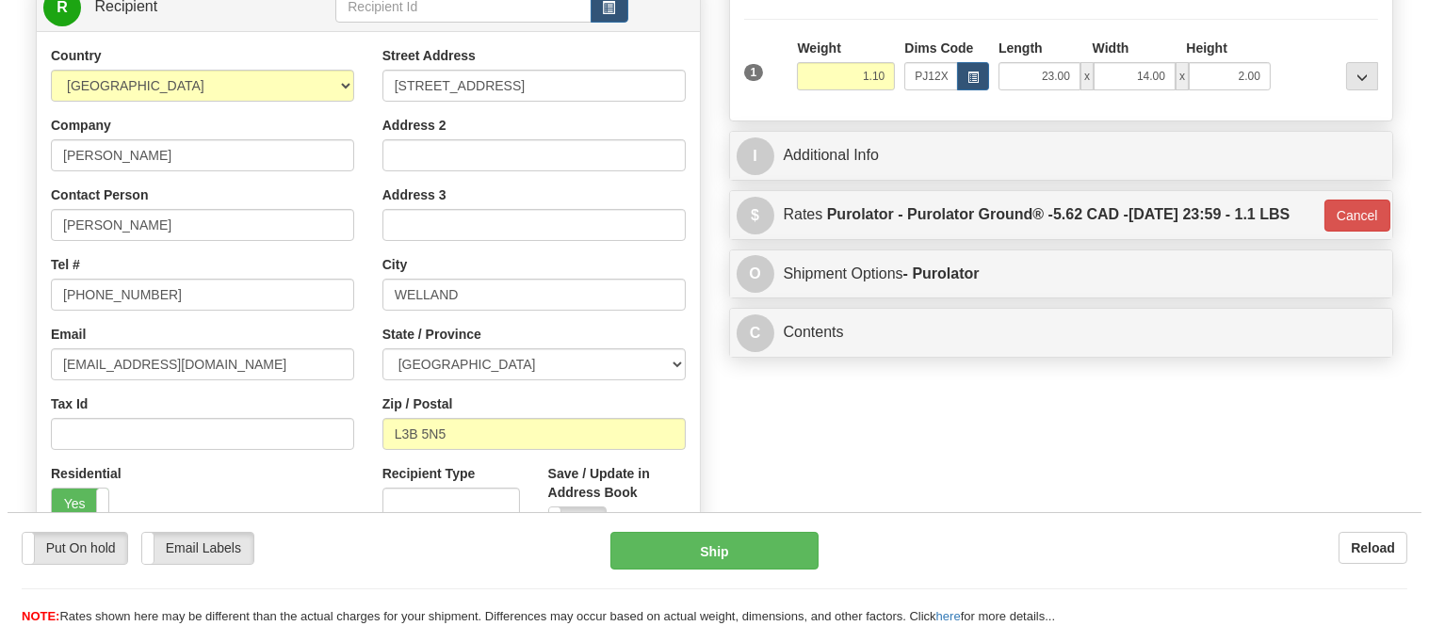
scroll to position [239, 0]
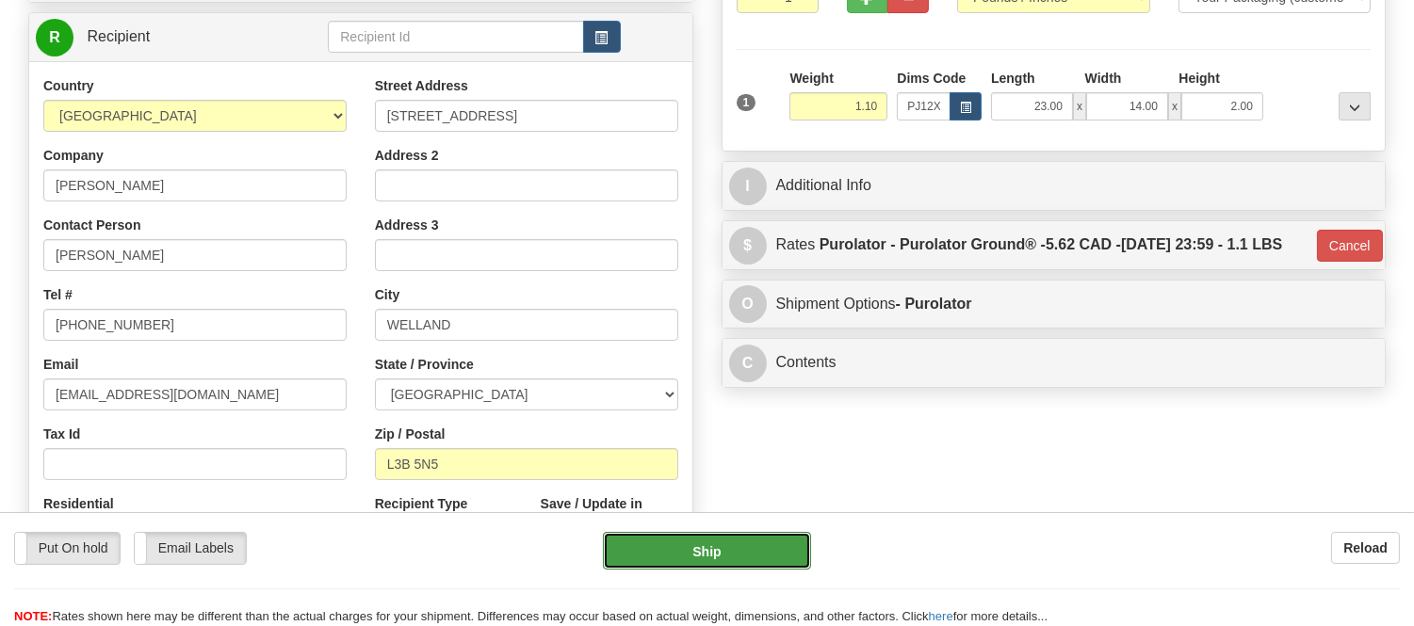
click at [725, 540] on button "Ship" at bounding box center [706, 551] width 207 height 38
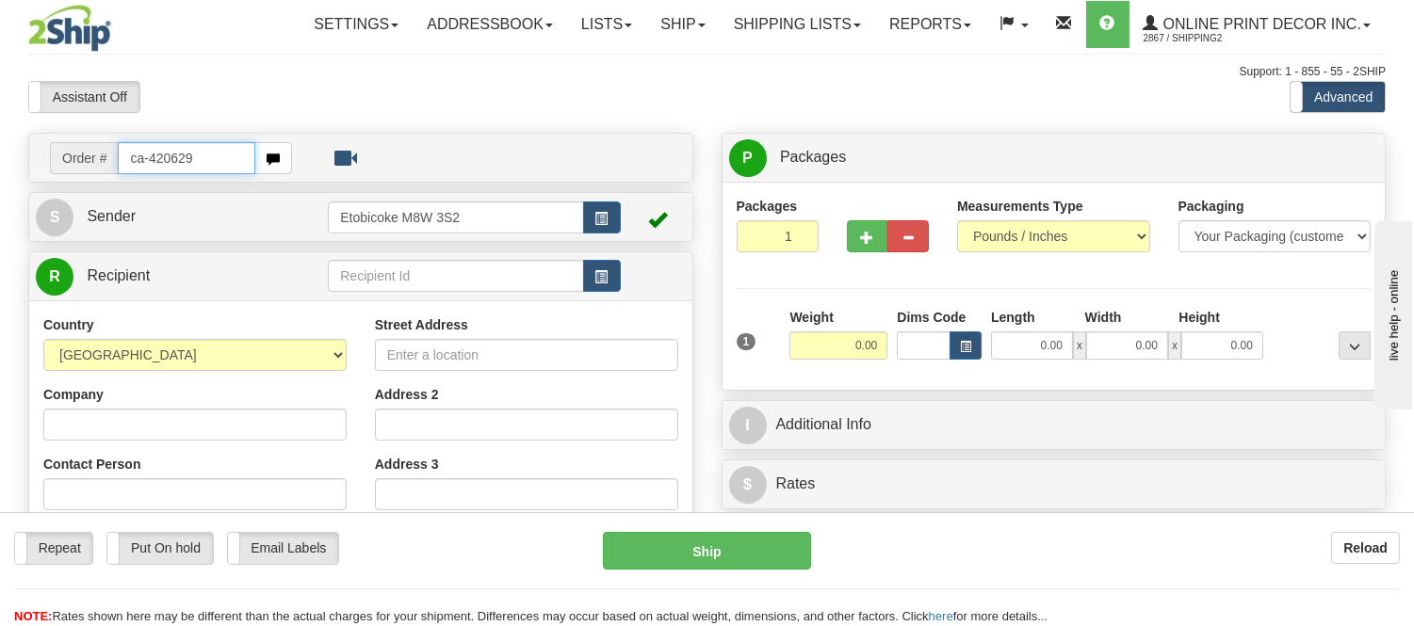
type input "ca-420629"
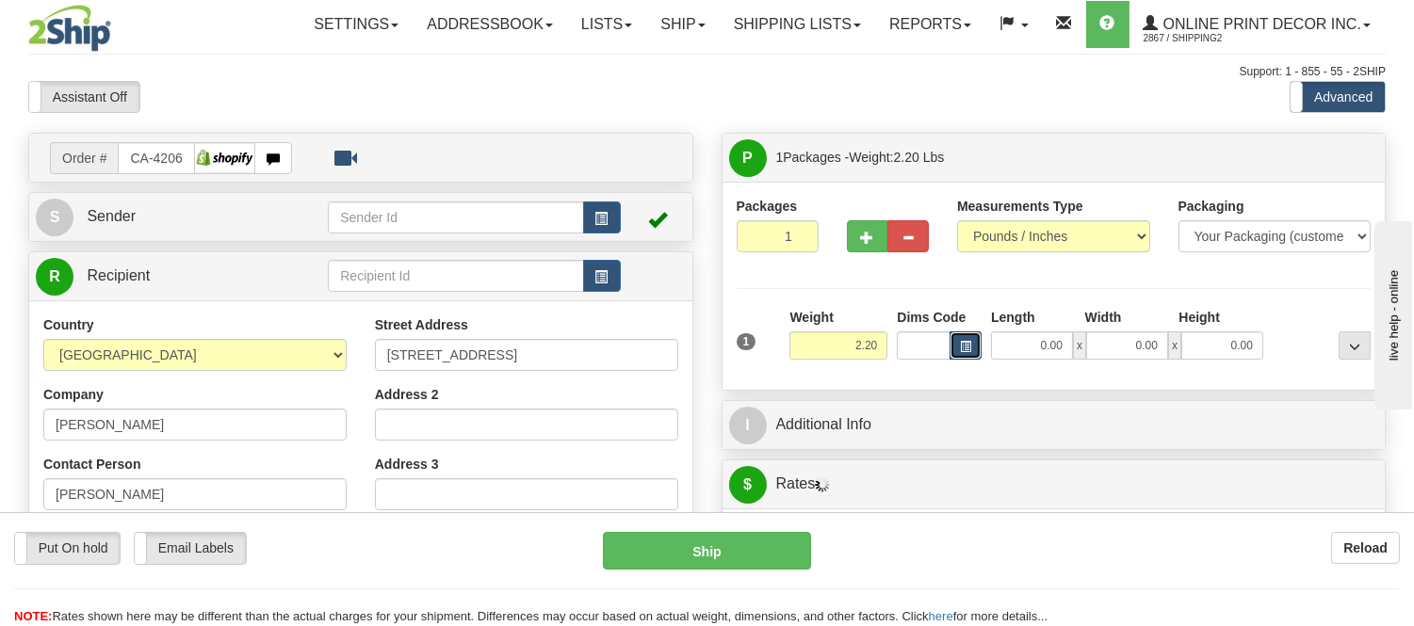
click at [964, 349] on span "button" at bounding box center [965, 347] width 11 height 10
type input "[GEOGRAPHIC_DATA]"
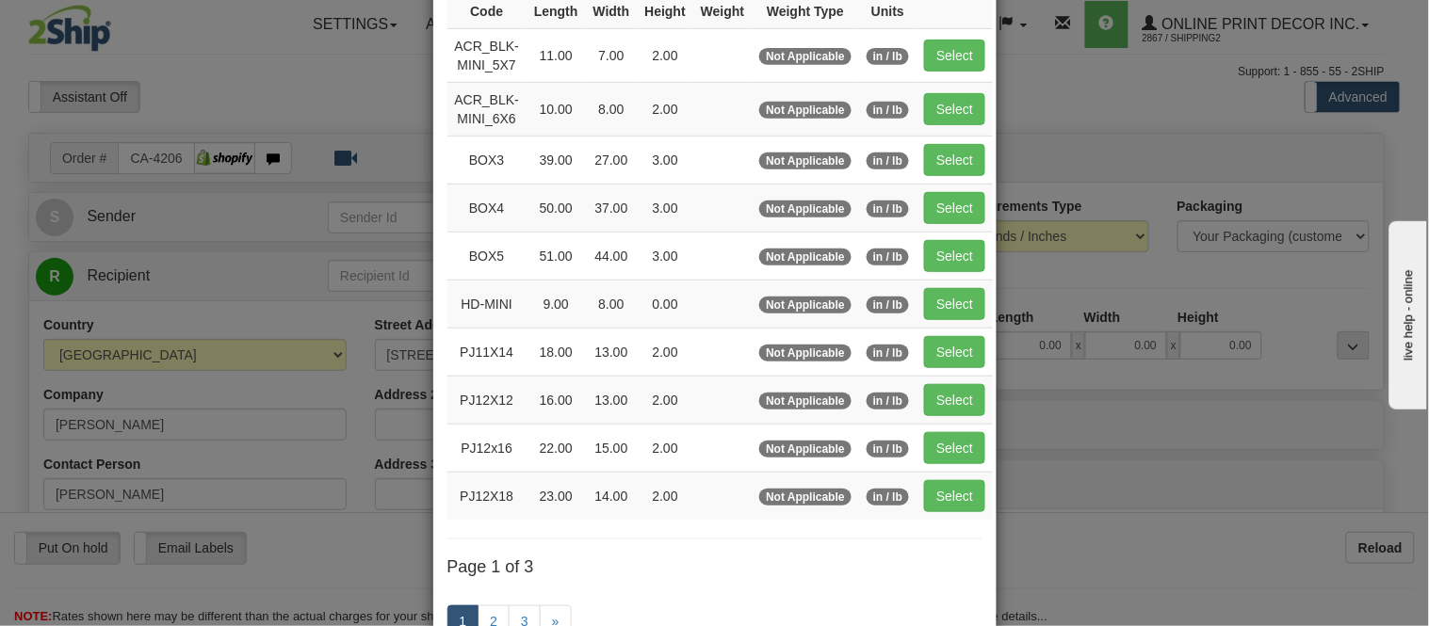
scroll to position [209, 0]
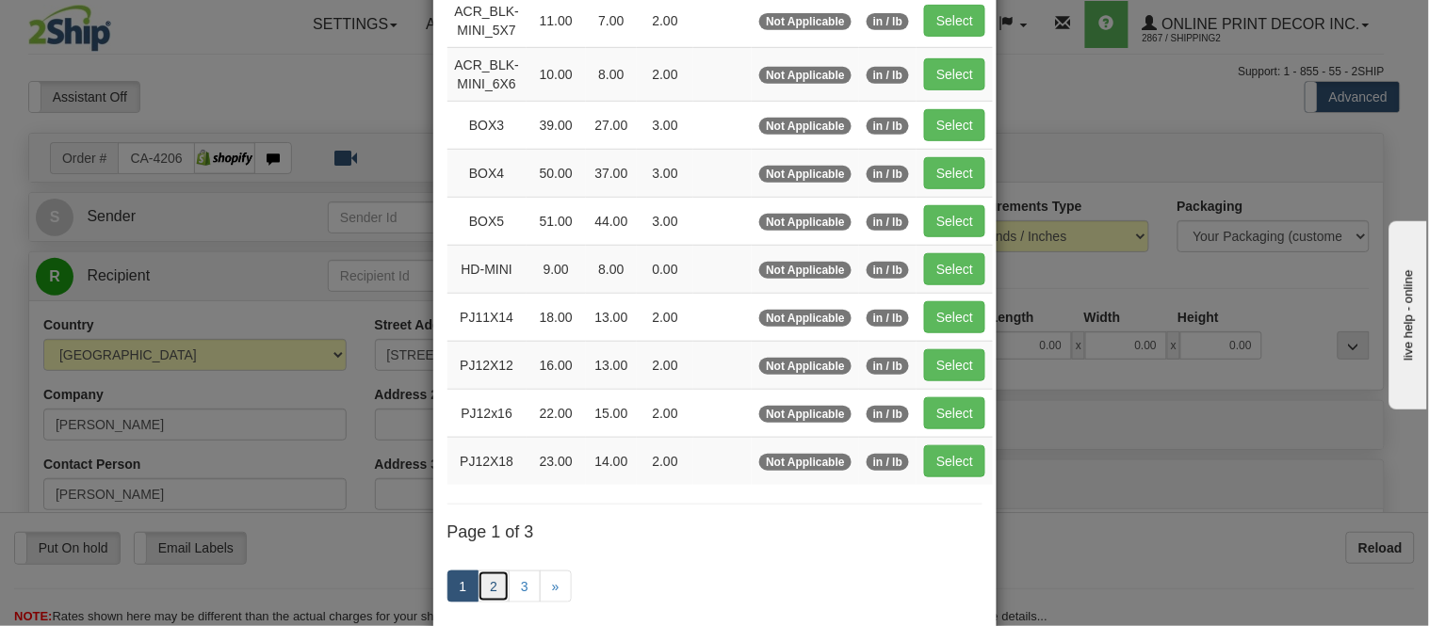
click at [486, 590] on link "2" at bounding box center [493, 587] width 32 height 32
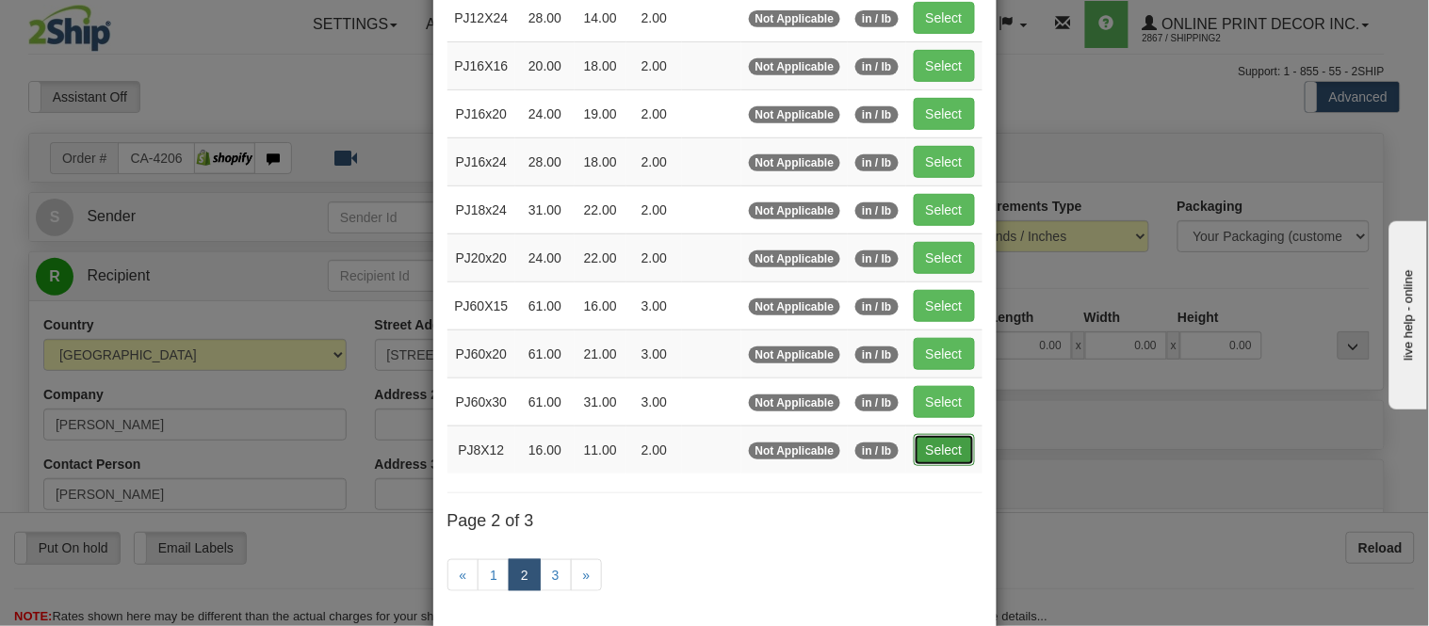
click at [920, 446] on button "Select" at bounding box center [944, 450] width 61 height 32
type input "PJ8X12"
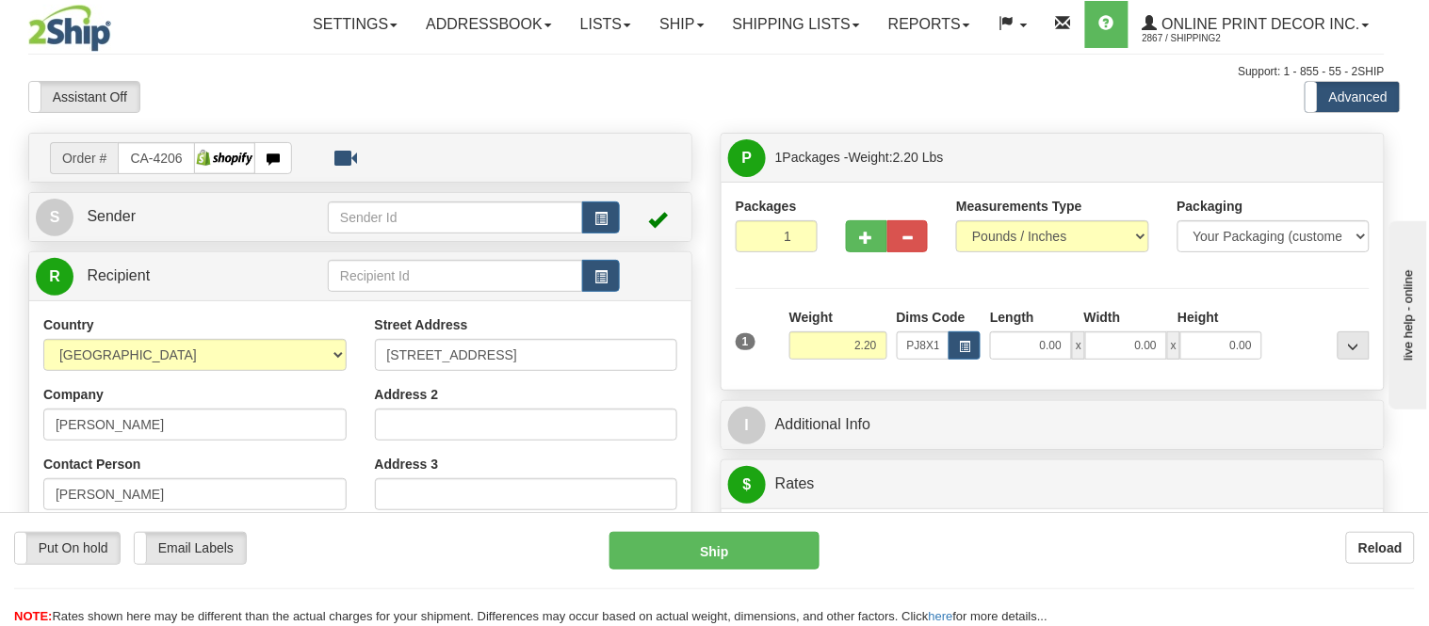
type input "16.00"
type input "11.00"
type input "2.00"
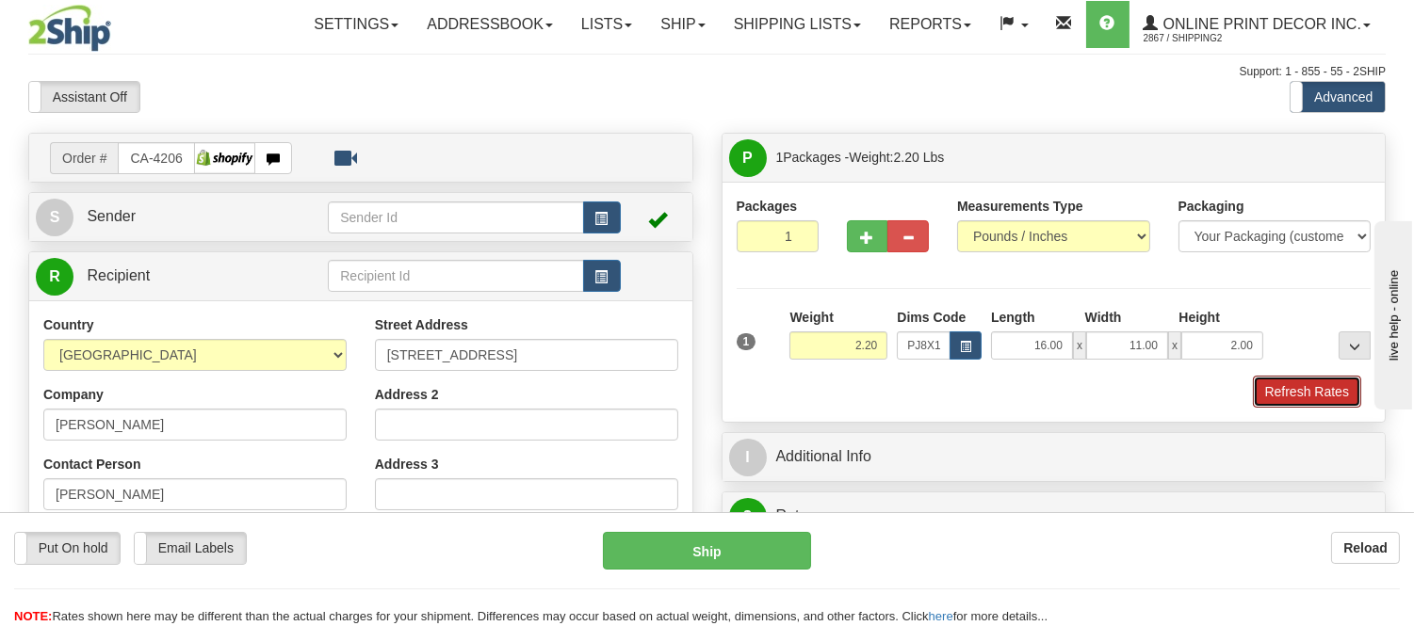
drag, startPoint x: 1301, startPoint y: 399, endPoint x: 1144, endPoint y: 416, distance: 157.3
click at [1206, 423] on div "P Packages 1 Packages - Weight: 2.20 Lbs Shipment Level Shipm. Package Level Pa…" at bounding box center [1053, 278] width 665 height 290
click at [972, 348] on button "button" at bounding box center [965, 346] width 32 height 28
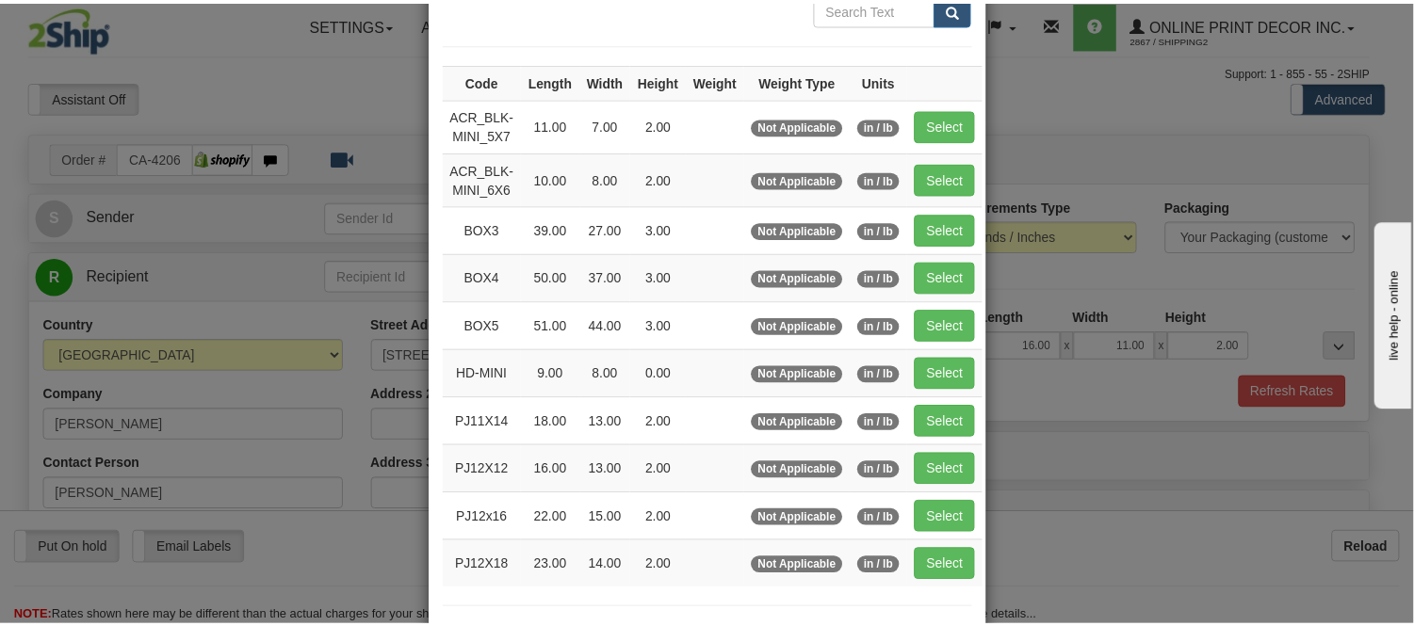
scroll to position [314, 0]
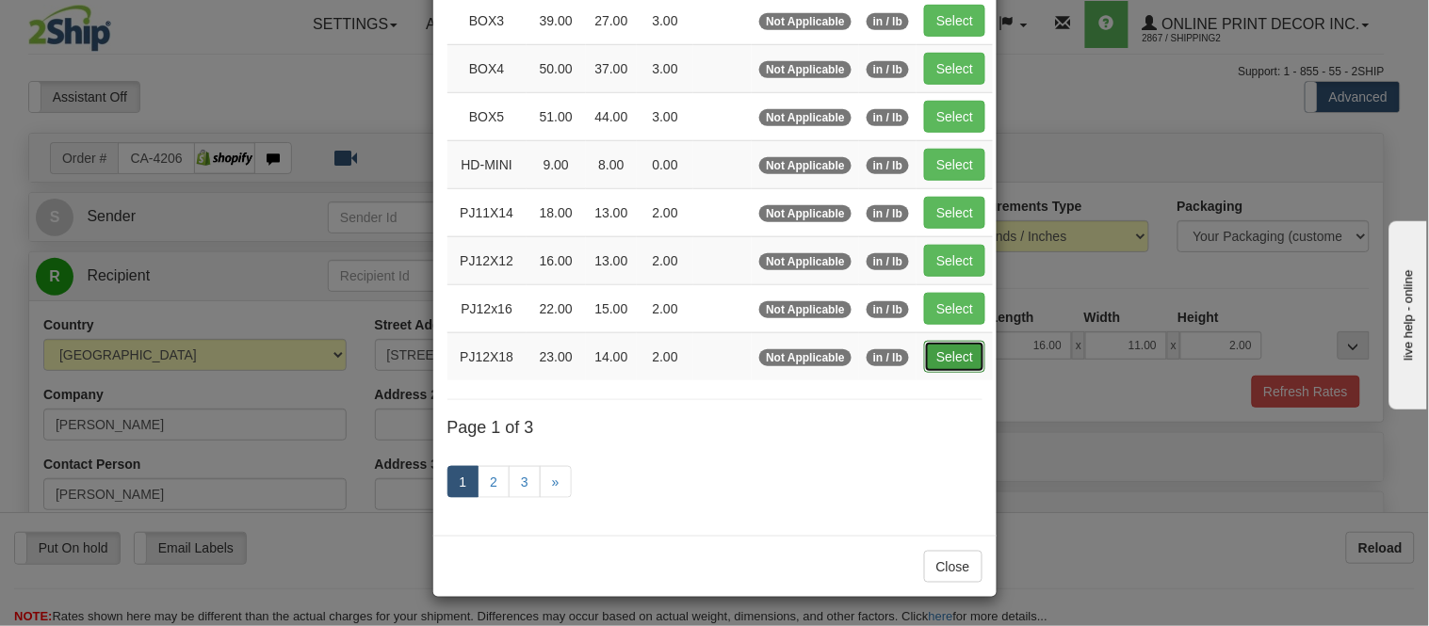
click at [934, 358] on button "Select" at bounding box center [954, 357] width 61 height 32
type input "PJ12X18"
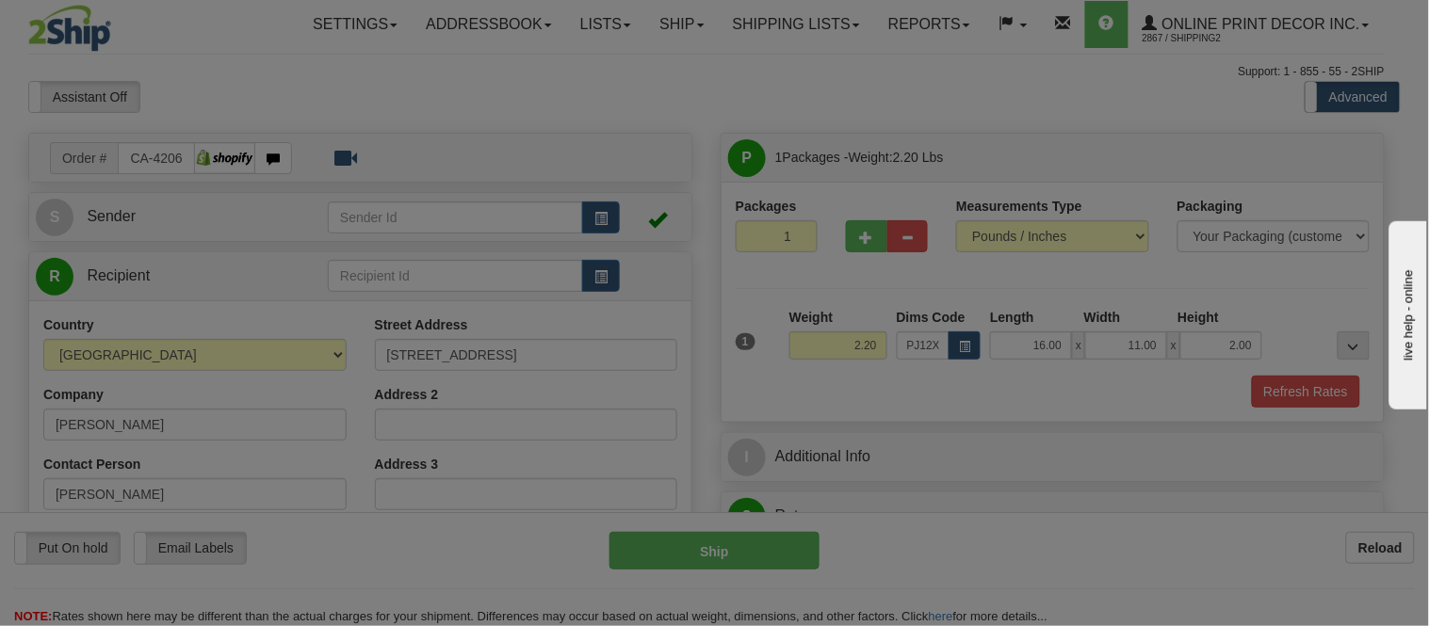
type input "23.00"
type input "14.00"
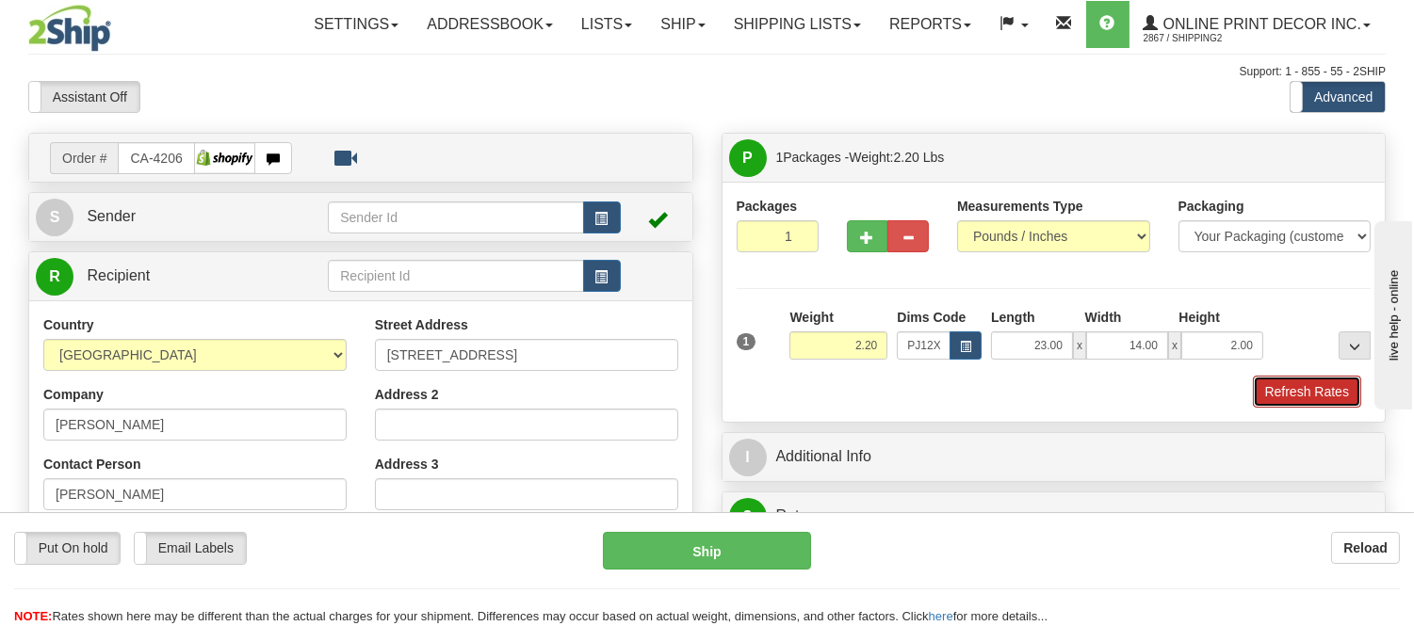
click at [1281, 388] on button "Refresh Rates" at bounding box center [1307, 392] width 108 height 32
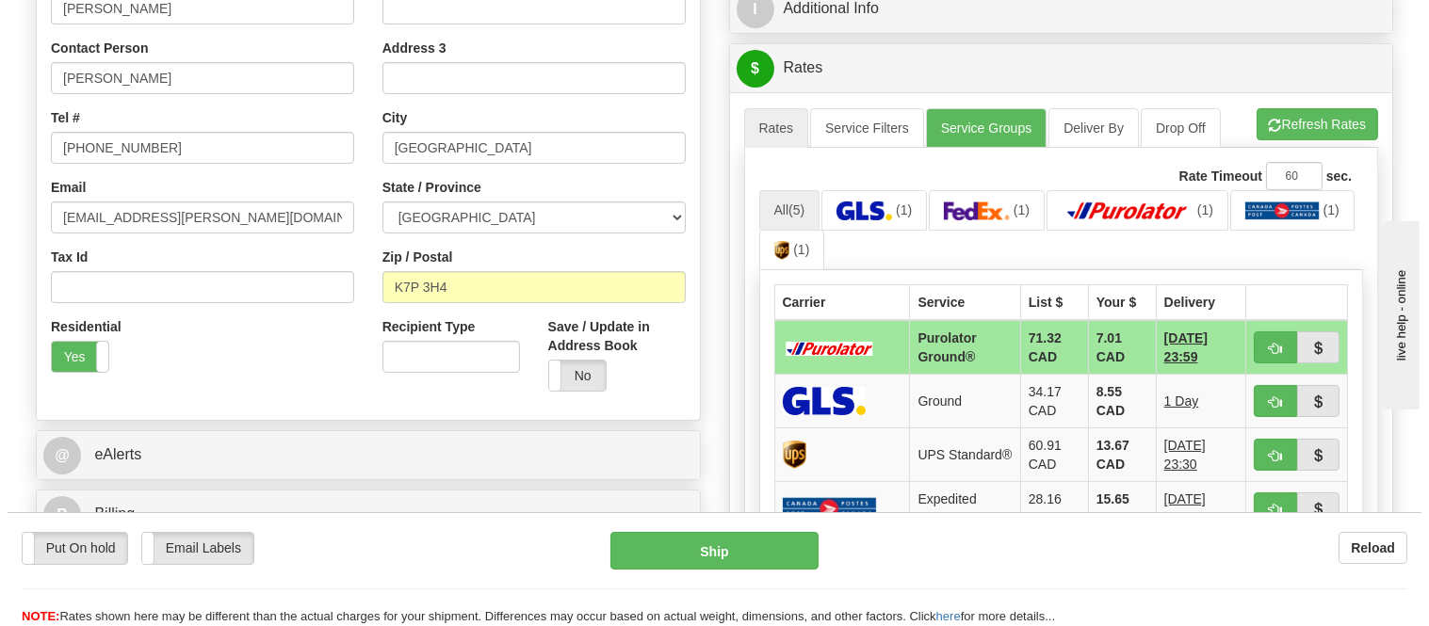
scroll to position [418, 0]
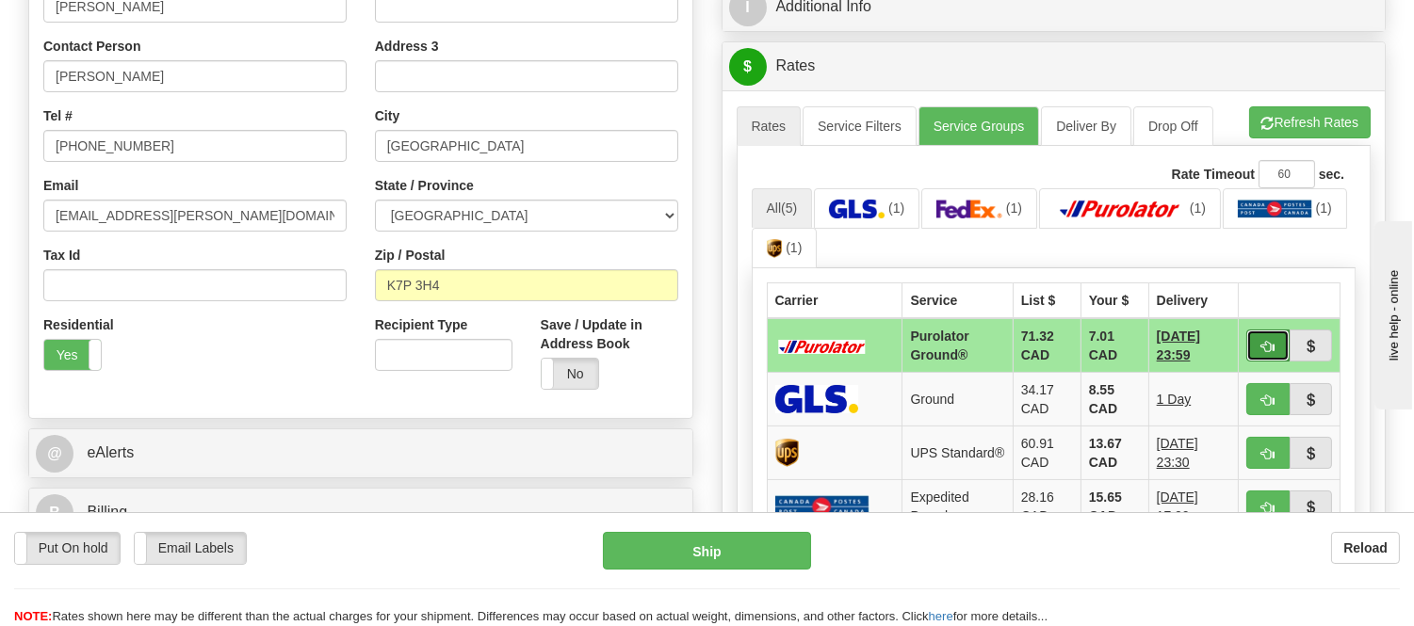
click at [1281, 344] on button "button" at bounding box center [1267, 346] width 43 height 32
type input "260"
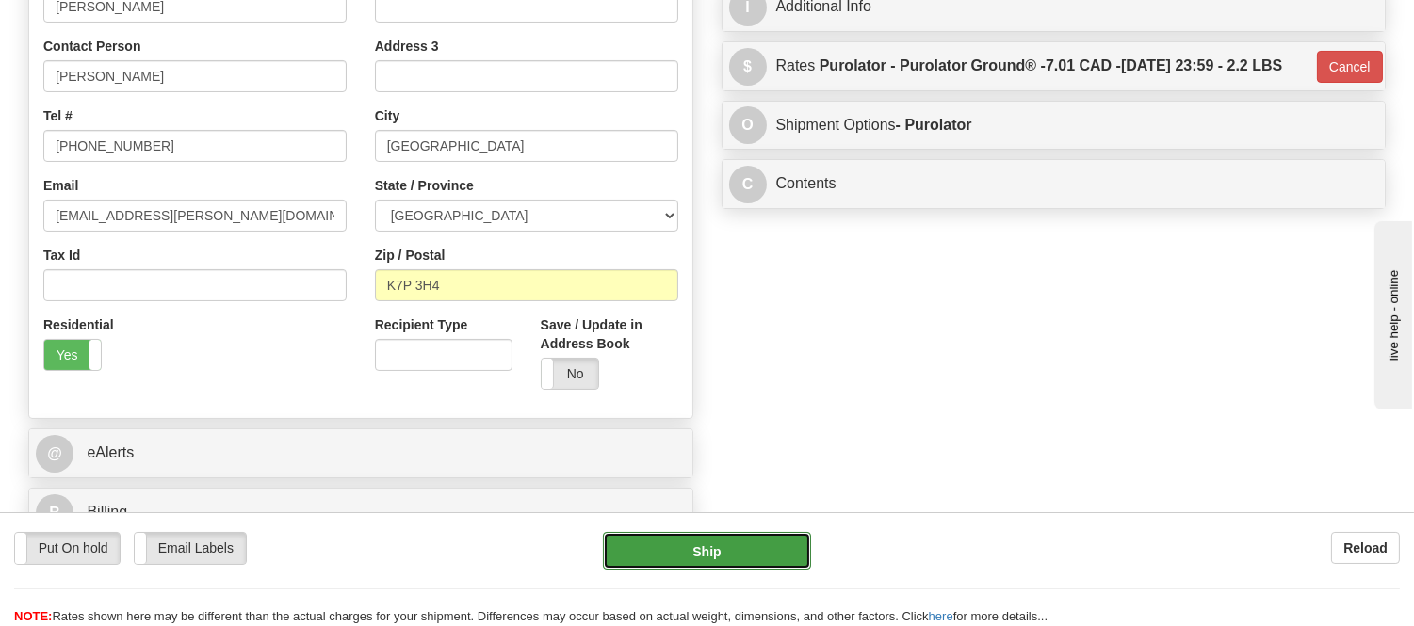
click at [758, 539] on button "Ship" at bounding box center [706, 551] width 207 height 38
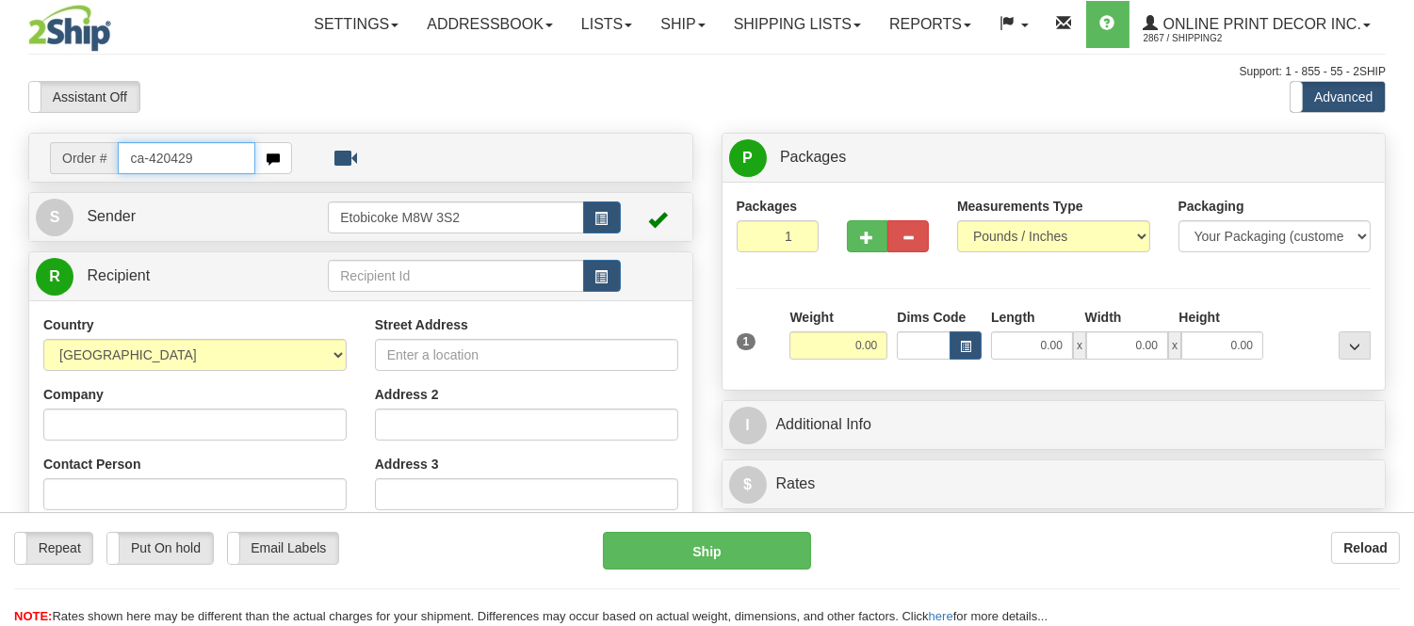
type input "ca-420429"
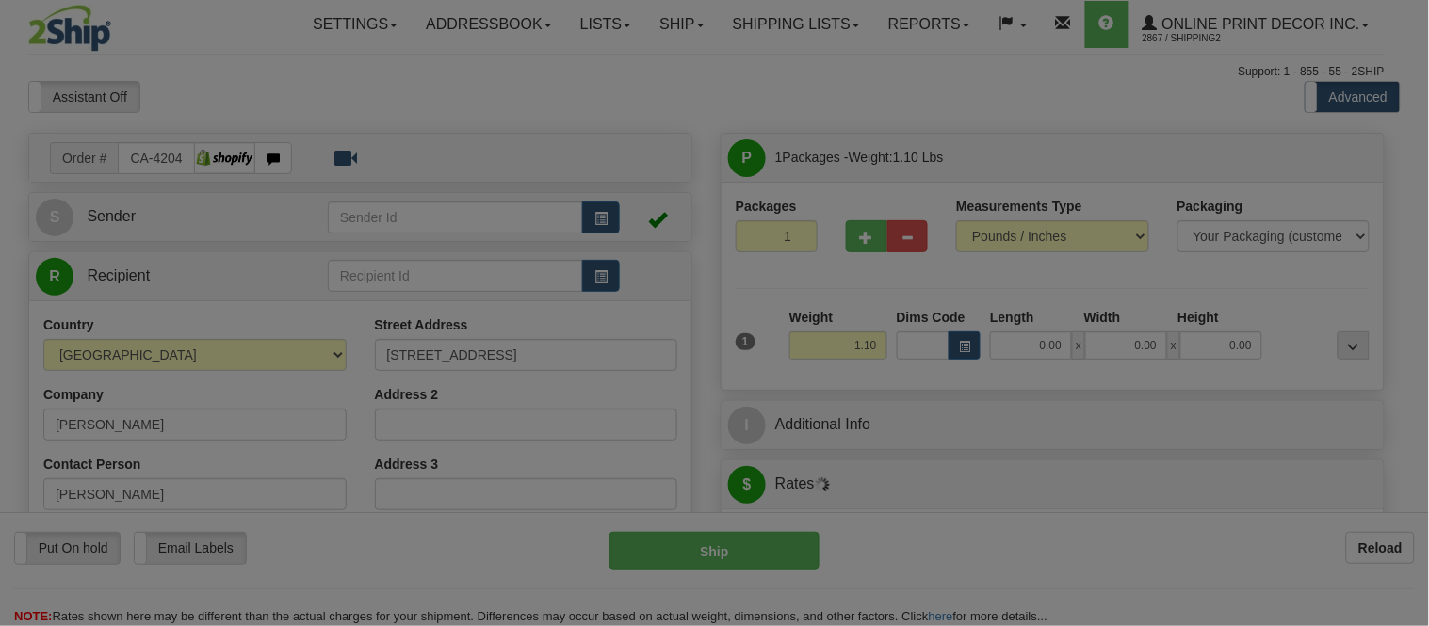
type input "[GEOGRAPHIC_DATA]"
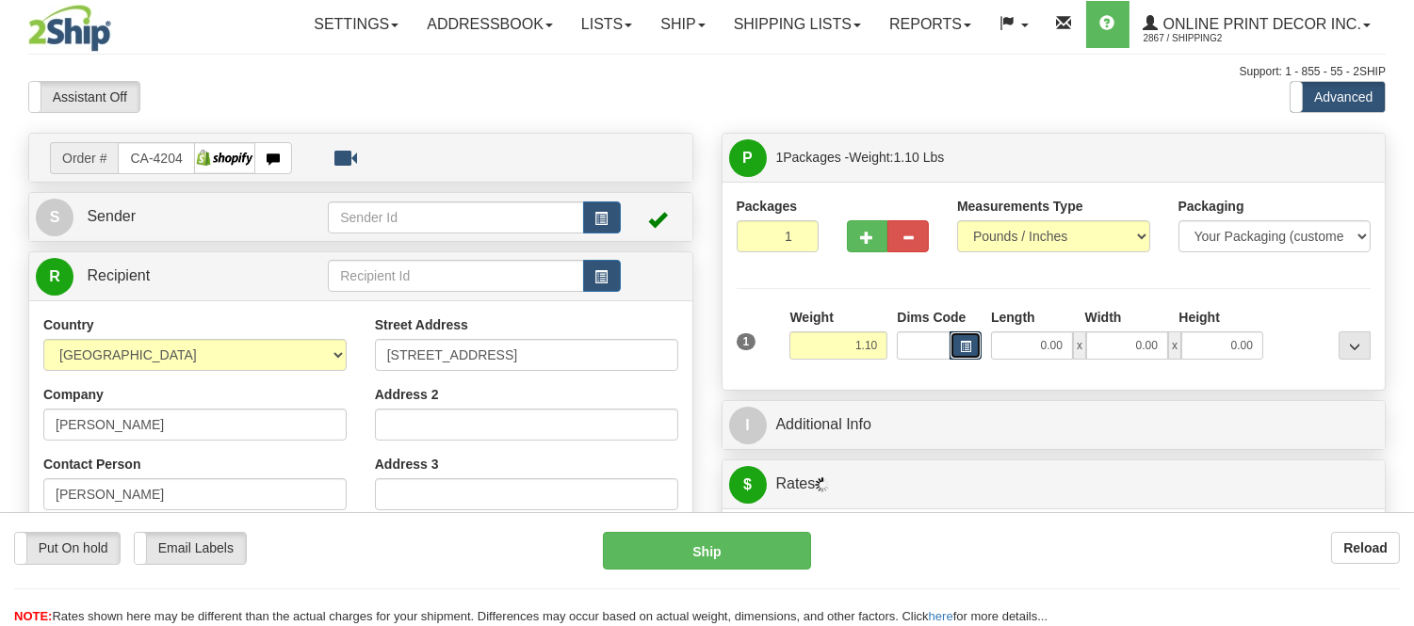
click at [964, 343] on span "button" at bounding box center [965, 347] width 11 height 10
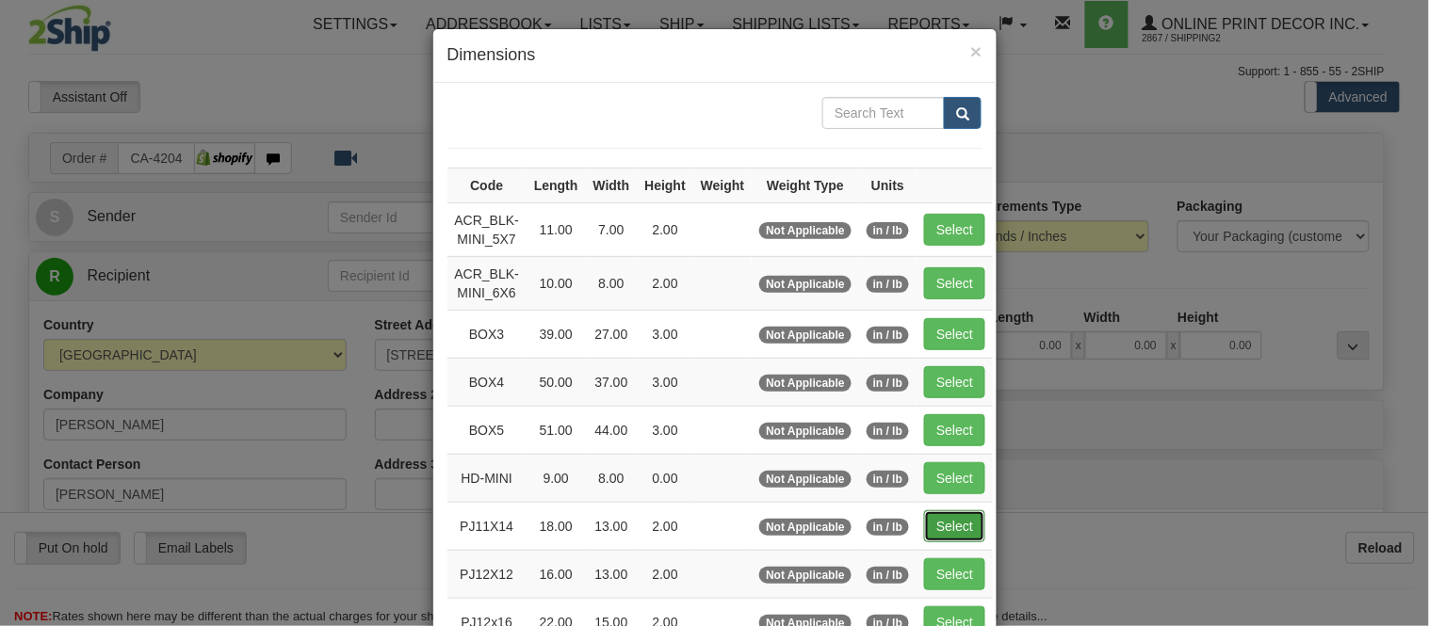
click at [933, 523] on button "Select" at bounding box center [954, 526] width 61 height 32
type input "PJ11X14"
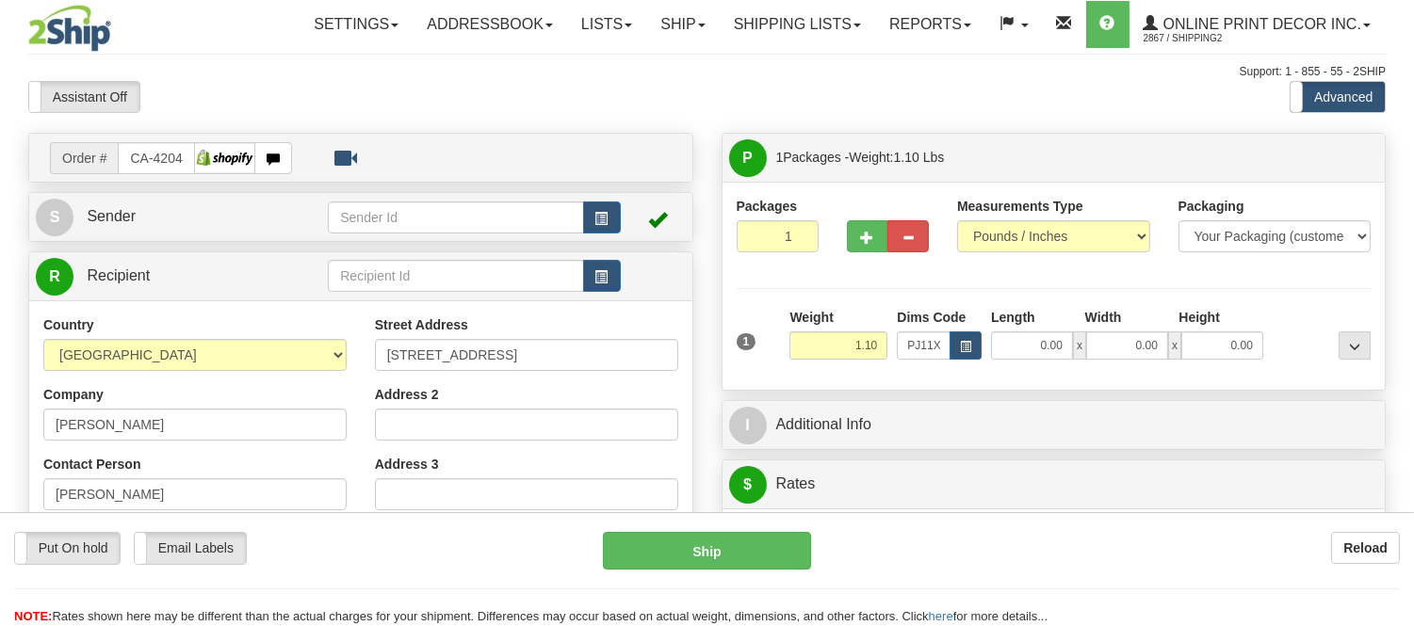
type input "18.00"
type input "13.00"
type input "2.00"
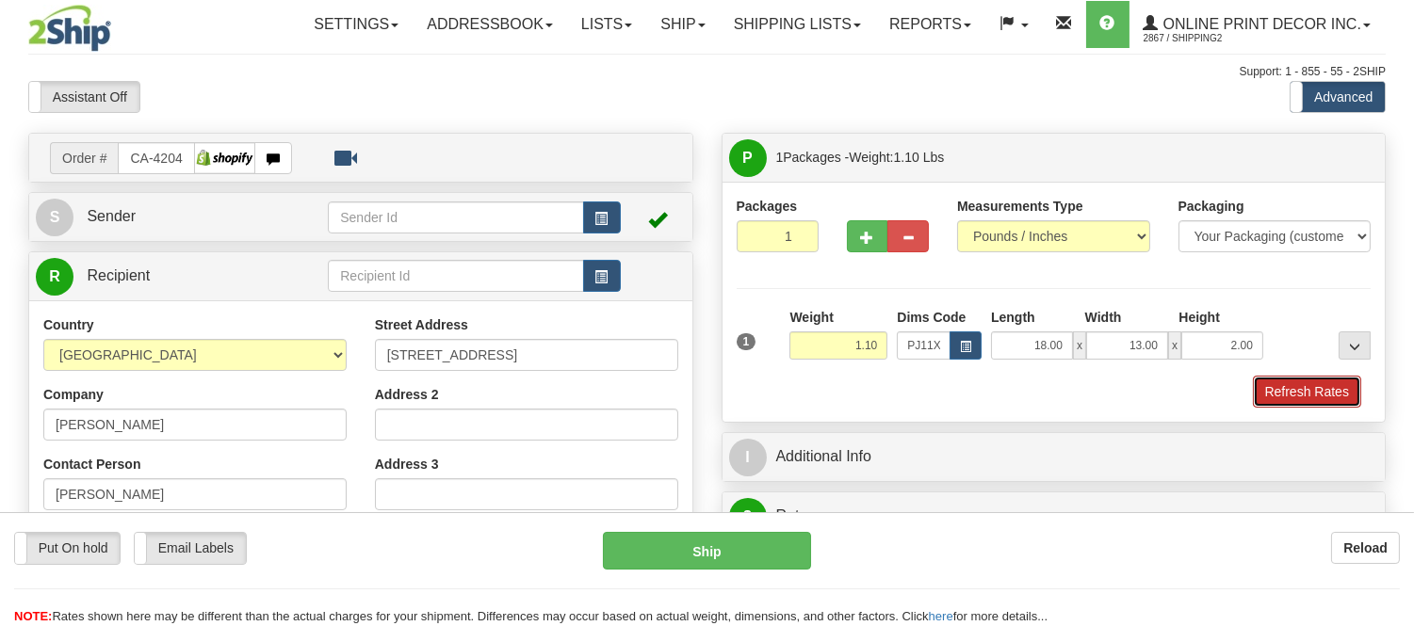
click at [1303, 397] on button "Refresh Rates" at bounding box center [1307, 392] width 108 height 32
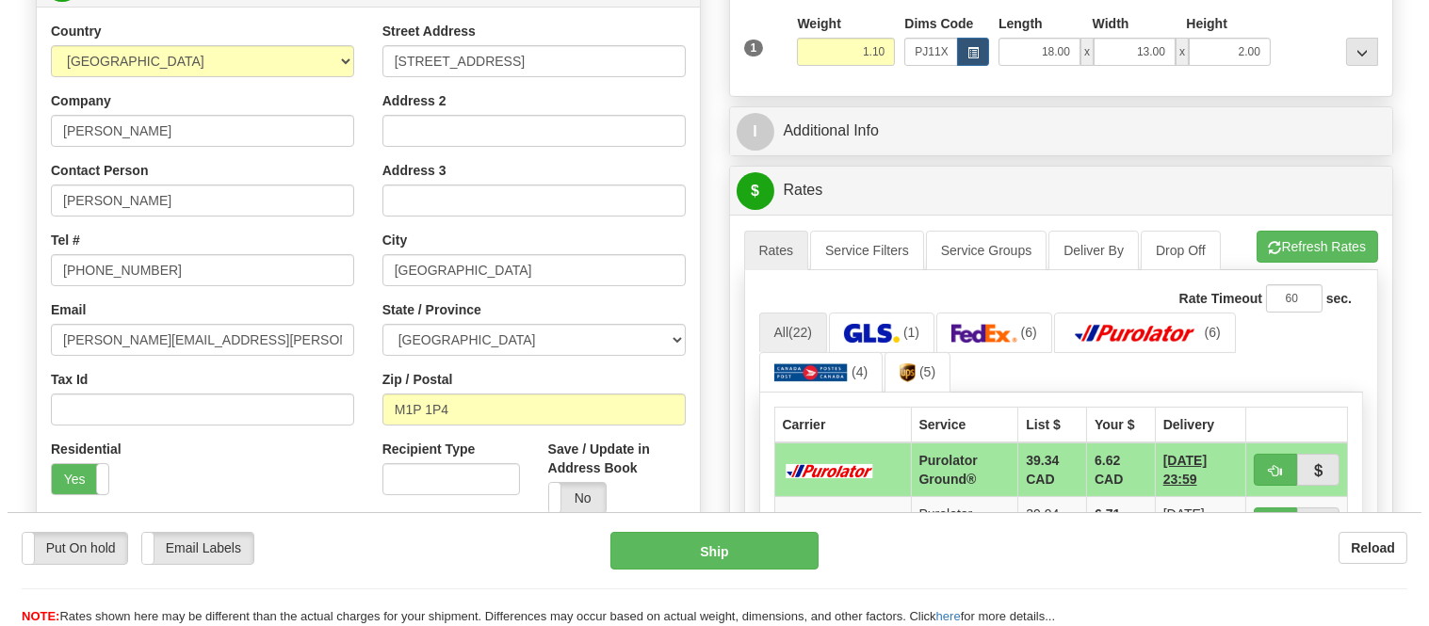
scroll to position [314, 0]
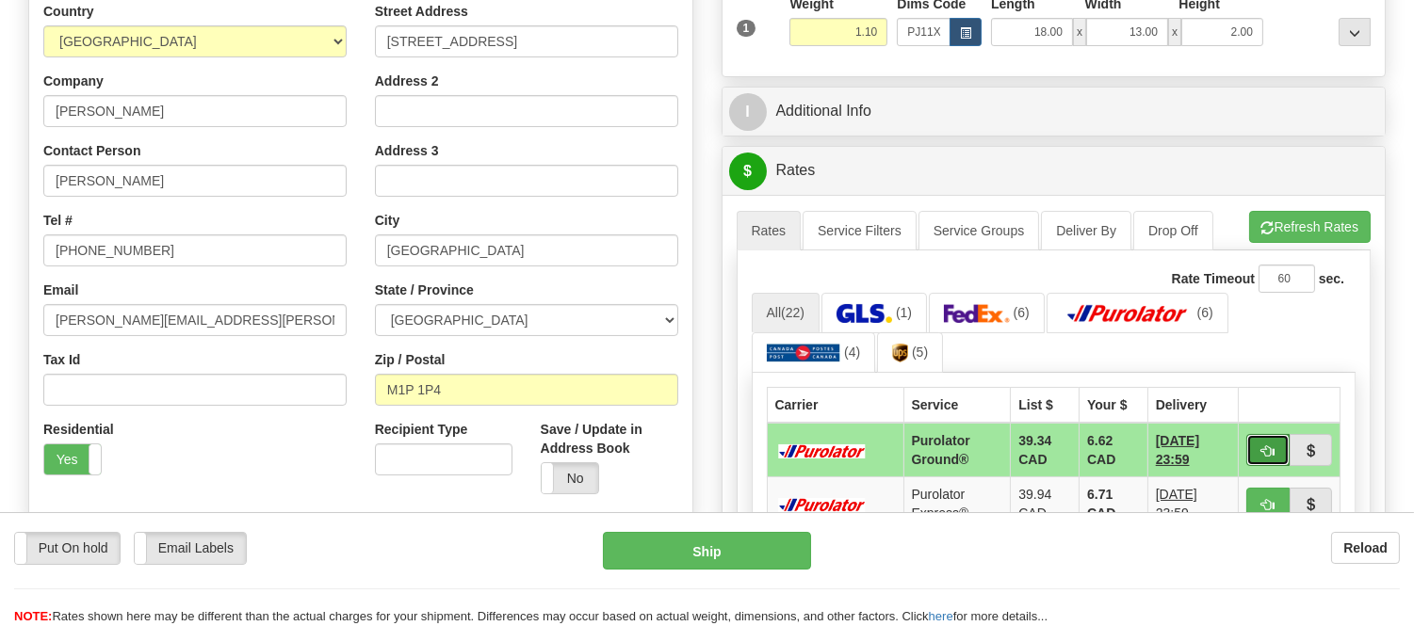
click at [1246, 445] on button "button" at bounding box center [1267, 450] width 43 height 32
type input "260"
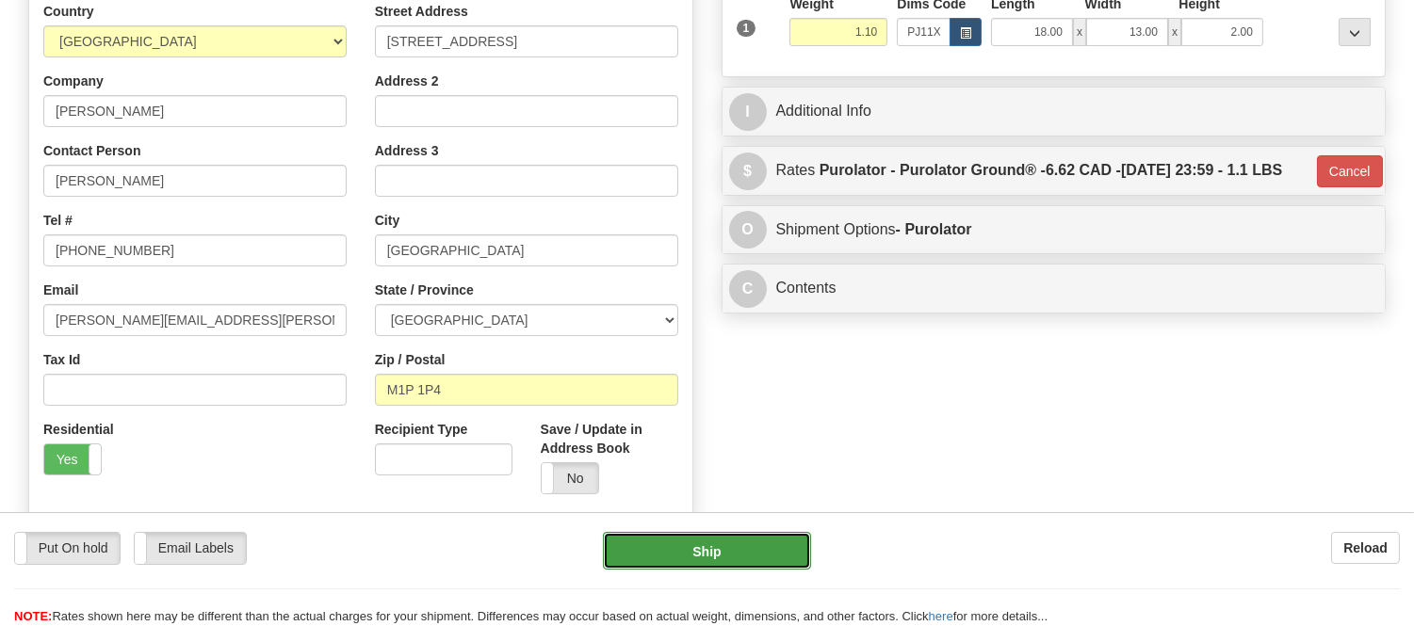
click at [783, 540] on button "Ship" at bounding box center [706, 551] width 207 height 38
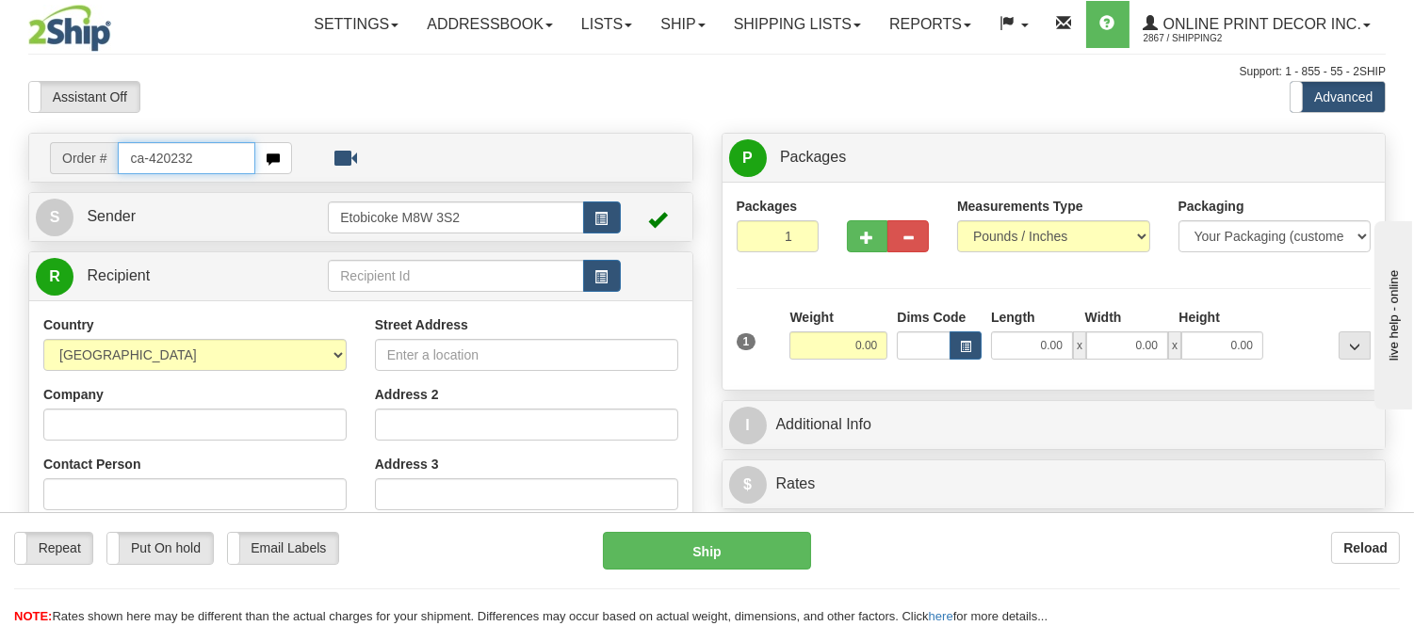
type input "ca-420232"
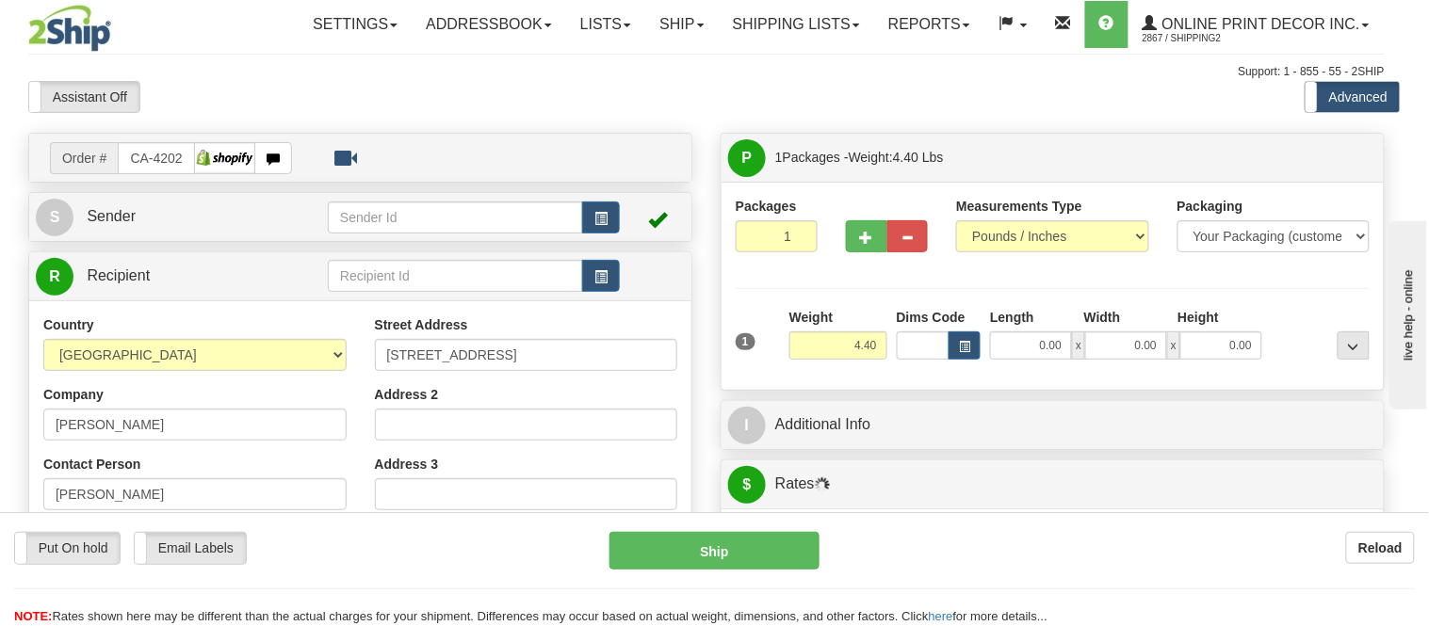
type input "[GEOGRAPHIC_DATA]"
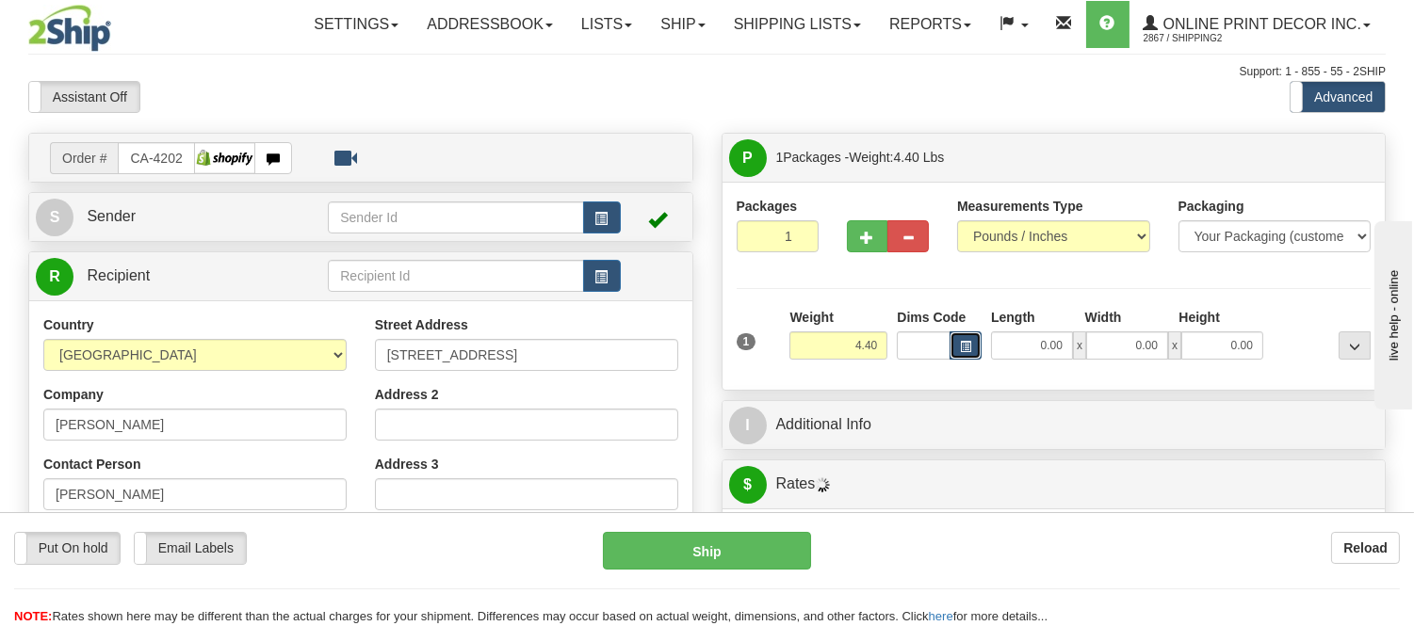
click at [967, 333] on button "button" at bounding box center [965, 346] width 32 height 28
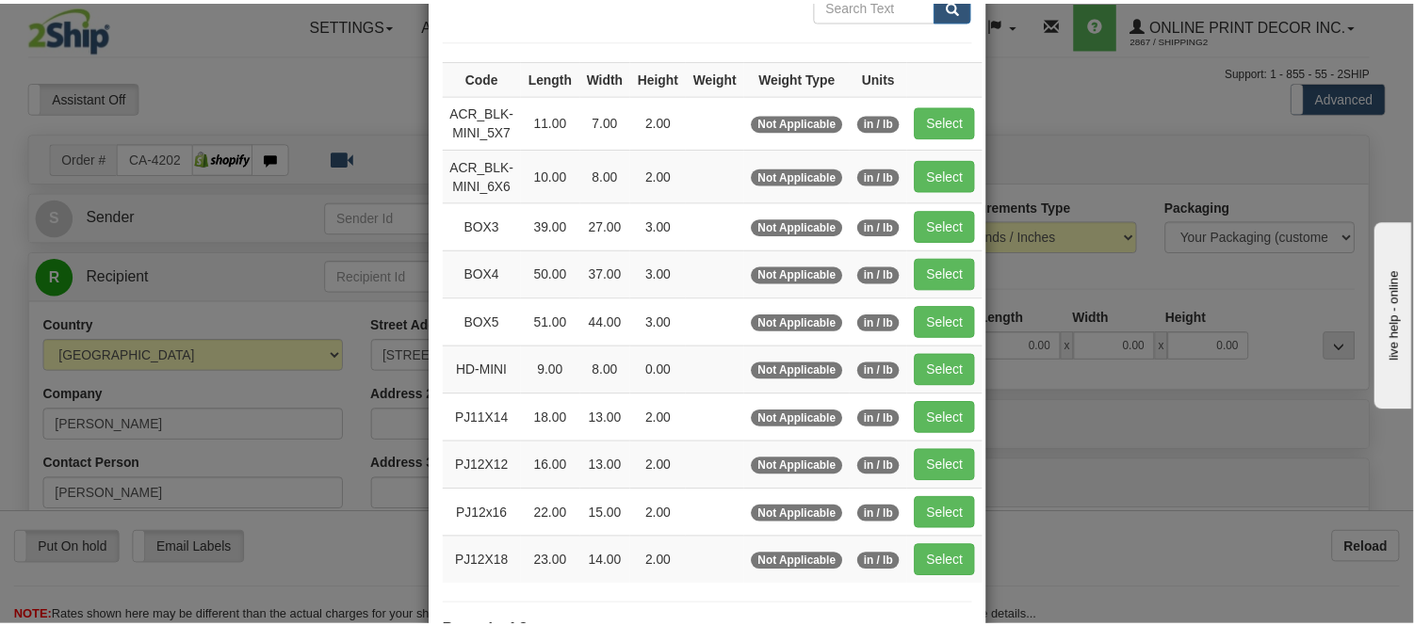
scroll to position [209, 0]
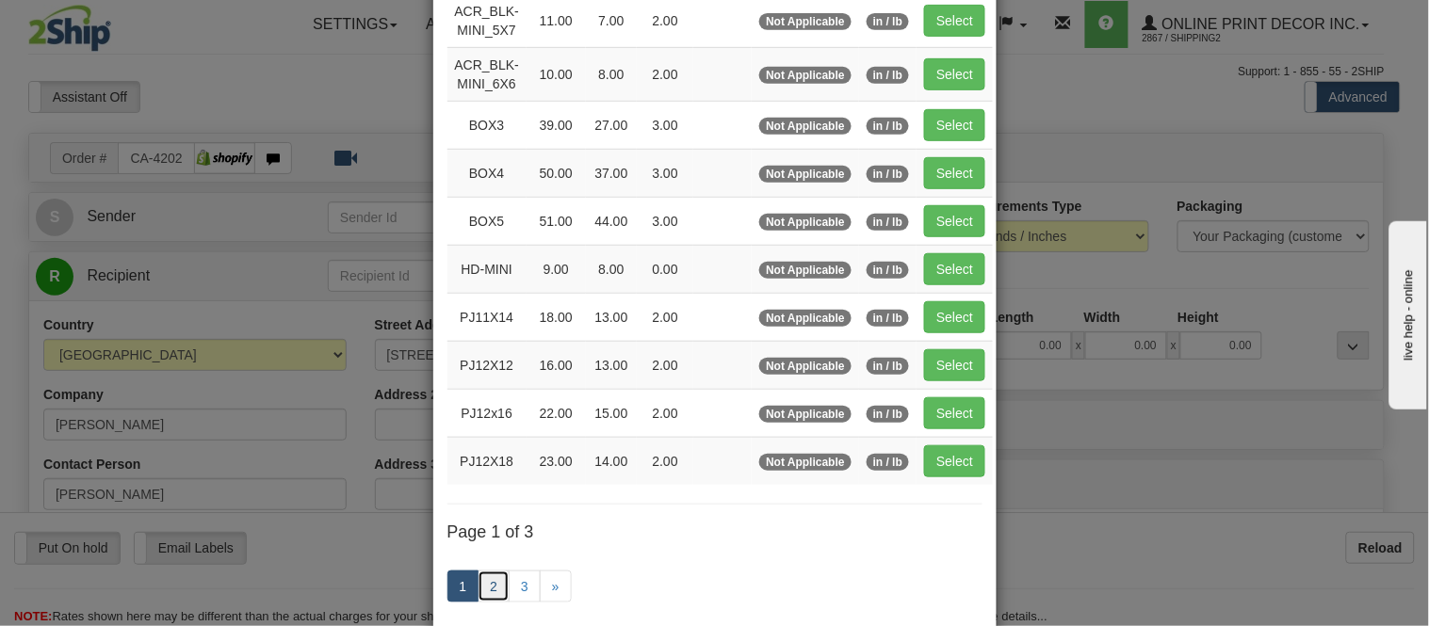
click at [485, 581] on link "2" at bounding box center [493, 587] width 32 height 32
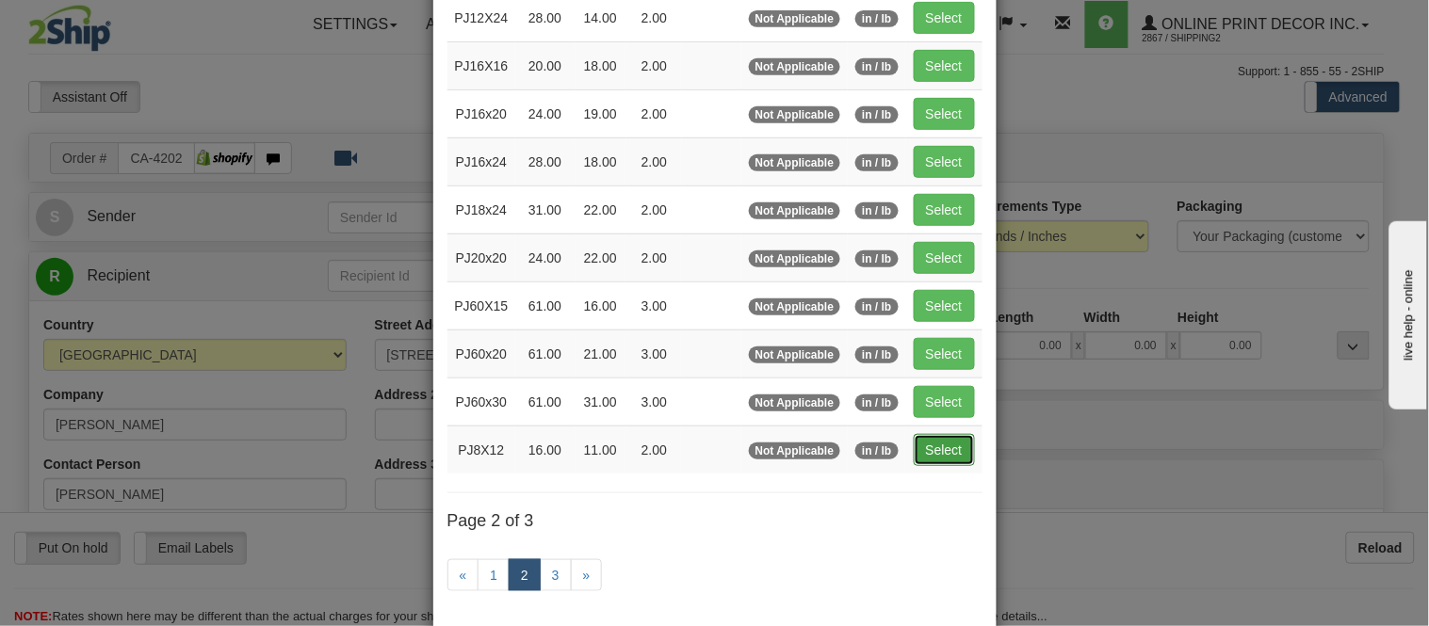
click at [957, 443] on button "Select" at bounding box center [944, 450] width 61 height 32
type input "PJ8X12"
type input "16.00"
type input "11.00"
type input "2.00"
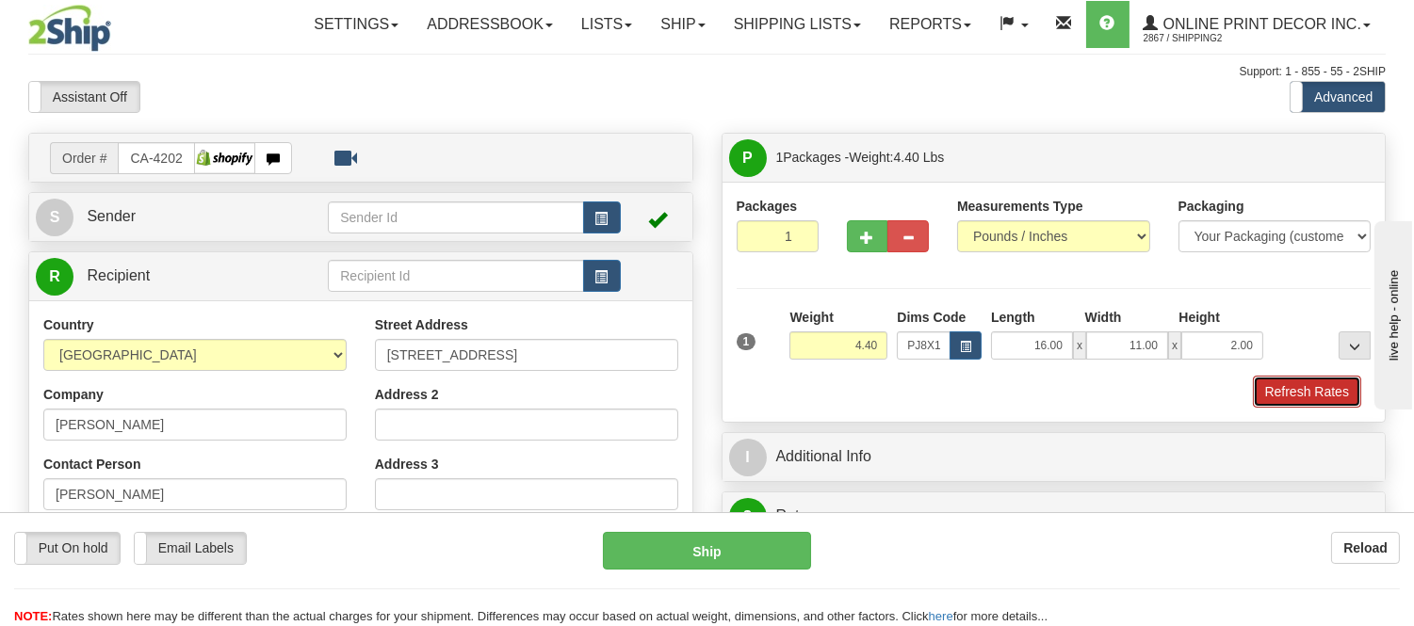
click at [1298, 387] on button "Refresh Rates" at bounding box center [1307, 392] width 108 height 32
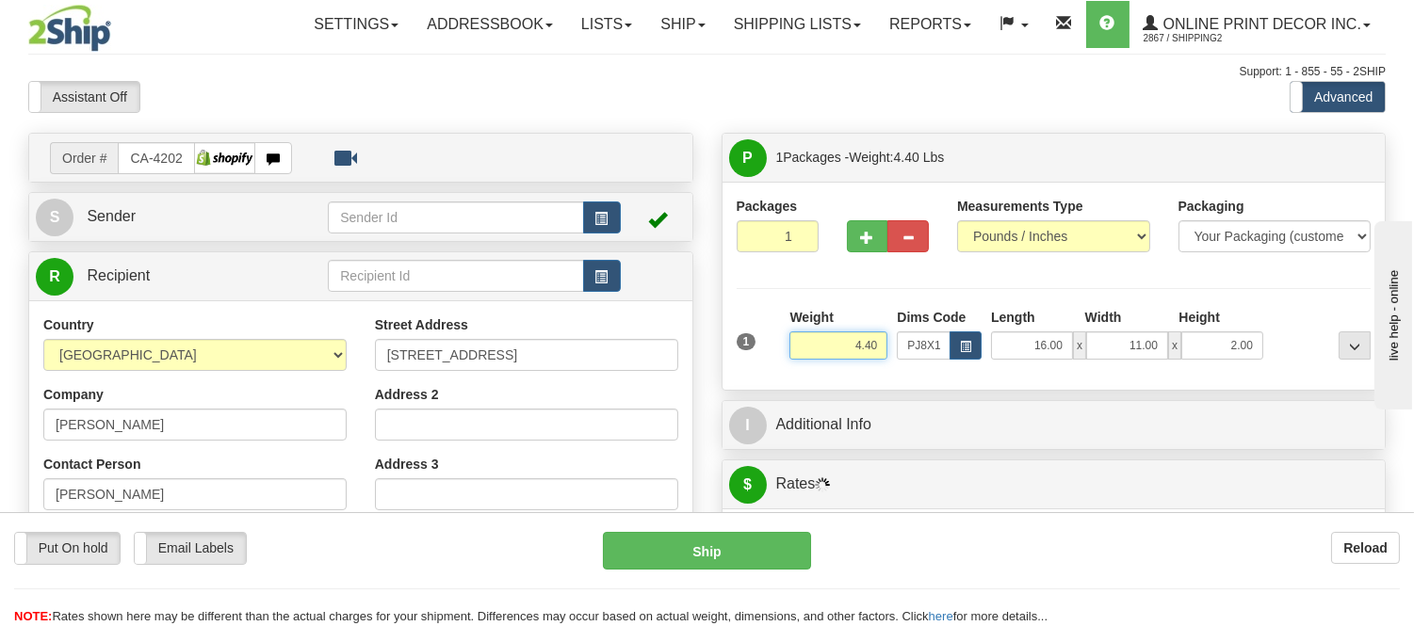
drag, startPoint x: 882, startPoint y: 347, endPoint x: 807, endPoint y: 352, distance: 75.6
click at [807, 352] on input "4.40" at bounding box center [838, 346] width 98 height 28
click button "Delete" at bounding box center [0, 0] width 0 height 0
type input "5.00"
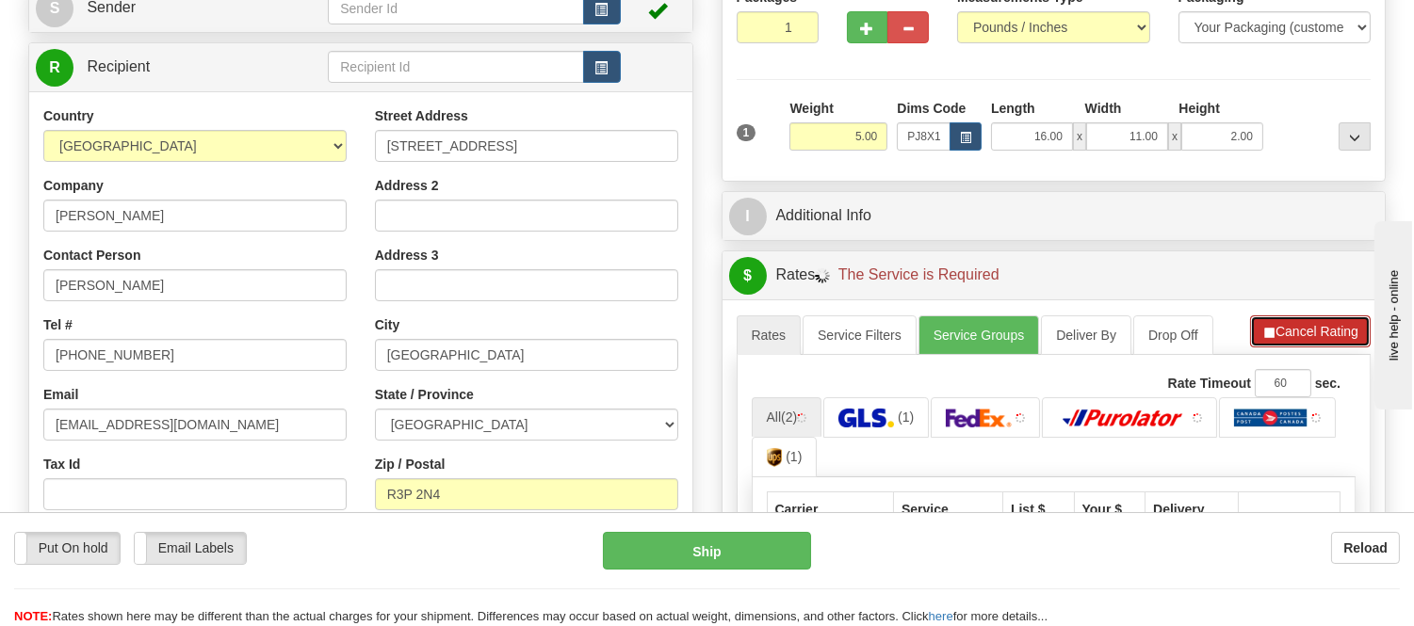
click at [1310, 343] on button "Cancel Rating" at bounding box center [1310, 332] width 121 height 32
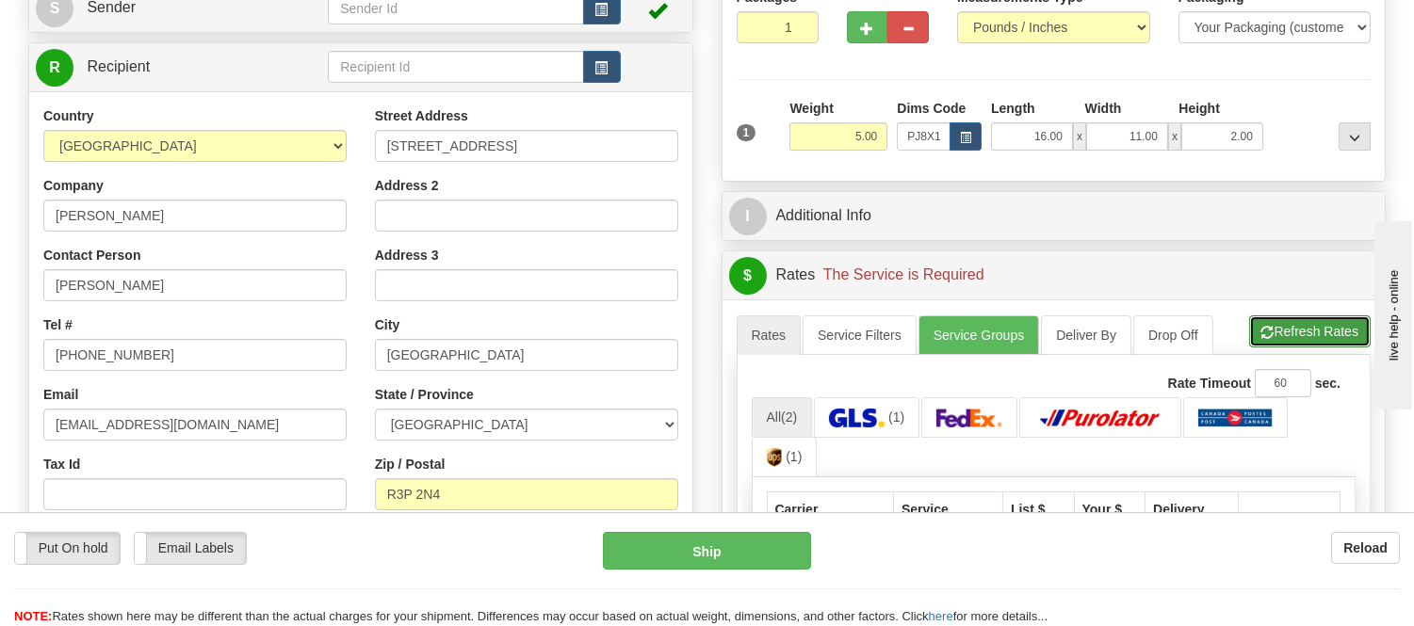
click at [1310, 342] on button "Refresh Rates" at bounding box center [1309, 332] width 121 height 32
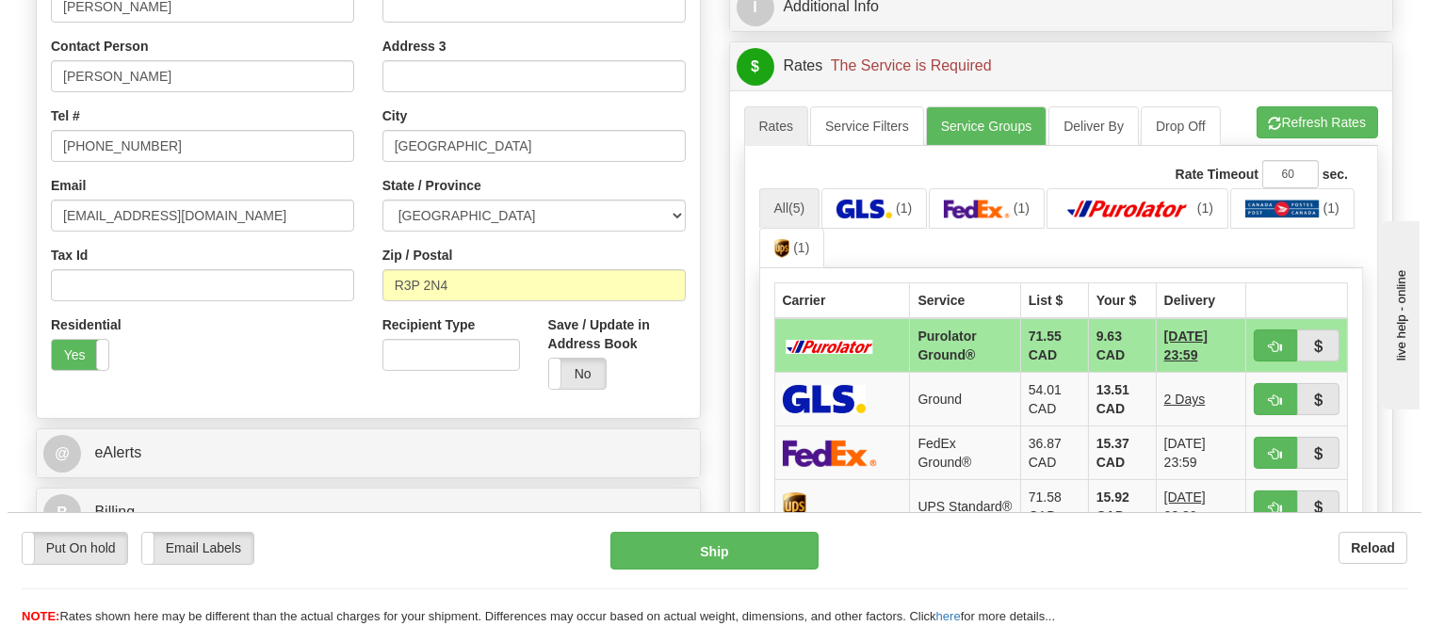
scroll to position [523, 0]
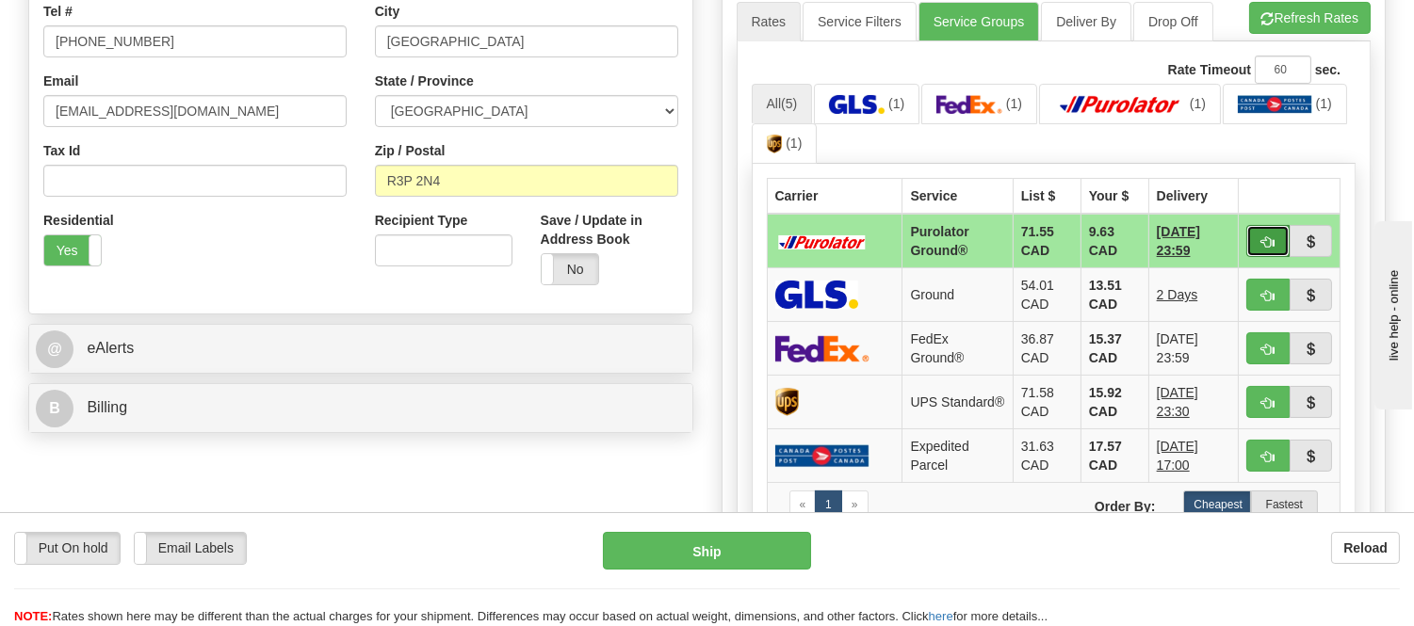
click at [1249, 243] on button "button" at bounding box center [1267, 241] width 43 height 32
type input "260"
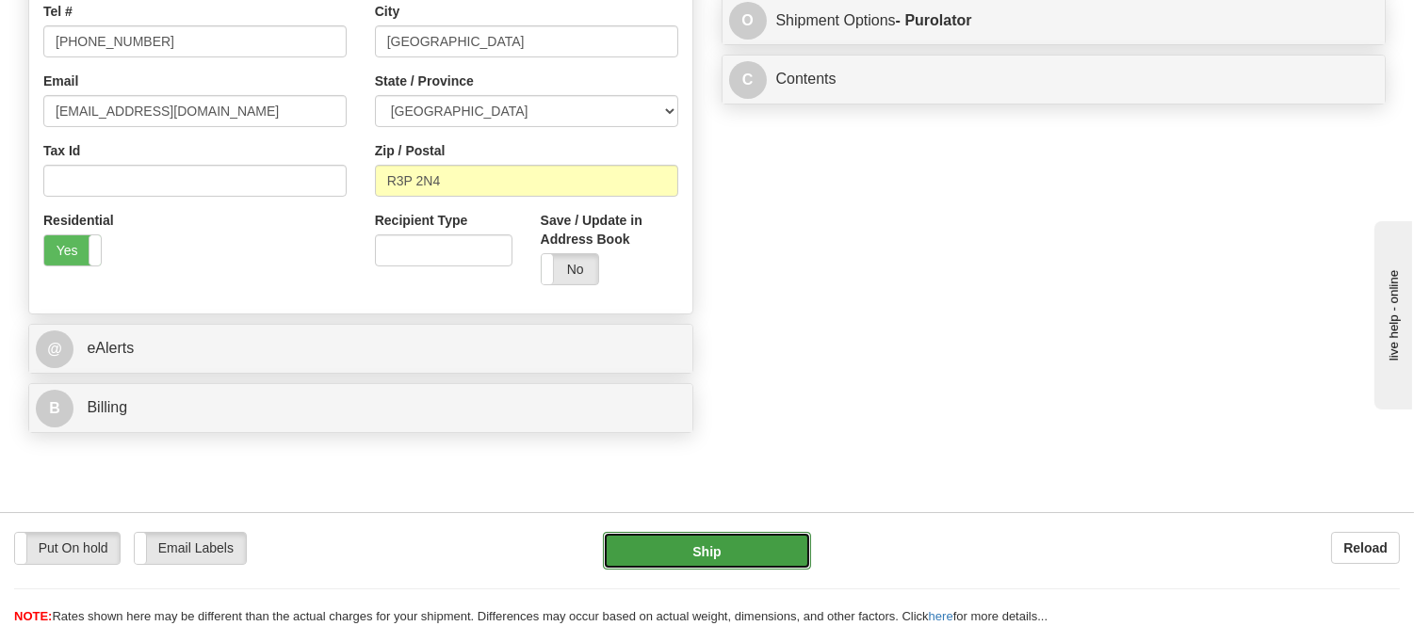
click at [699, 556] on button "Ship" at bounding box center [706, 551] width 207 height 38
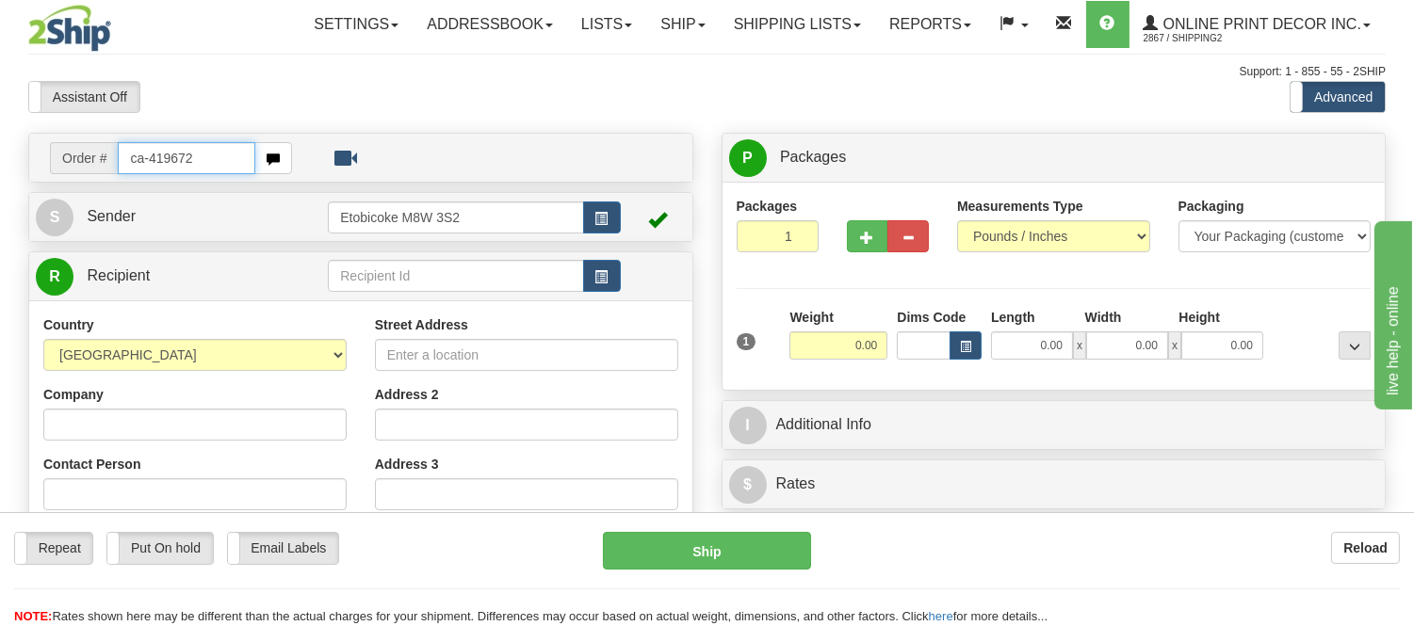
type input "ca-419672"
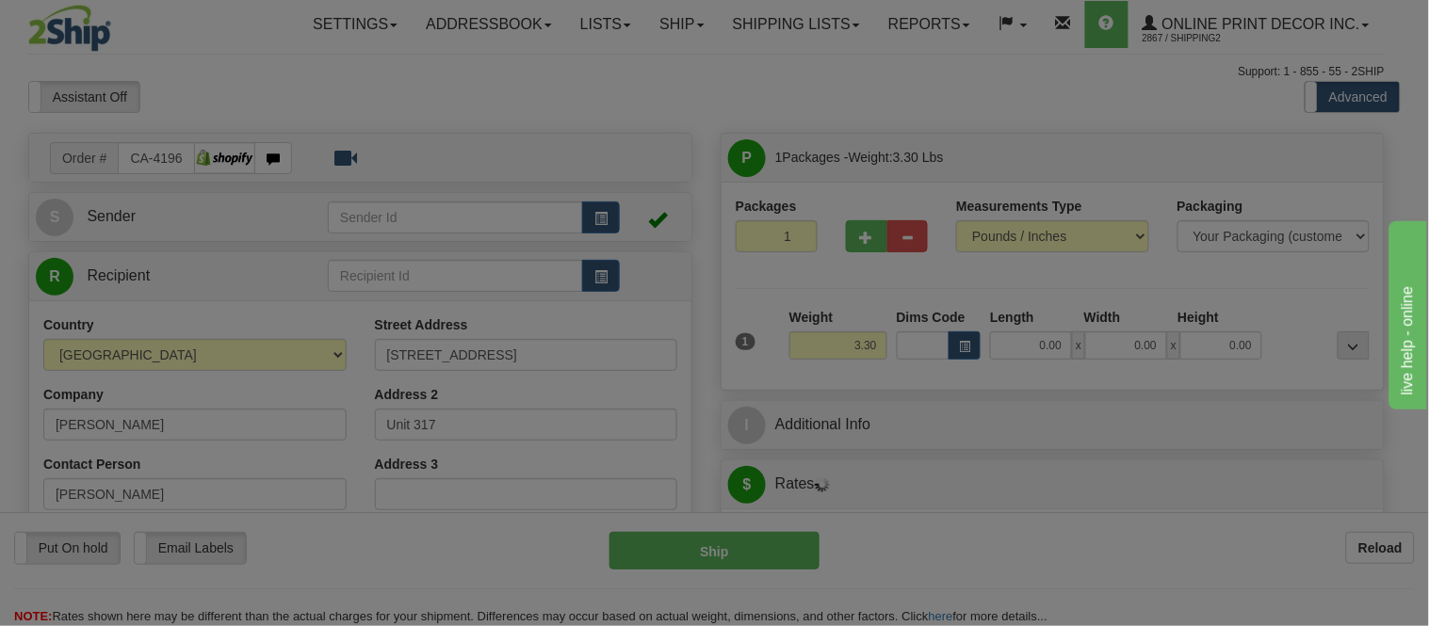
type input "EAST YORK"
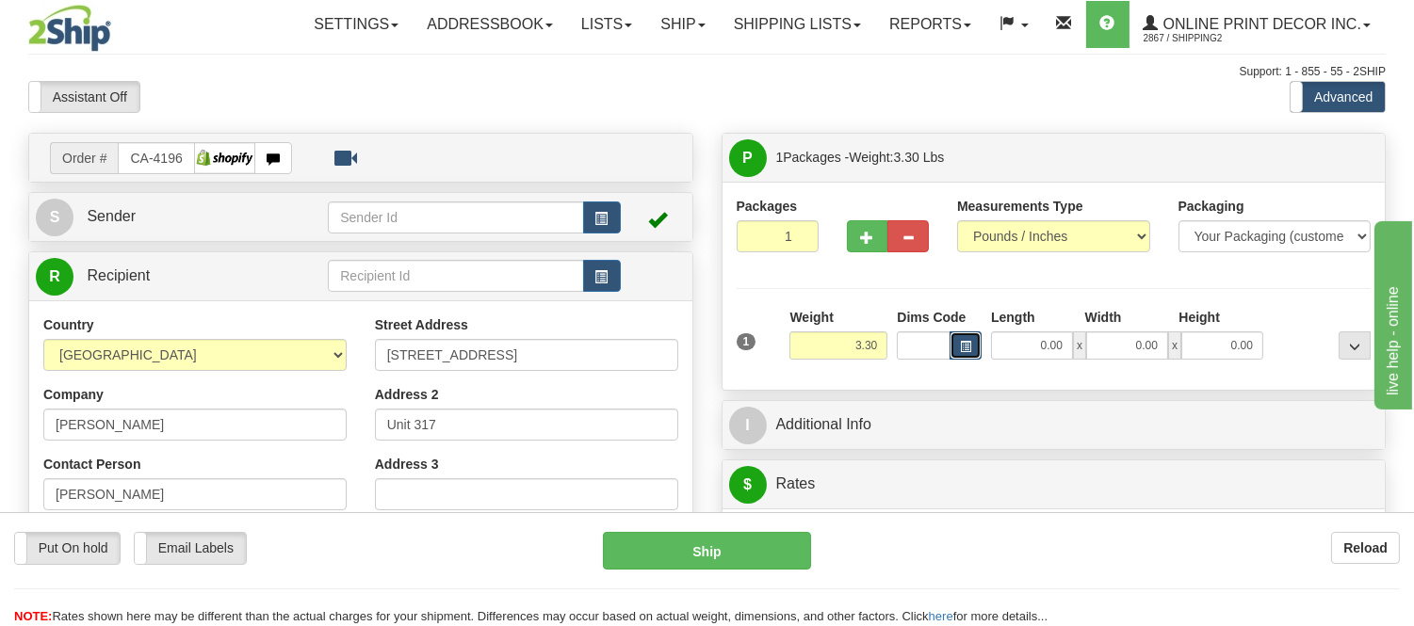
click at [952, 340] on button "button" at bounding box center [965, 346] width 32 height 28
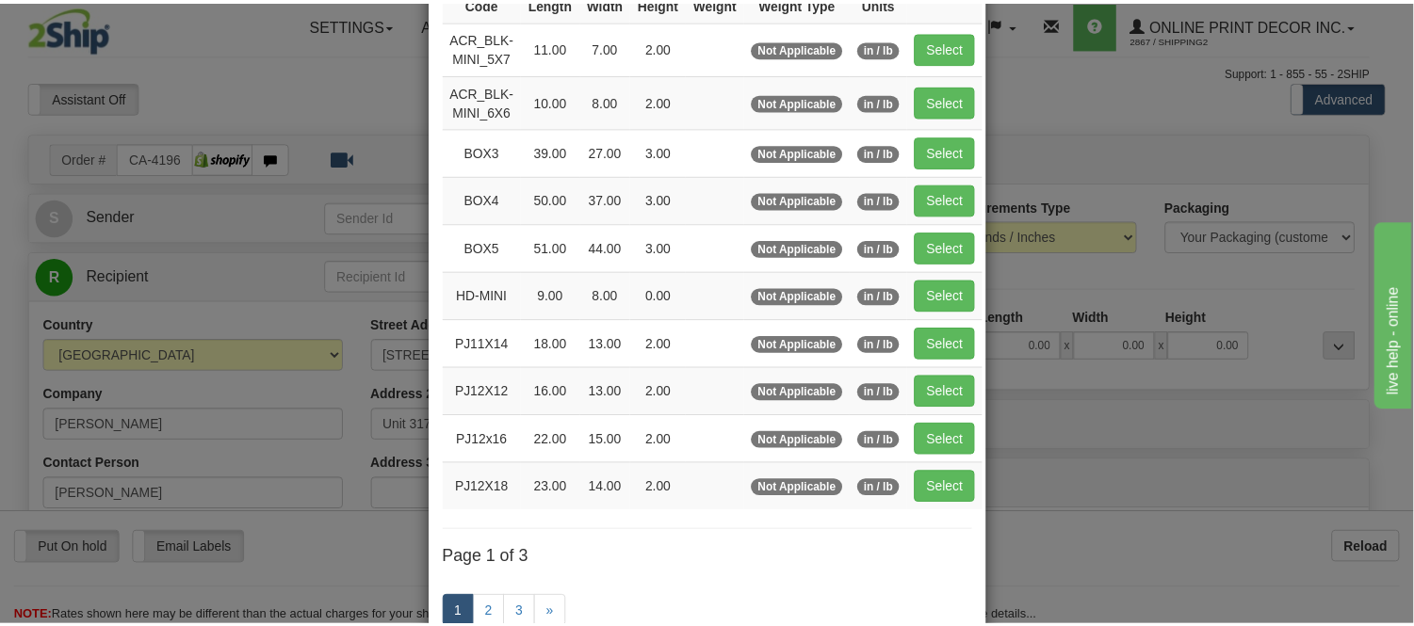
scroll to position [314, 0]
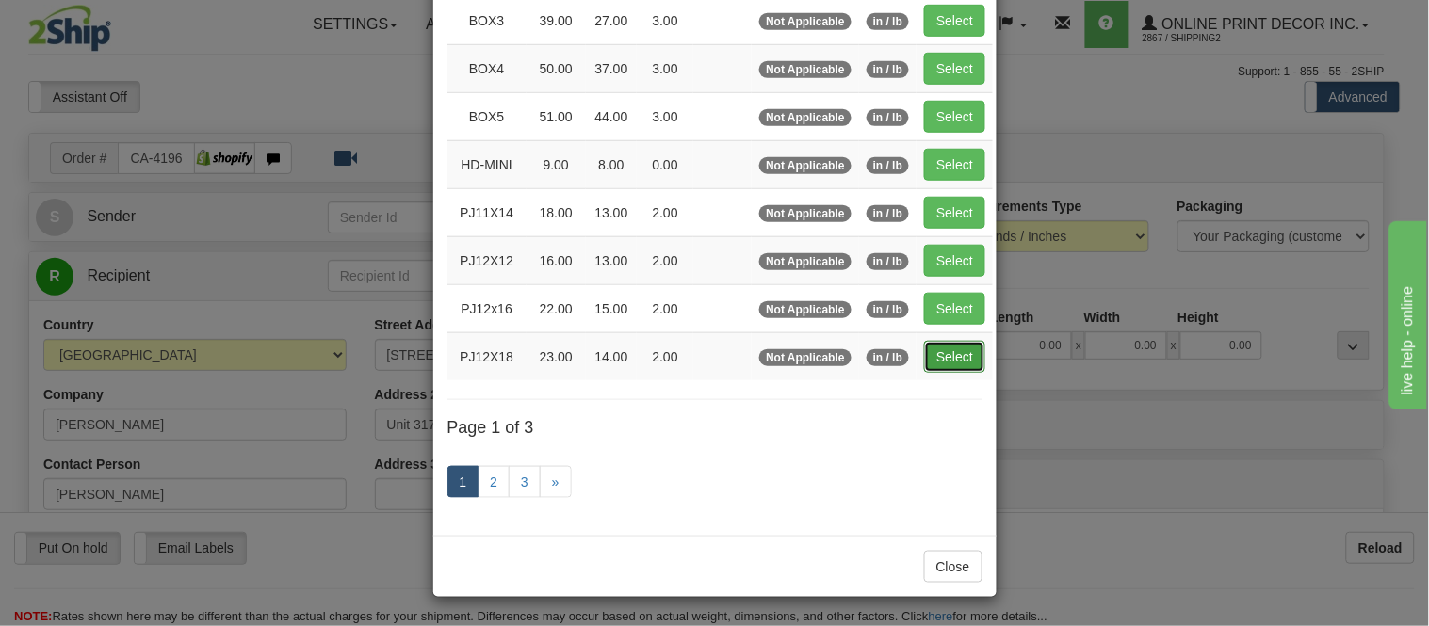
click at [958, 345] on button "Select" at bounding box center [954, 357] width 61 height 32
type input "PJ12X18"
type input "23.00"
type input "14.00"
type input "2.00"
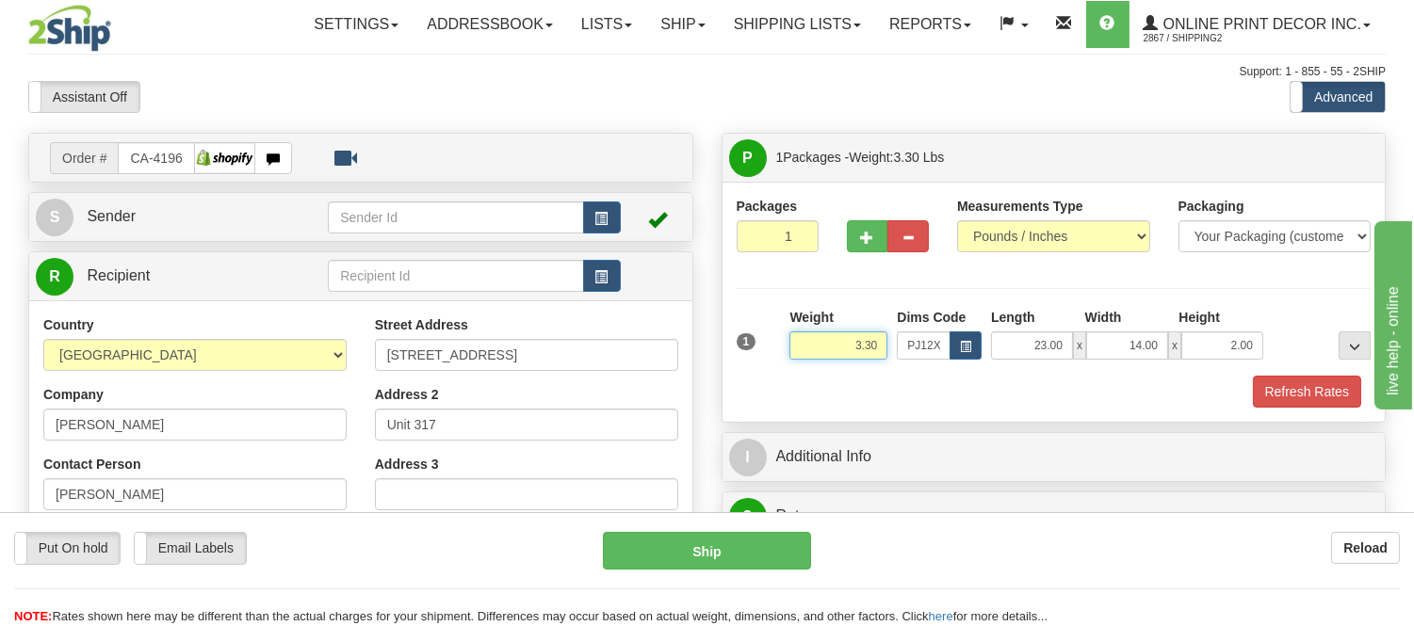
drag, startPoint x: 878, startPoint y: 340, endPoint x: 745, endPoint y: 345, distance: 132.9
click at [745, 345] on div "1 Weight 3.30 Dims Code x x" at bounding box center [1054, 341] width 644 height 67
click button "Delete" at bounding box center [0, 0] width 0 height 0
type input "4.00"
click at [1320, 384] on button "Refresh Rates" at bounding box center [1307, 392] width 108 height 32
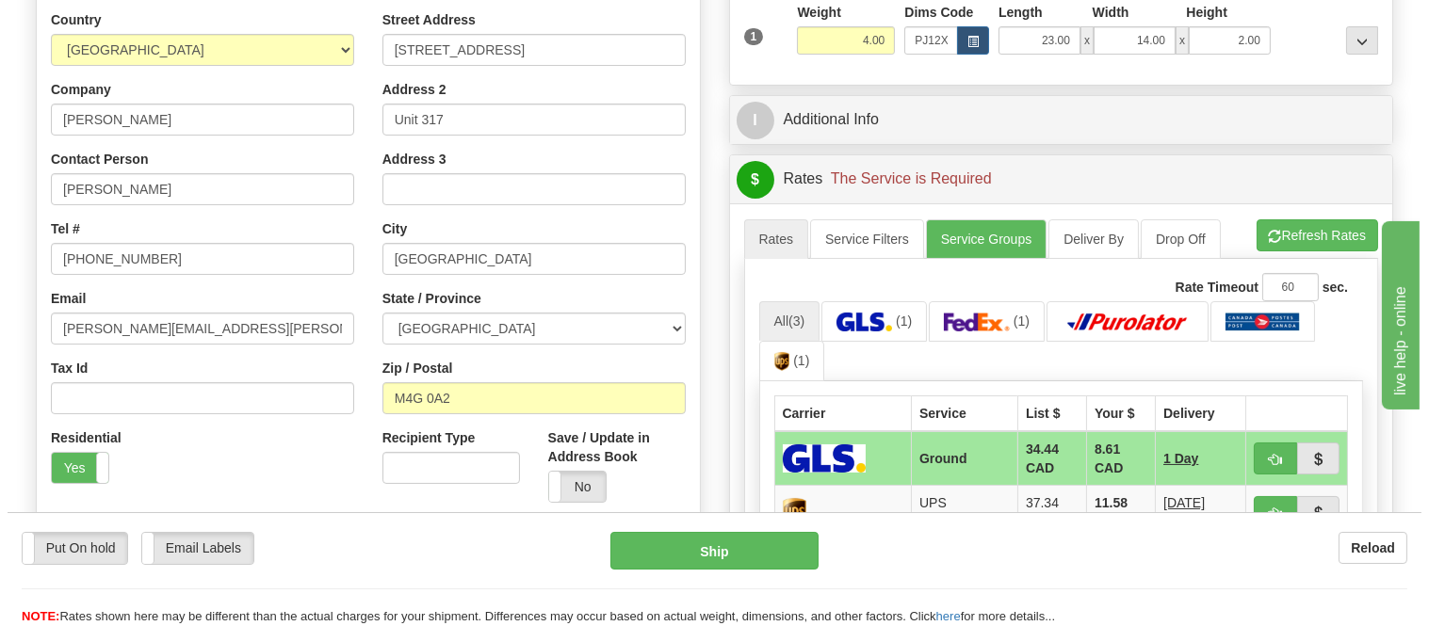
scroll to position [418, 0]
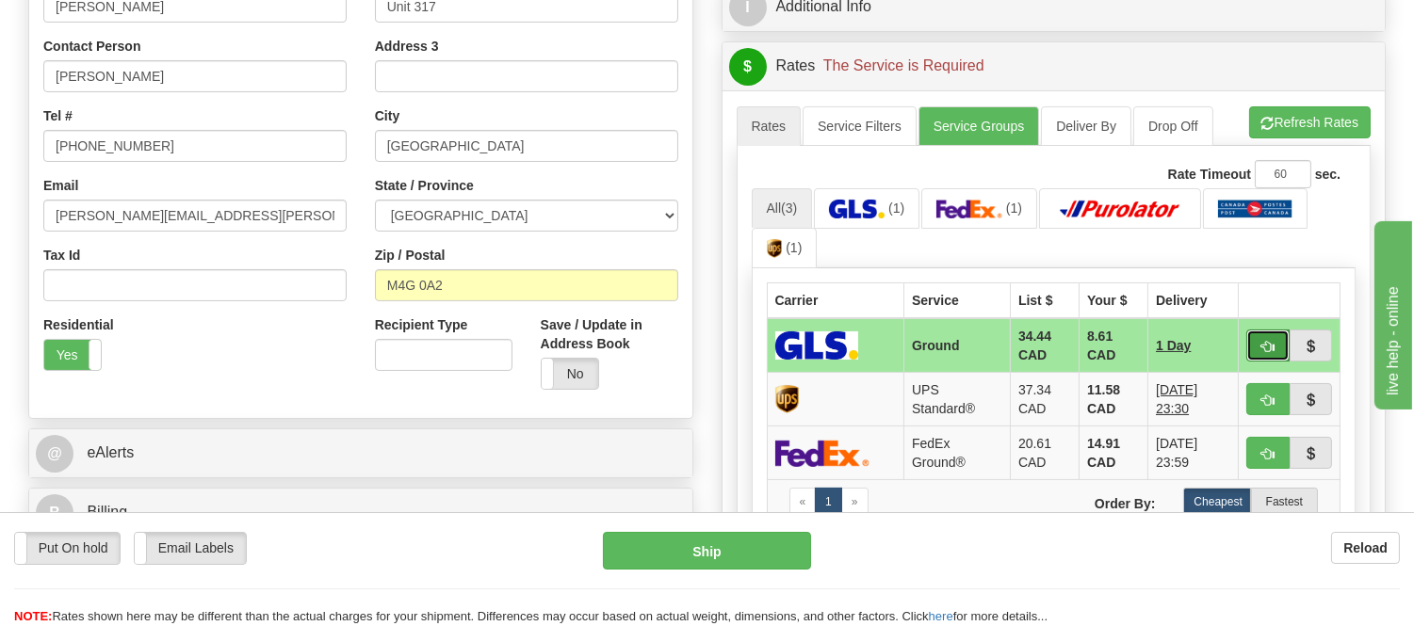
click at [1263, 333] on button "button" at bounding box center [1267, 346] width 43 height 32
type input "1"
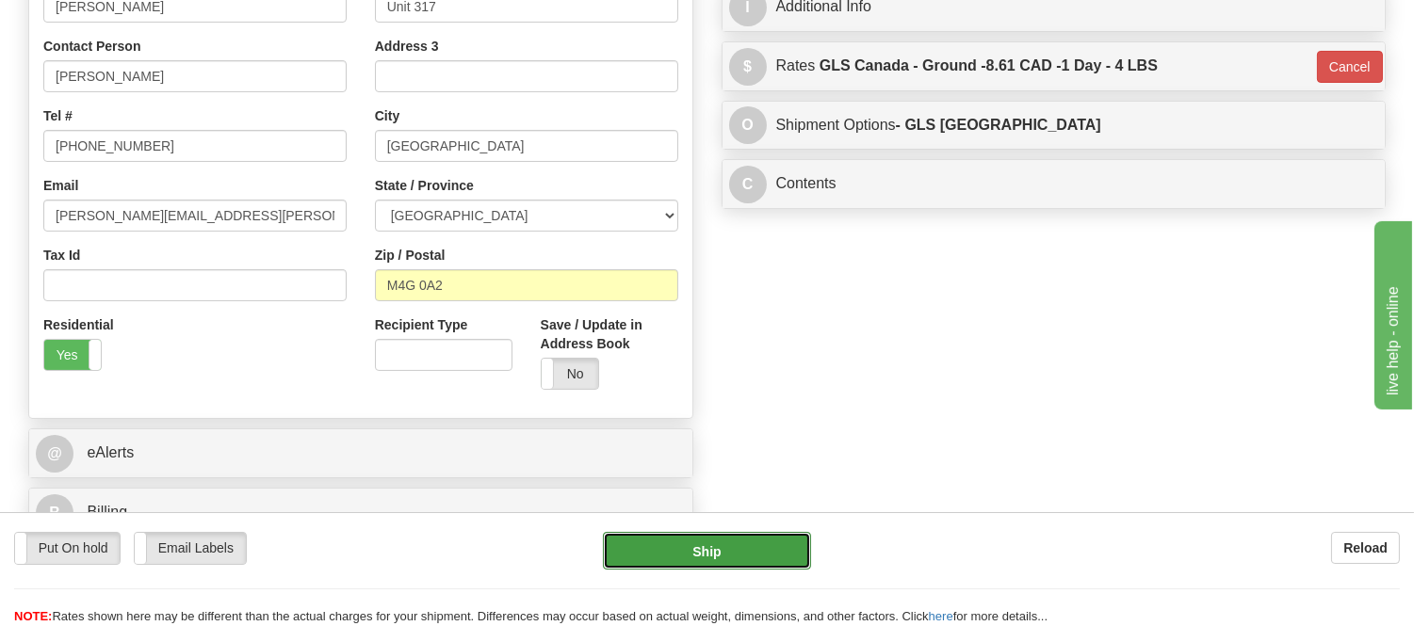
click at [675, 552] on button "Ship" at bounding box center [706, 551] width 207 height 38
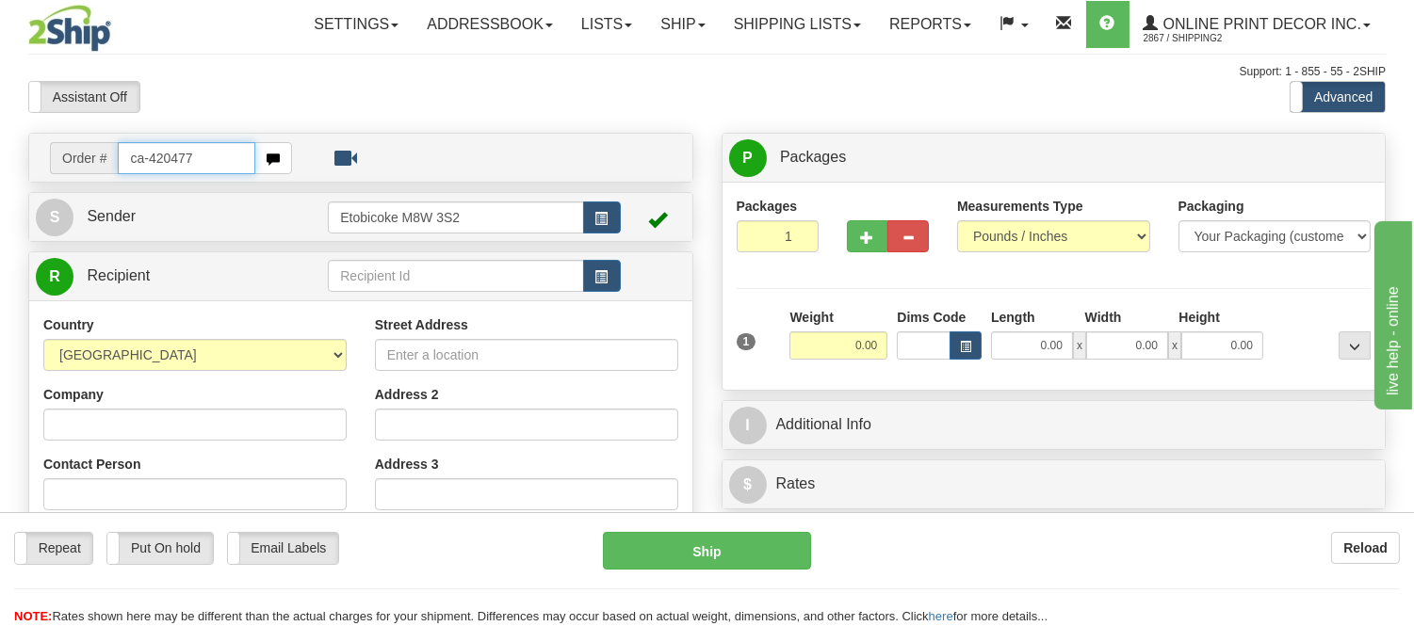
type input "ca-420477"
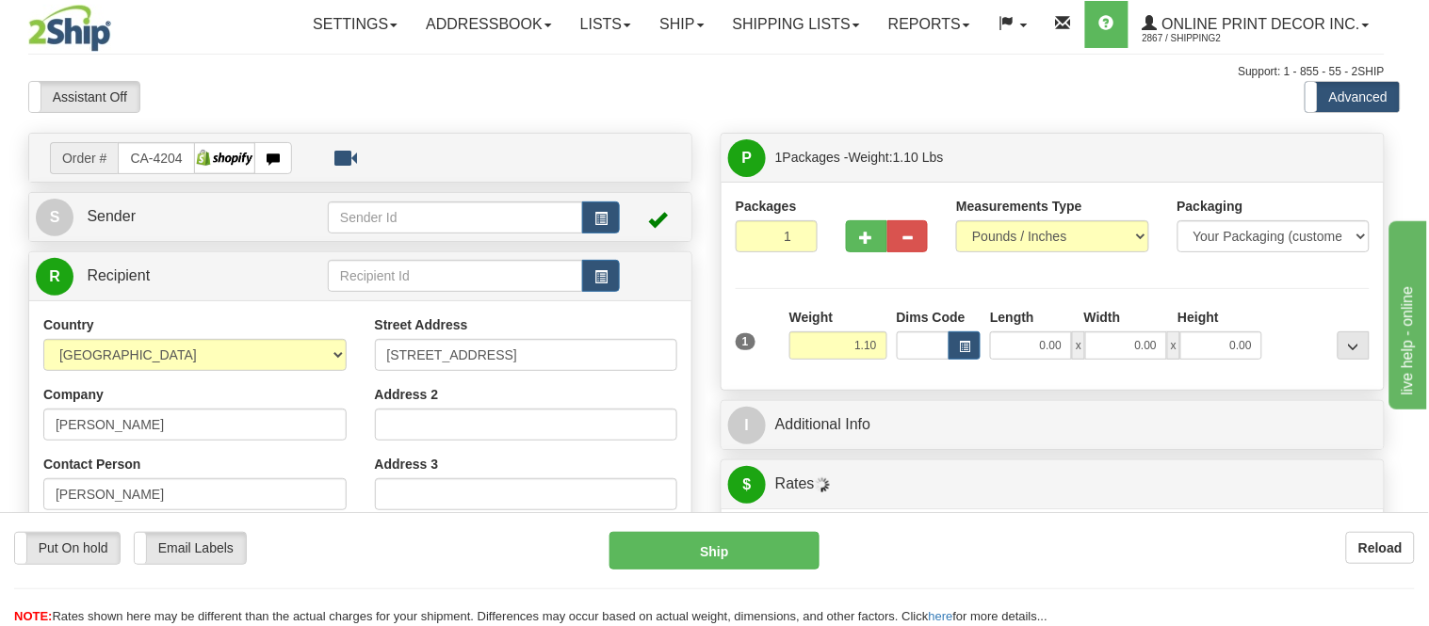
type input "TINY"
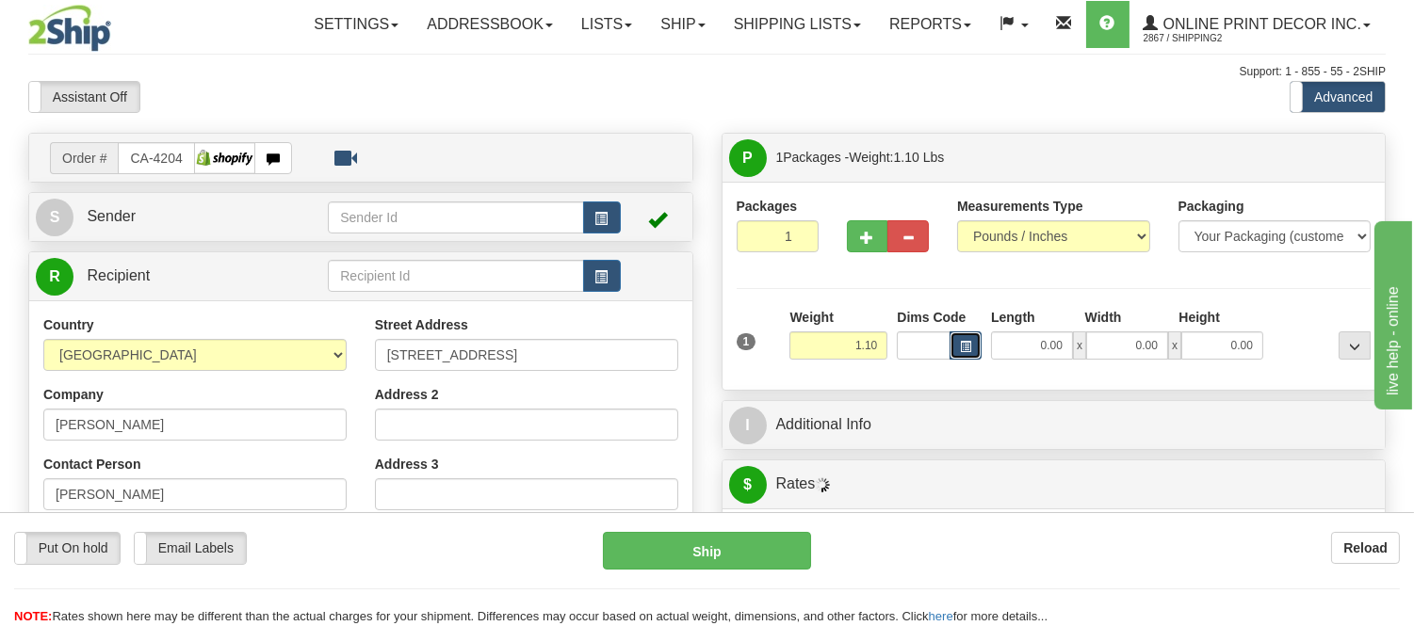
click at [960, 349] on span "button" at bounding box center [965, 347] width 11 height 10
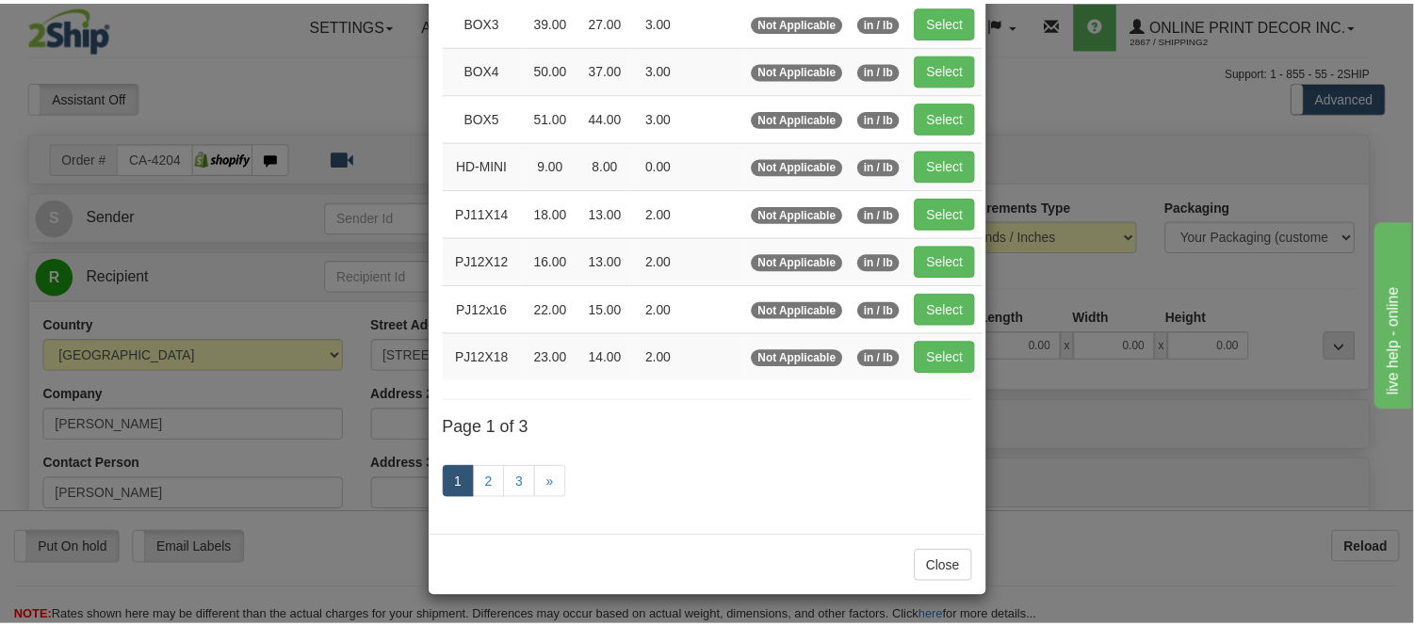
scroll to position [105, 0]
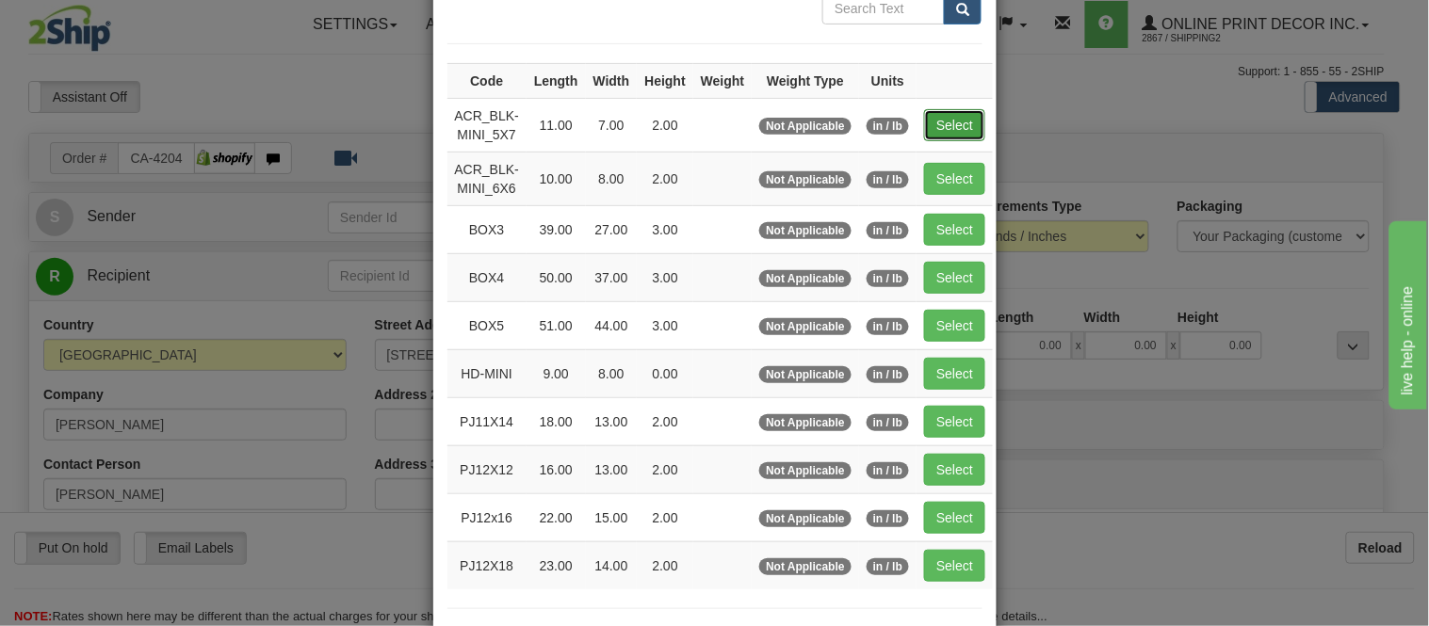
click at [946, 121] on button "Select" at bounding box center [954, 125] width 61 height 32
type input "ACR_BLK-MINI_5X7"
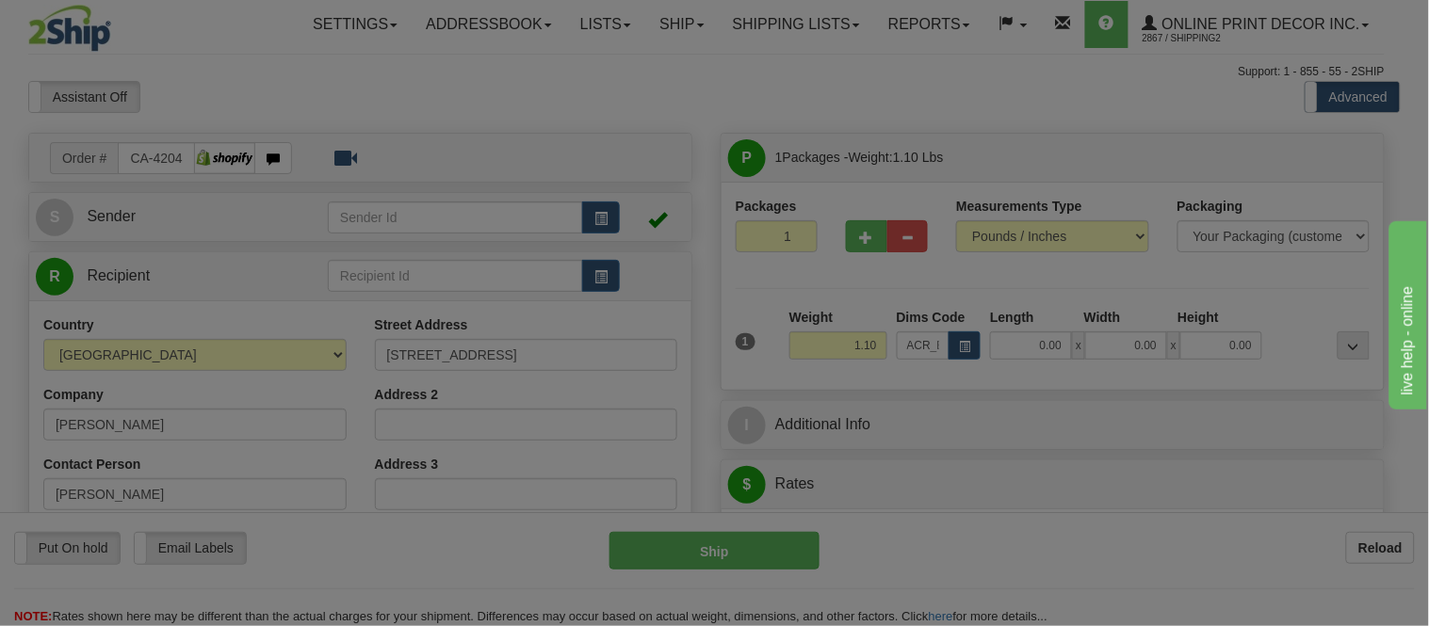
type input "11.00"
type input "7.00"
type input "2.00"
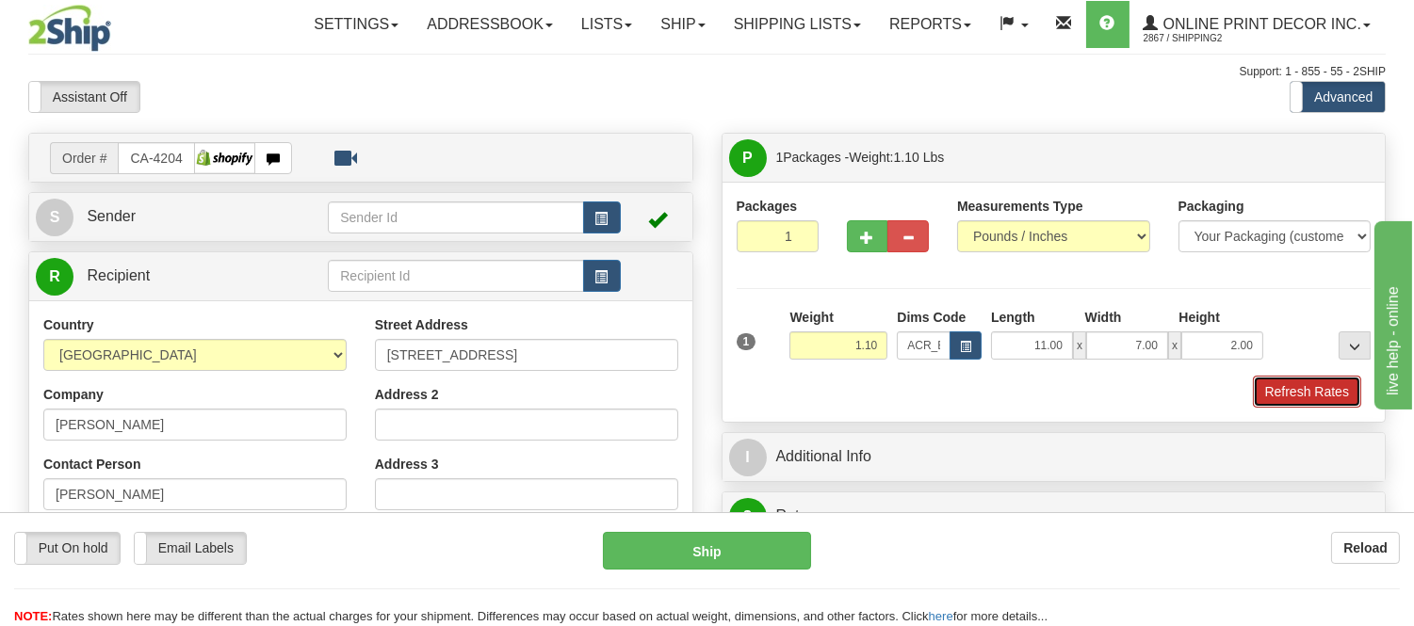
click at [1281, 399] on button "Refresh Rates" at bounding box center [1307, 392] width 108 height 32
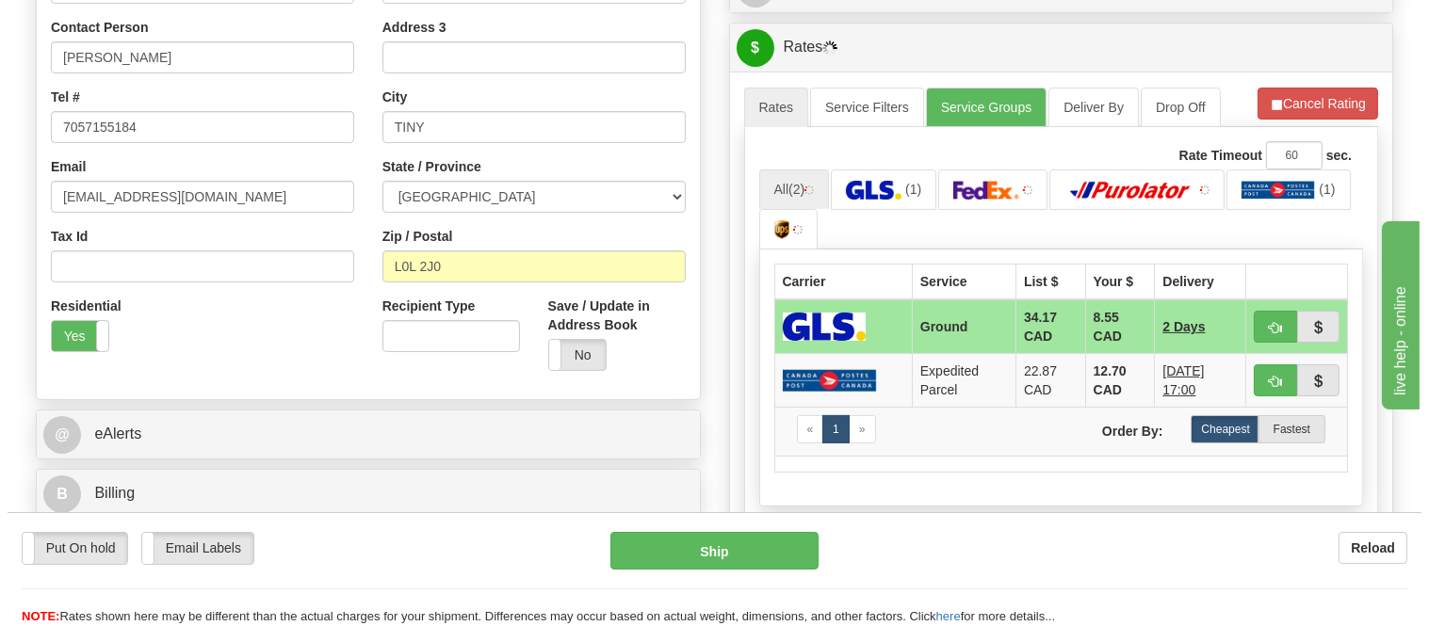
scroll to position [575, 0]
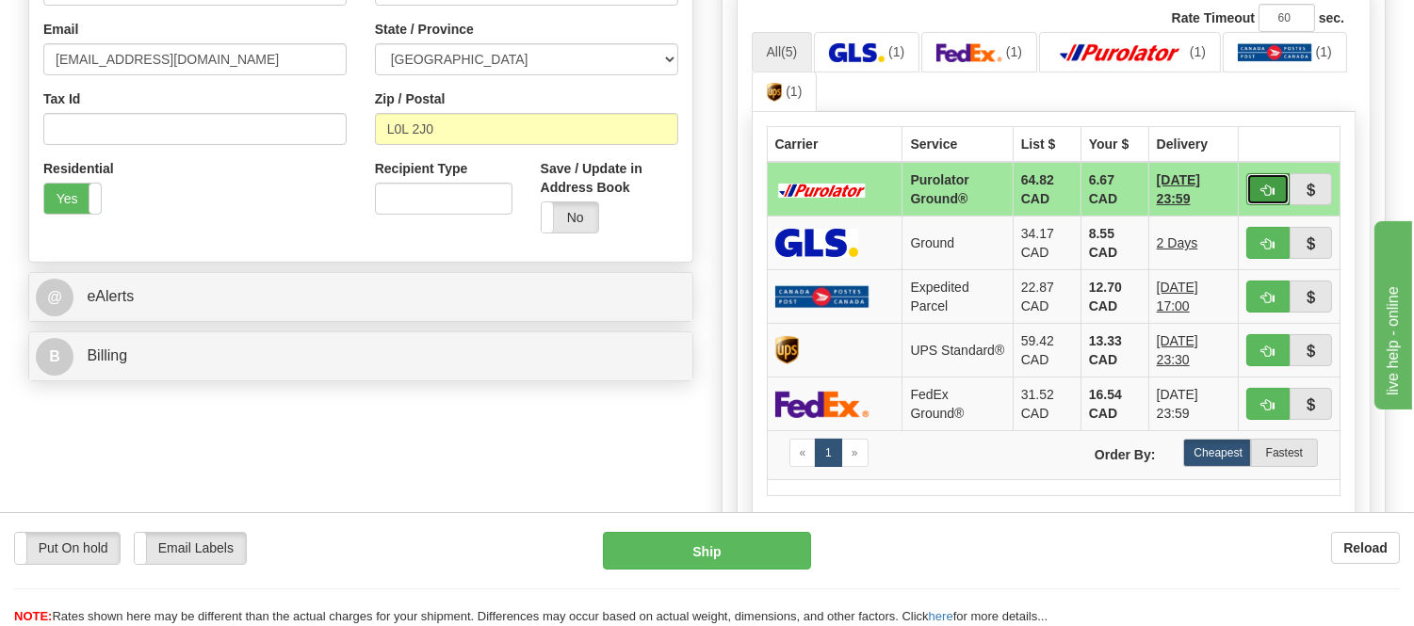
click at [1261, 190] on span "button" at bounding box center [1267, 191] width 13 height 12
type input "260"
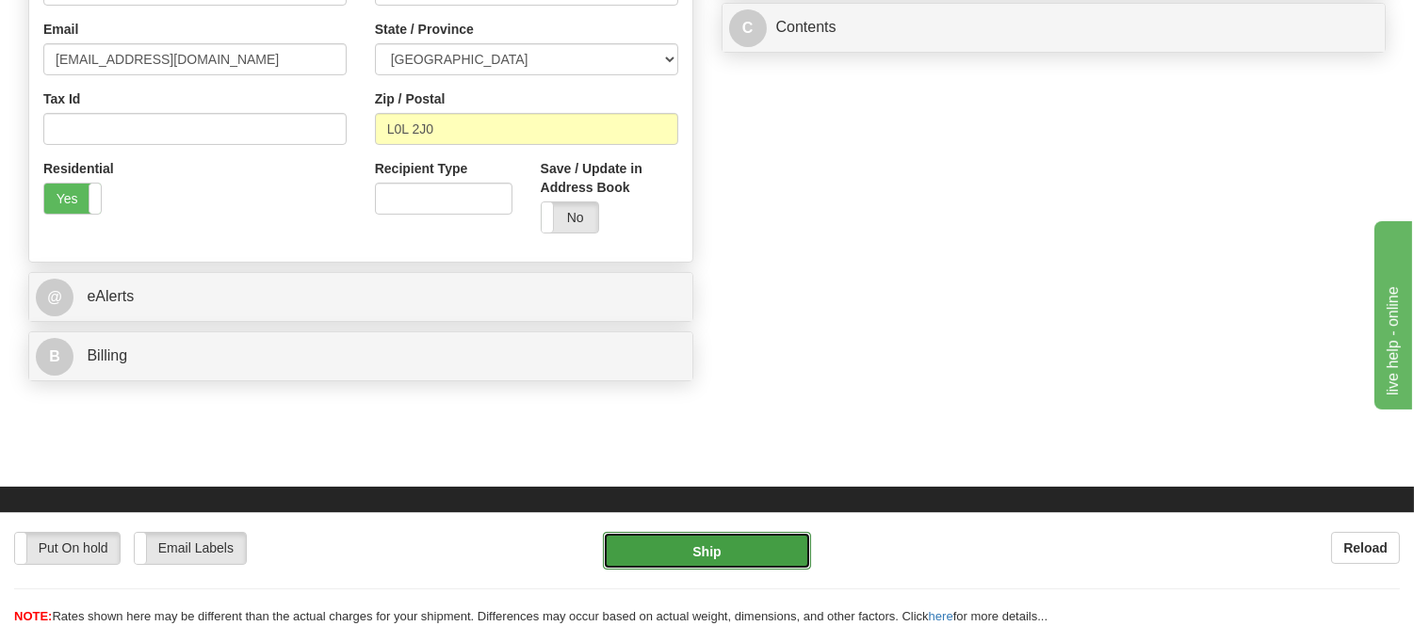
click at [759, 546] on button "Ship" at bounding box center [706, 551] width 207 height 38
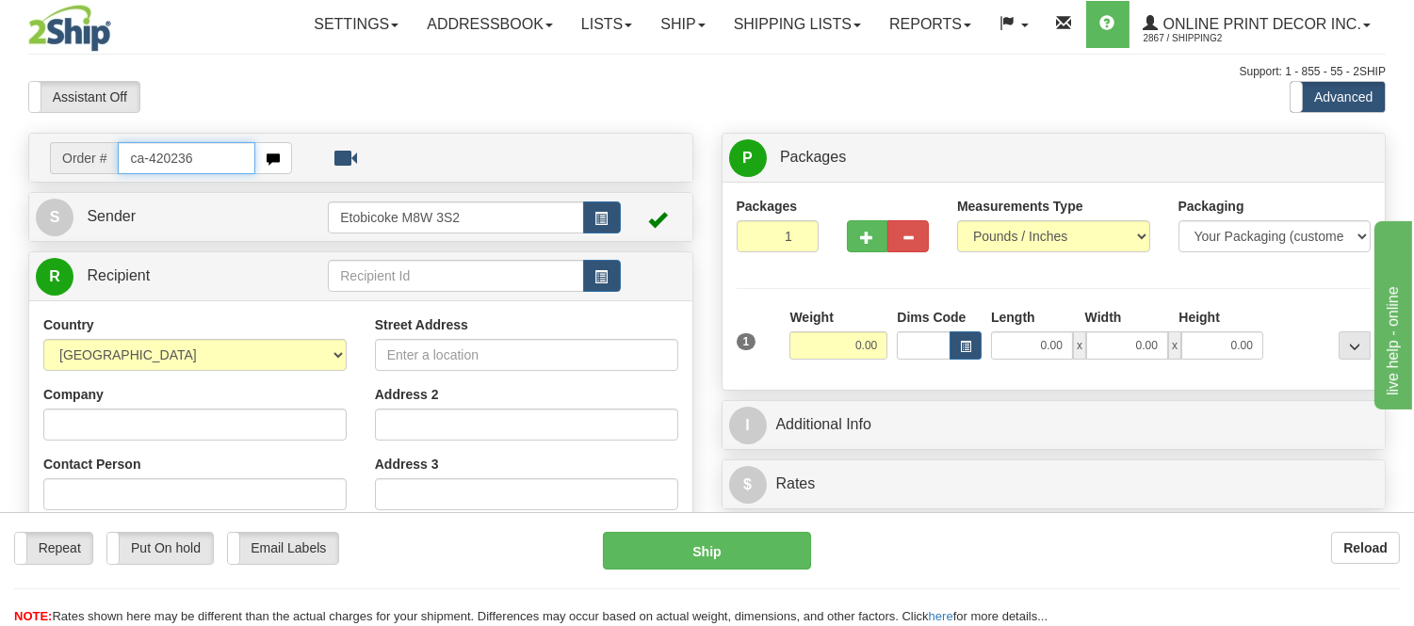
type input "ca-420236"
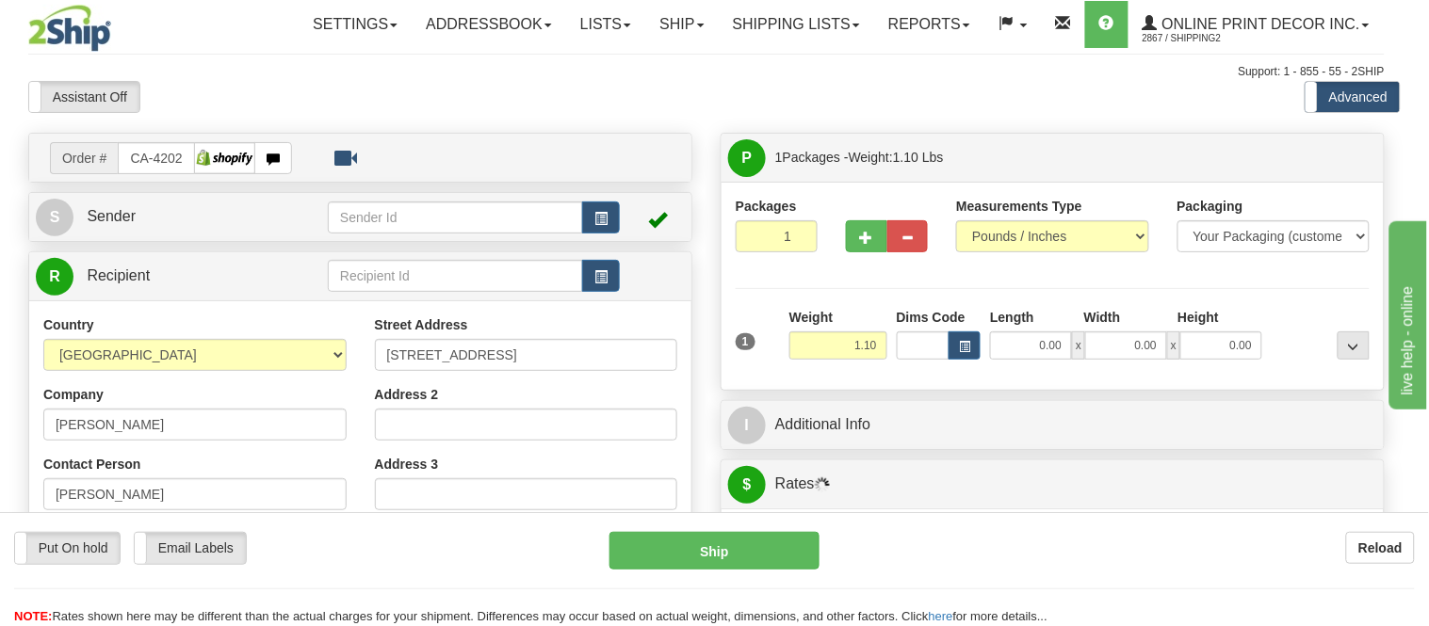
type input "[GEOGRAPHIC_DATA]"
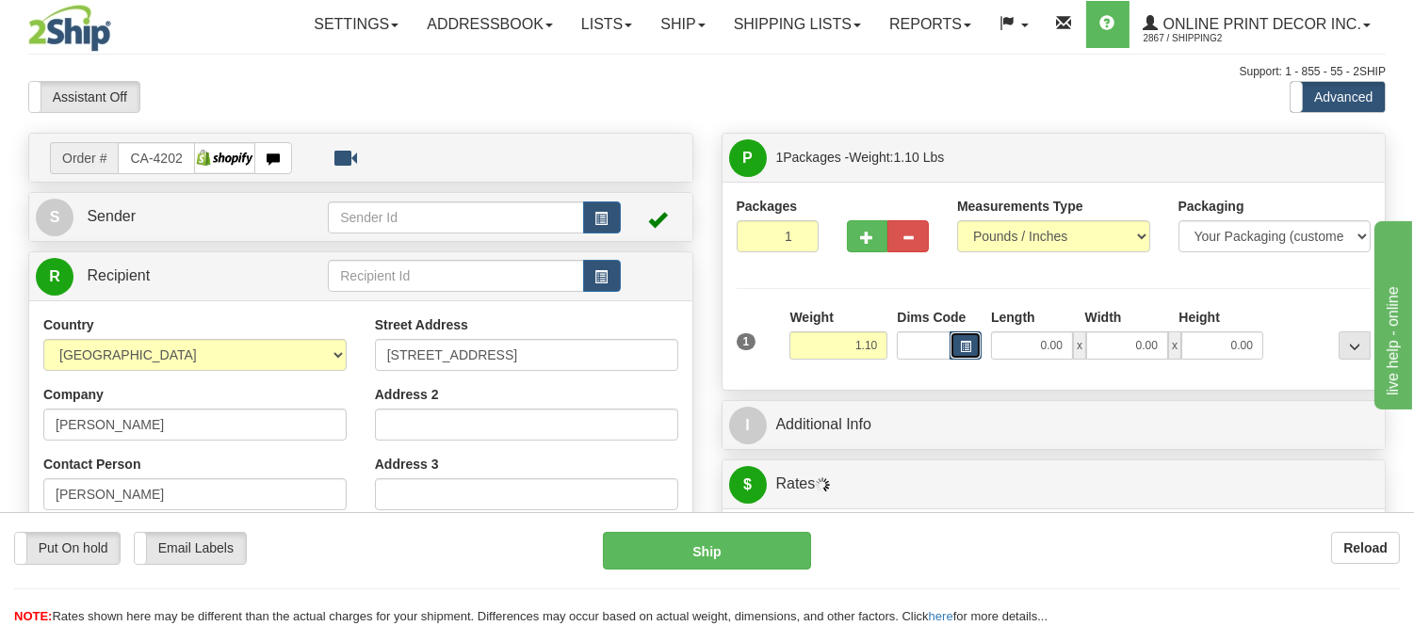
click at [963, 352] on span "button" at bounding box center [965, 347] width 11 height 10
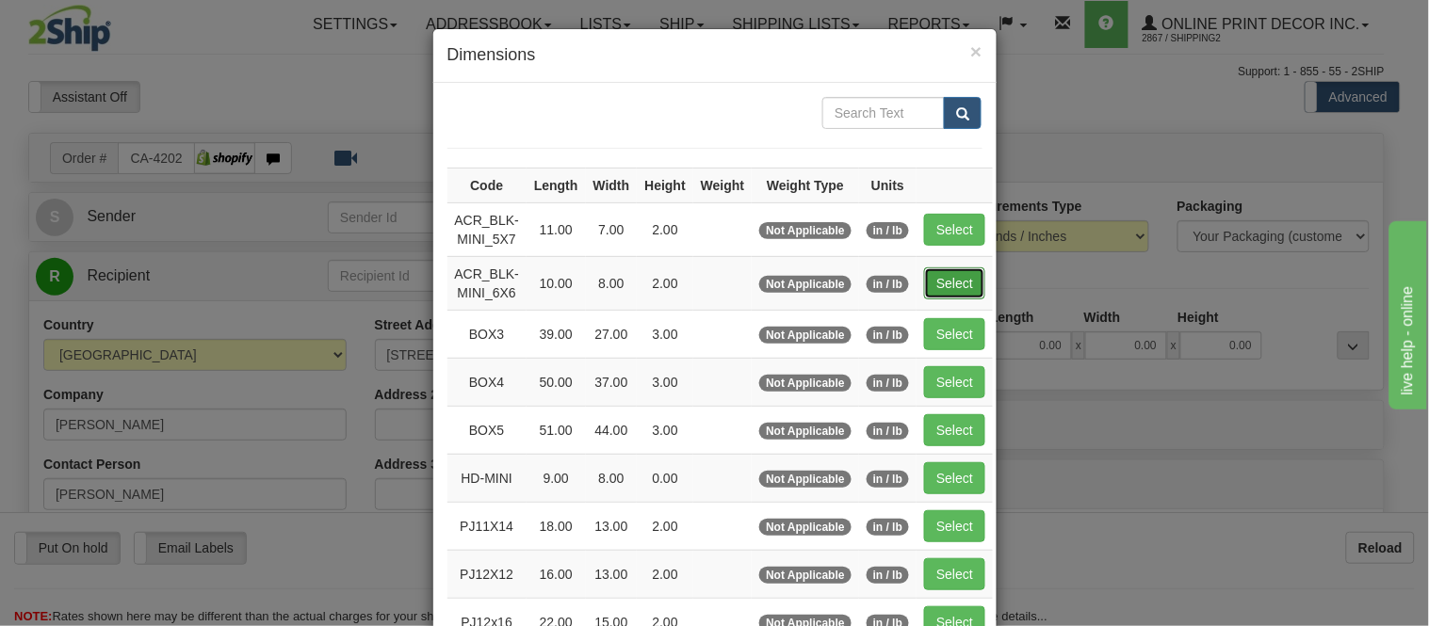
click at [947, 290] on button "Select" at bounding box center [954, 283] width 61 height 32
type input "ACR_BLK-MINI_6X6"
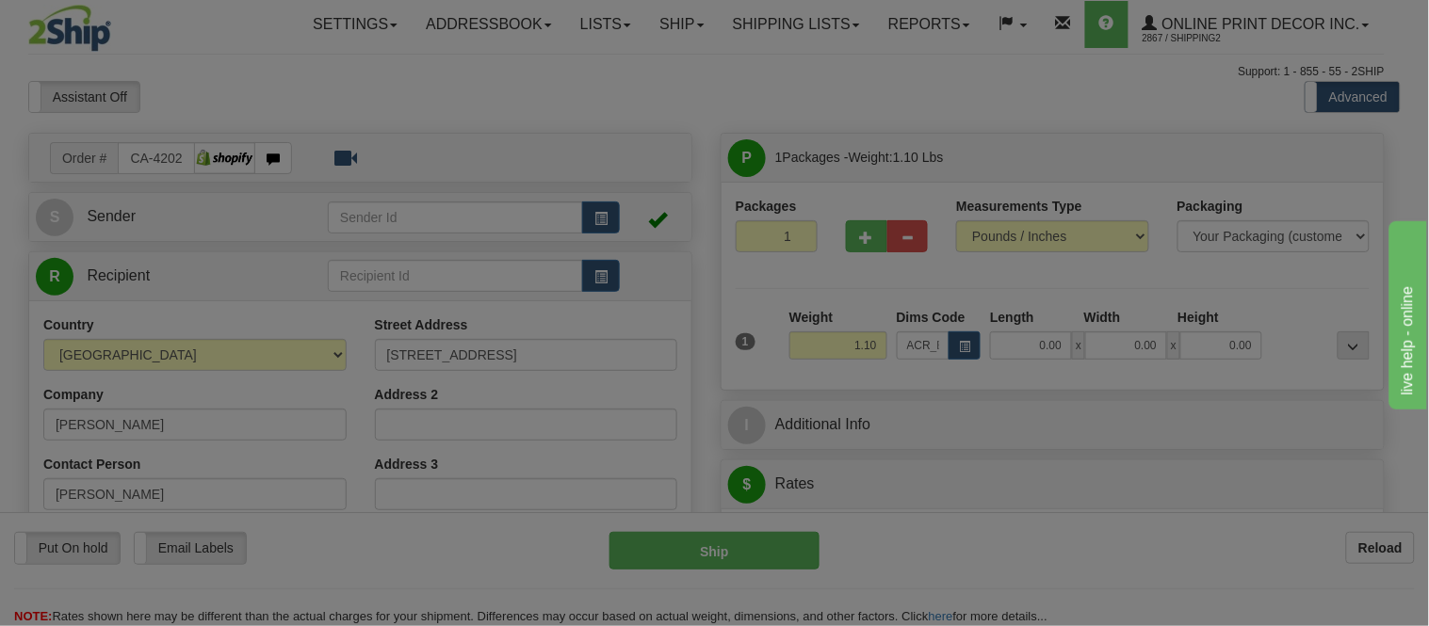
type input "10.00"
type input "8.00"
type input "2.00"
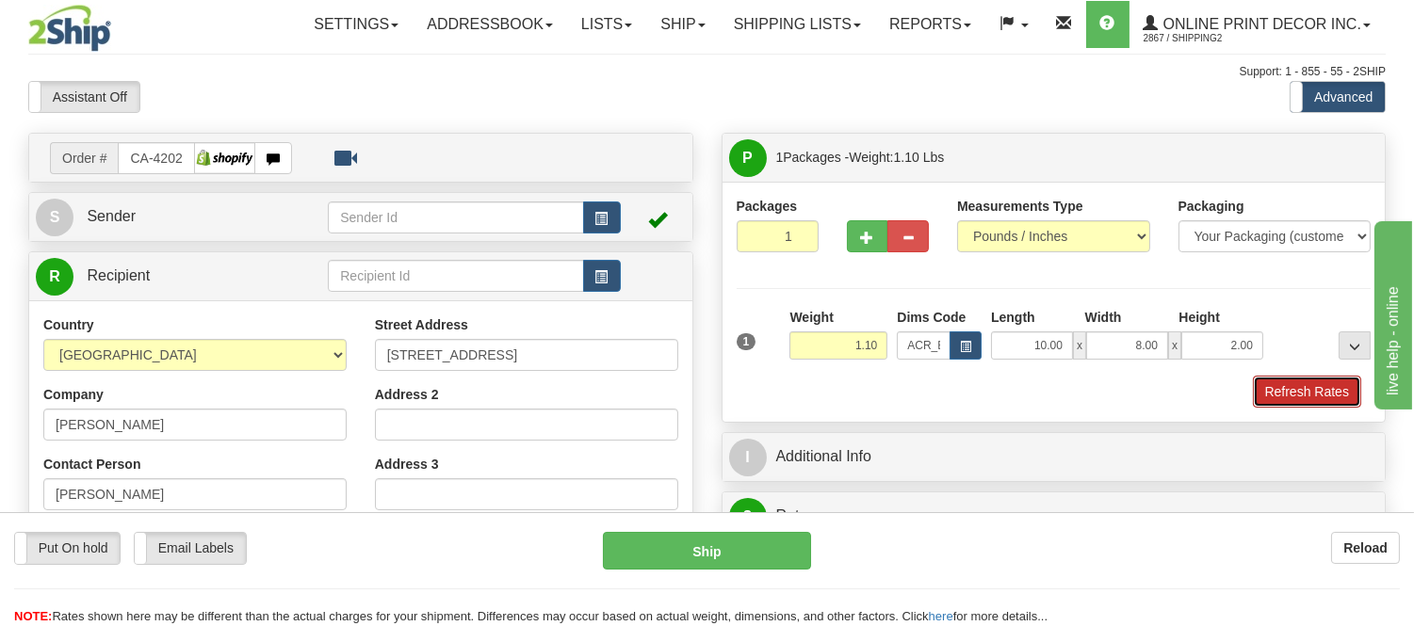
click at [1309, 391] on button "Refresh Rates" at bounding box center [1307, 392] width 108 height 32
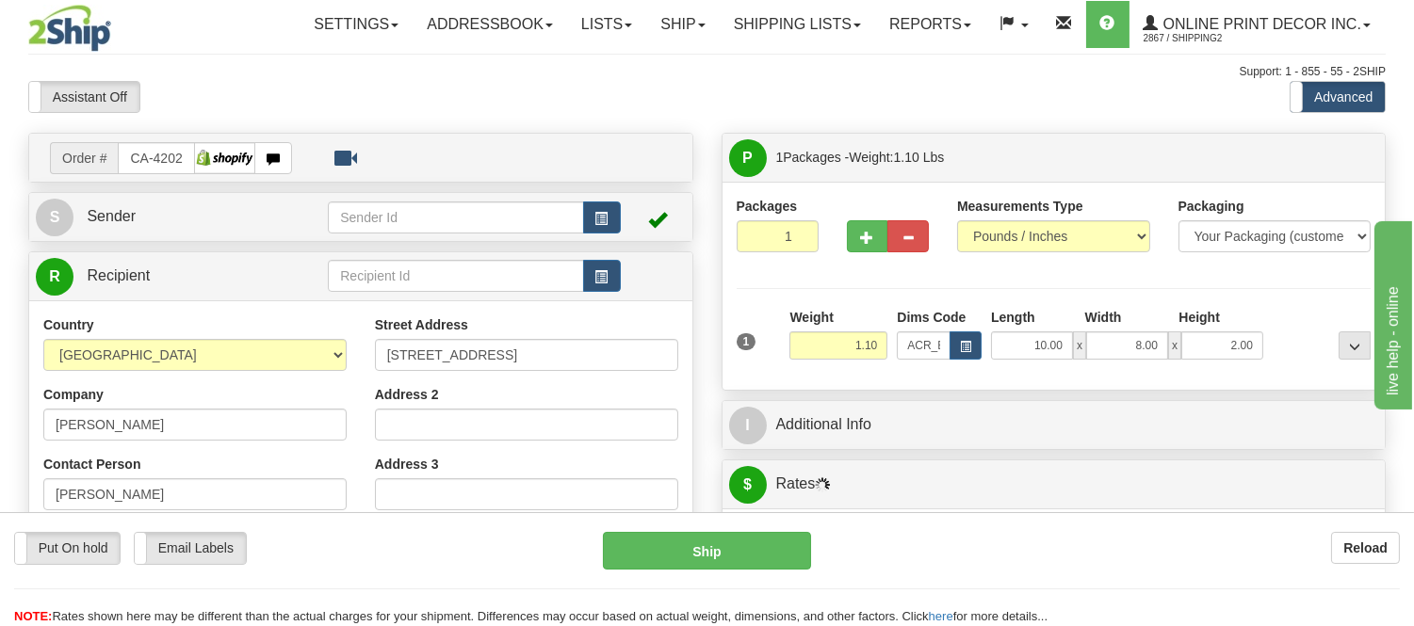
scroll to position [318, 0]
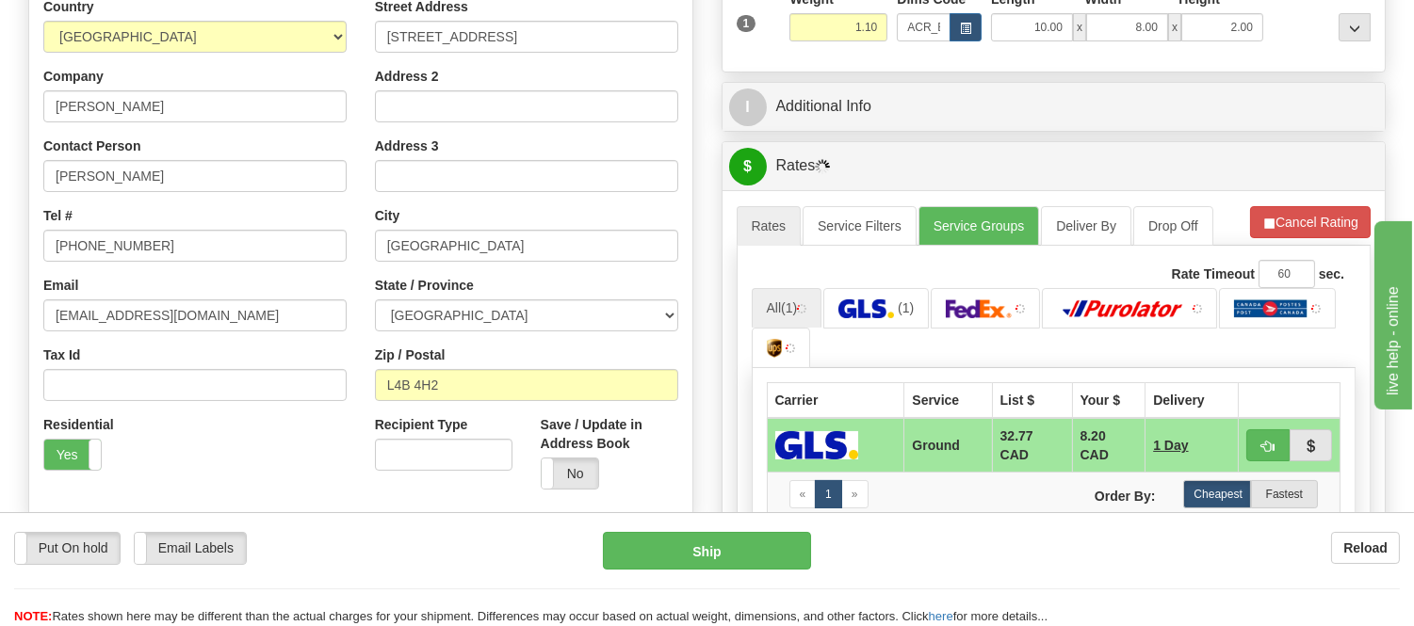
drag, startPoint x: 1428, startPoint y: 143, endPoint x: 142, endPoint y: 39, distance: 1289.8
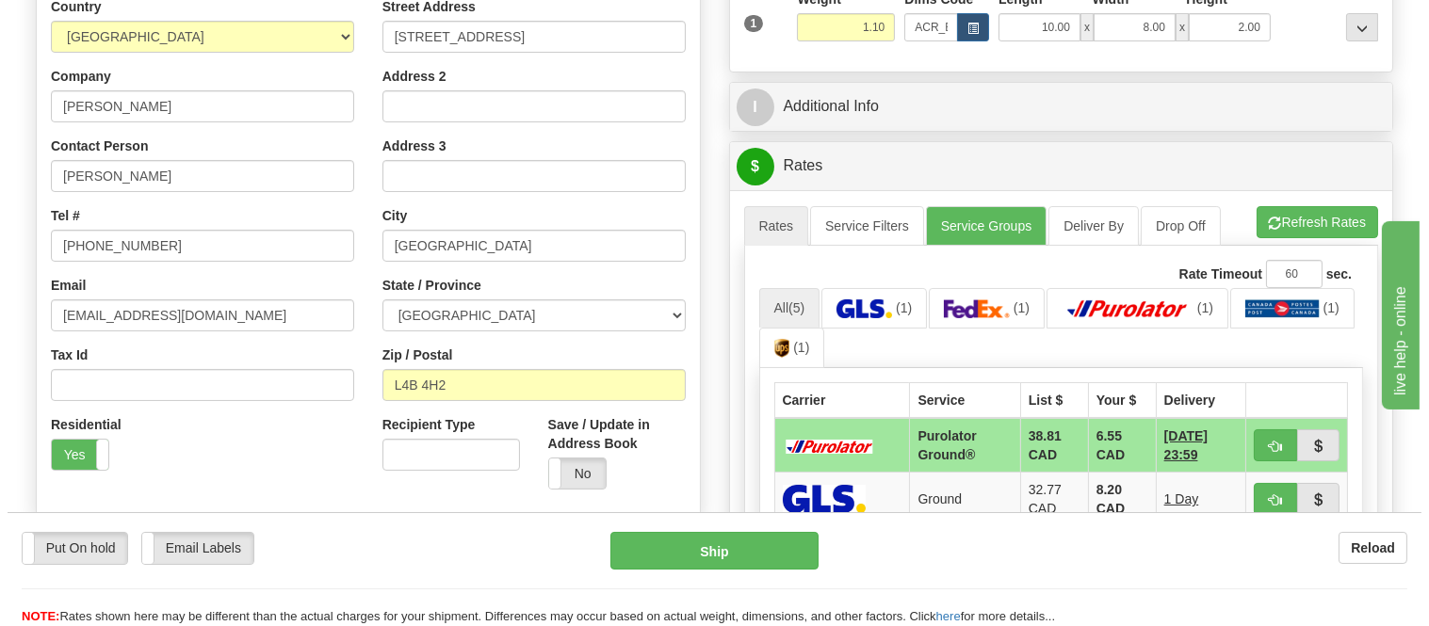
scroll to position [577, 0]
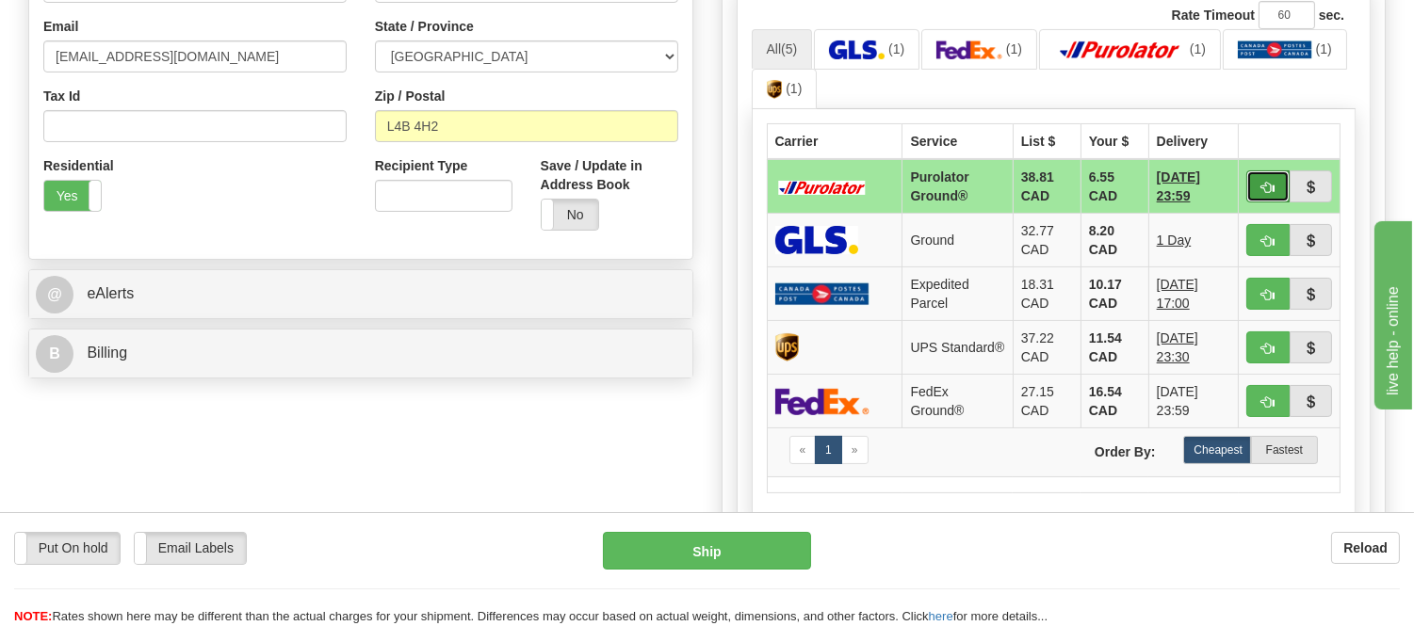
click at [1269, 183] on span "button" at bounding box center [1267, 188] width 13 height 12
type input "260"
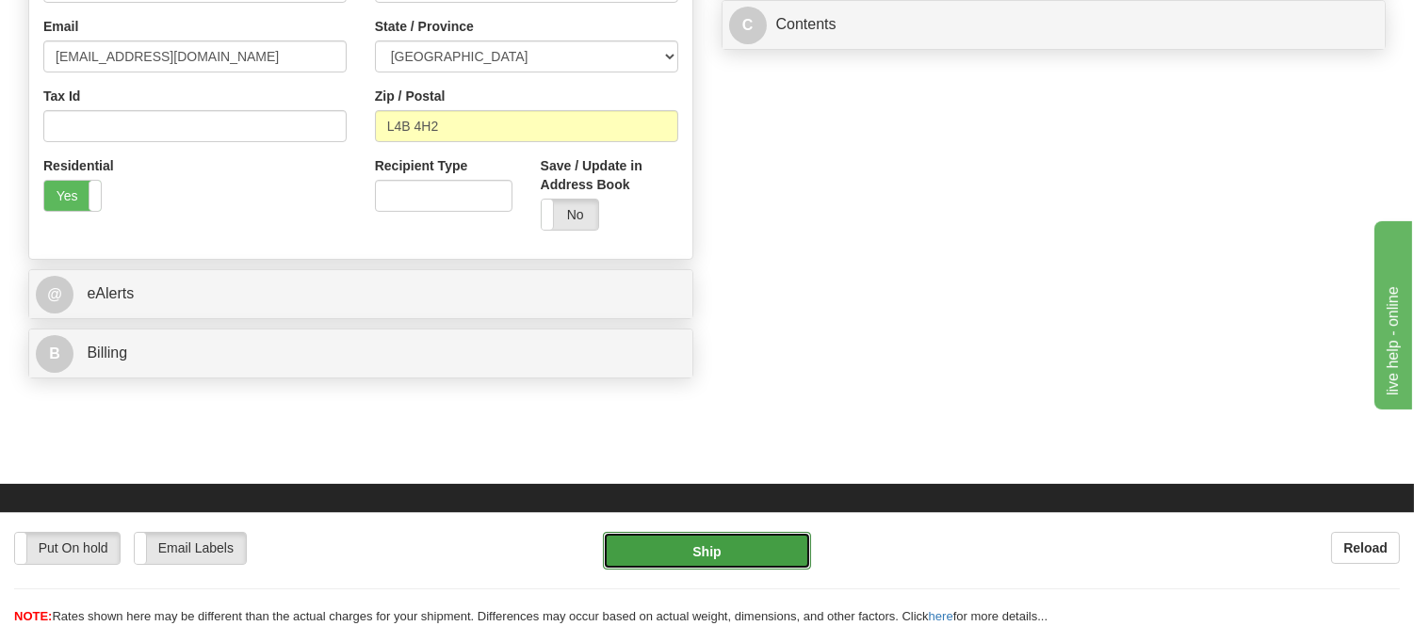
click at [710, 541] on button "Ship" at bounding box center [706, 551] width 207 height 38
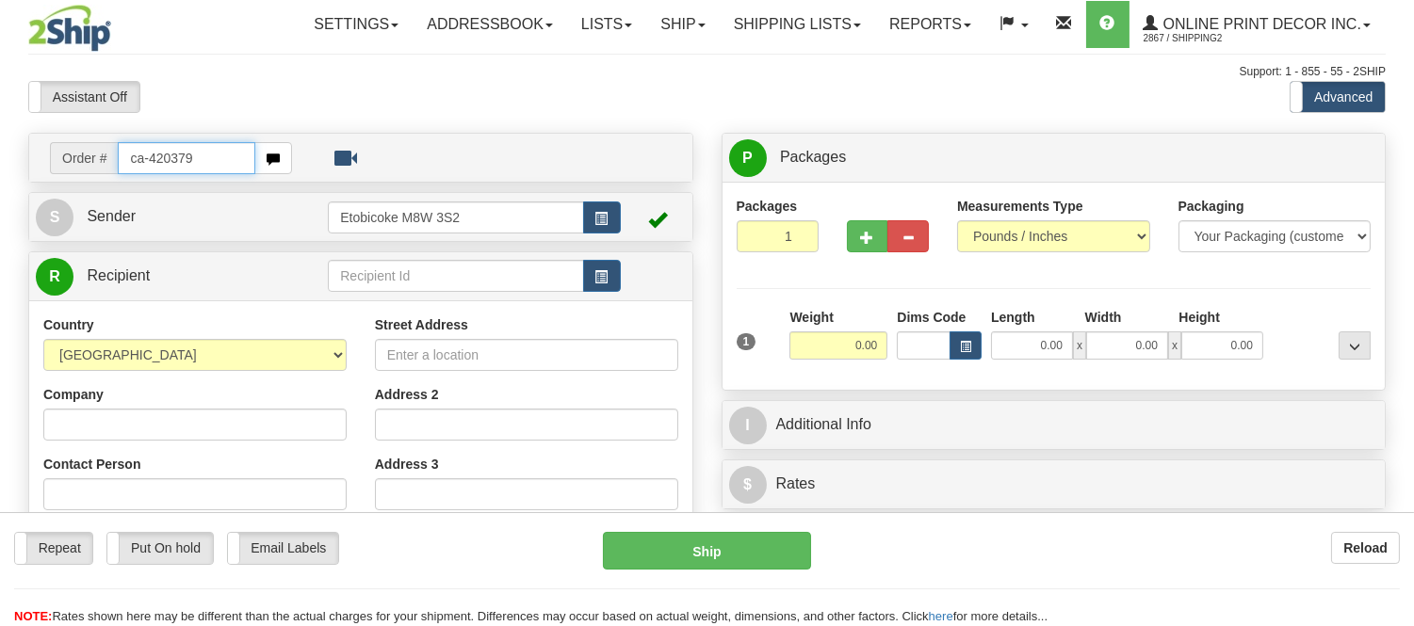
type input "ca-420379"
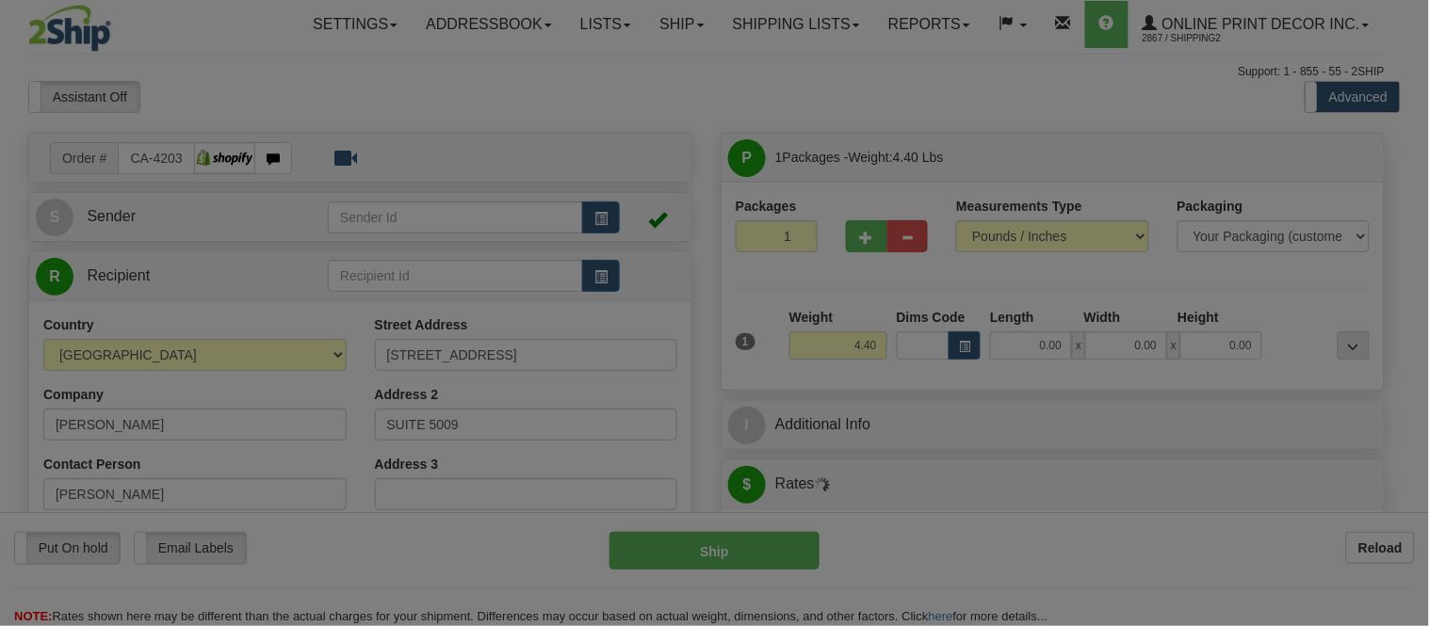
type input "[GEOGRAPHIC_DATA]"
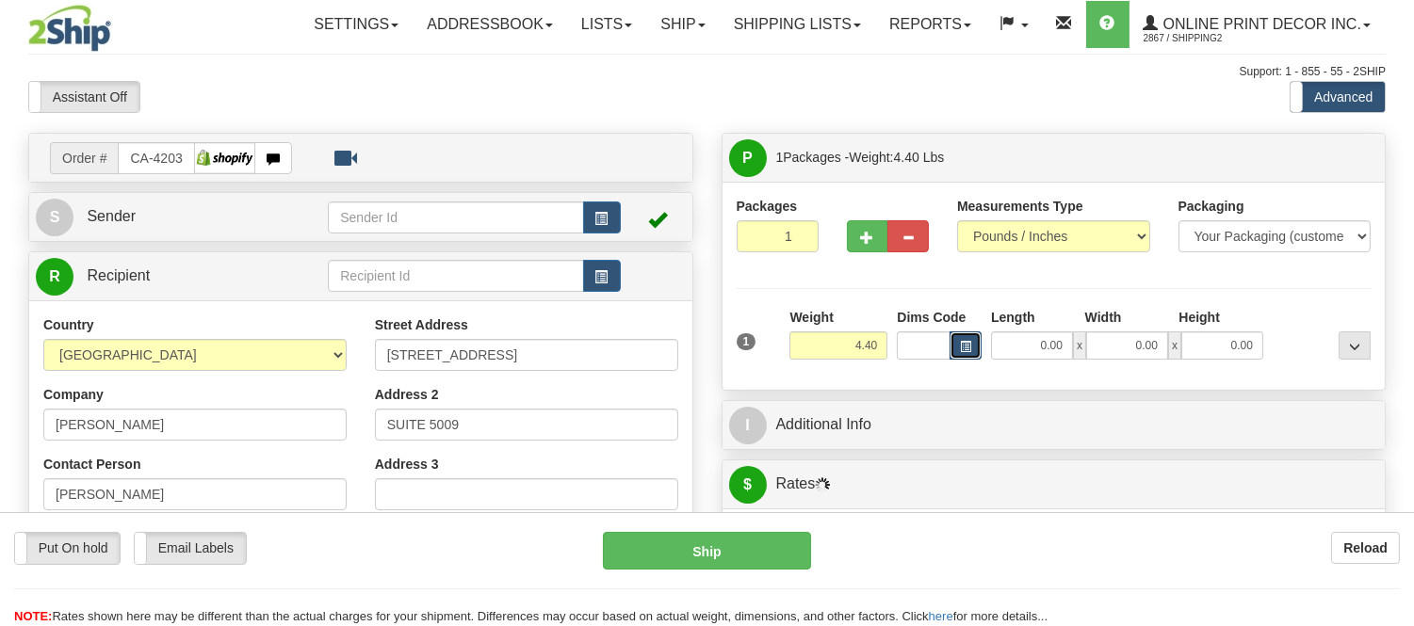
click at [963, 345] on span "button" at bounding box center [965, 347] width 11 height 10
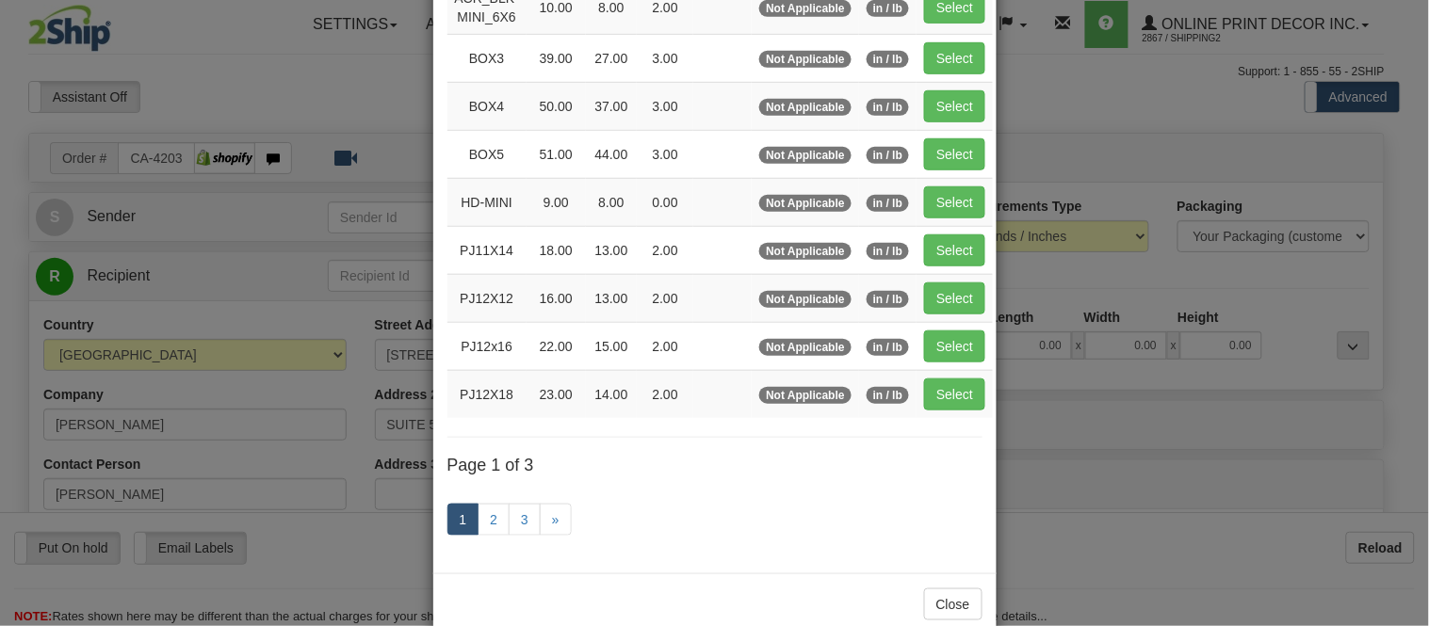
scroll to position [314, 0]
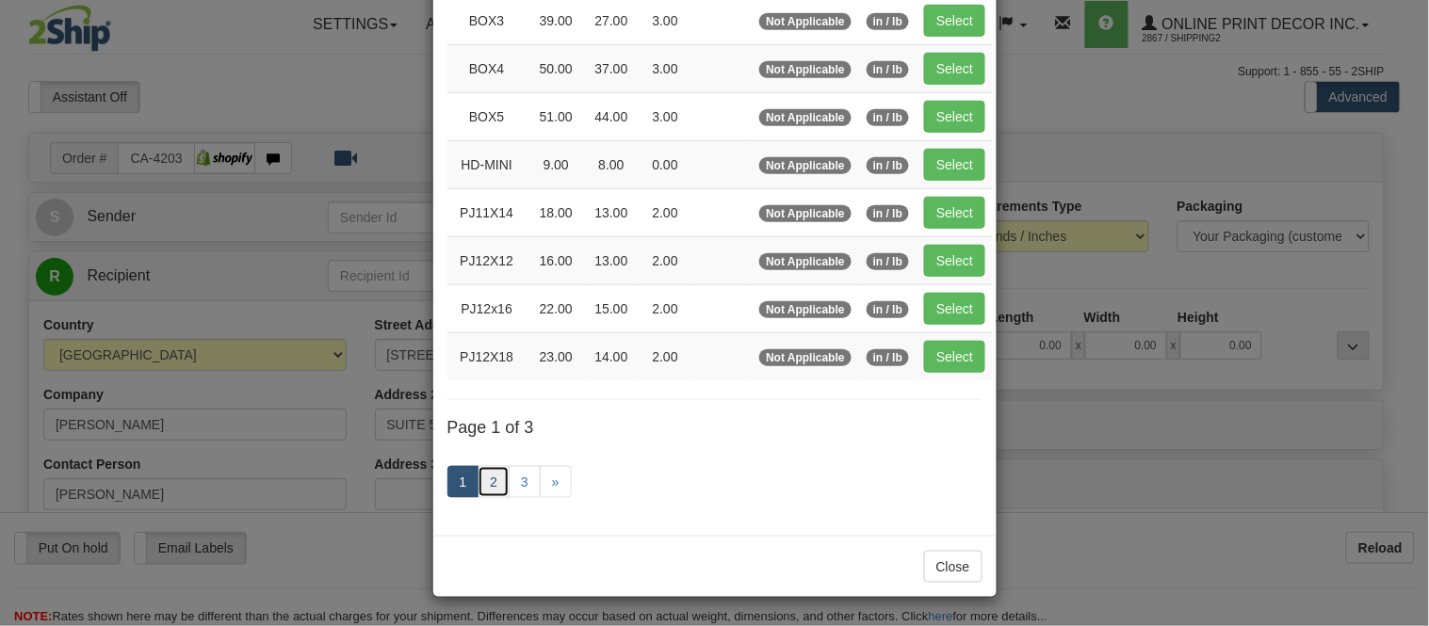
click at [487, 487] on link "2" at bounding box center [493, 482] width 32 height 32
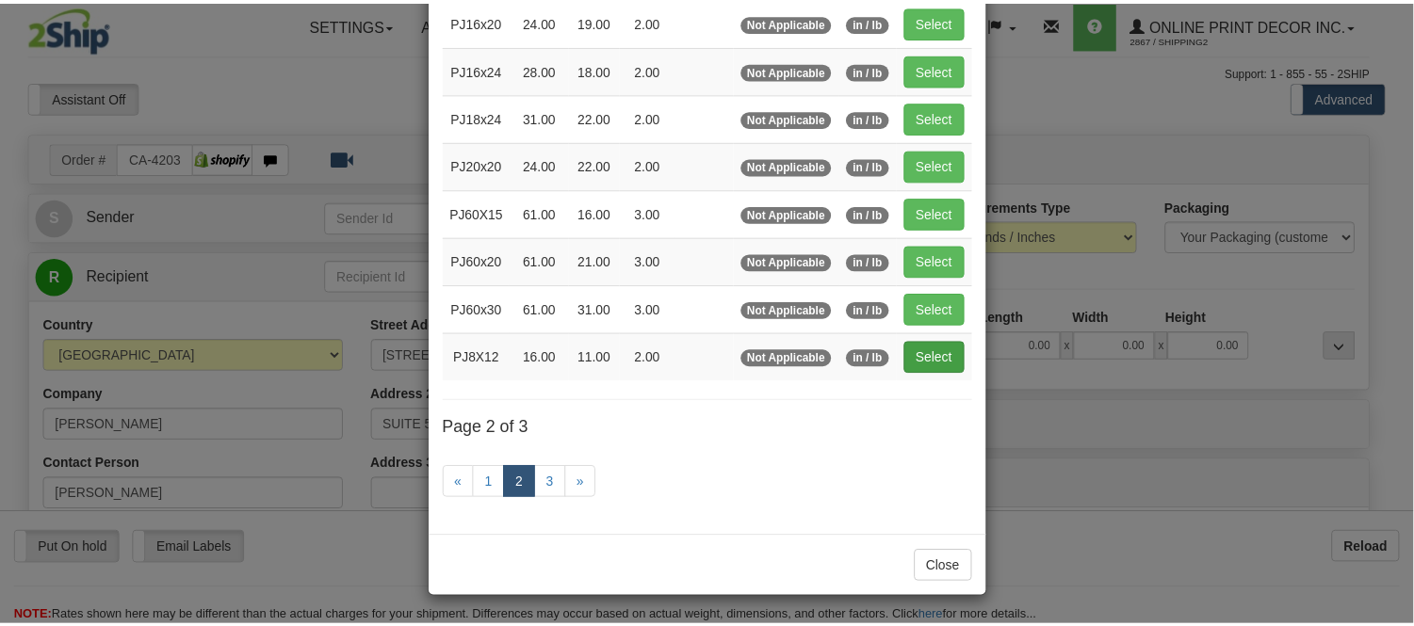
scroll to position [306, 0]
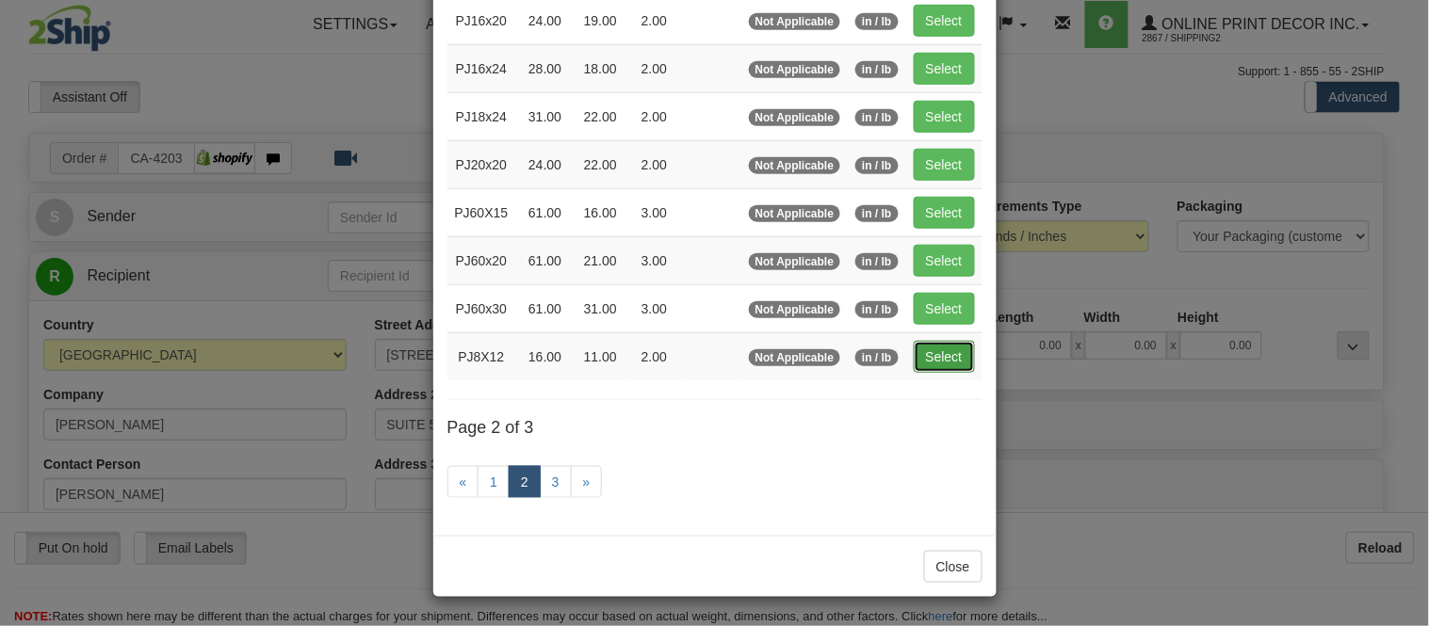
click at [963, 354] on button "Select" at bounding box center [944, 357] width 61 height 32
type input "PJ8X12"
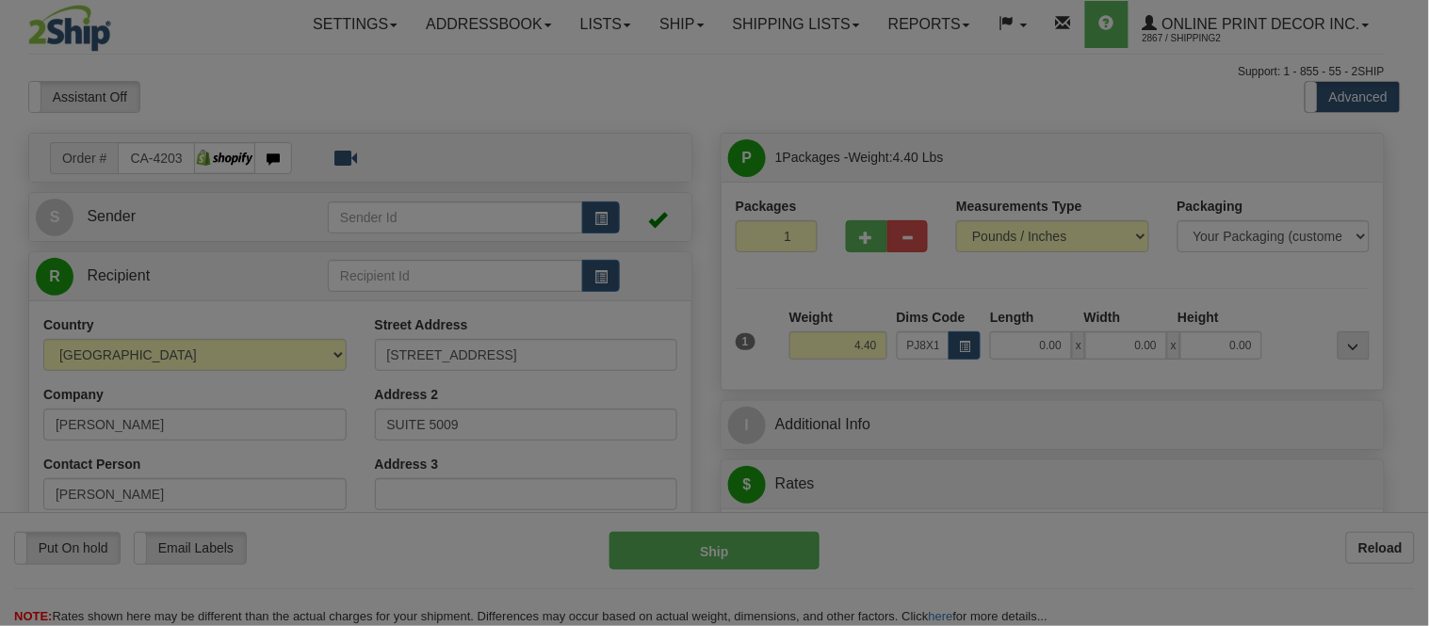
type input "16.00"
type input "11.00"
type input "2.00"
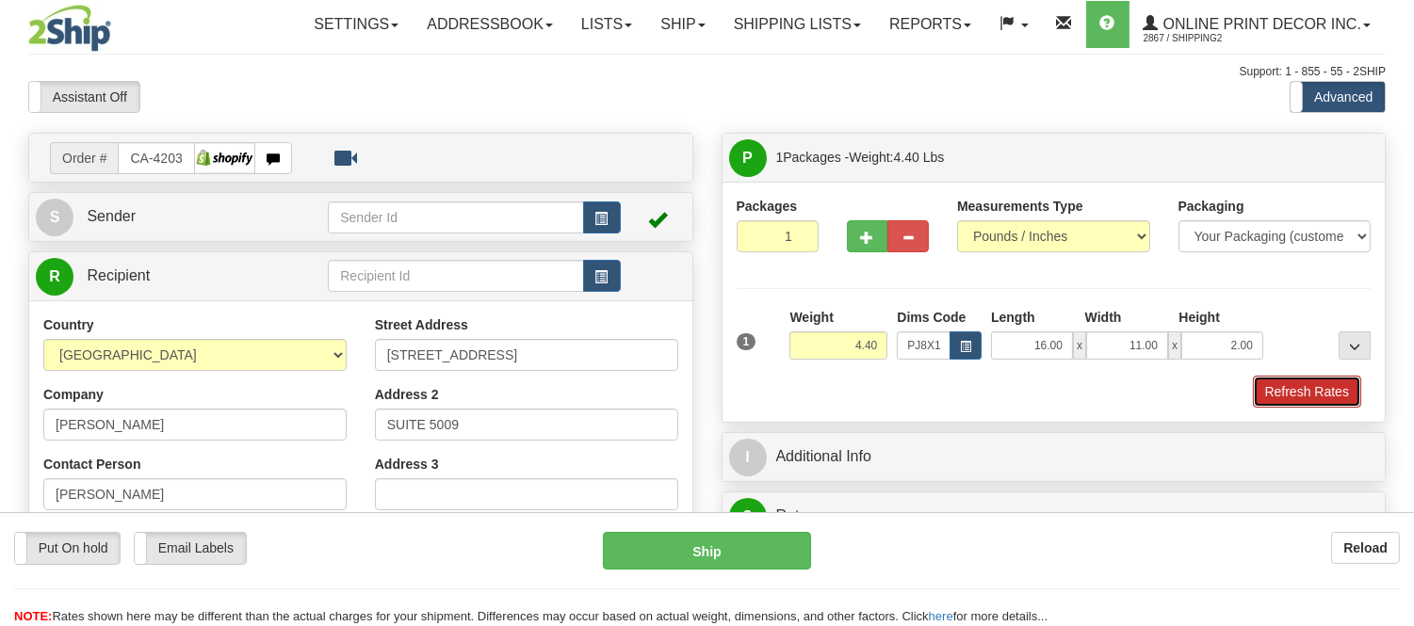
click at [1290, 399] on button "Refresh Rates" at bounding box center [1307, 392] width 108 height 32
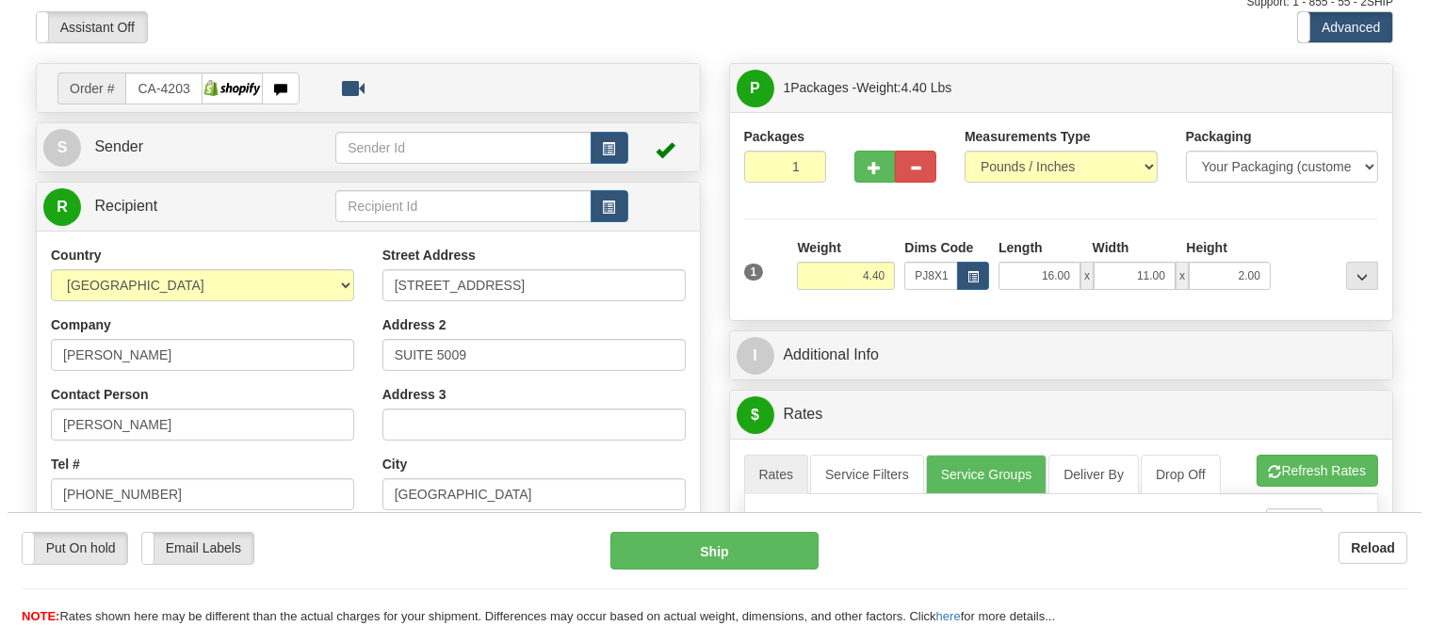
scroll to position [0, 0]
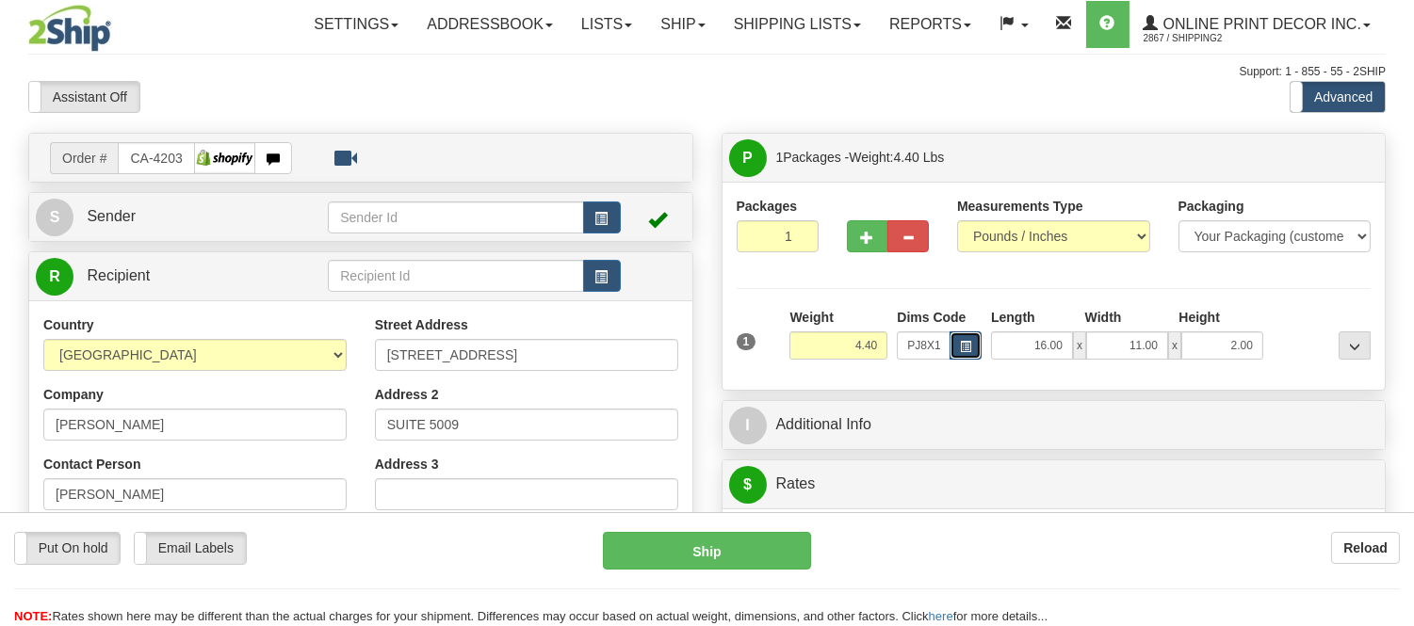
click at [961, 345] on span "button" at bounding box center [965, 347] width 11 height 10
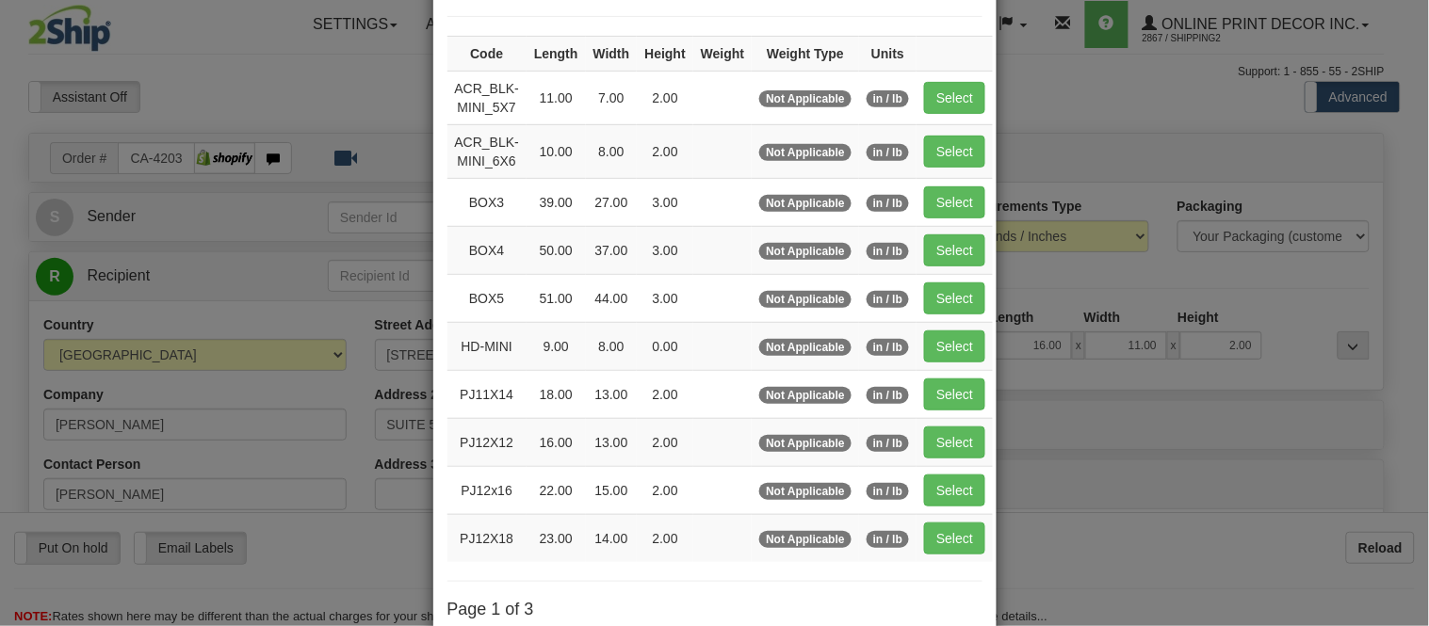
scroll to position [314, 0]
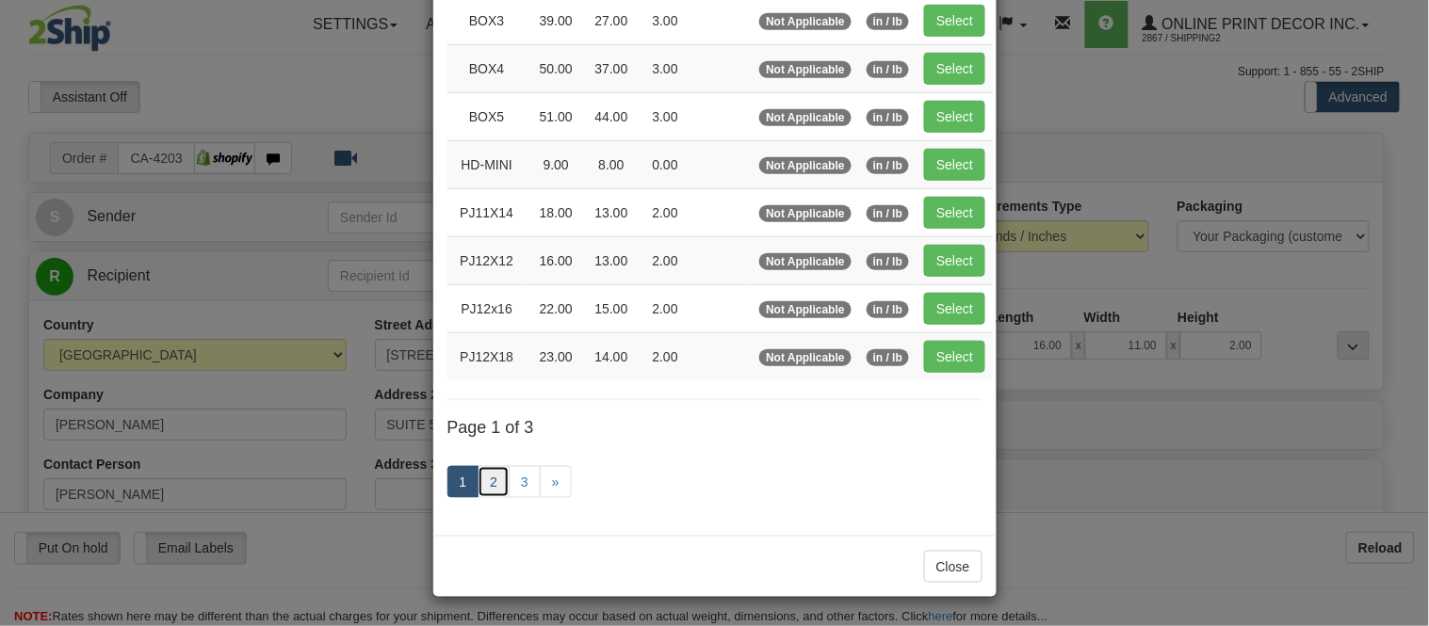
click at [483, 486] on link "2" at bounding box center [493, 482] width 32 height 32
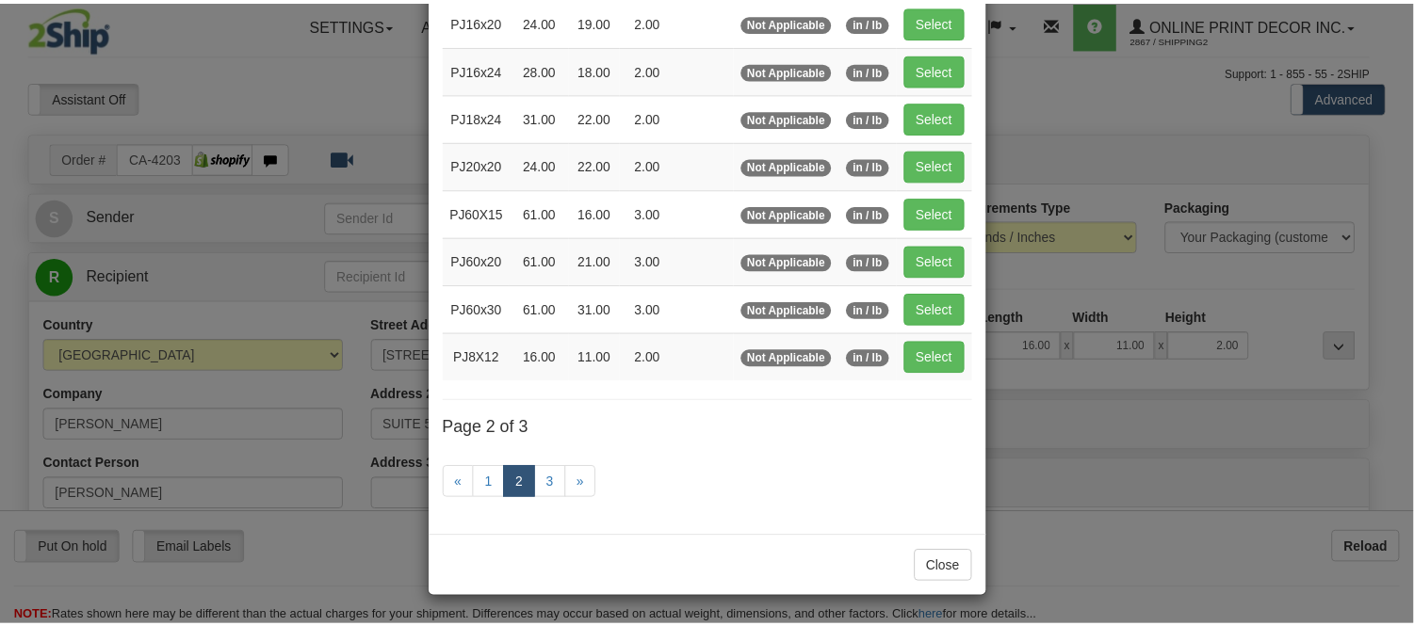
scroll to position [306, 0]
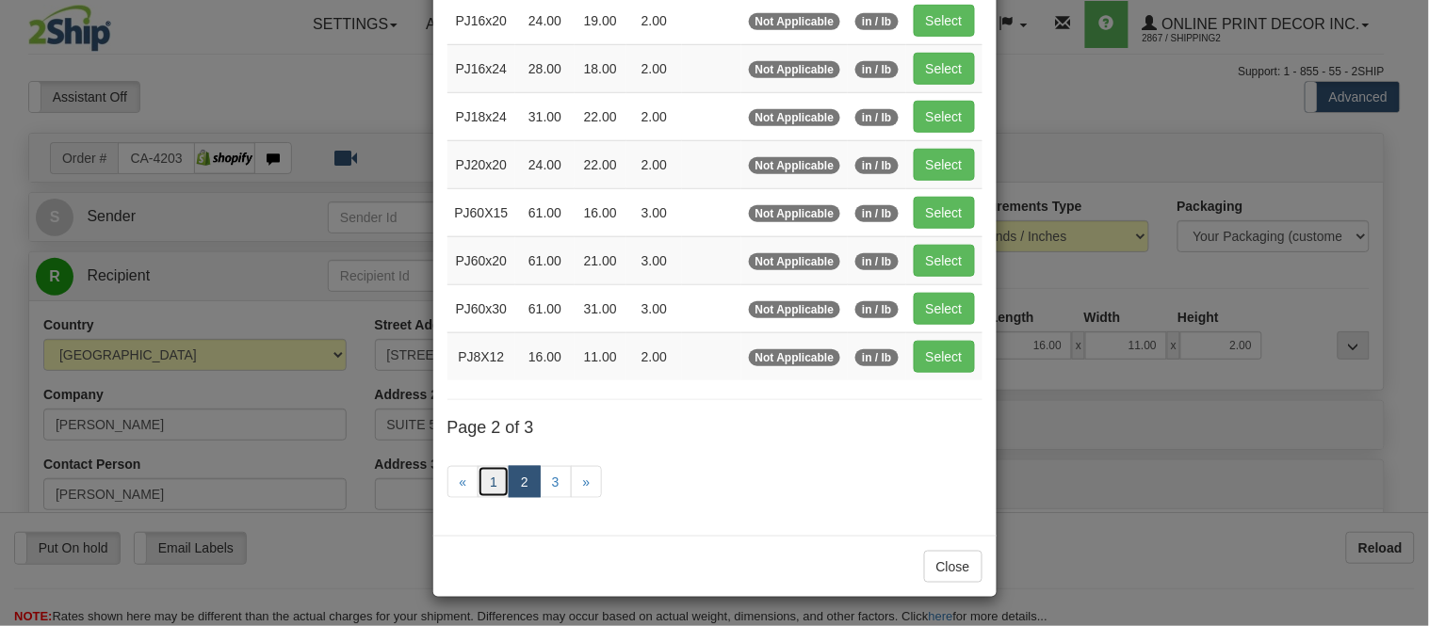
click at [484, 482] on link "1" at bounding box center [493, 482] width 32 height 32
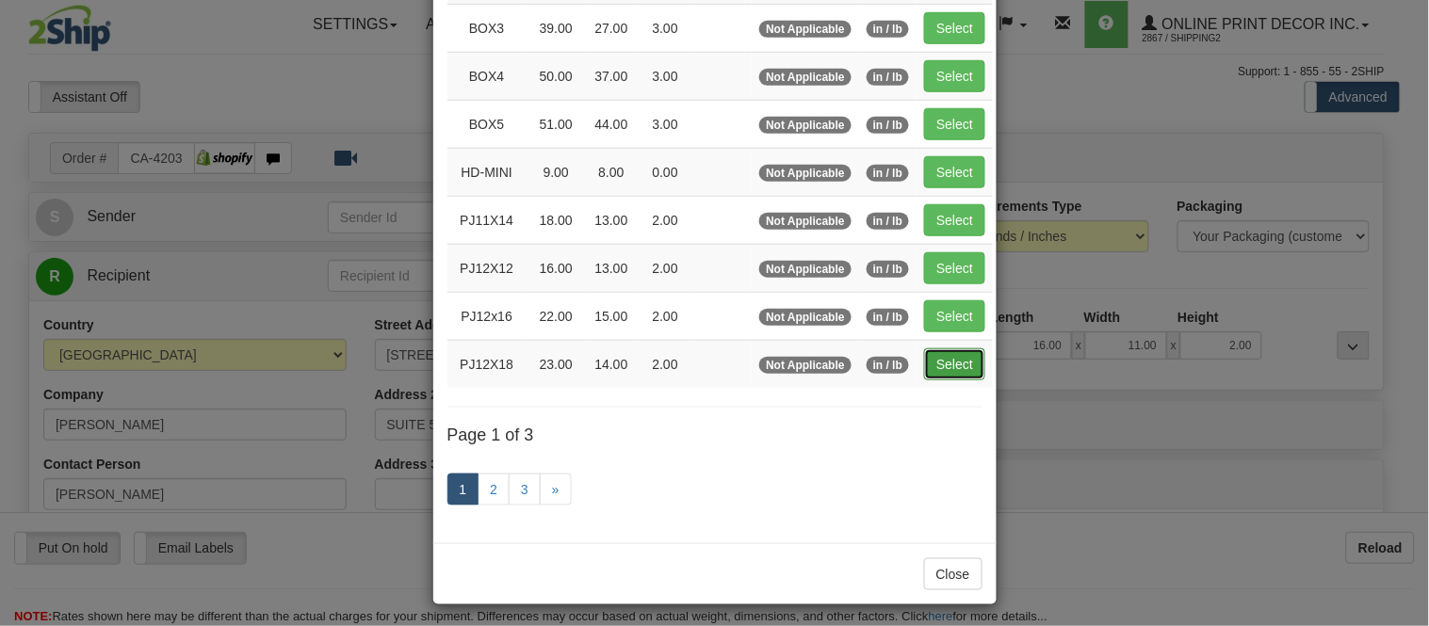
click at [931, 364] on button "Select" at bounding box center [954, 364] width 61 height 32
type input "PJ12X18"
type input "23.00"
type input "14.00"
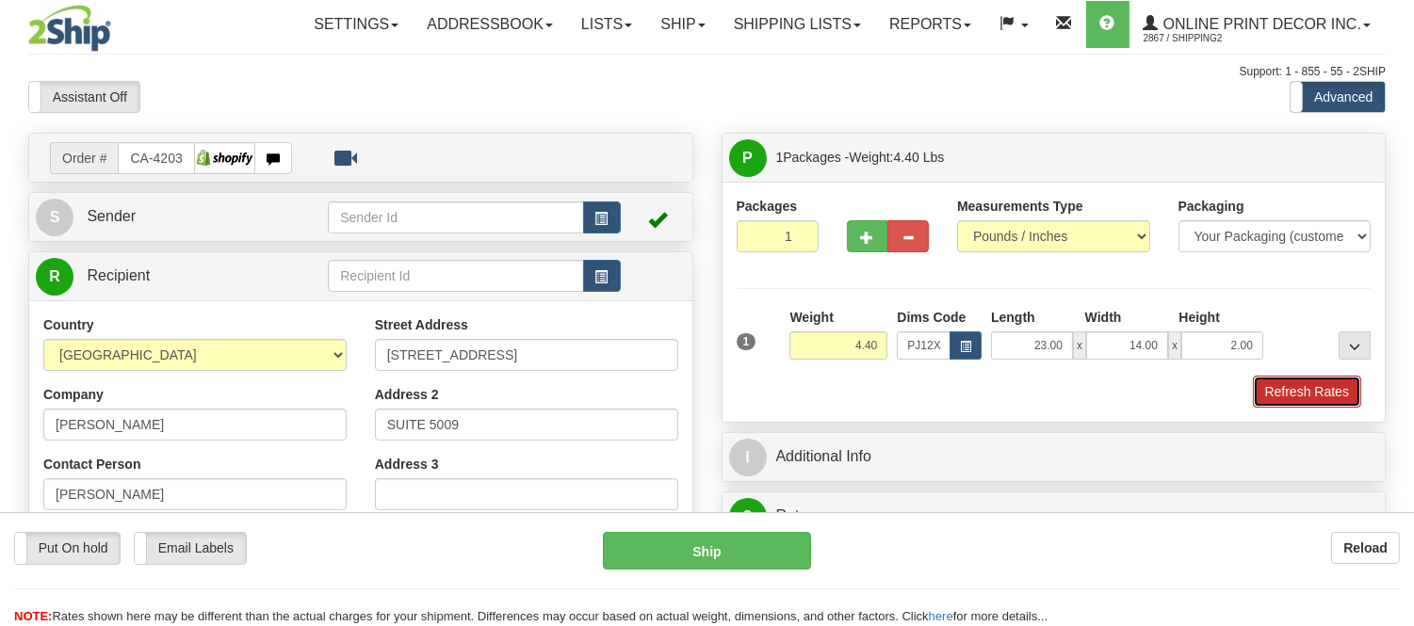
click at [1301, 393] on button "Refresh Rates" at bounding box center [1307, 392] width 108 height 32
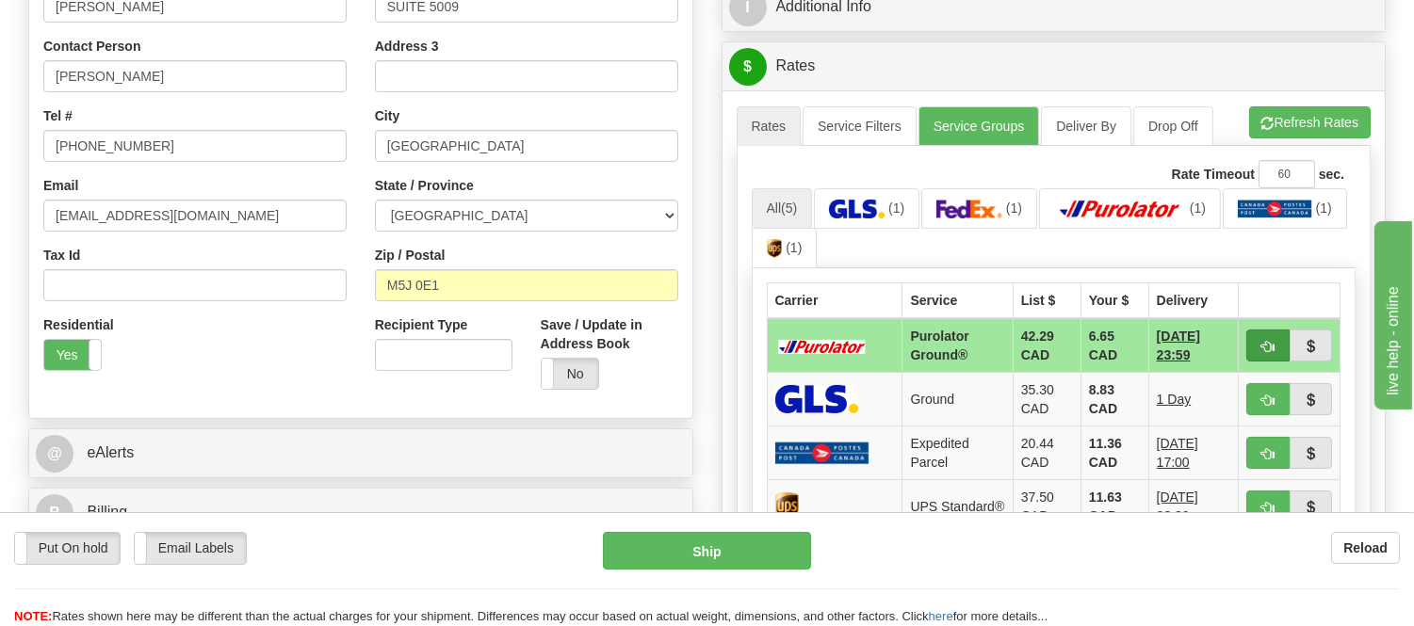
scroll to position [0, 0]
click at [1261, 346] on span "button" at bounding box center [1267, 347] width 13 height 12
type input "260"
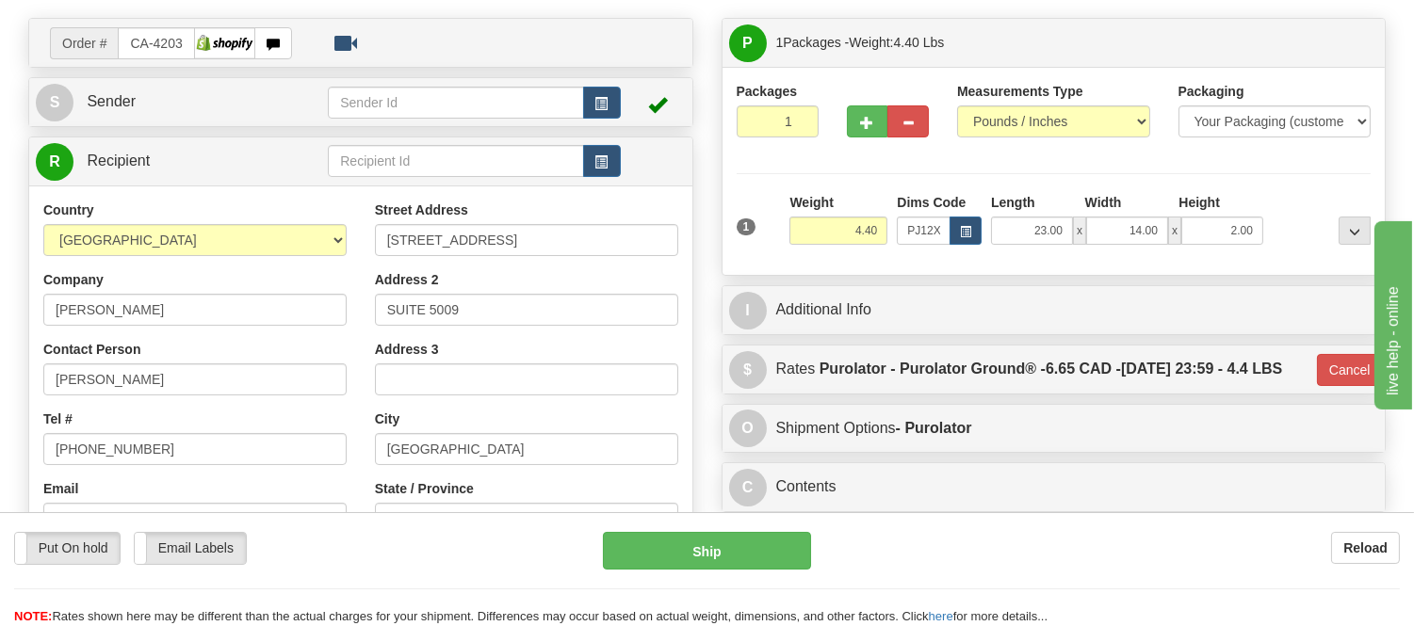
scroll to position [105, 0]
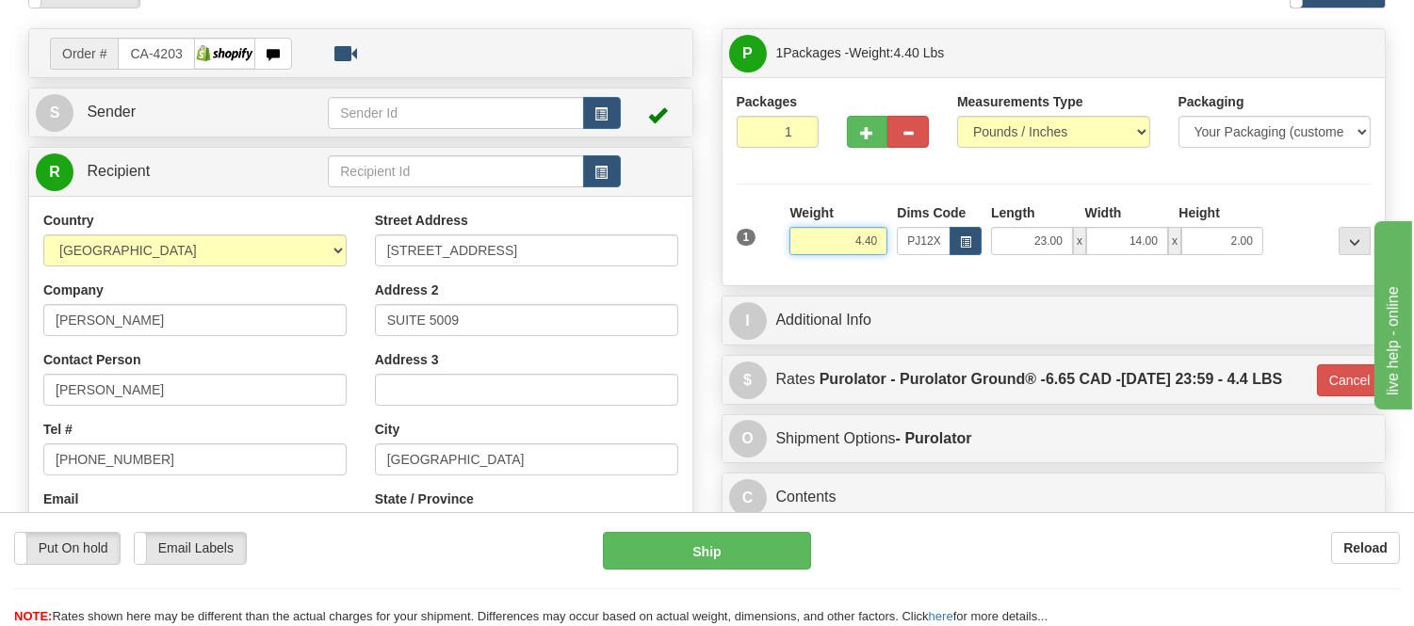
drag, startPoint x: 882, startPoint y: 239, endPoint x: 772, endPoint y: 232, distance: 110.4
click at [772, 232] on div "1 Weight 4.40 Dims Code x x" at bounding box center [1054, 236] width 644 height 67
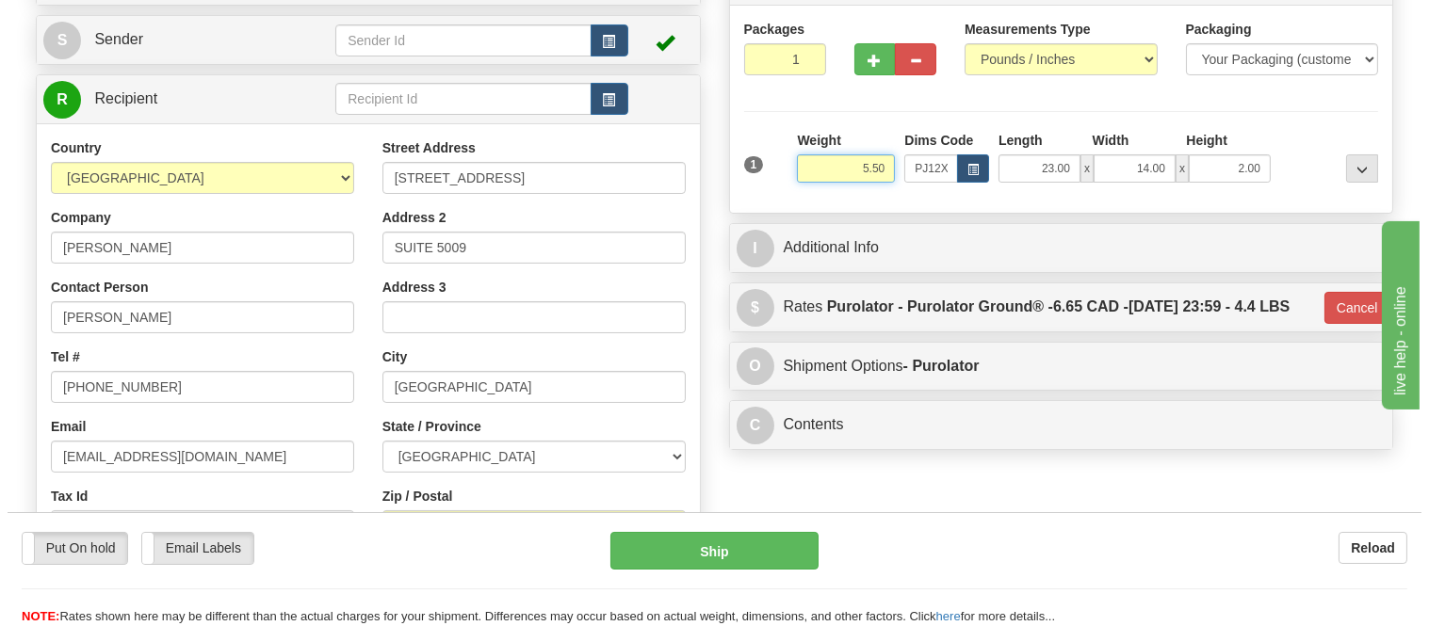
scroll to position [314, 0]
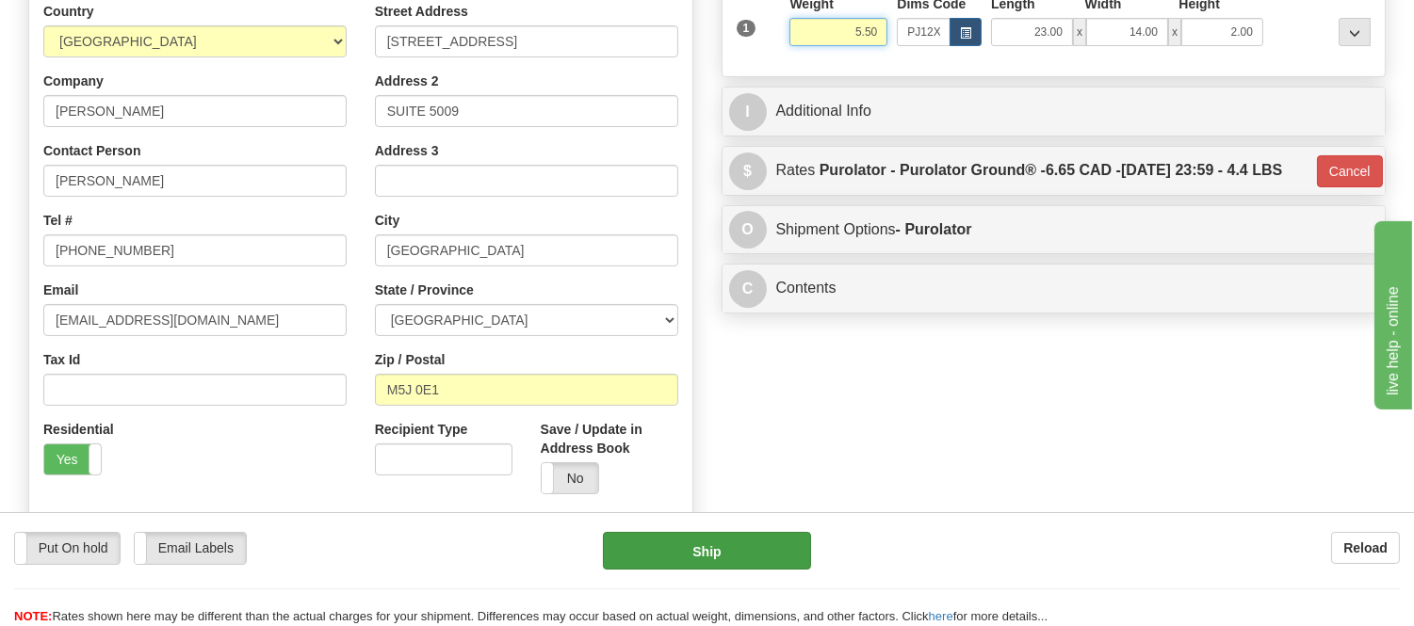
type input "5.50"
type input "260"
click at [769, 543] on button "Ship" at bounding box center [706, 551] width 207 height 38
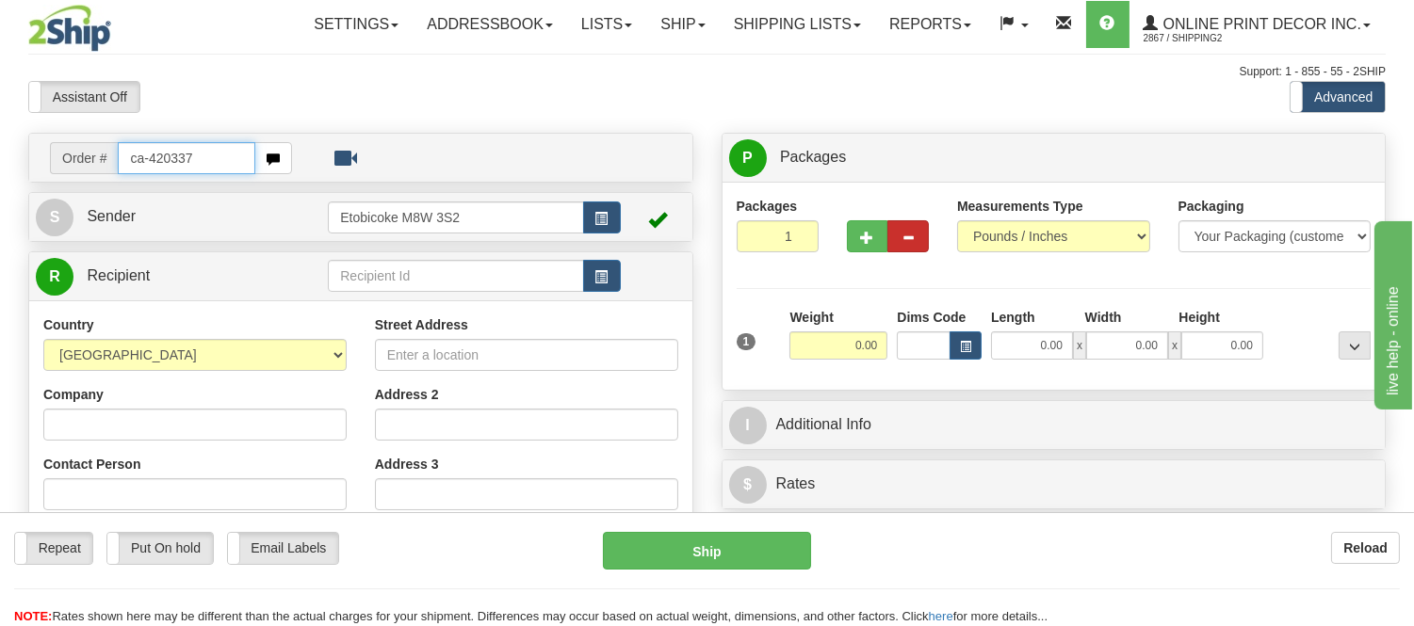
type input "ca-420337"
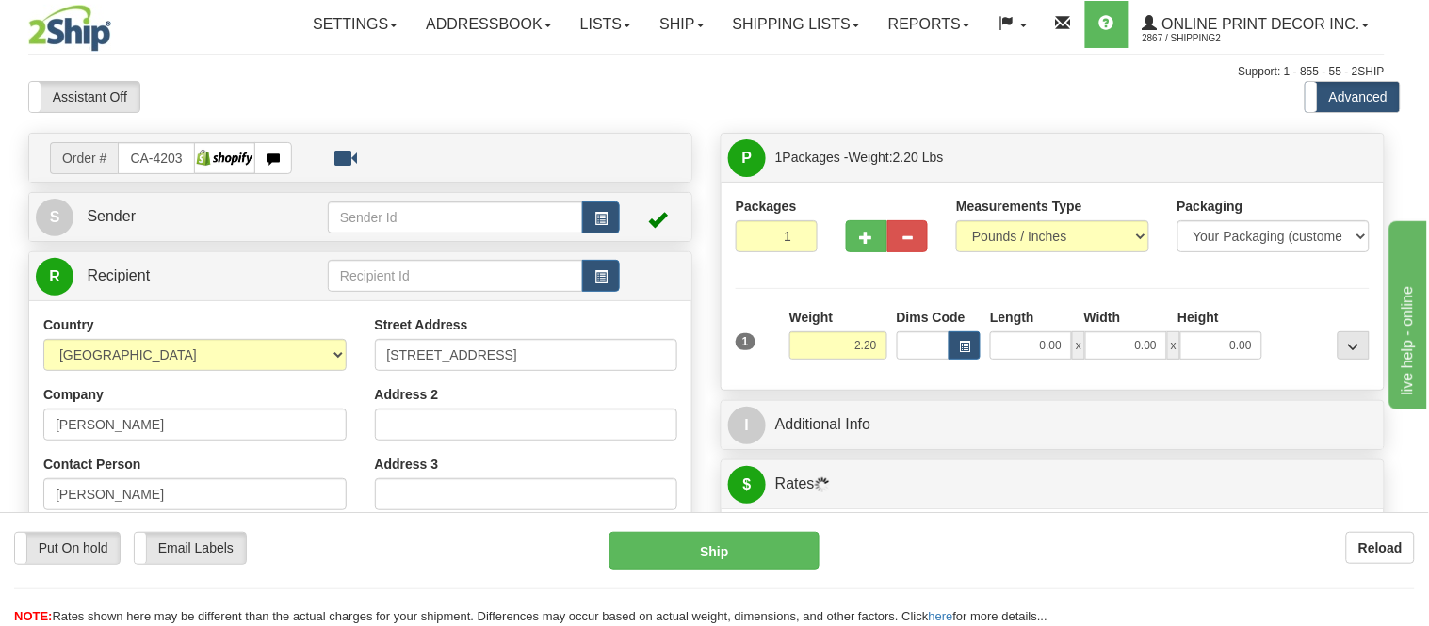
type input "[GEOGRAPHIC_DATA]"
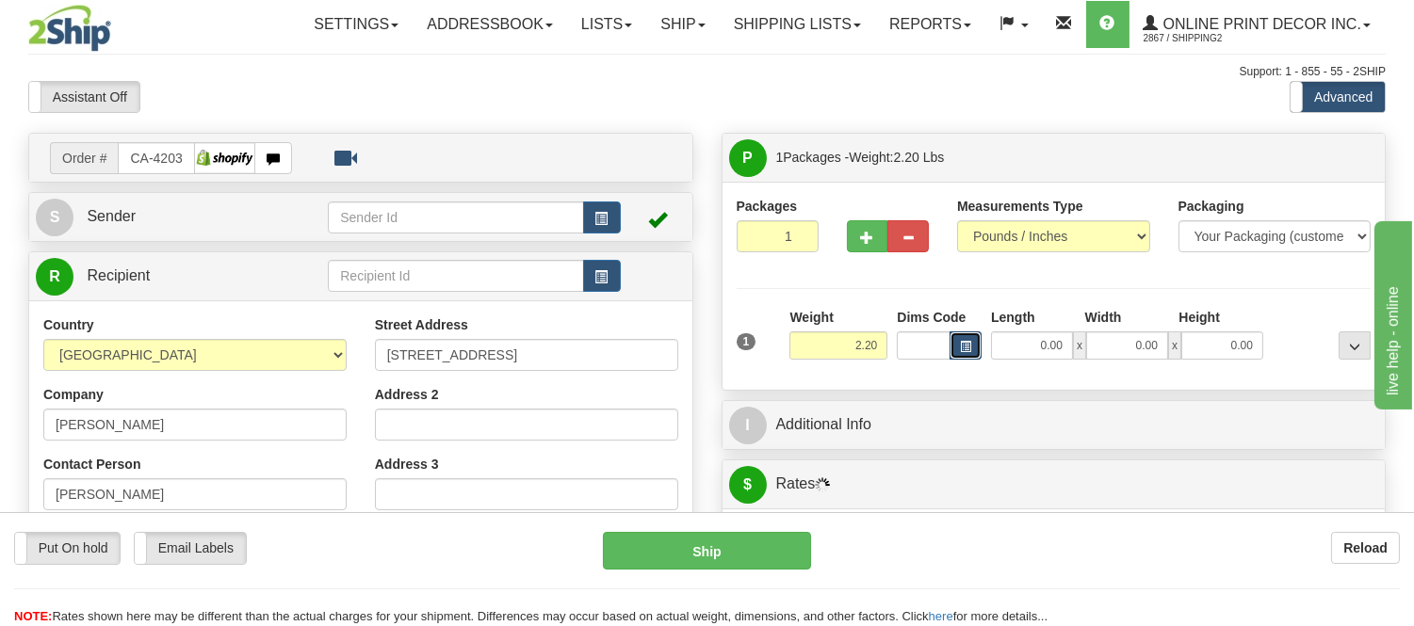
click at [967, 344] on span "button" at bounding box center [965, 347] width 11 height 10
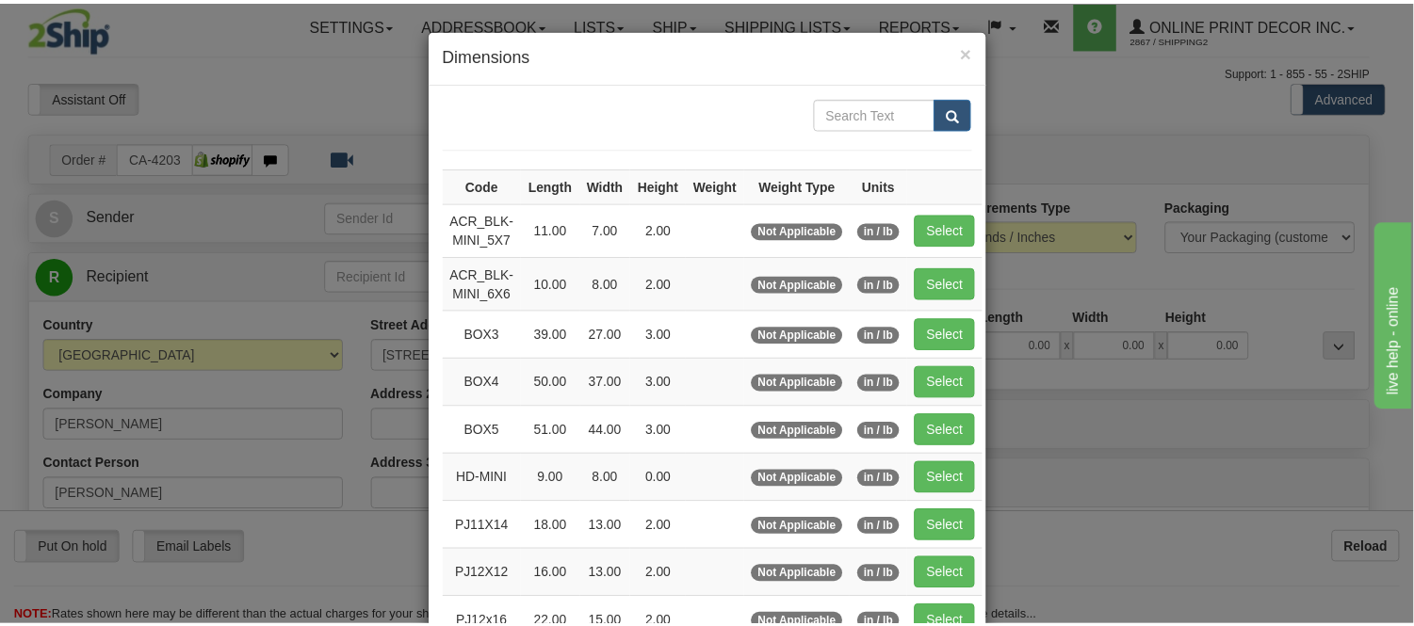
scroll to position [209, 0]
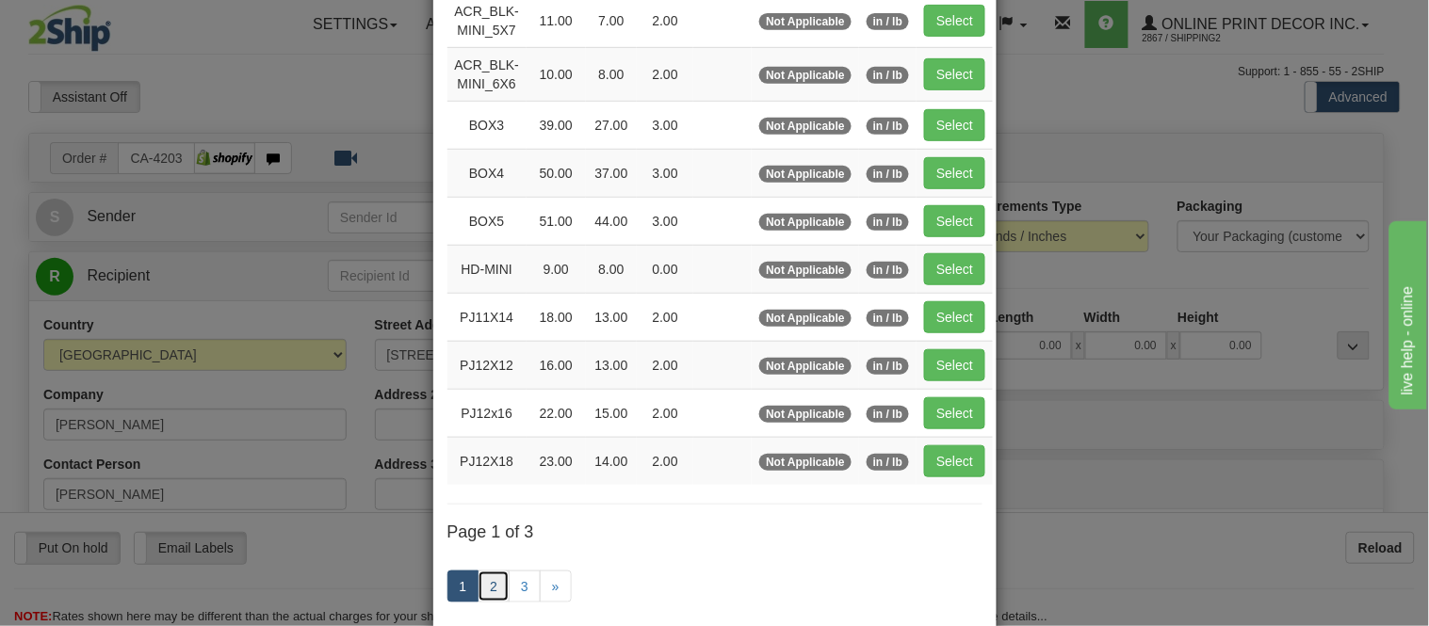
click at [477, 582] on link "2" at bounding box center [493, 587] width 32 height 32
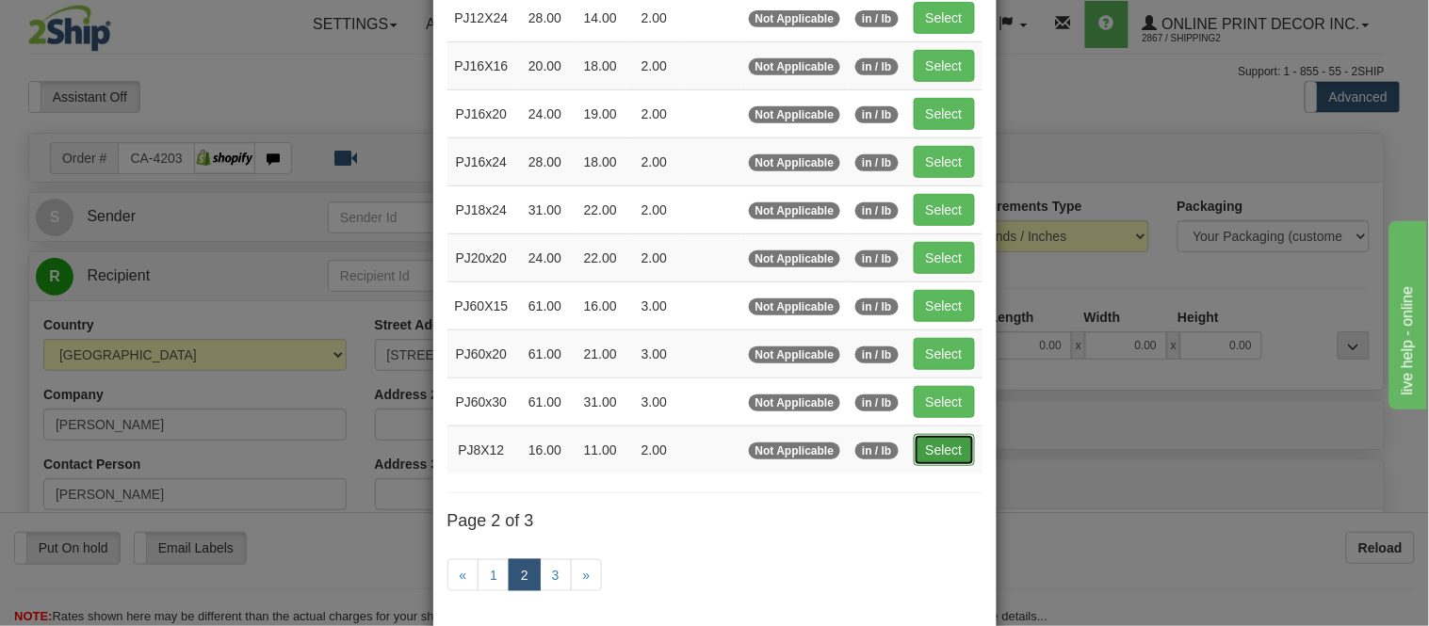
click at [914, 446] on button "Select" at bounding box center [944, 450] width 61 height 32
type input "PJ8X12"
type input "16.00"
type input "11.00"
type input "2.00"
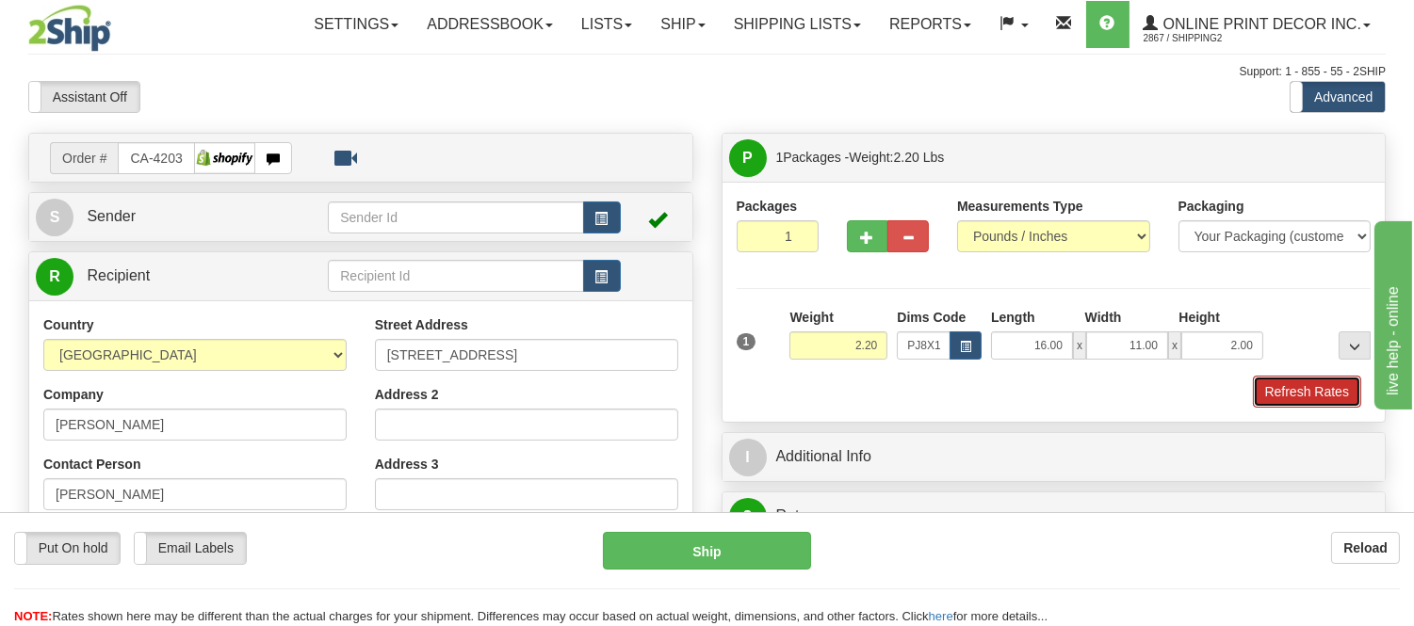
click at [1301, 382] on button "Refresh Rates" at bounding box center [1307, 392] width 108 height 32
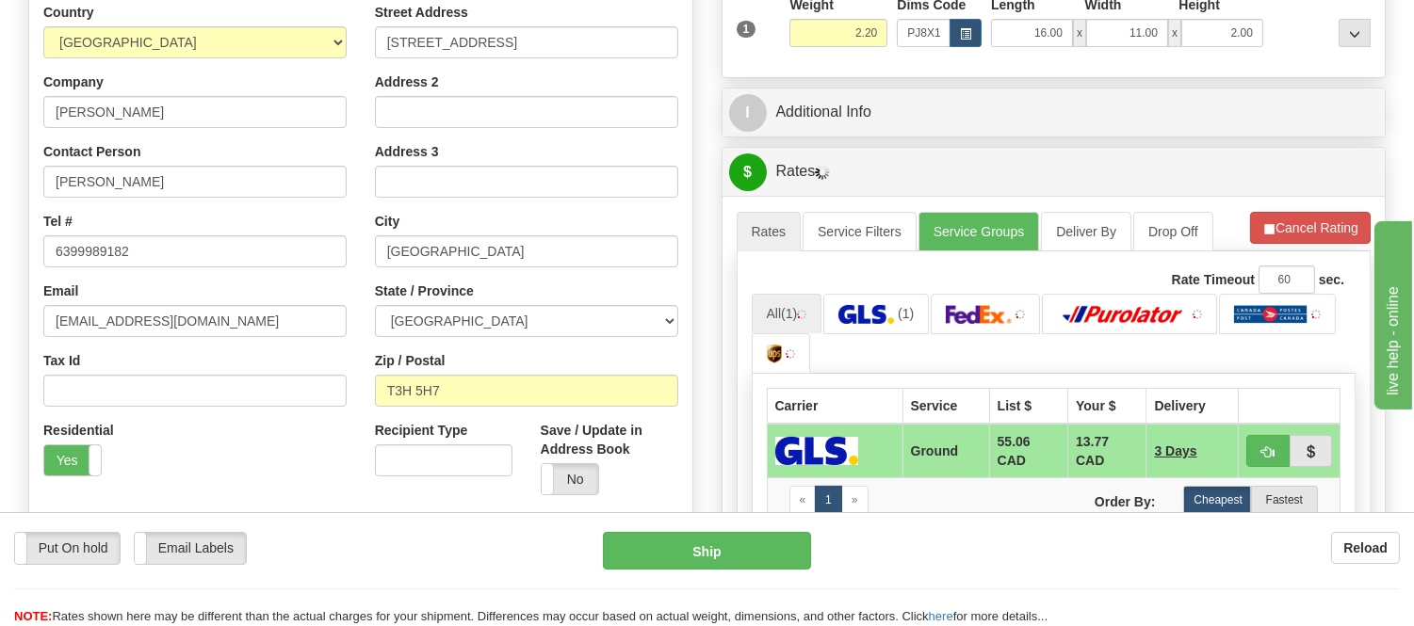
scroll to position [314, 0]
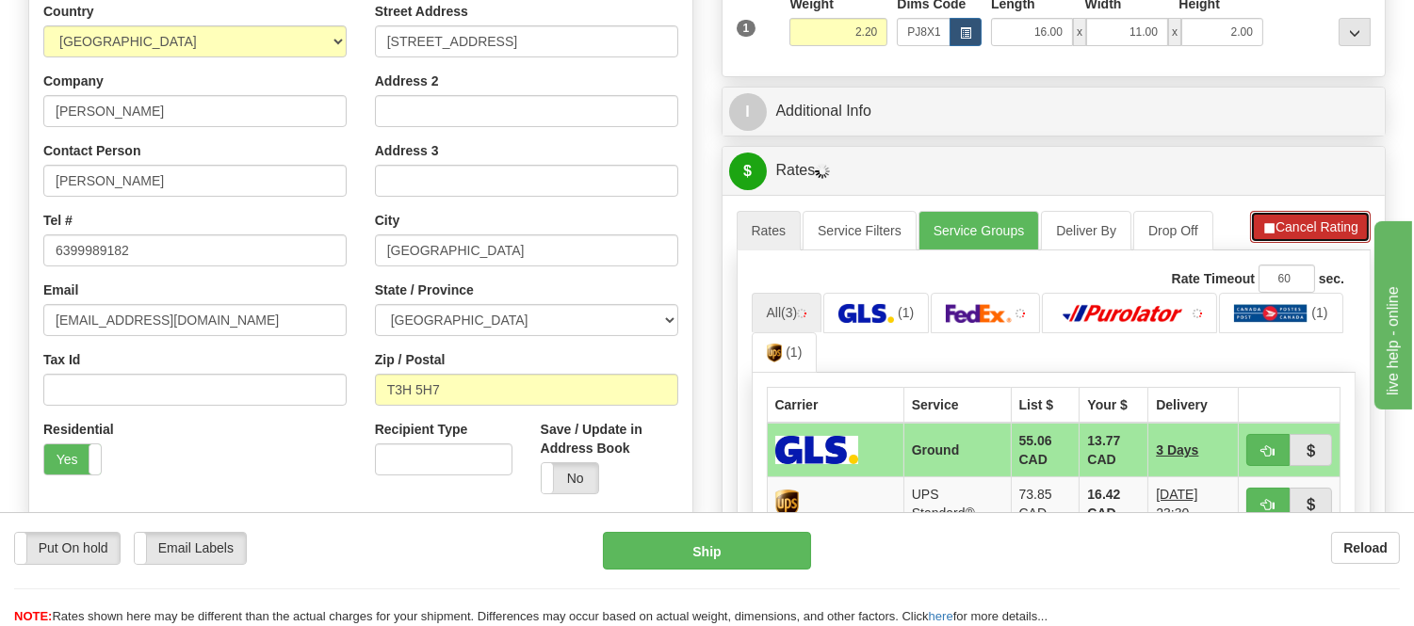
click at [1292, 234] on button "Cancel Rating" at bounding box center [1310, 227] width 121 height 32
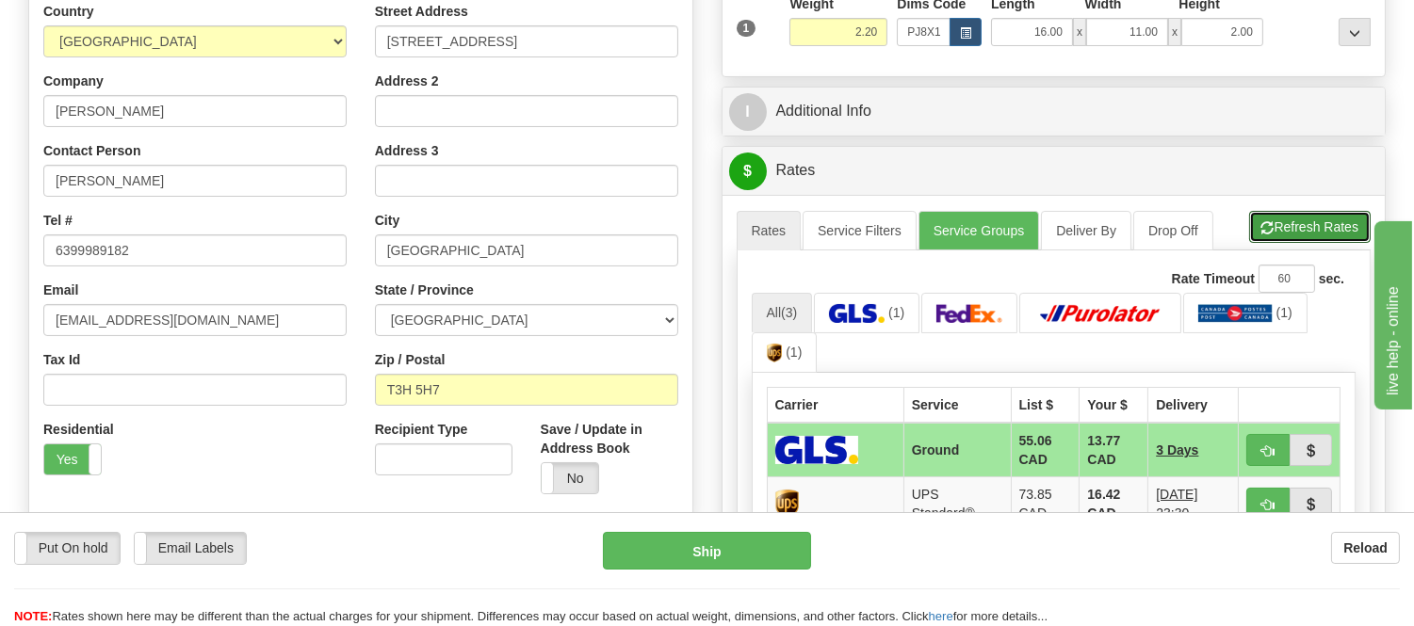
click at [1292, 234] on button "Refresh Rates" at bounding box center [1309, 227] width 121 height 32
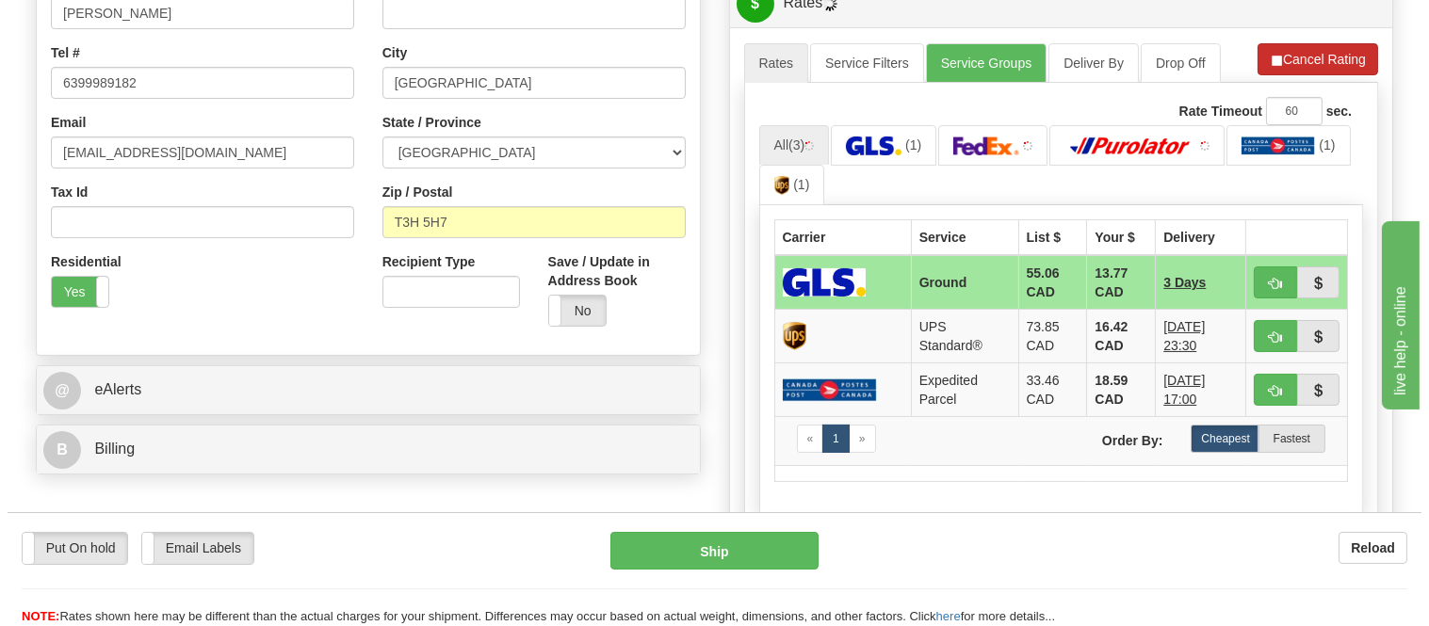
scroll to position [523, 0]
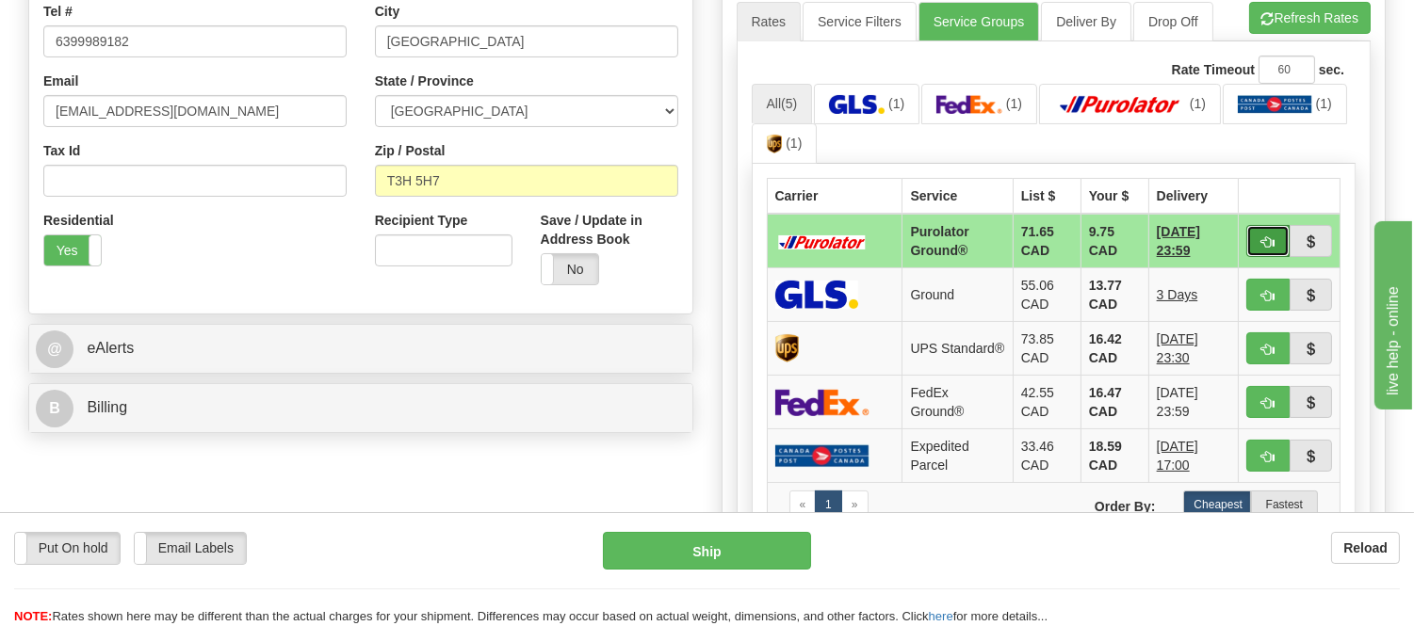
click at [1268, 236] on span "button" at bounding box center [1267, 242] width 13 height 12
type input "260"
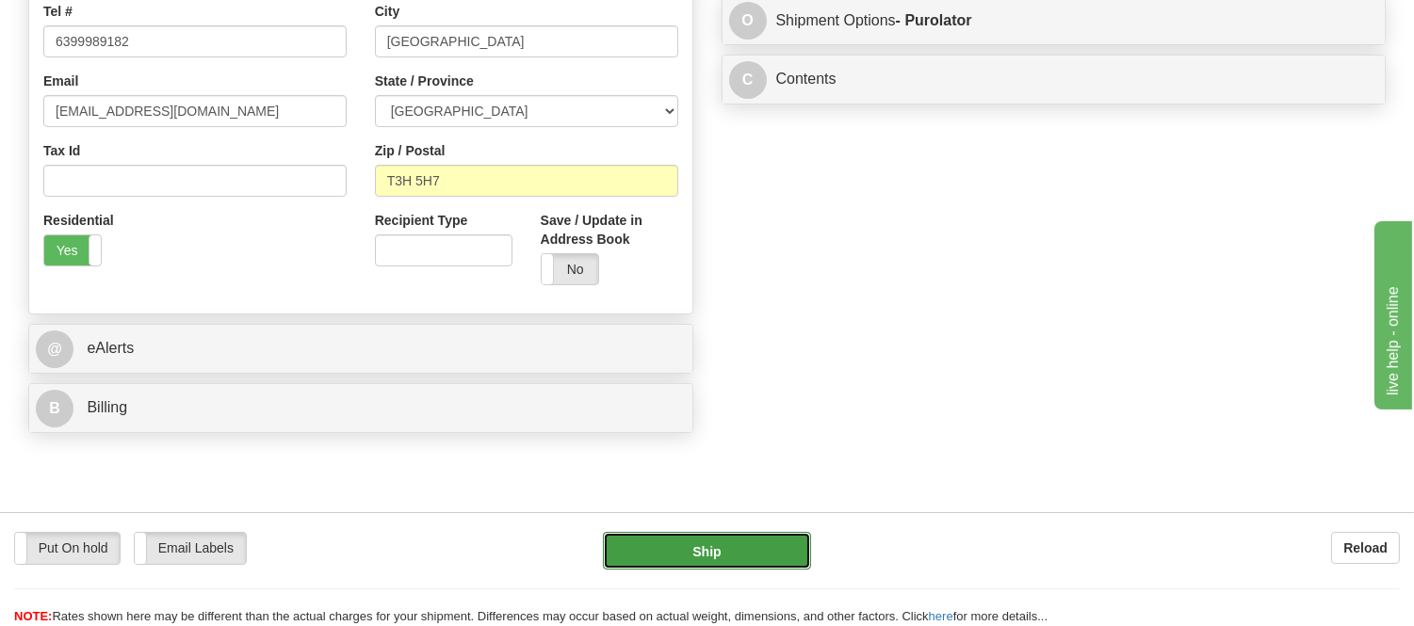
click at [758, 553] on button "Ship" at bounding box center [706, 551] width 207 height 38
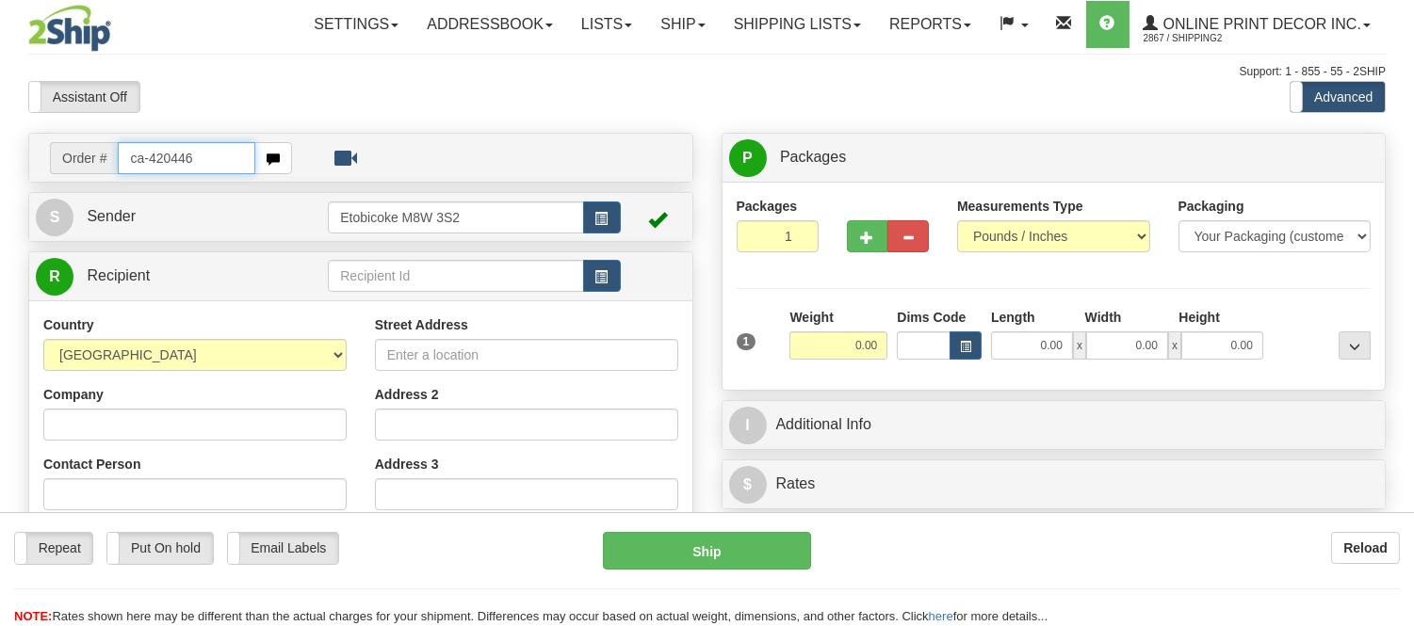
type input "ca-420446"
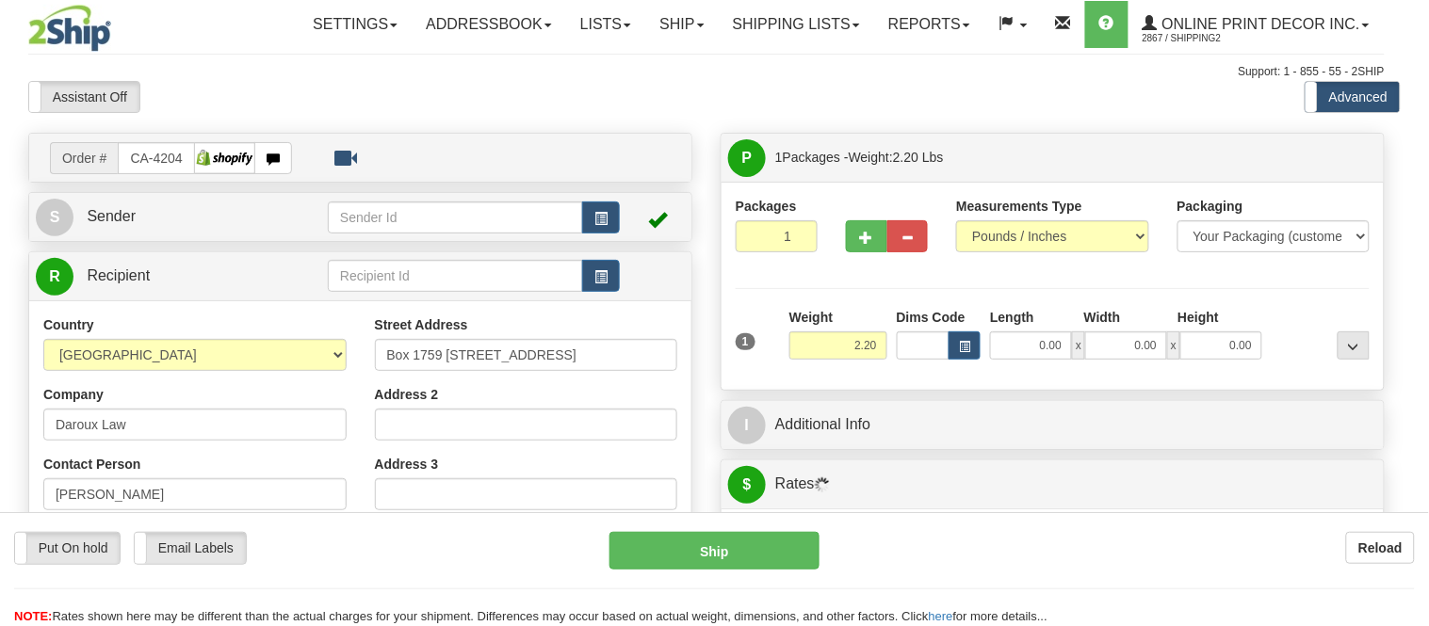
type input "ROSSLAND"
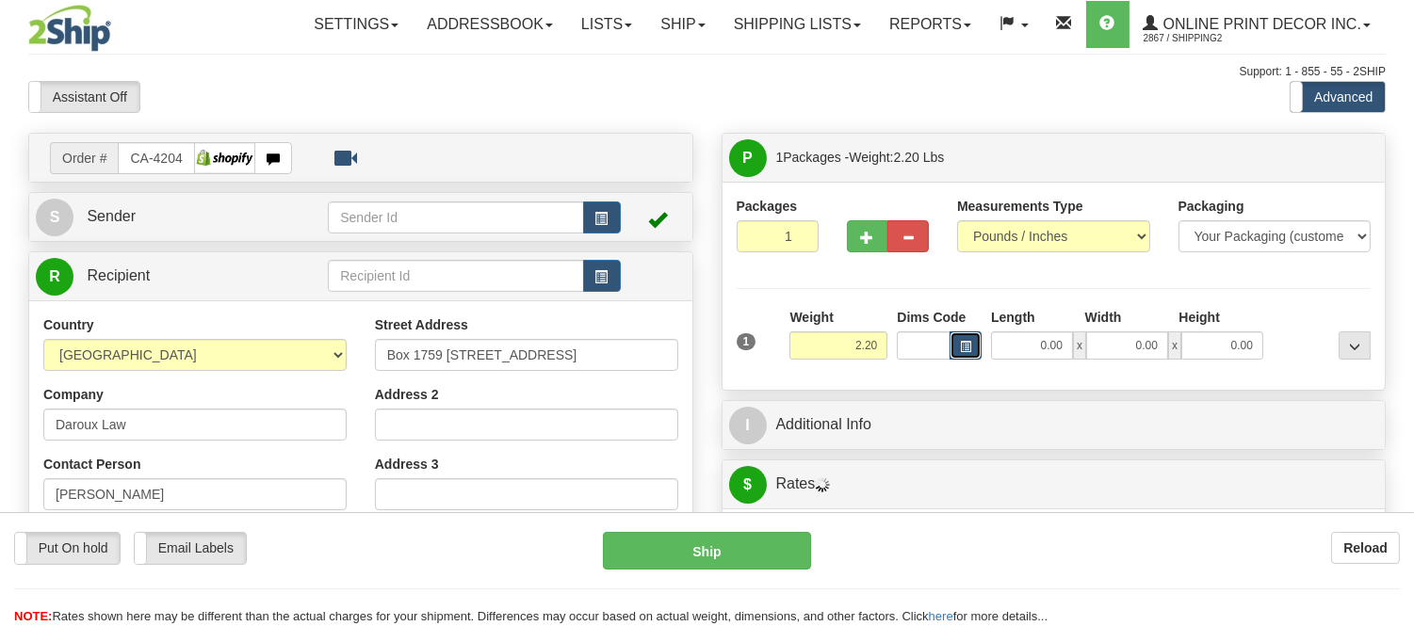
click at [961, 343] on span "button" at bounding box center [965, 347] width 11 height 10
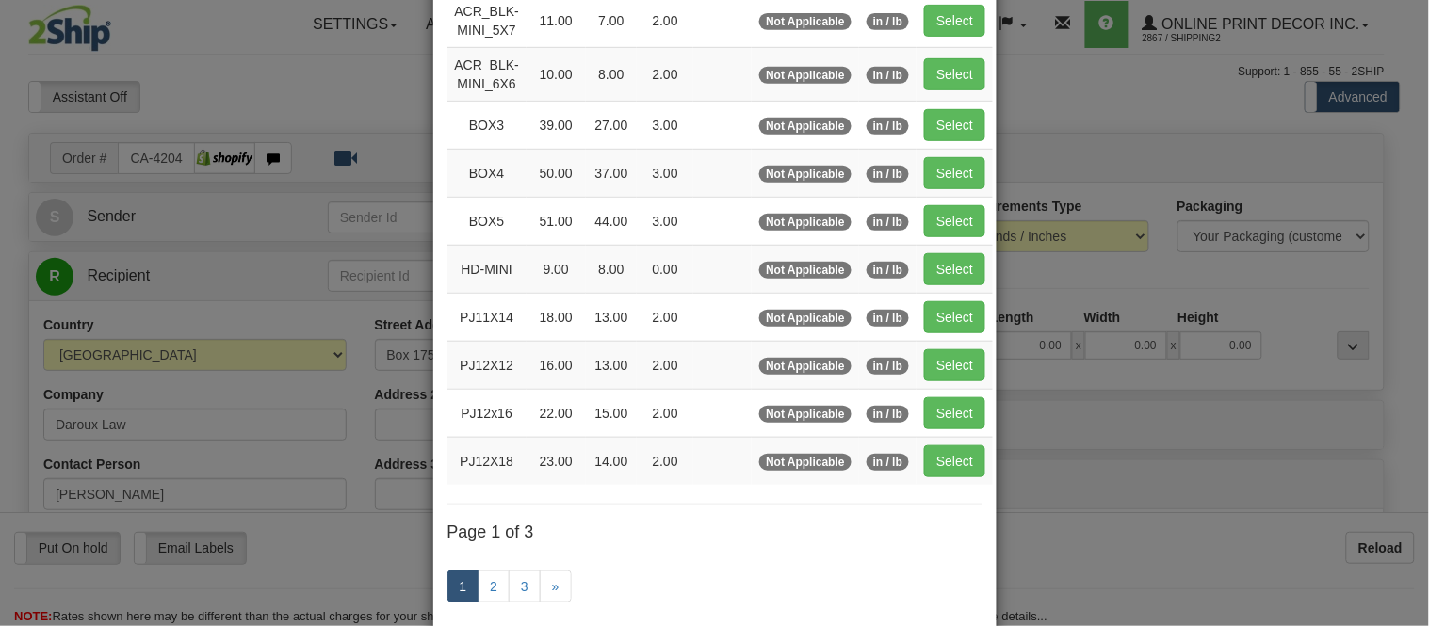
scroll to position [314, 0]
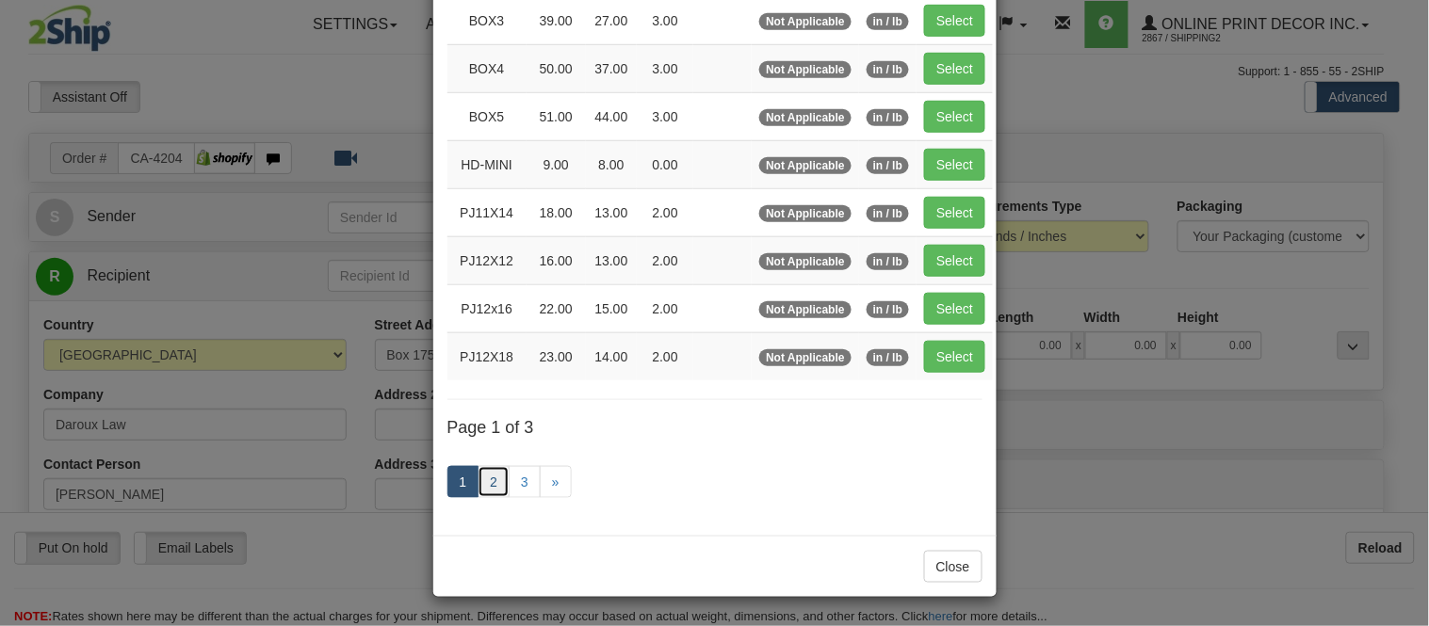
click at [494, 480] on link "2" at bounding box center [493, 482] width 32 height 32
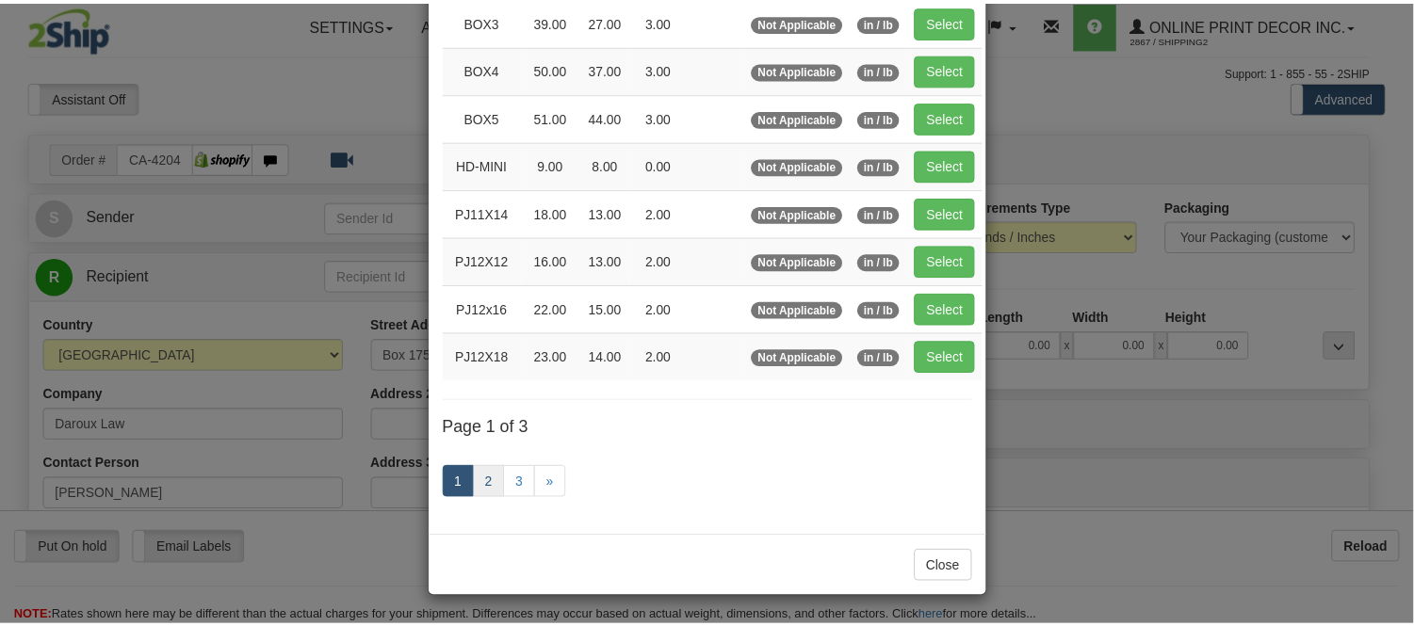
scroll to position [306, 0]
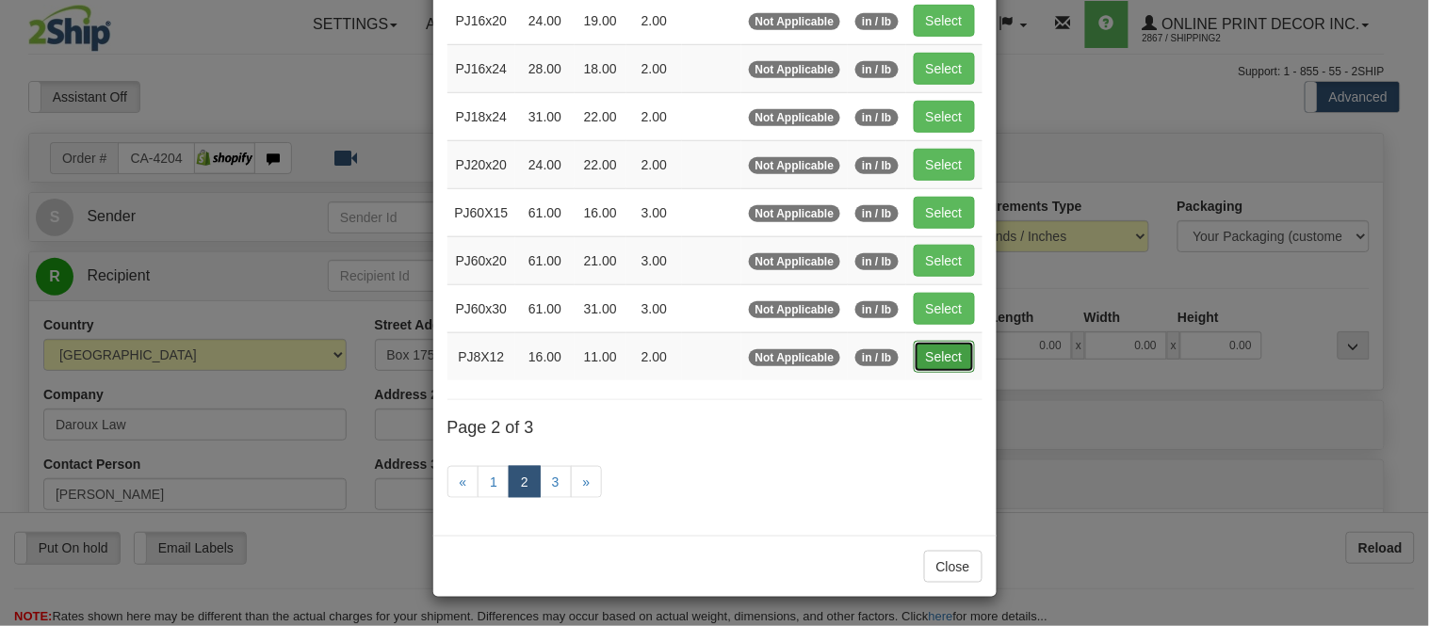
click at [920, 359] on button "Select" at bounding box center [944, 357] width 61 height 32
type input "PJ8X12"
type input "16.00"
type input "11.00"
type input "2.00"
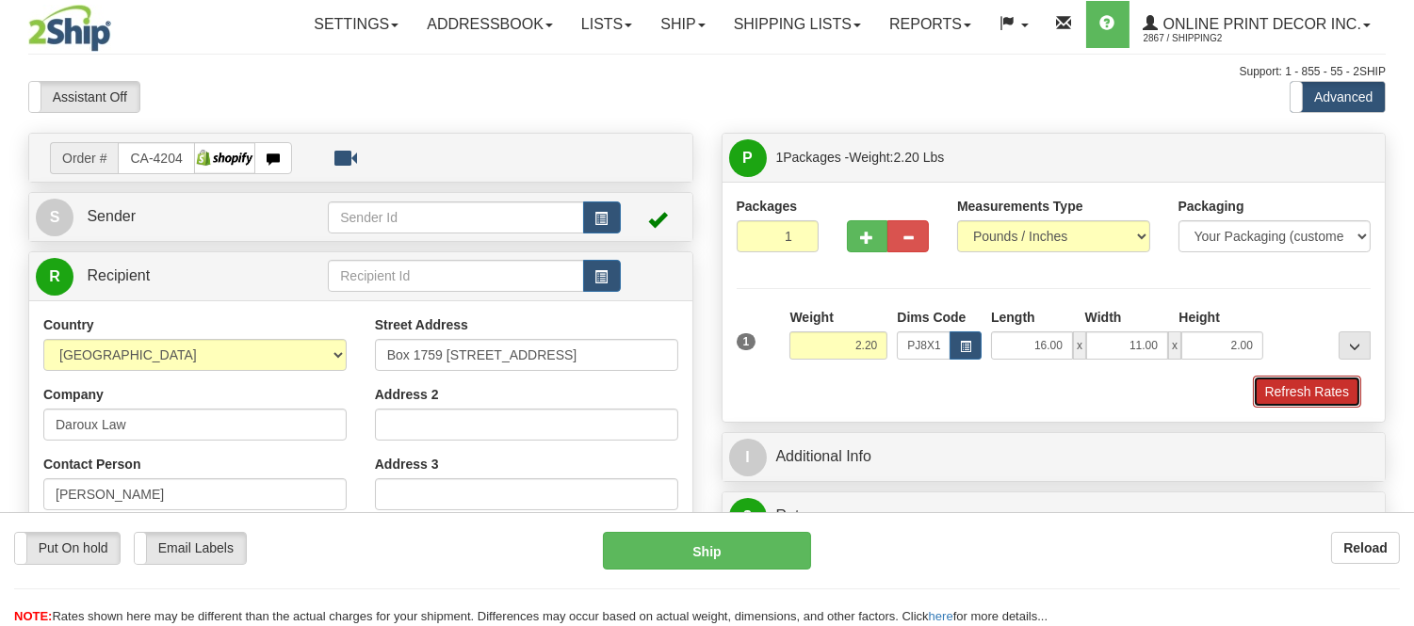
click at [1357, 392] on button "Refresh Rates" at bounding box center [1307, 392] width 108 height 32
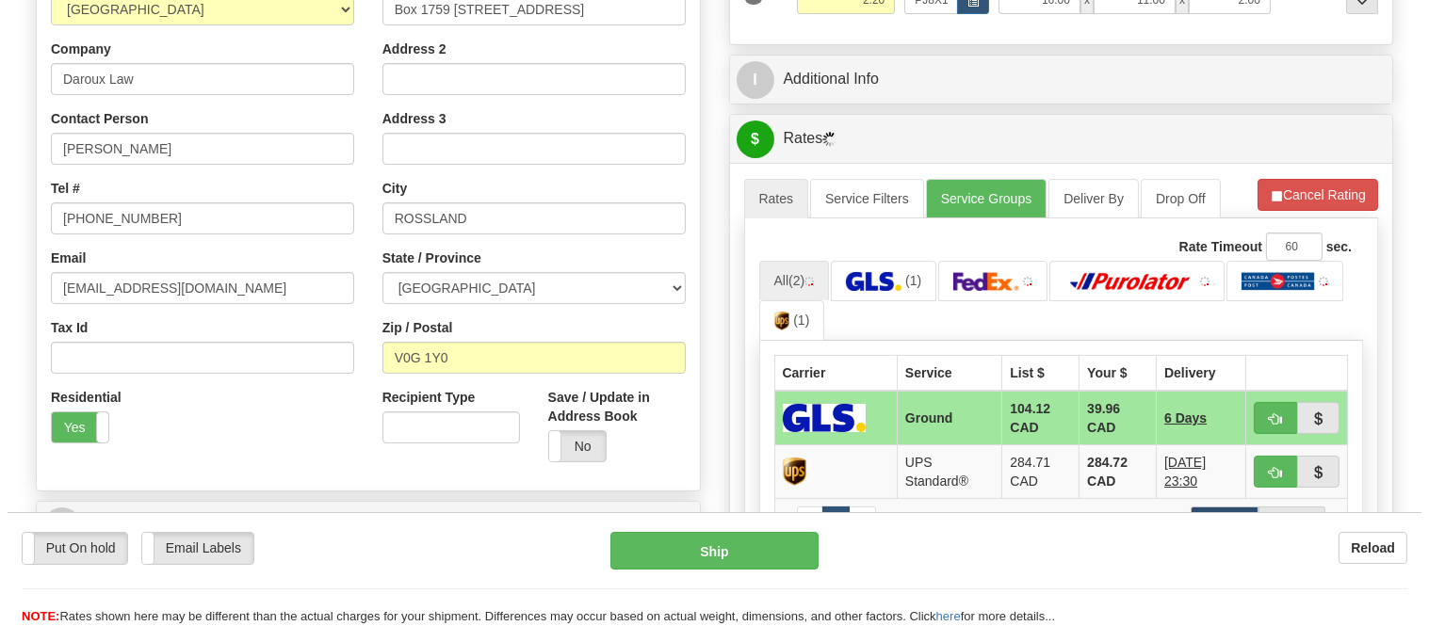
scroll to position [541, 0]
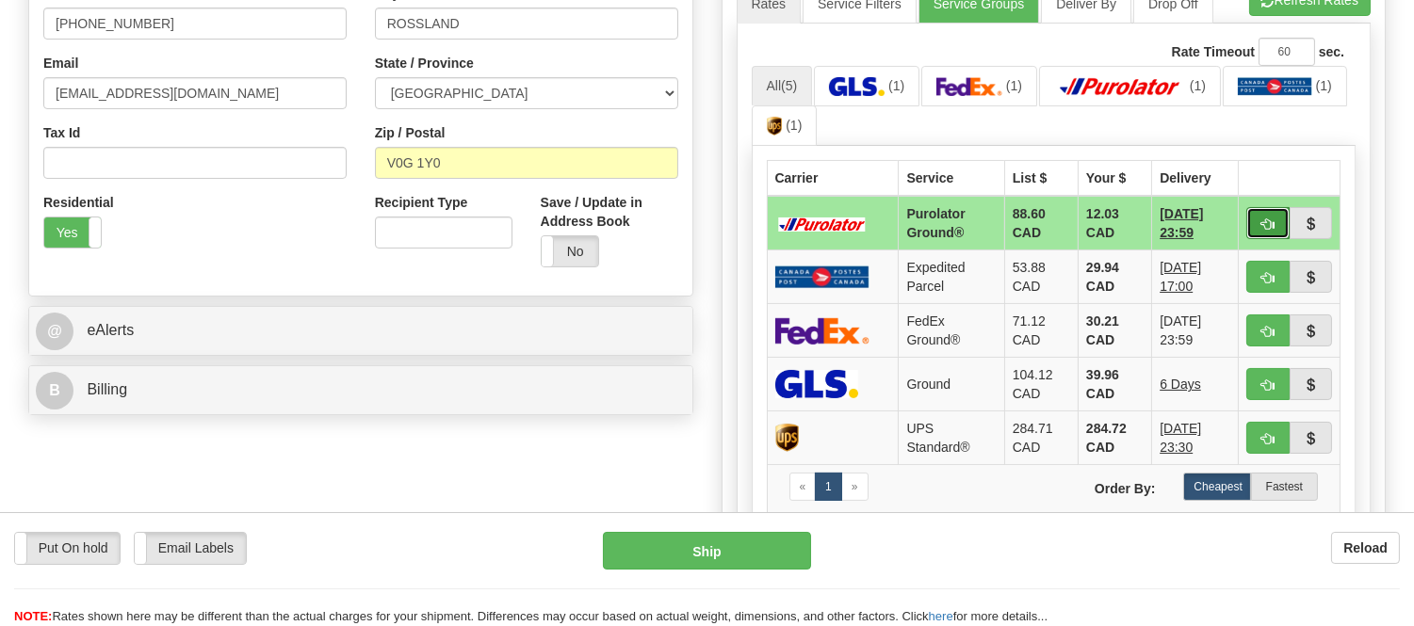
click at [1255, 224] on button "button" at bounding box center [1267, 223] width 43 height 32
type input "260"
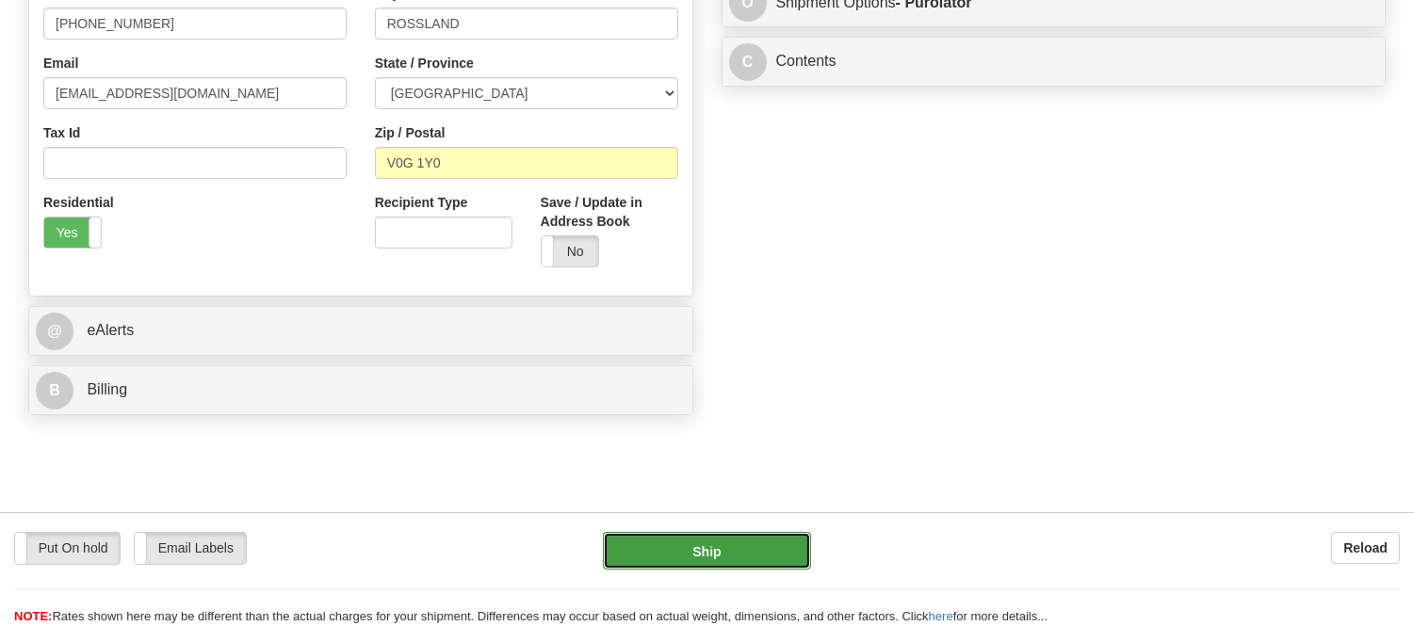
click at [750, 546] on button "Ship" at bounding box center [706, 551] width 207 height 38
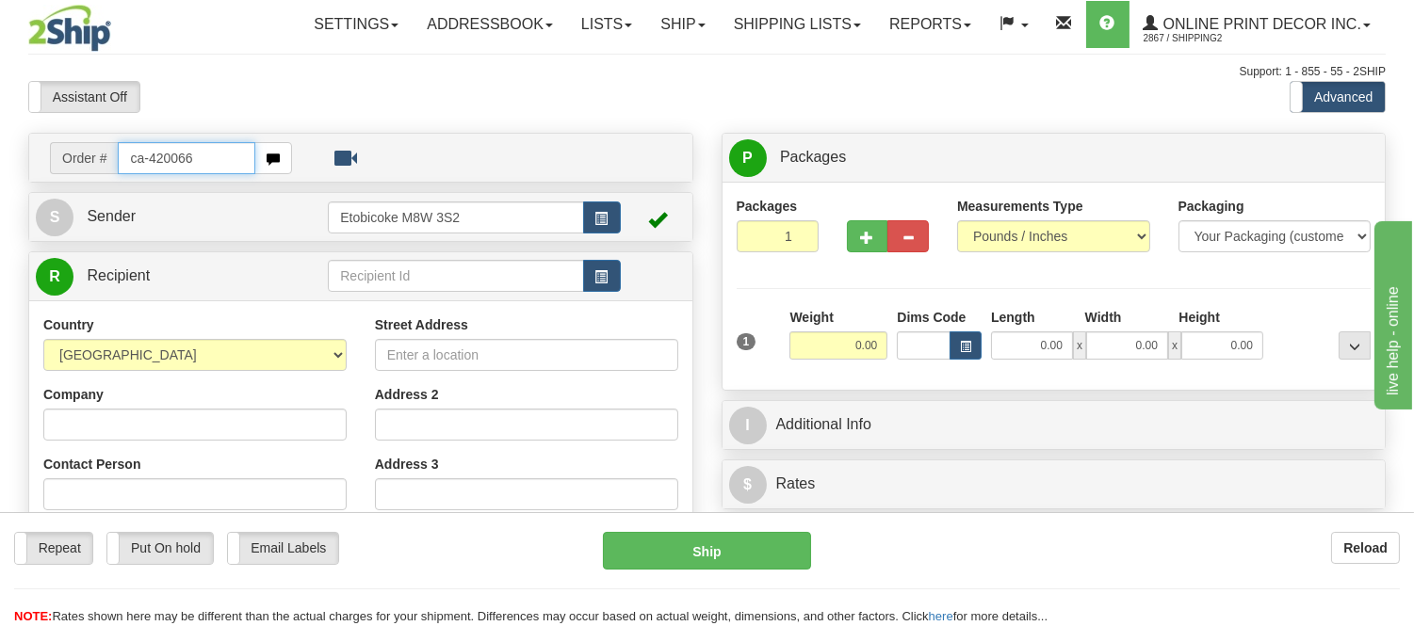
type input "ca-420066"
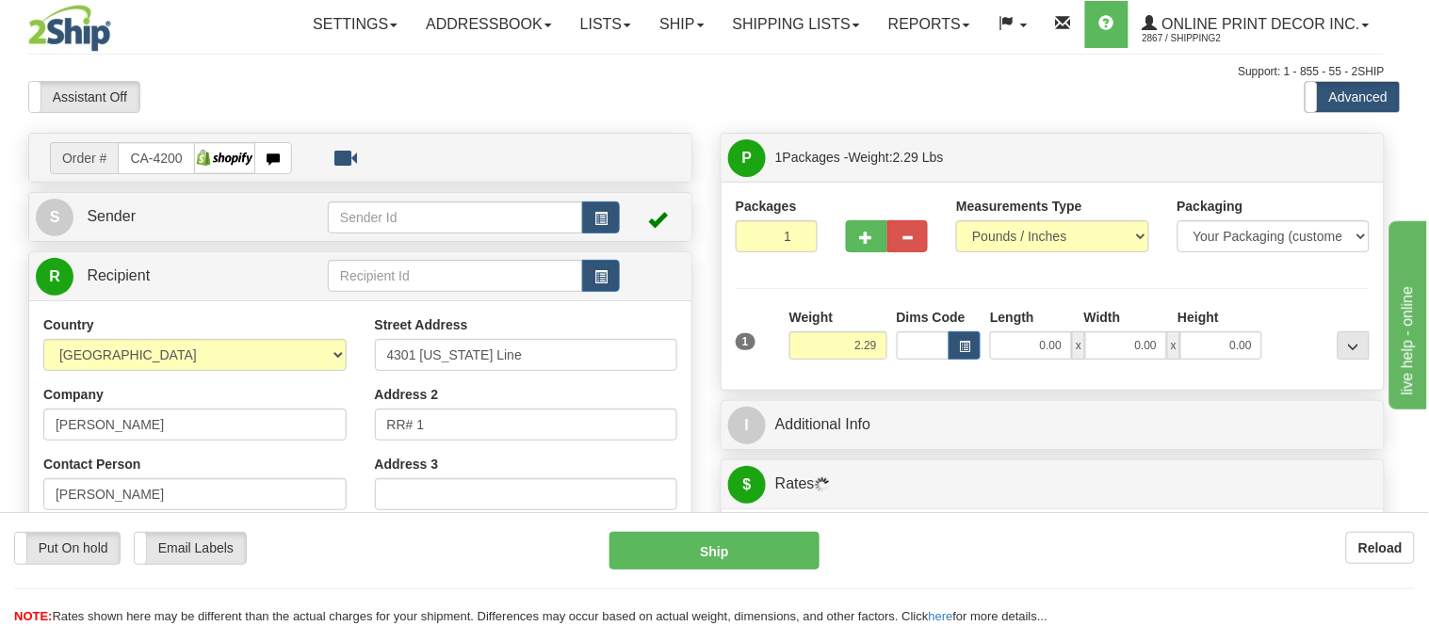
type input "CAMLACHIE"
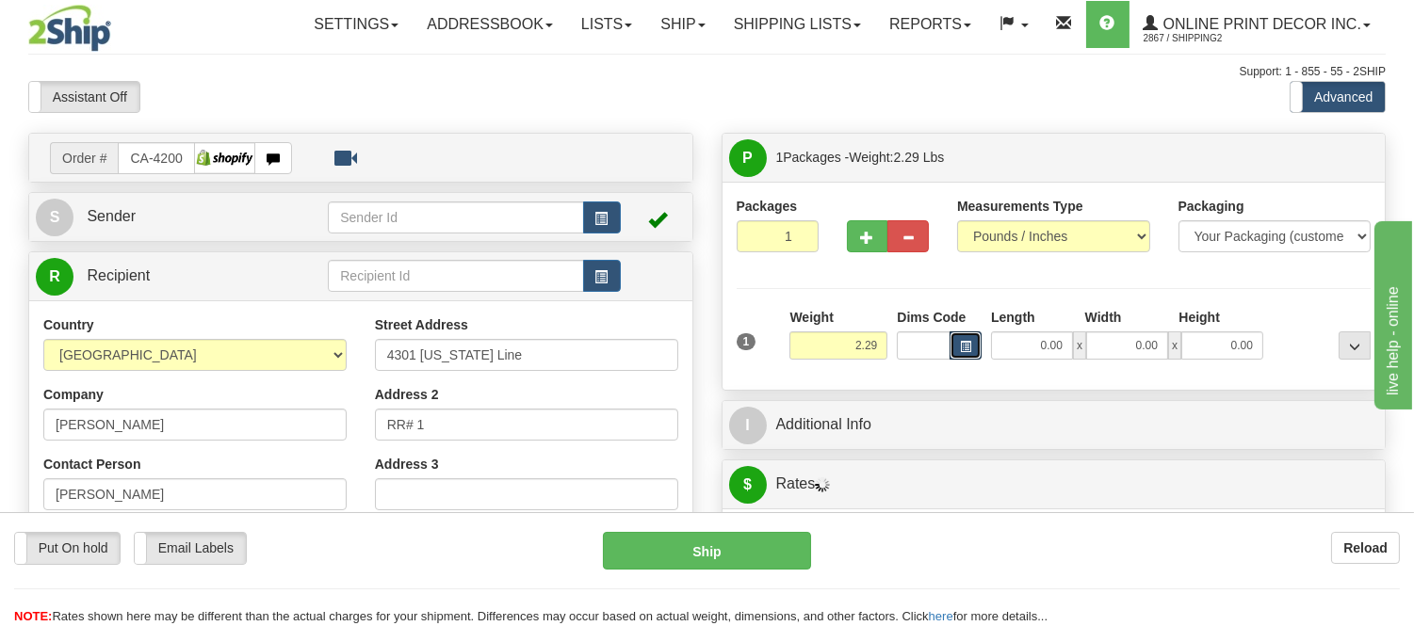
click at [971, 354] on button "button" at bounding box center [965, 346] width 32 height 28
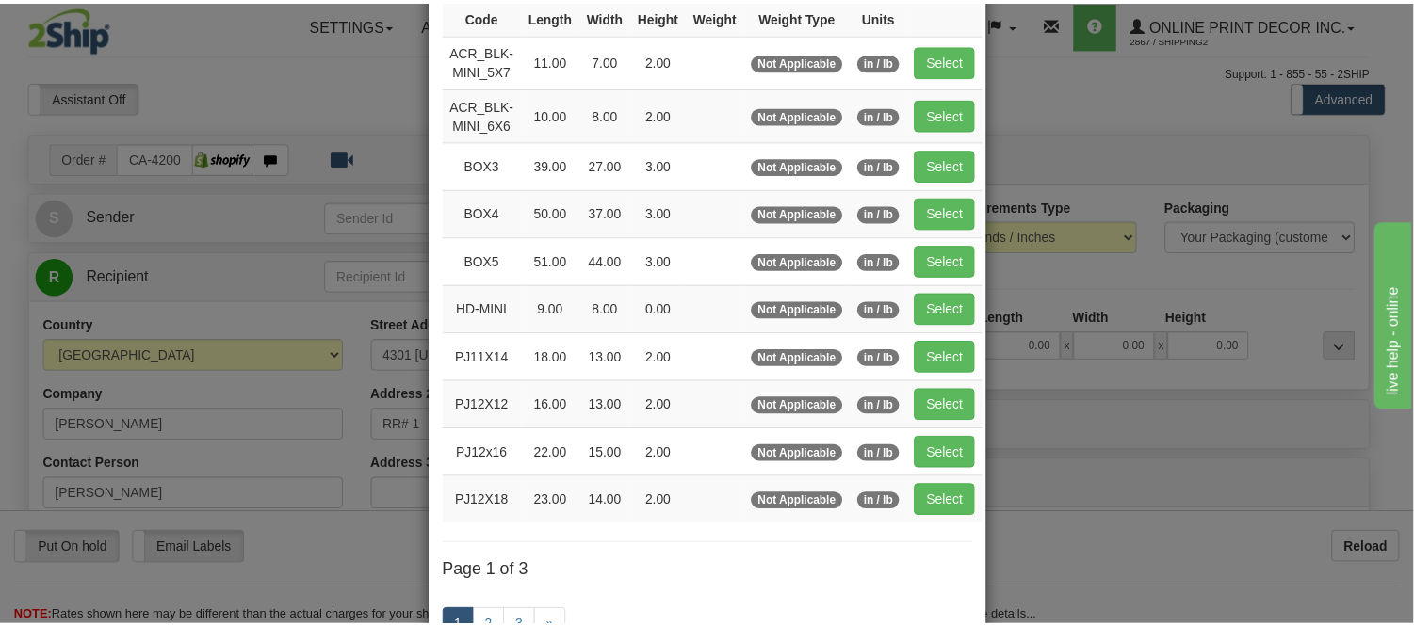
scroll to position [209, 0]
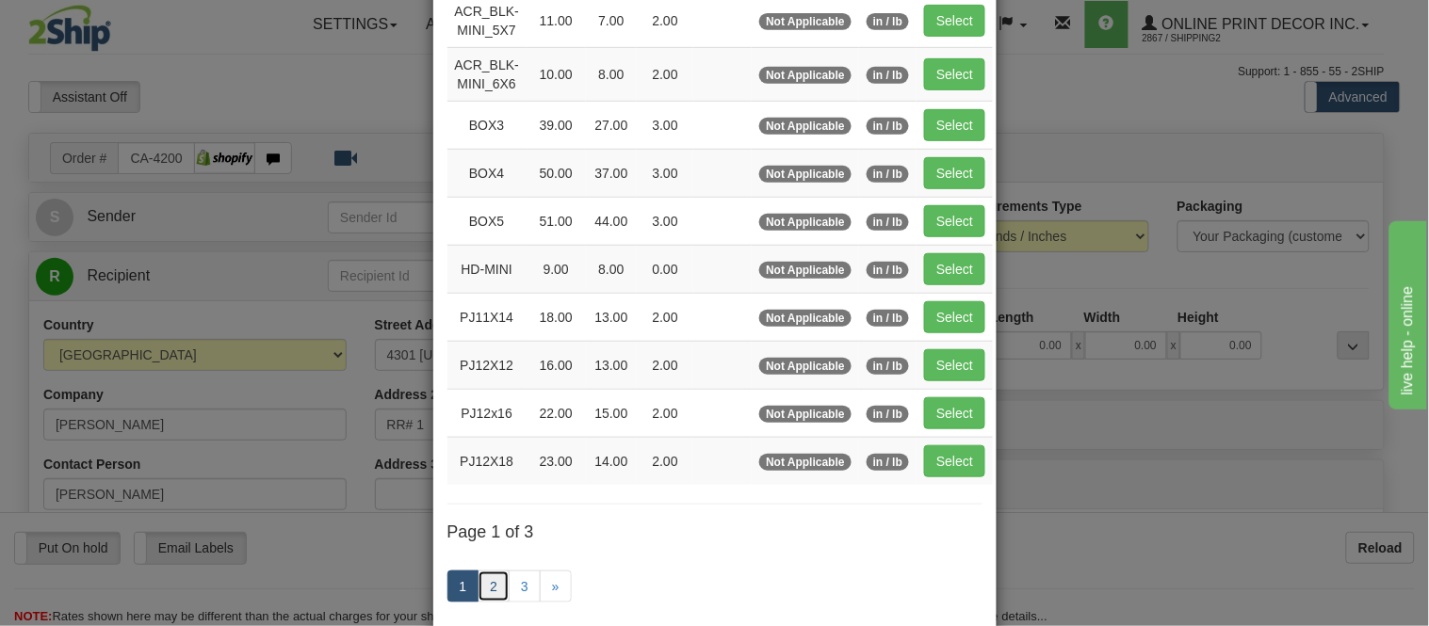
click at [490, 585] on link "2" at bounding box center [493, 587] width 32 height 32
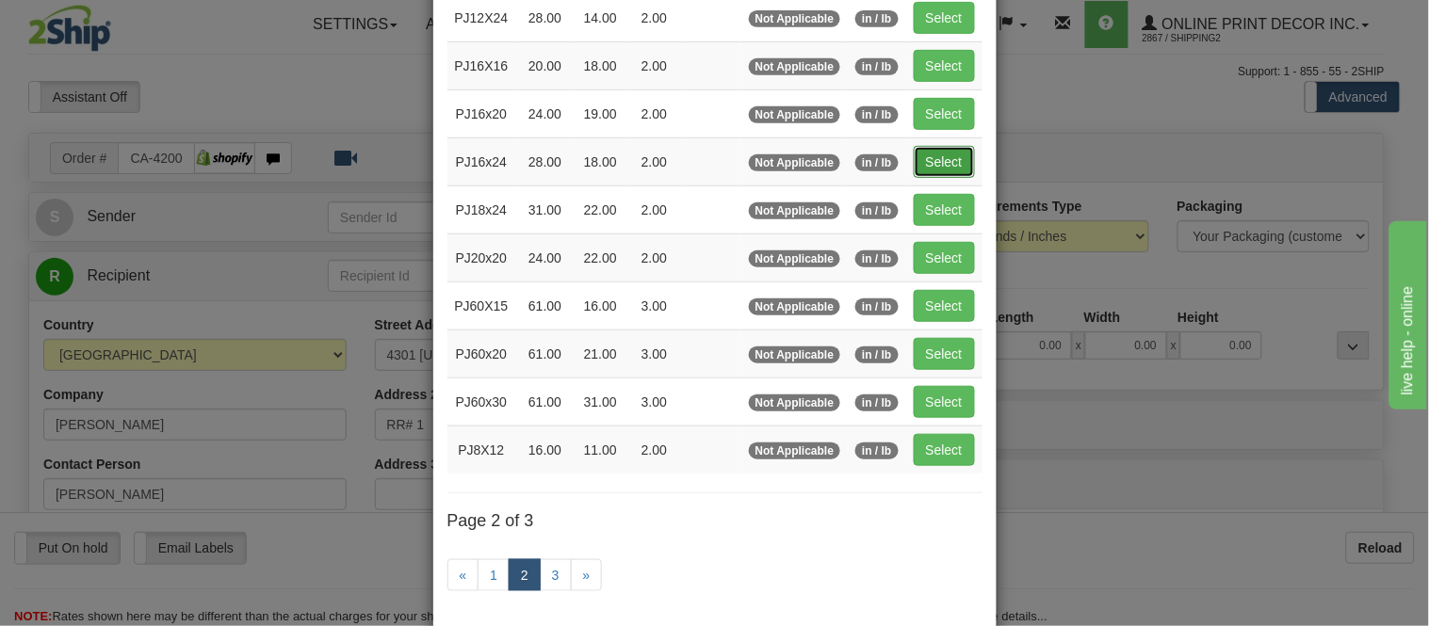
click at [930, 148] on button "Select" at bounding box center [944, 162] width 61 height 32
type input "PJ16x24"
type input "28.00"
type input "18.00"
type input "2.00"
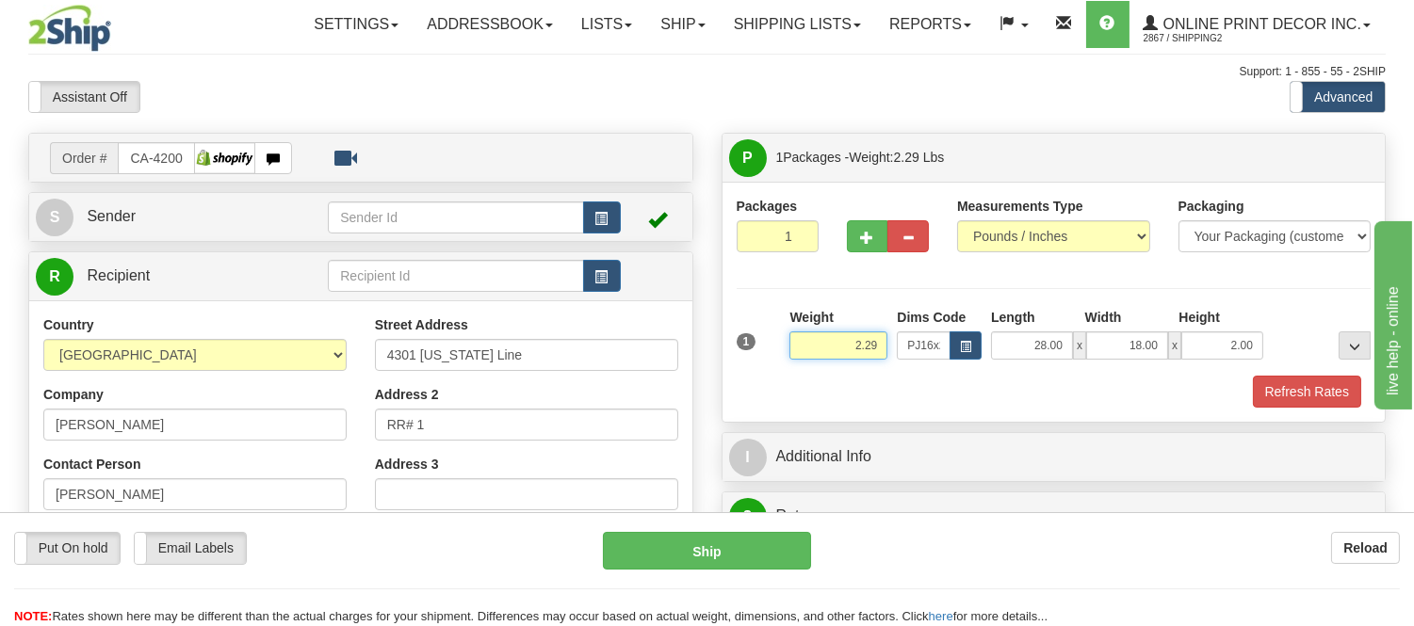
drag, startPoint x: 885, startPoint y: 336, endPoint x: 768, endPoint y: 370, distance: 122.5
click at [768, 370] on div "1 Weight 2.29 Dims Code x x" at bounding box center [1054, 341] width 644 height 67
drag, startPoint x: 880, startPoint y: 348, endPoint x: 819, endPoint y: 350, distance: 60.3
click at [819, 350] on input "4.98" at bounding box center [838, 346] width 98 height 28
type input "7.98"
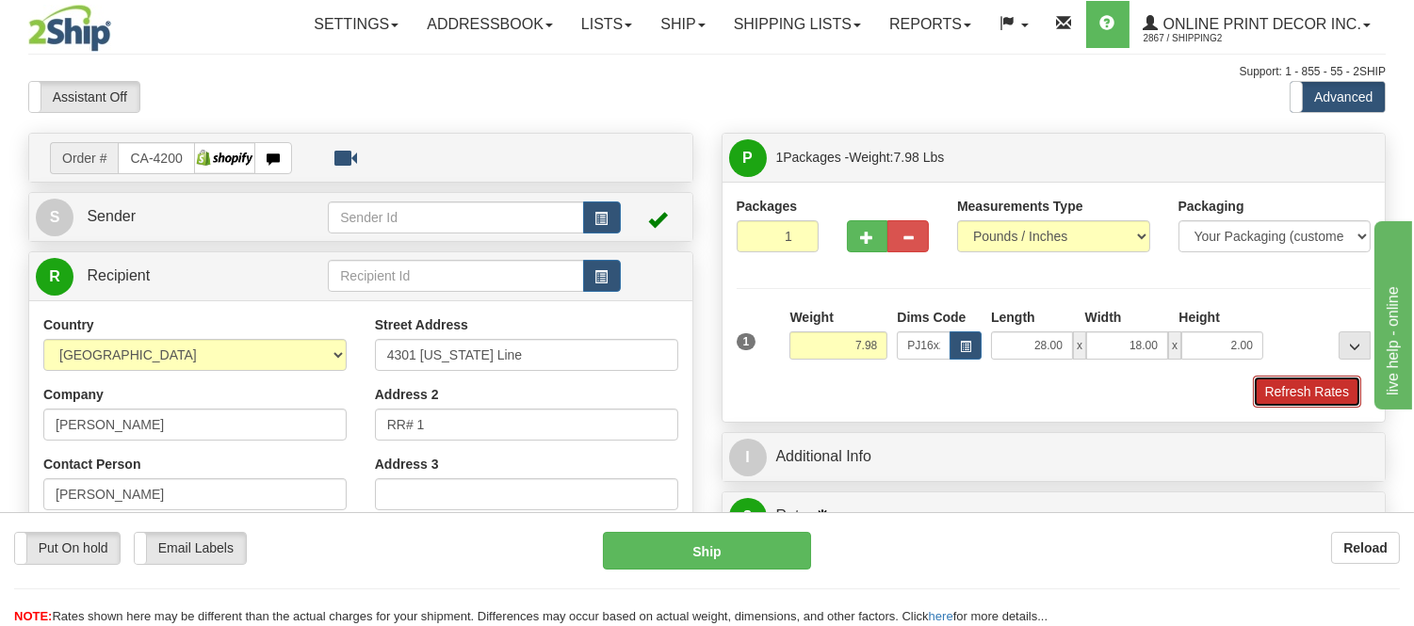
click at [1287, 386] on button "Refresh Rates" at bounding box center [1307, 392] width 108 height 32
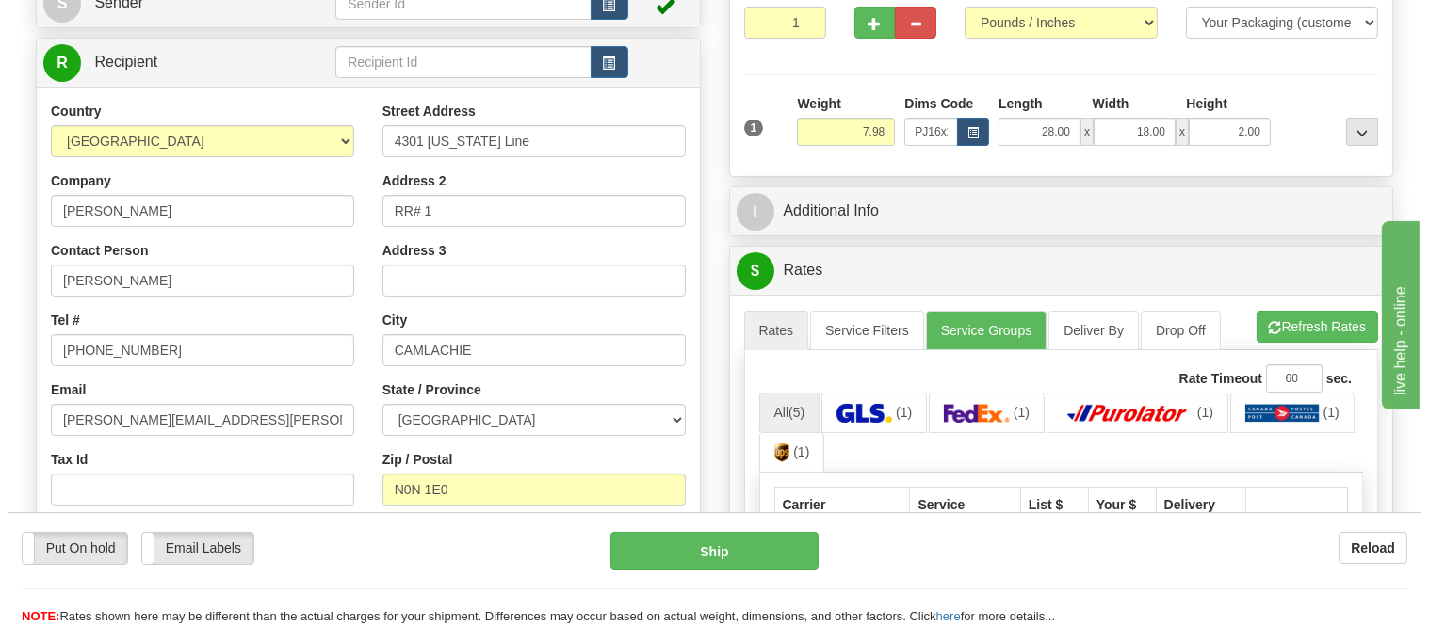
scroll to position [314, 0]
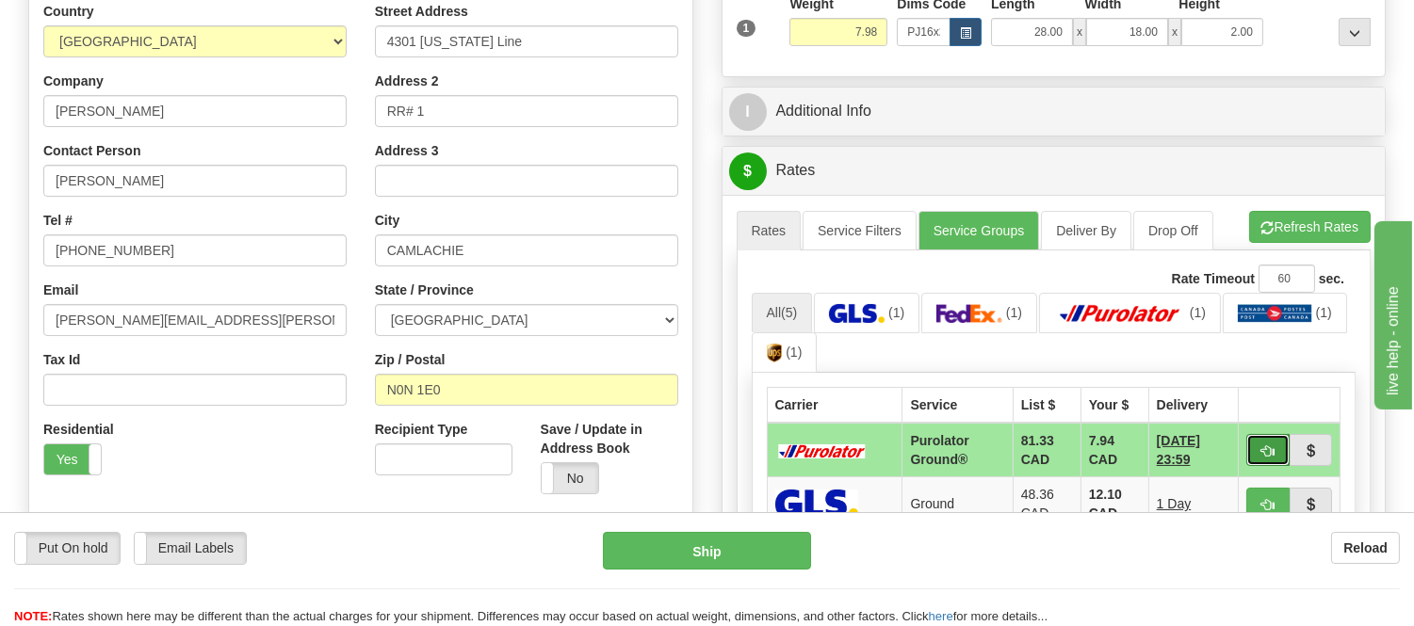
click at [1263, 440] on button "button" at bounding box center [1267, 450] width 43 height 32
type input "260"
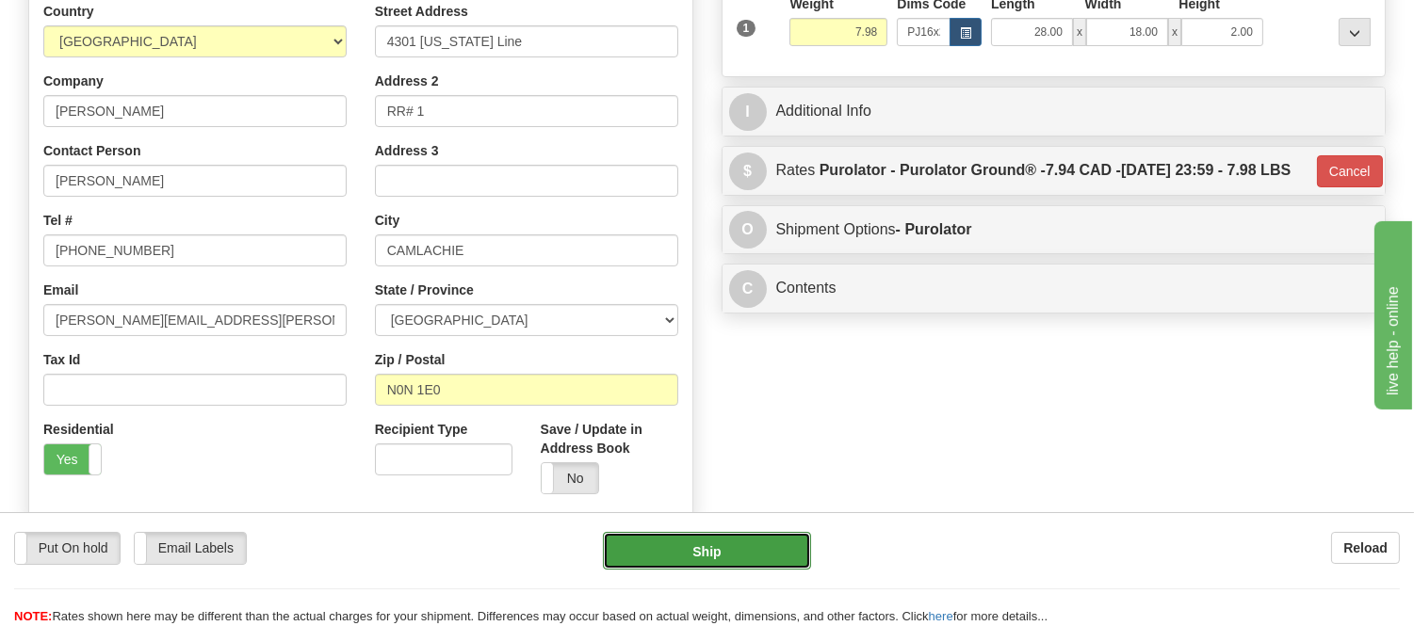
click at [645, 543] on button "Ship" at bounding box center [706, 551] width 207 height 38
